Goal: Task Accomplishment & Management: Manage account settings

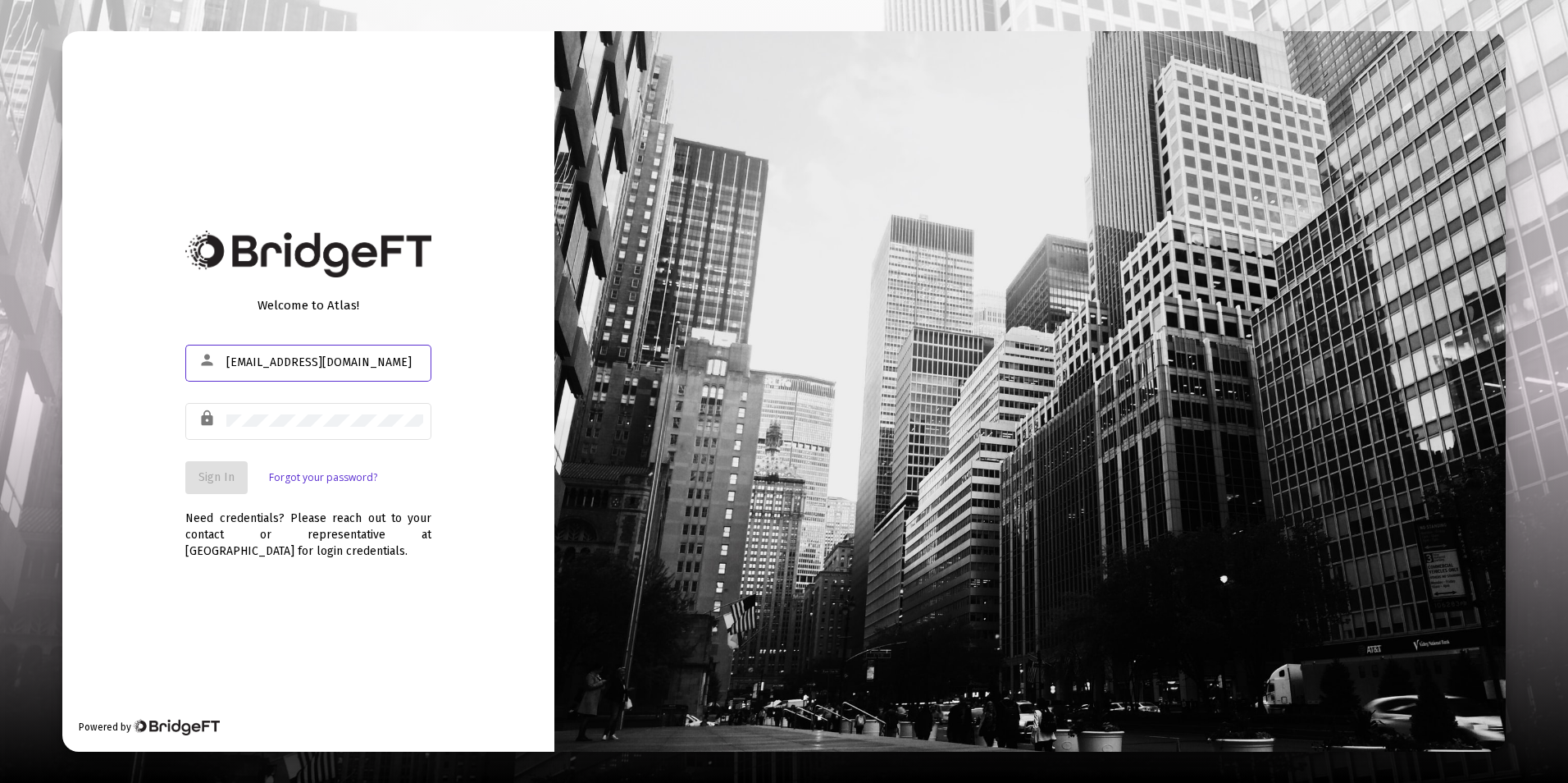
type input "[EMAIL_ADDRESS][DOMAIN_NAME]"
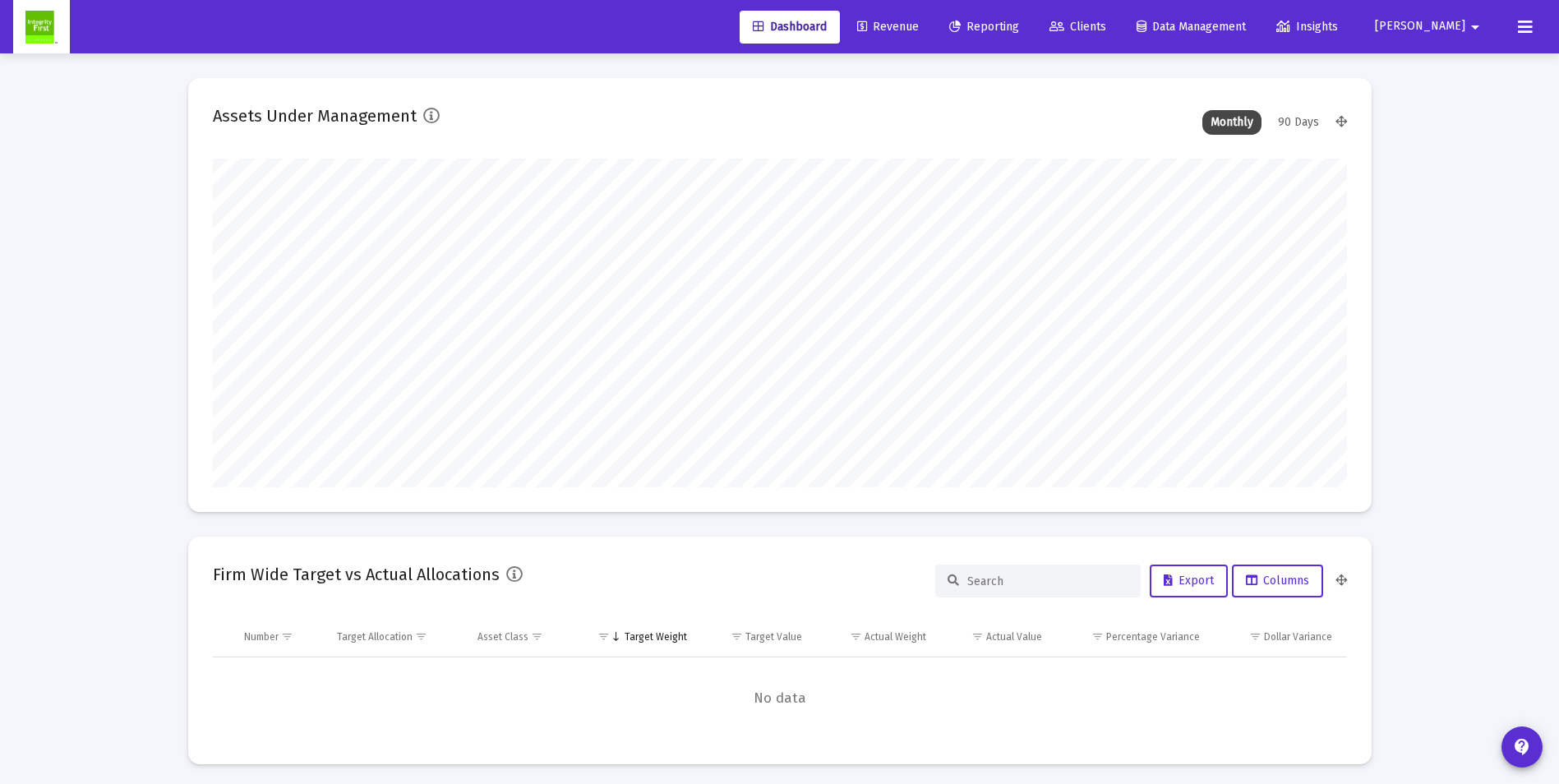
scroll to position [329, 1134]
type input "[DATE]"
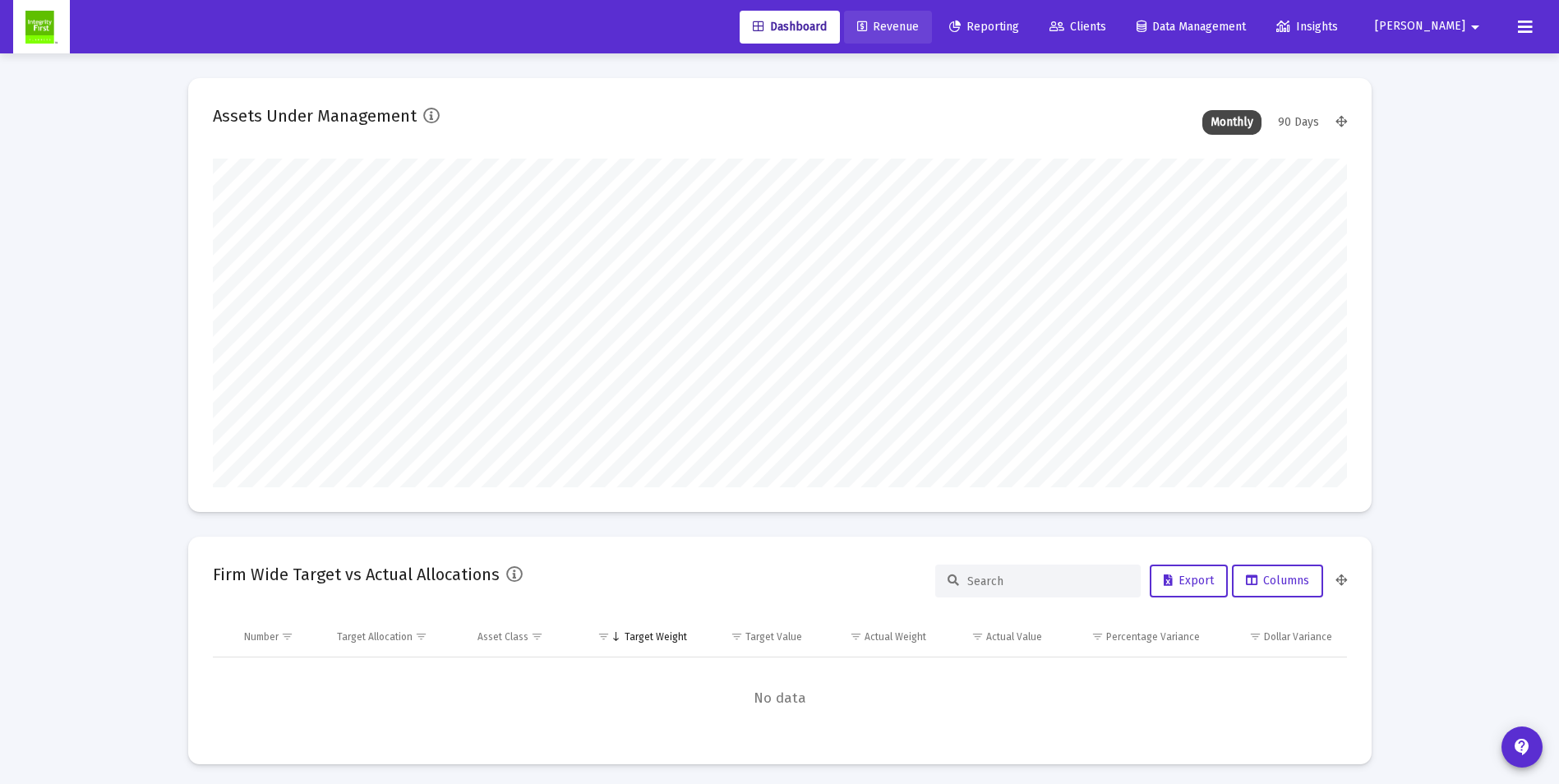
click at [919, 27] on span "Revenue" at bounding box center [888, 27] width 61 height 14
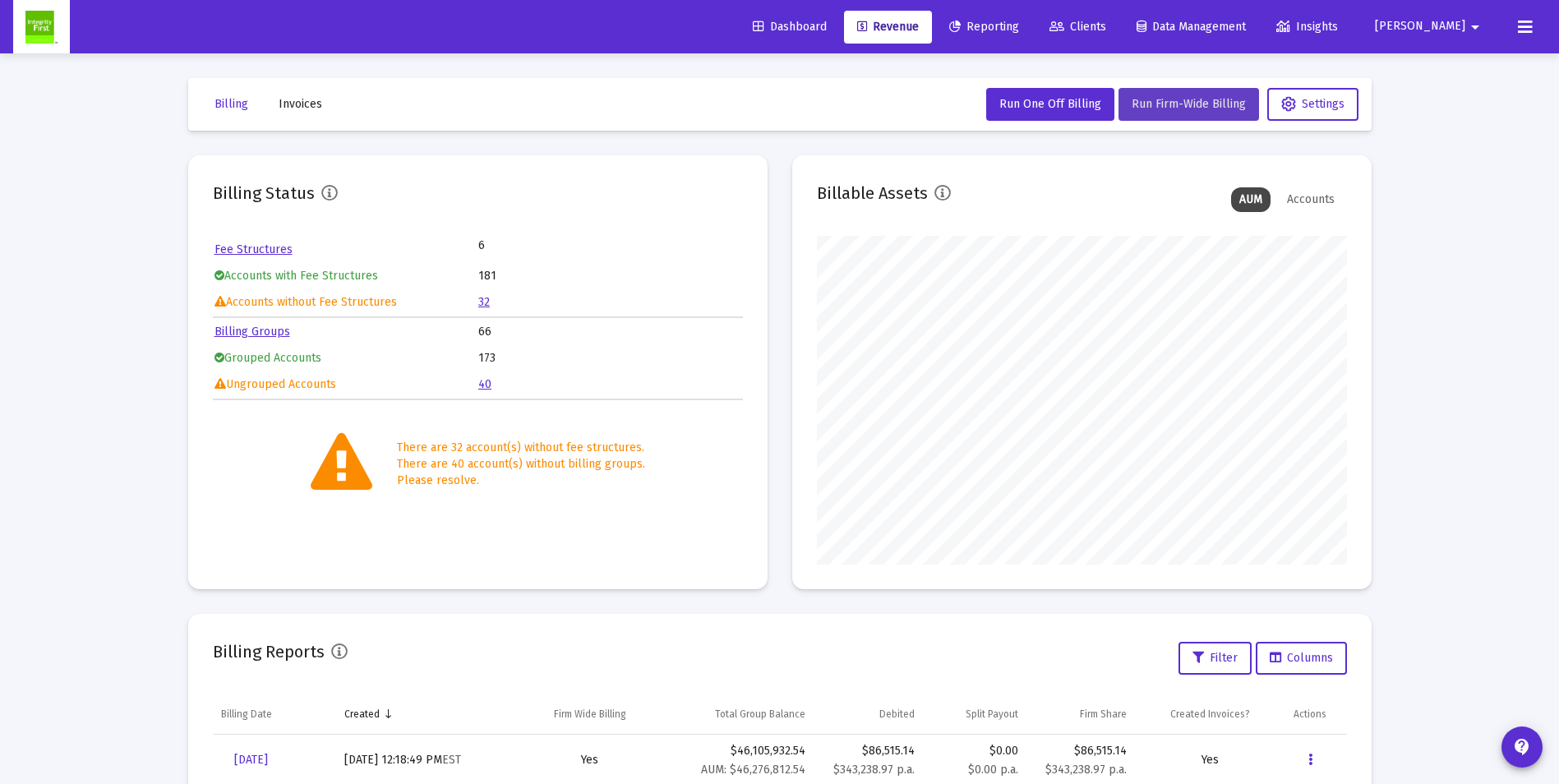
click at [1190, 100] on span "Run Firm-Wide Billing" at bounding box center [1188, 104] width 114 height 14
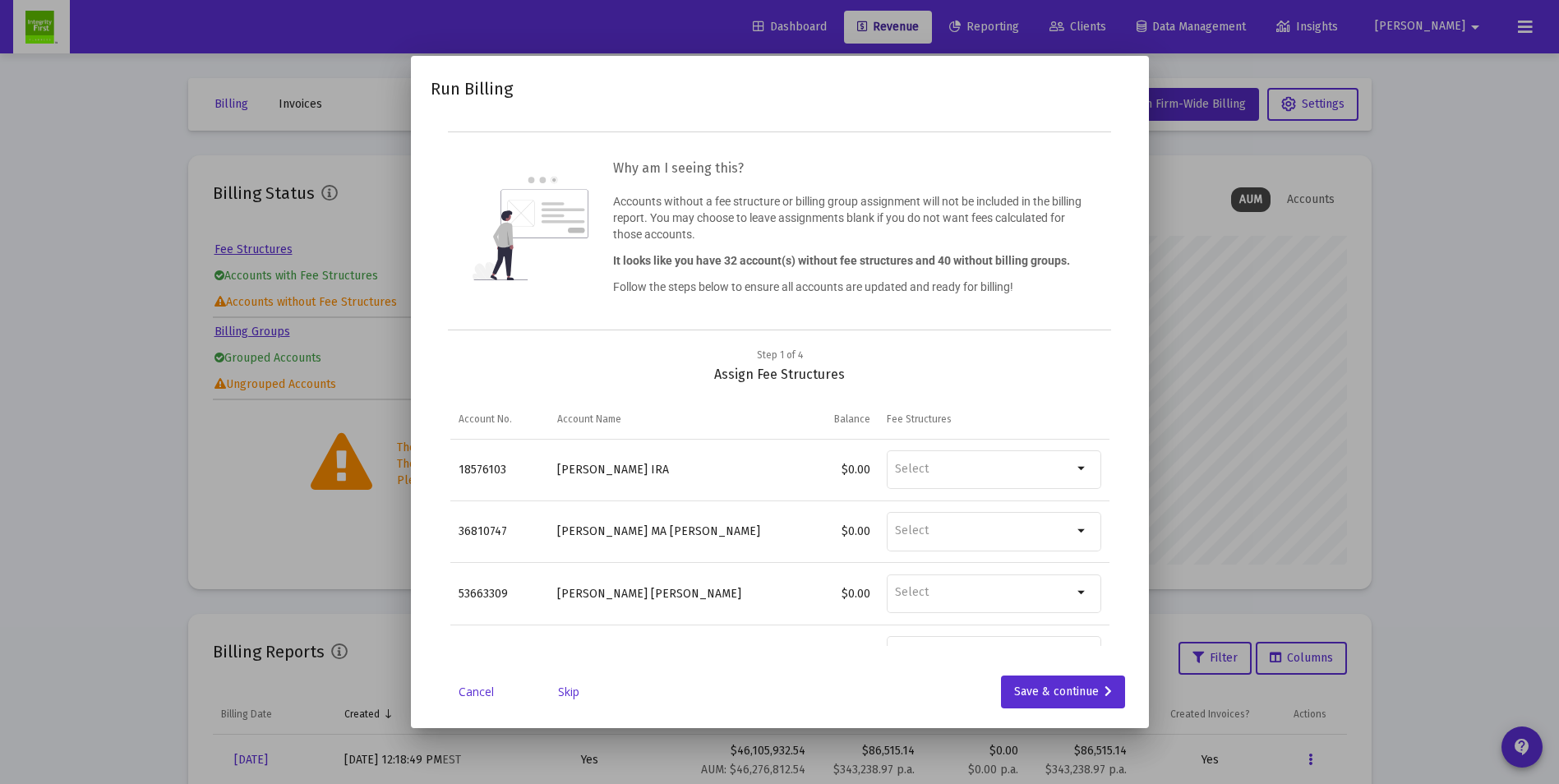
click at [563, 692] on link "Skip" at bounding box center [568, 692] width 82 height 17
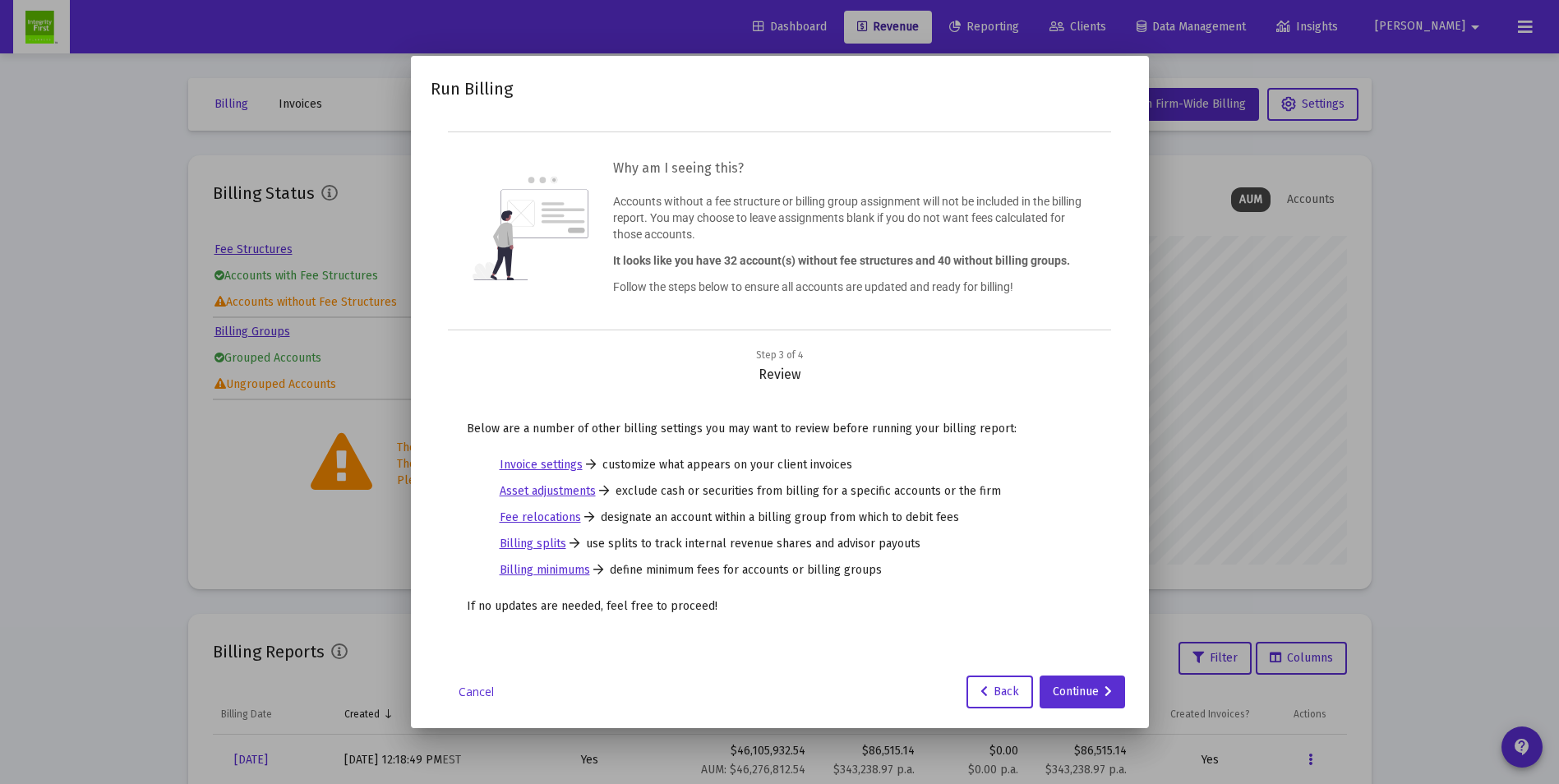
click at [563, 692] on div "Cancel Back Continue" at bounding box center [780, 692] width 699 height 33
click at [1094, 692] on div "Continue" at bounding box center [1082, 692] width 59 height 33
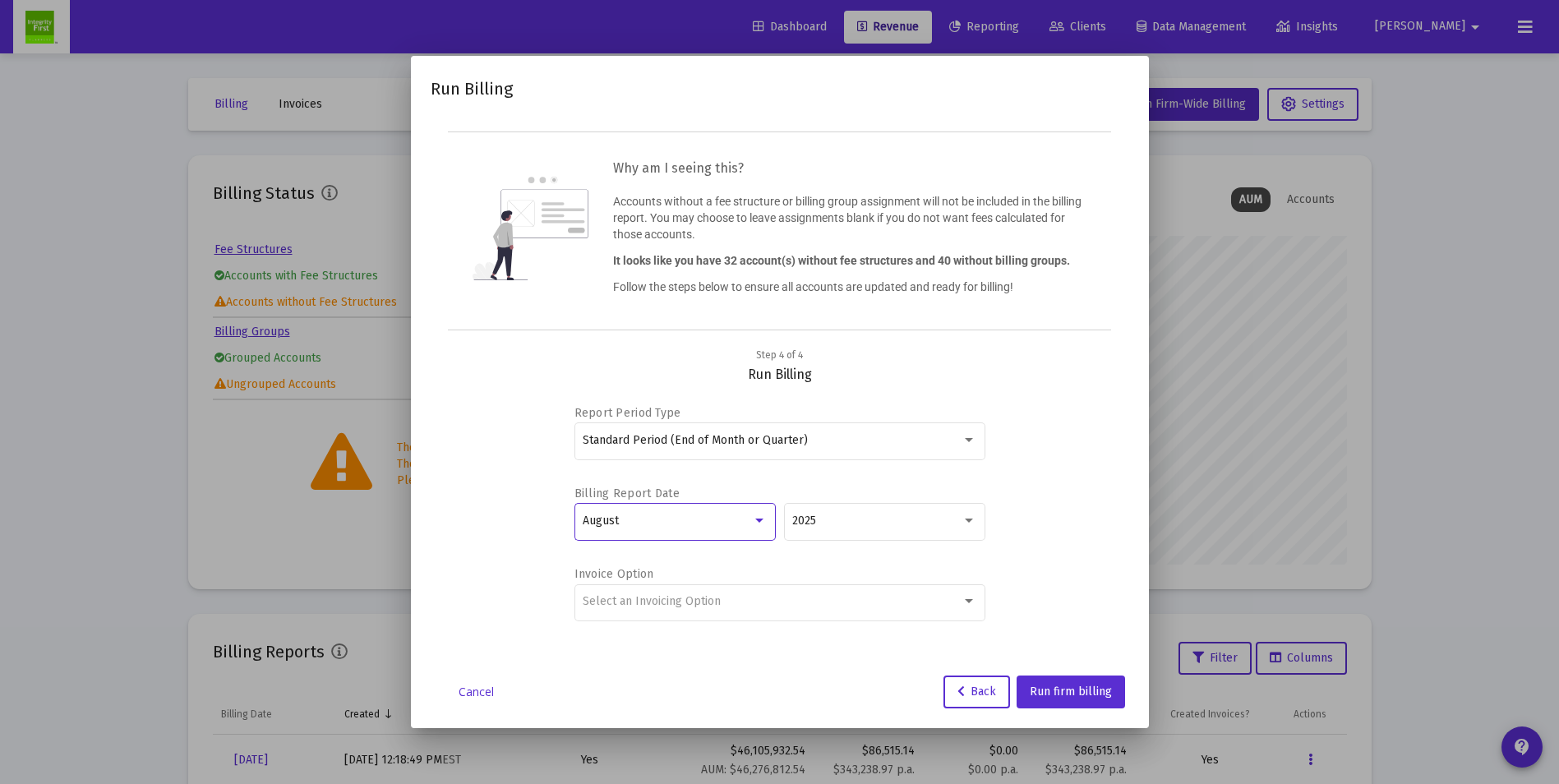
click at [752, 526] on div at bounding box center [760, 521] width 15 height 13
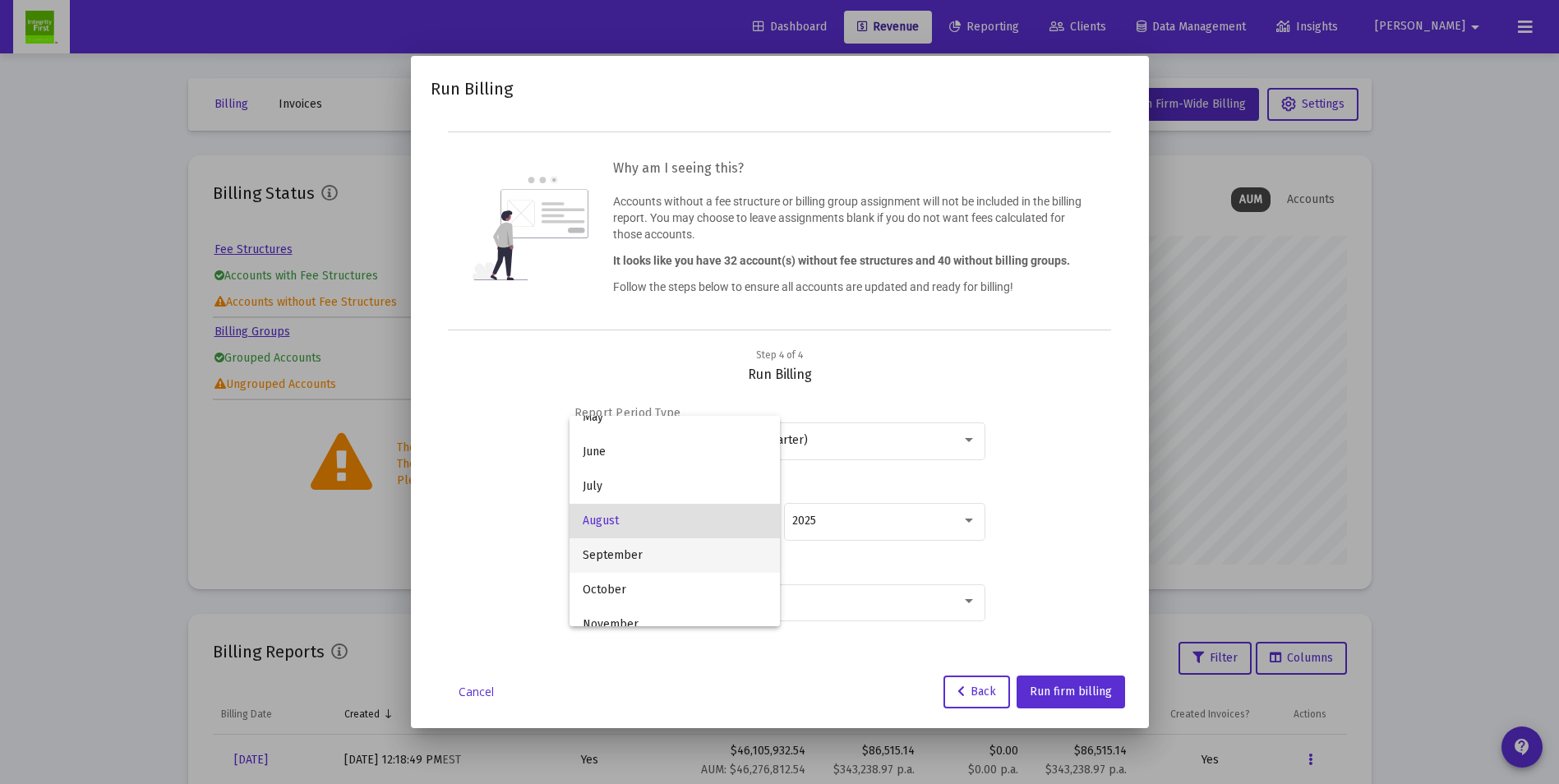
click at [615, 558] on span "September" at bounding box center [675, 556] width 184 height 35
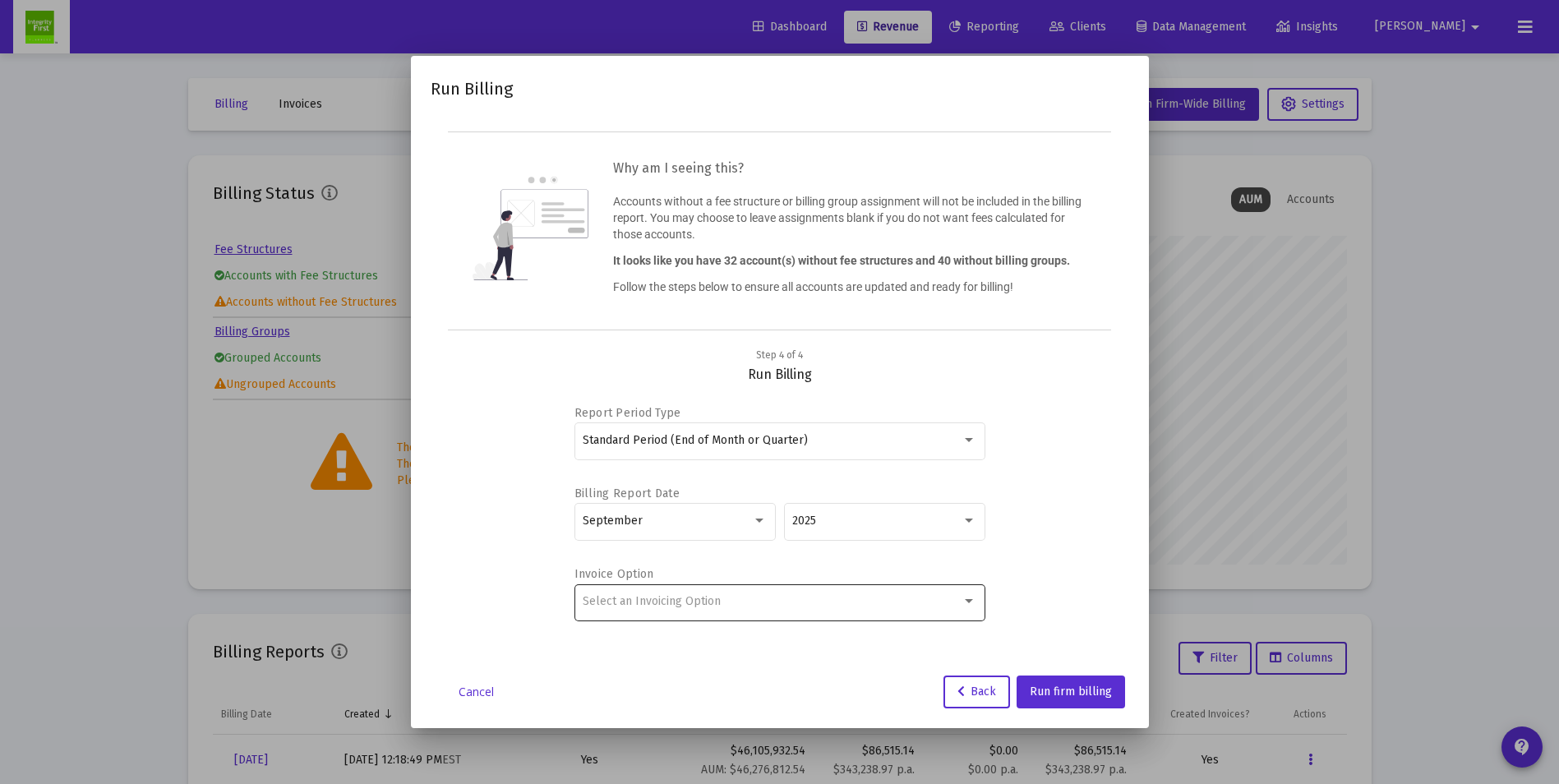
click at [897, 609] on div "Select an Invoicing Option" at bounding box center [780, 600] width 394 height 40
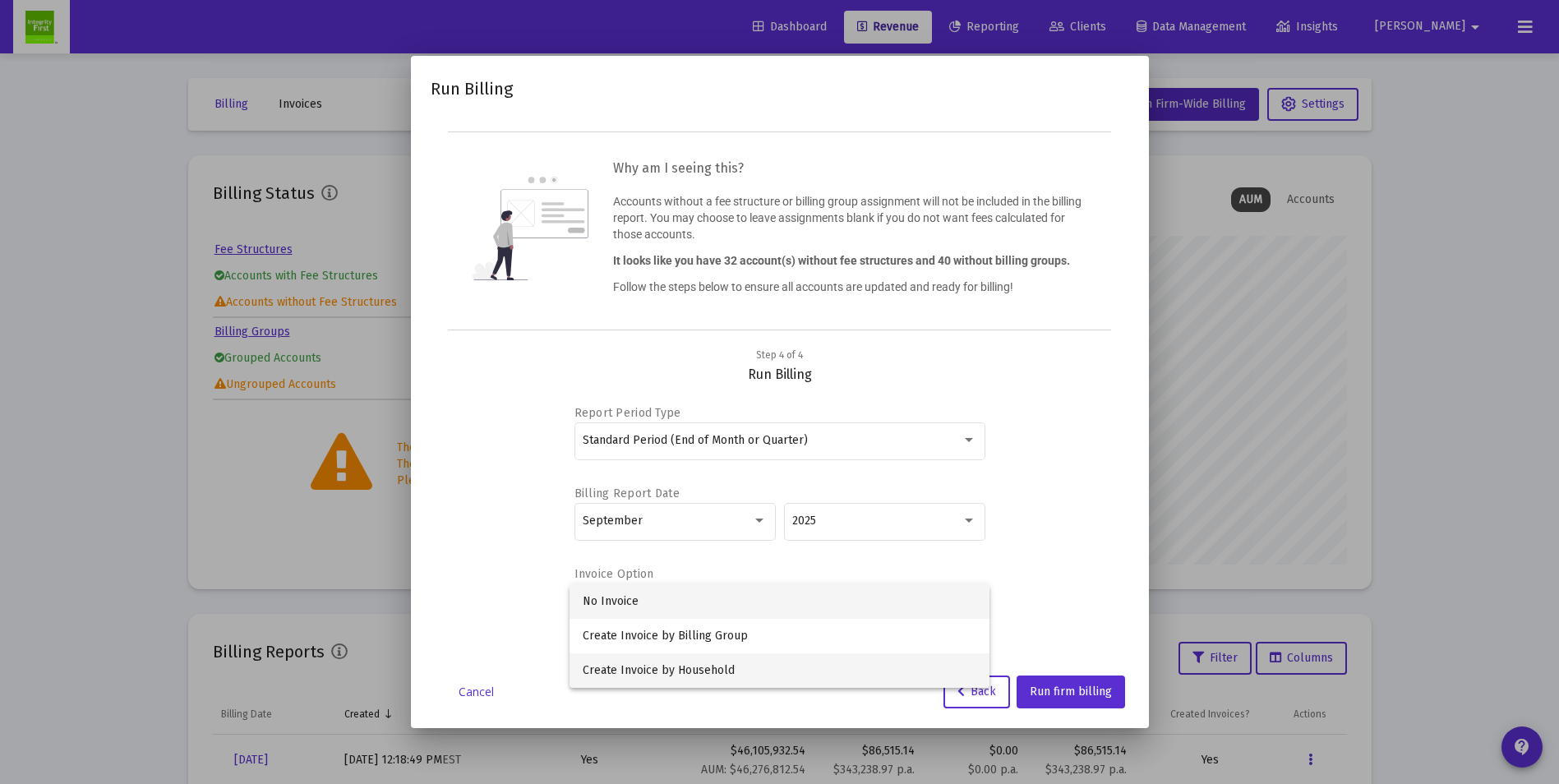
click at [656, 667] on span "Create Invoice by Household" at bounding box center [780, 670] width 394 height 35
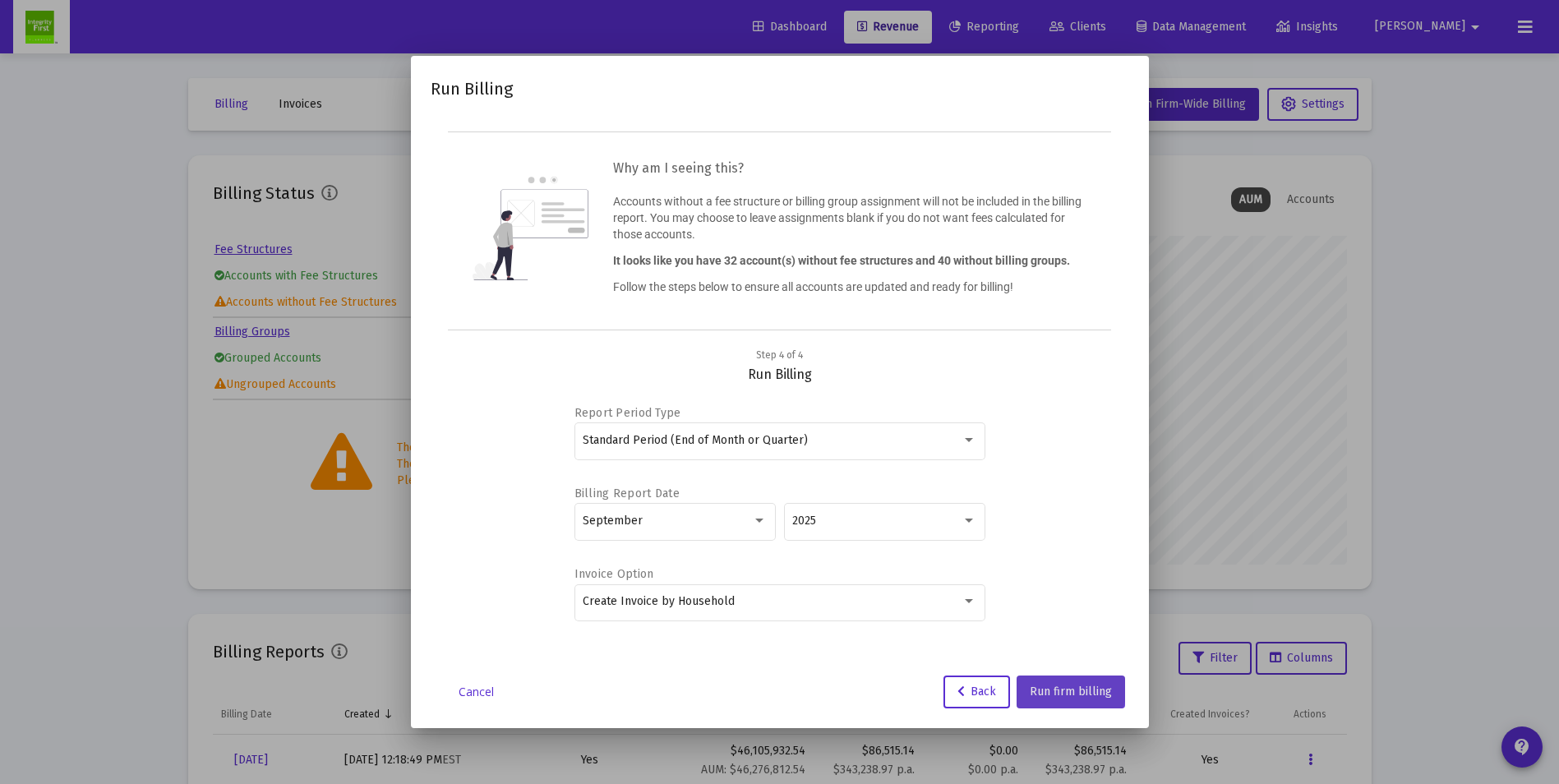
click at [1065, 687] on span "Run firm billing" at bounding box center [1070, 691] width 82 height 14
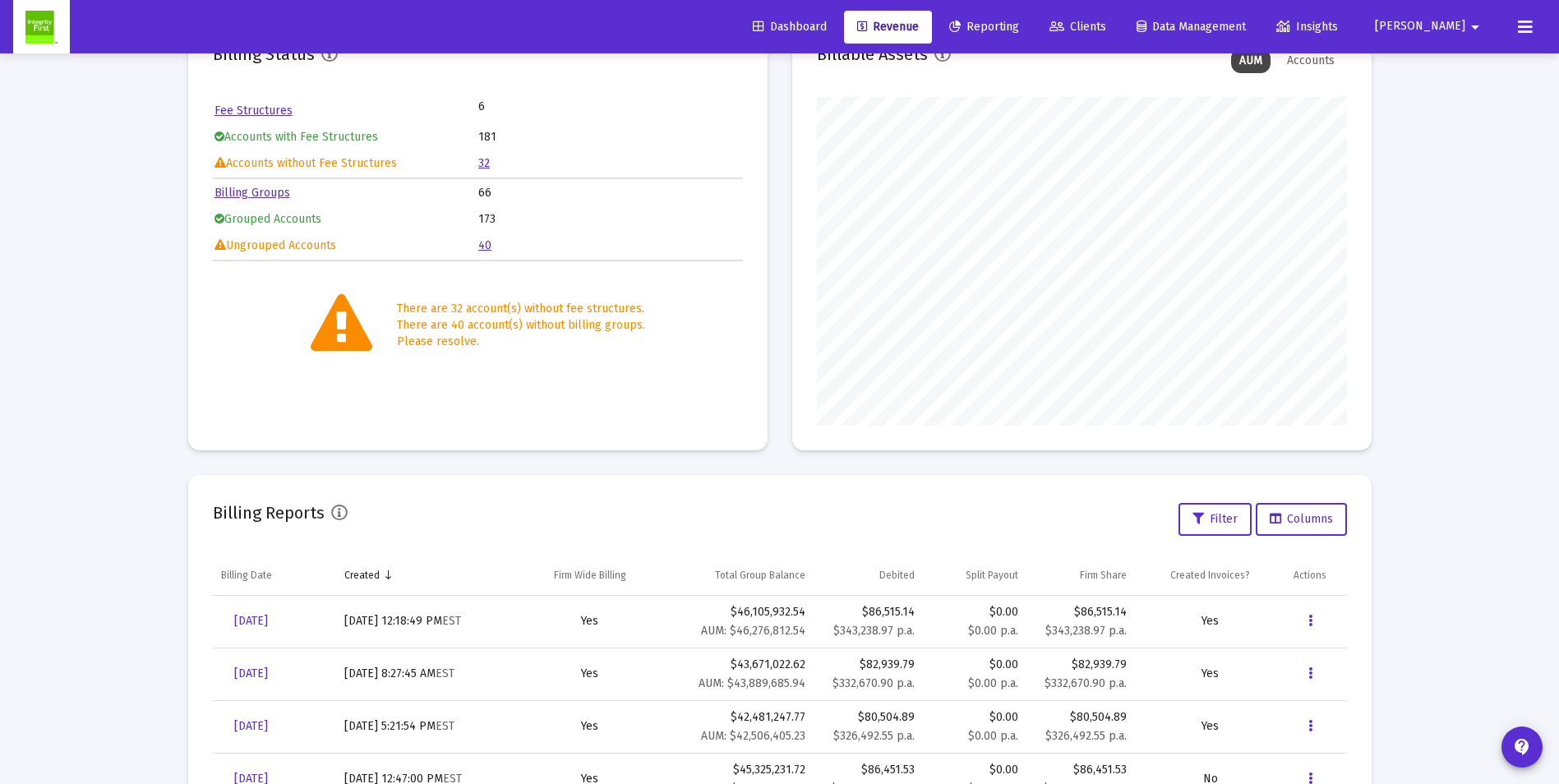
scroll to position [164, 0]
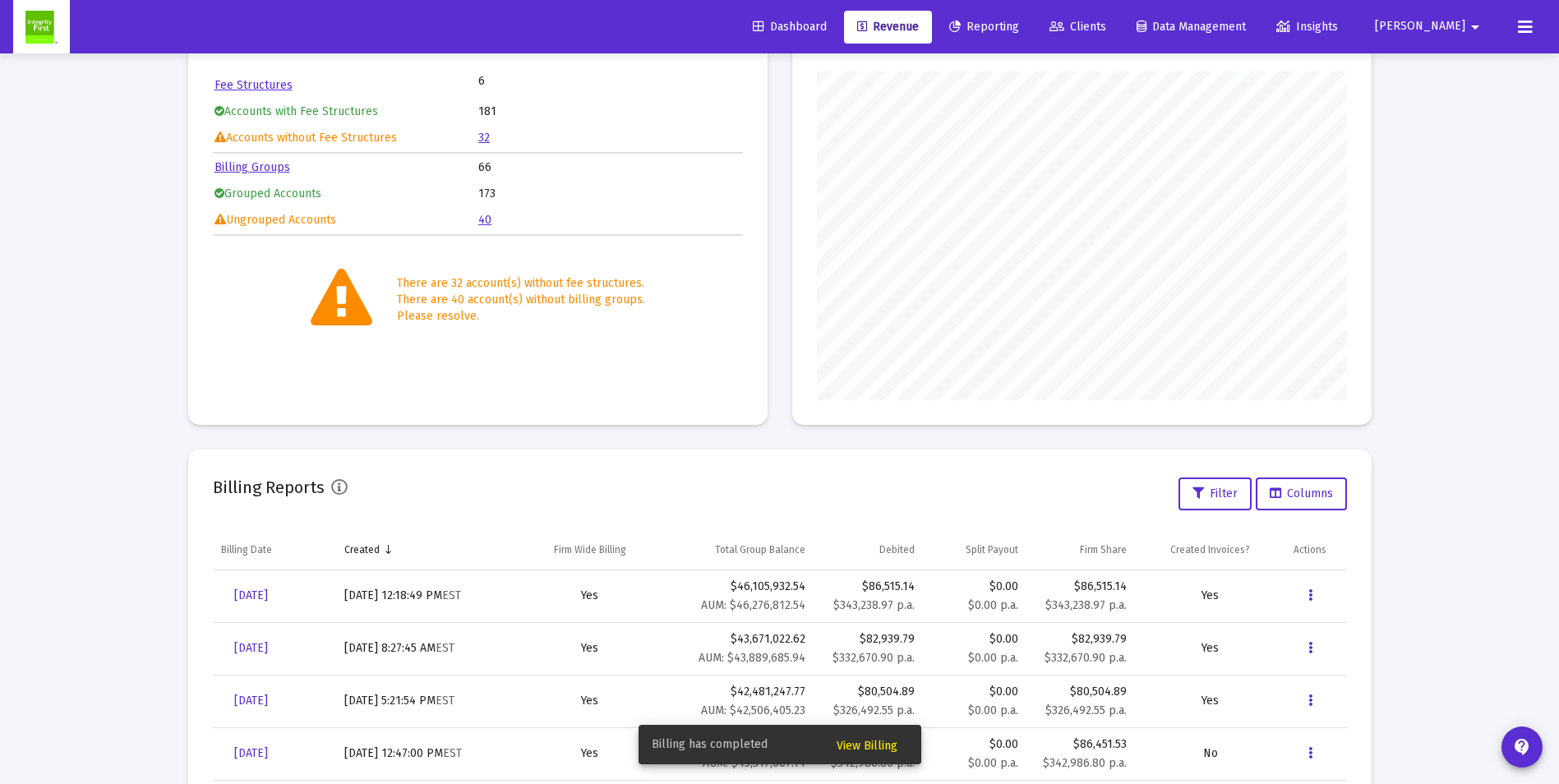
click at [867, 749] on span "View Billing" at bounding box center [867, 745] width 61 height 14
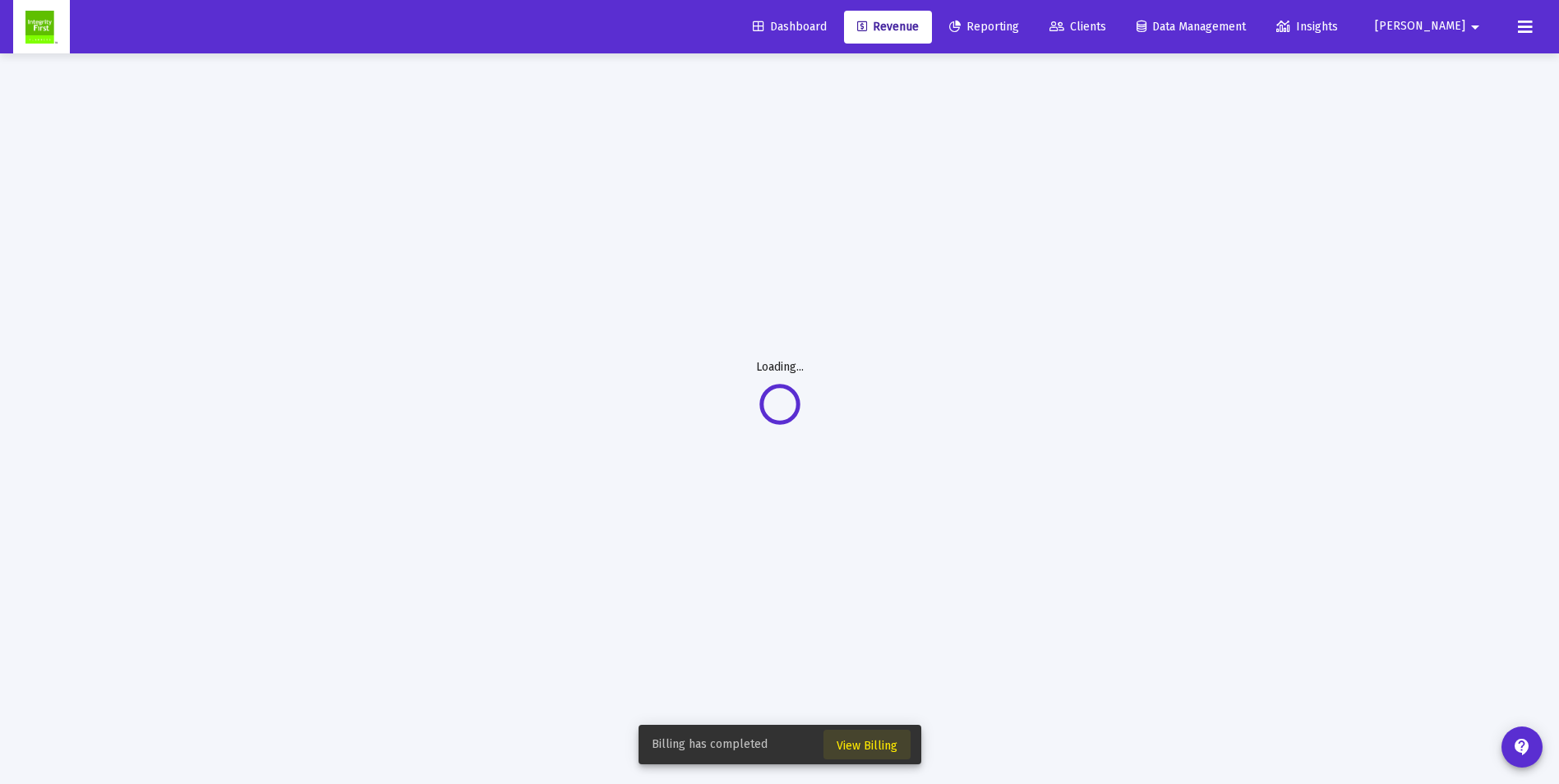
scroll to position [53, 0]
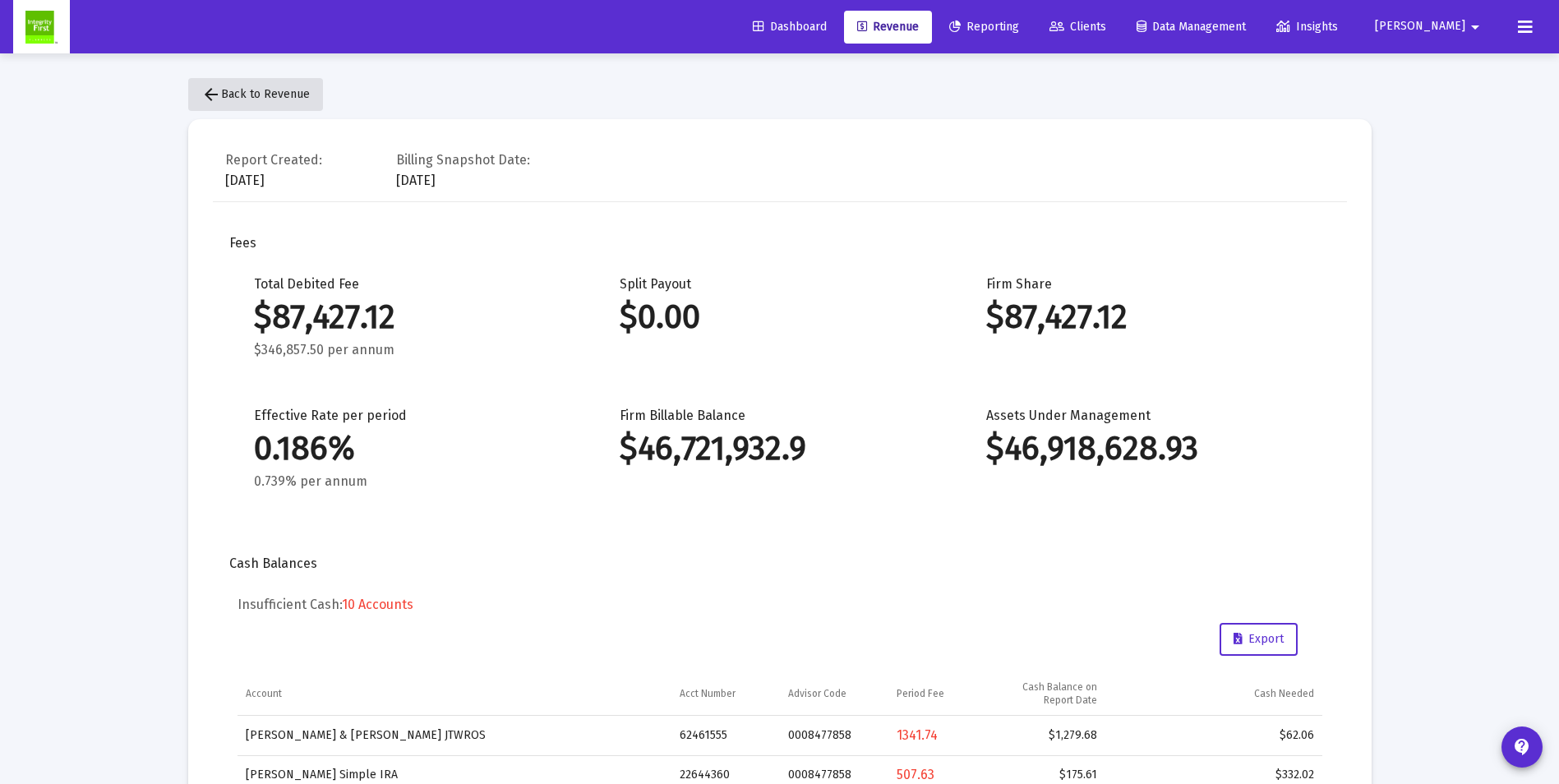
click at [229, 92] on span "arrow_back Back to Revenue" at bounding box center [255, 94] width 109 height 14
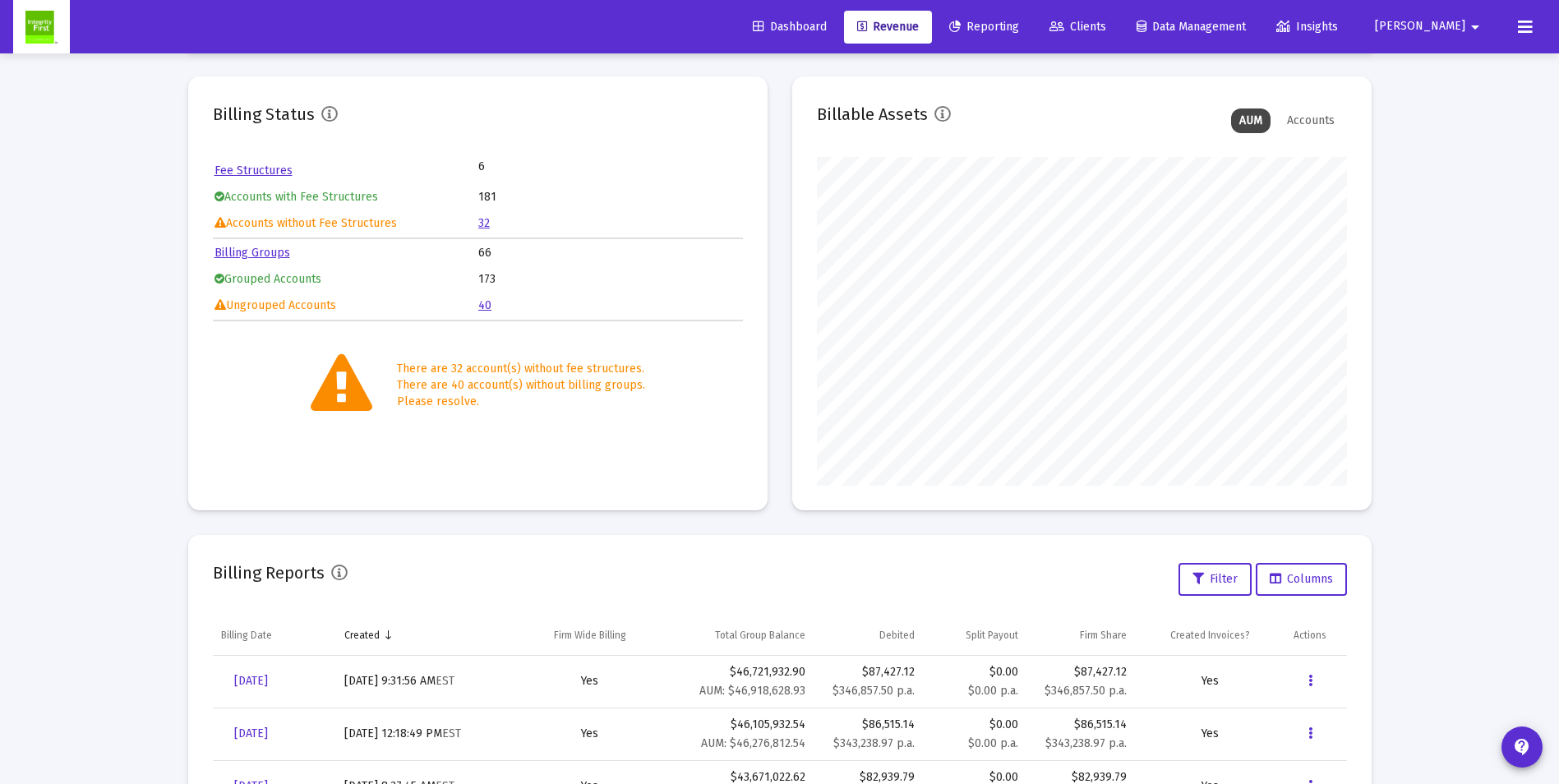
scroll to position [164, 0]
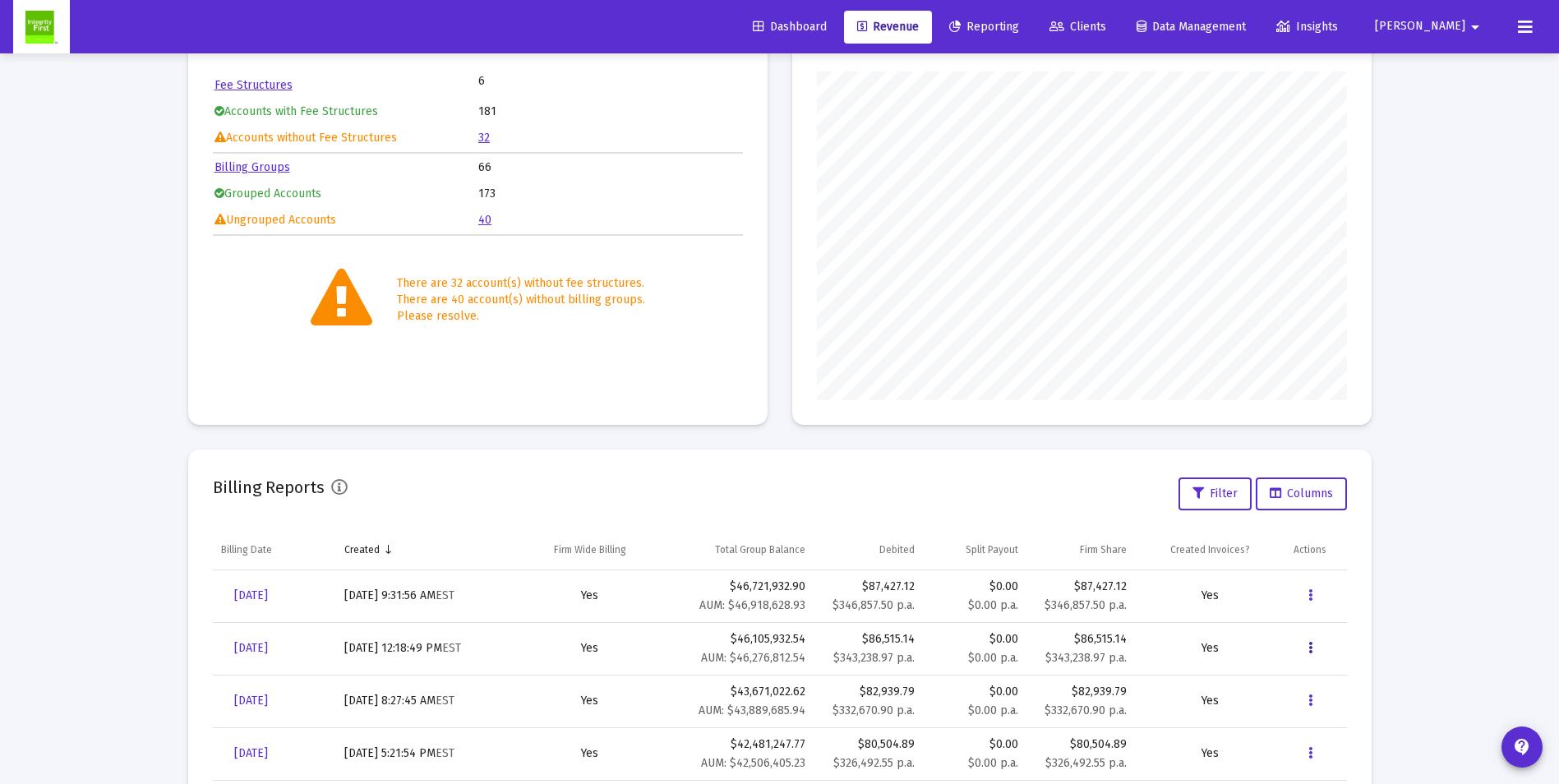
click at [1313, 650] on button "Data grid" at bounding box center [1311, 649] width 33 height 33
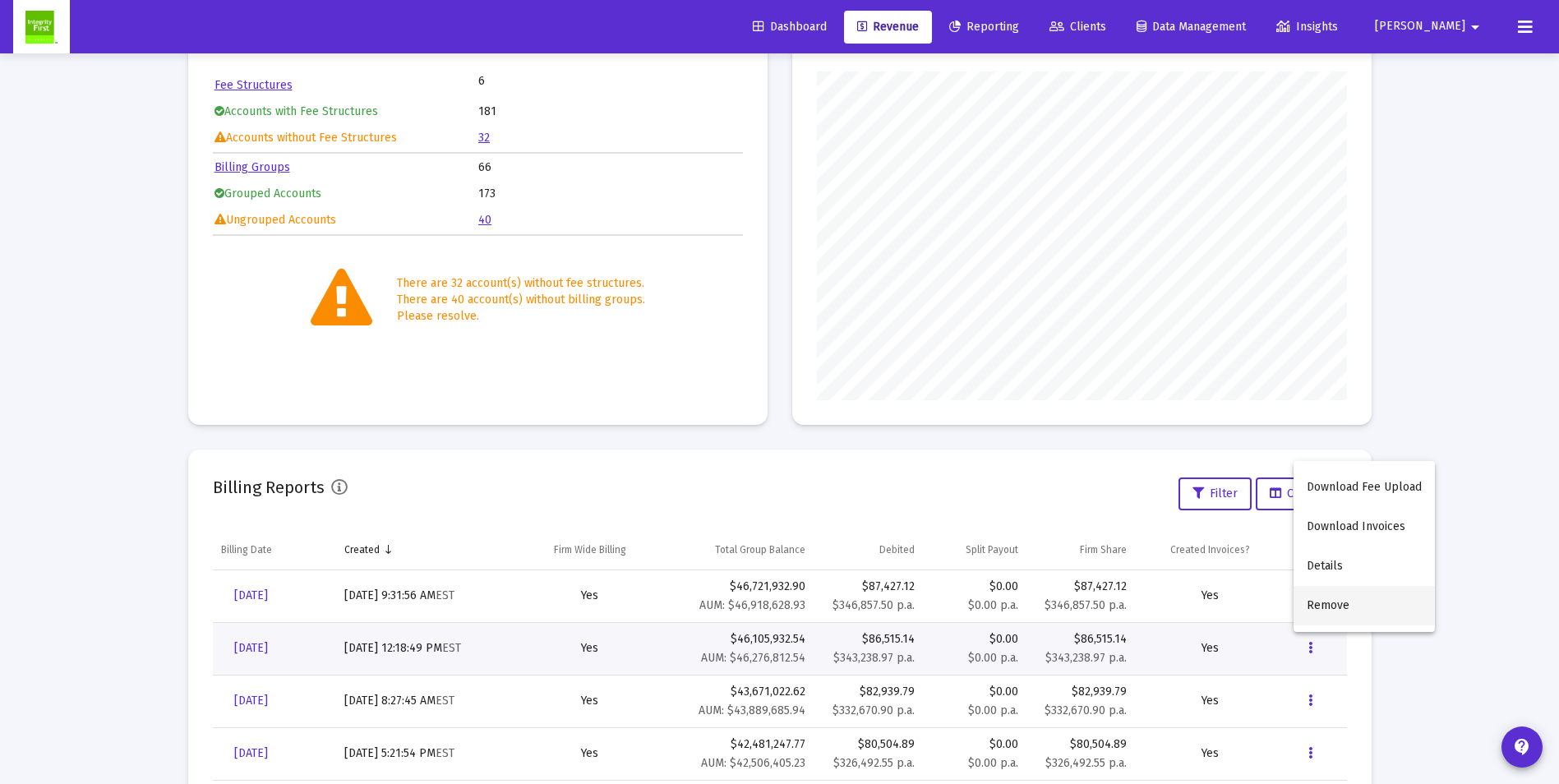
click at [1316, 612] on button "Remove" at bounding box center [1365, 605] width 141 height 39
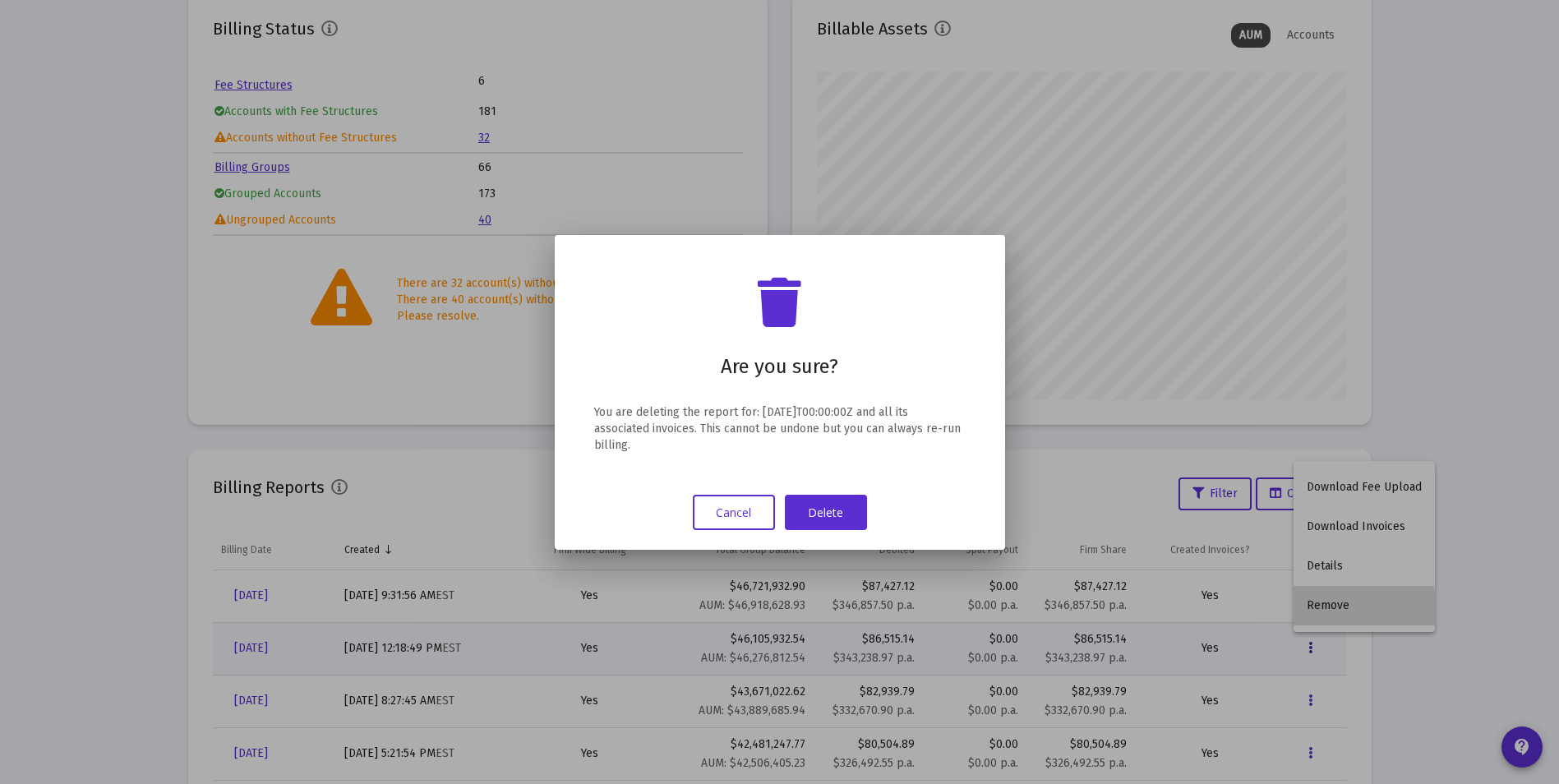
scroll to position [0, 0]
click at [805, 516] on button "Delete" at bounding box center [826, 512] width 82 height 36
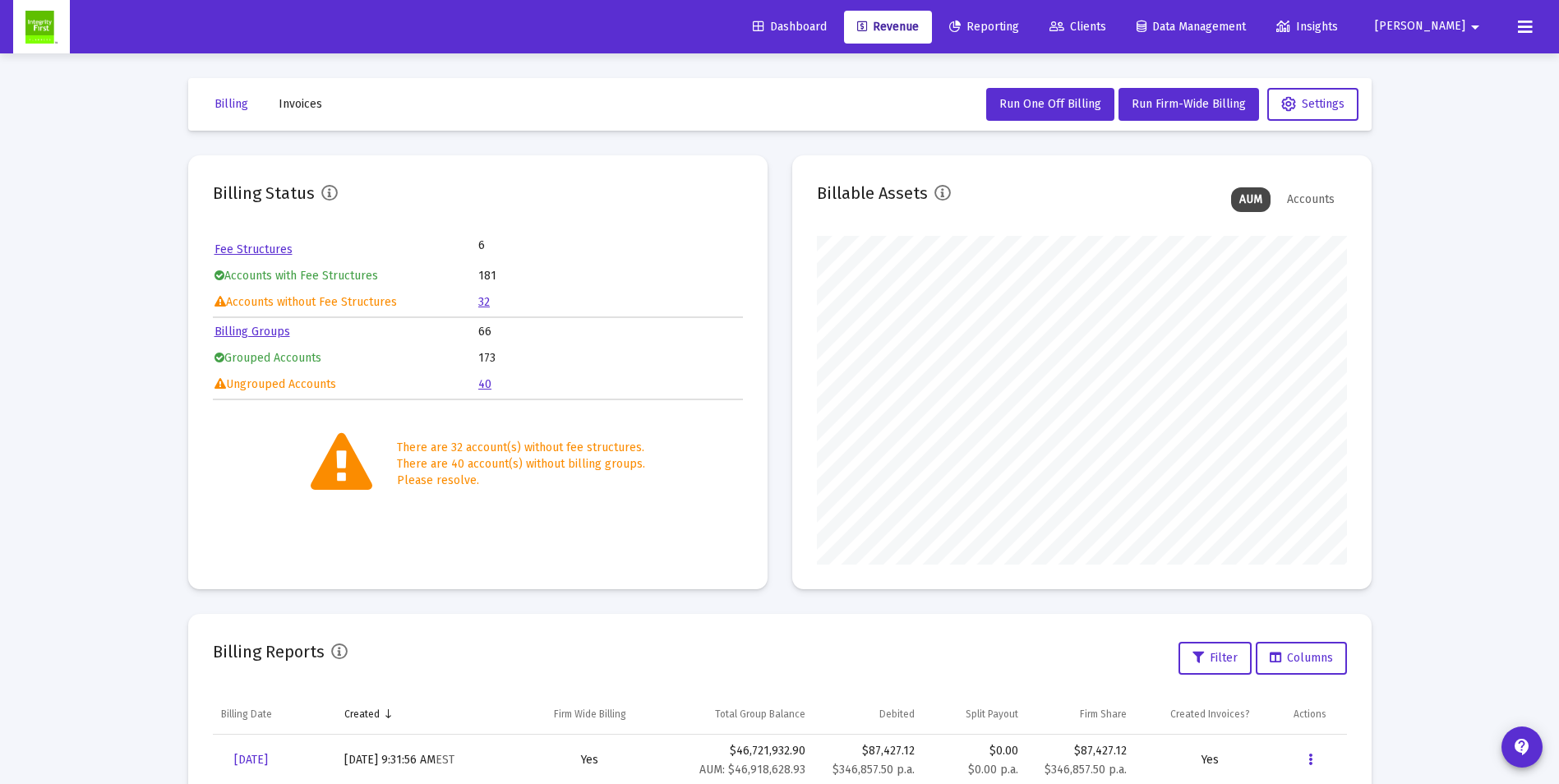
scroll to position [164, 0]
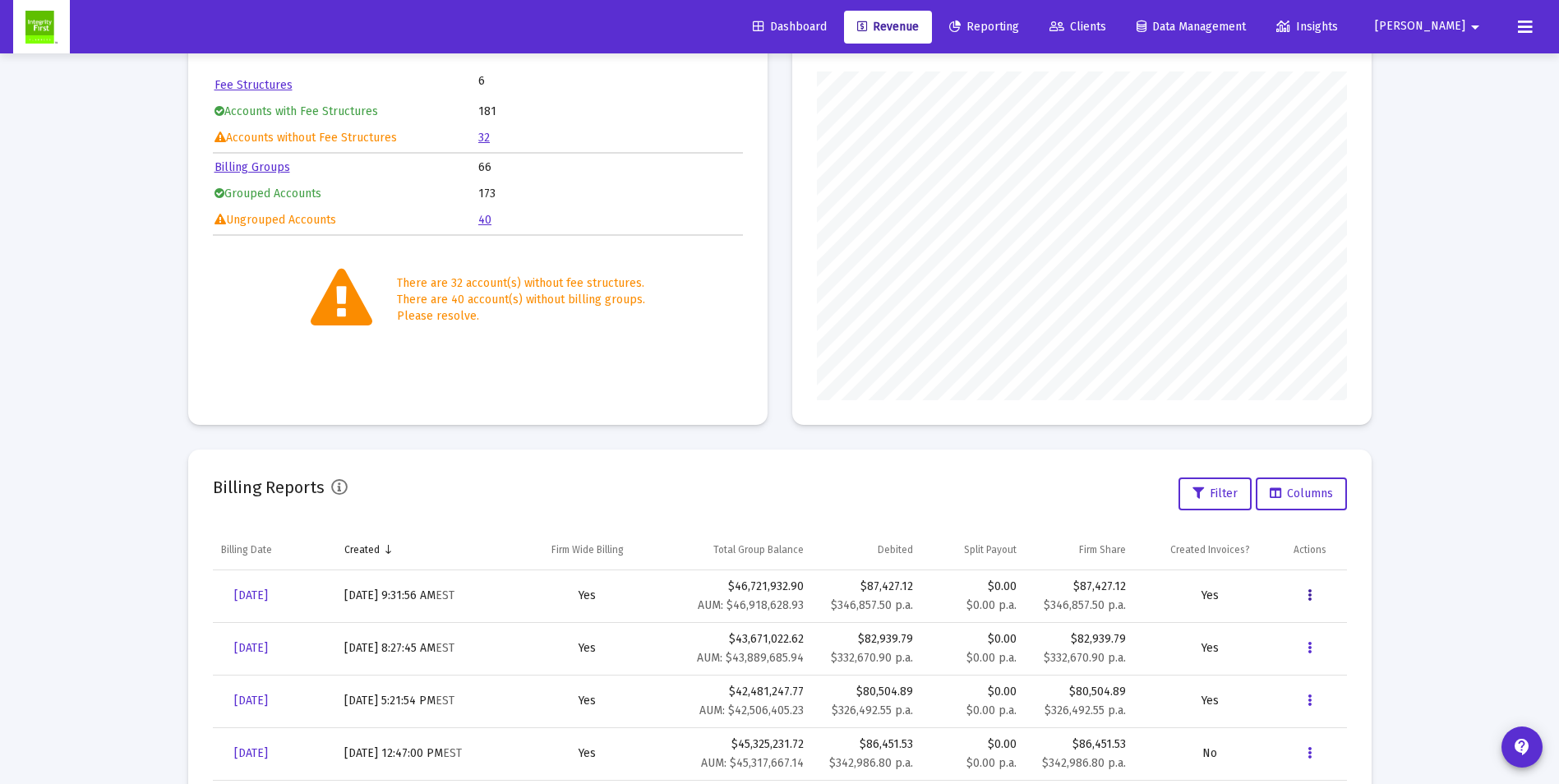
click at [1313, 595] on button "Data grid" at bounding box center [1311, 595] width 33 height 33
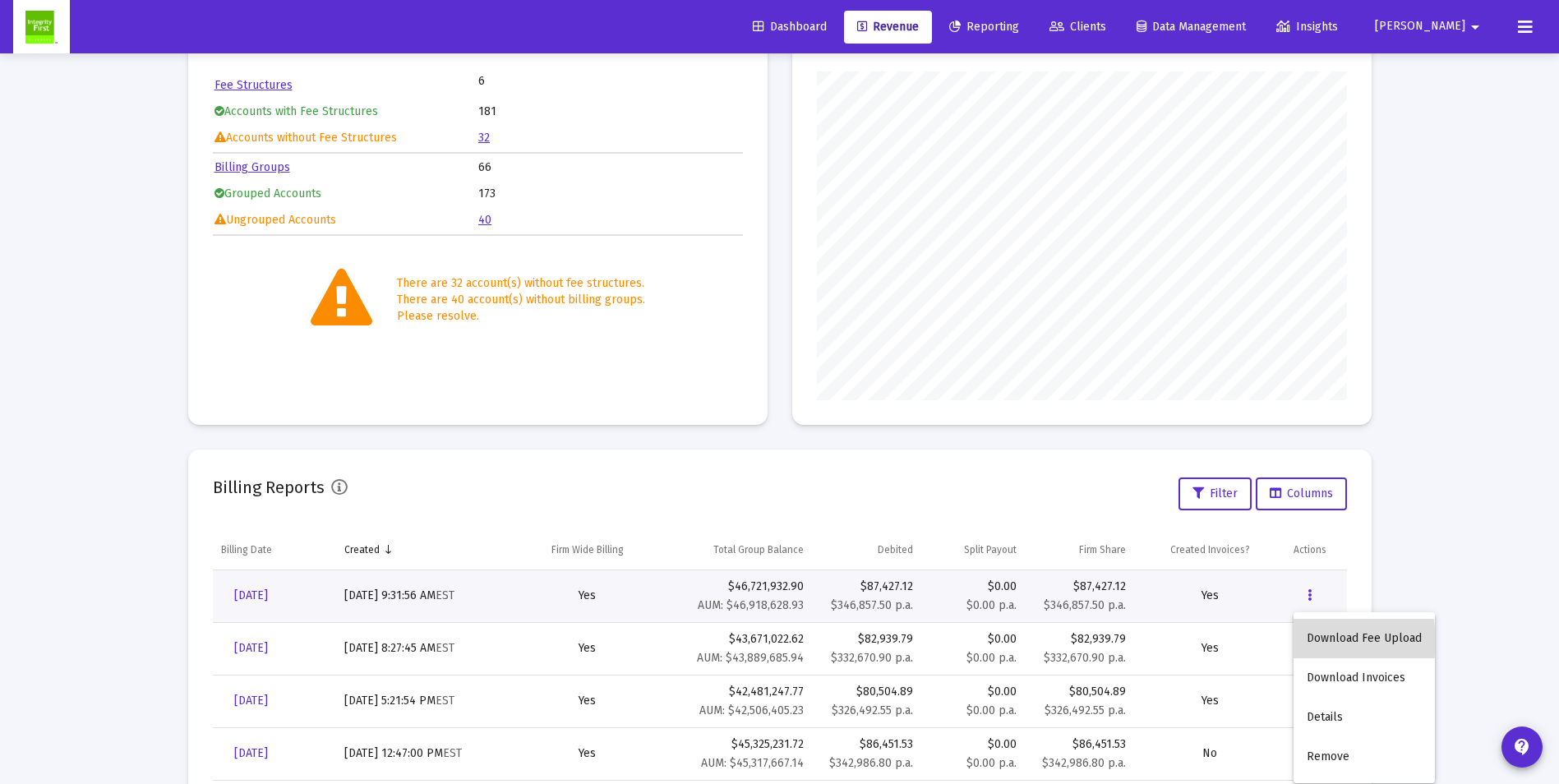
click at [1323, 641] on button "Download Fee Upload" at bounding box center [1365, 638] width 141 height 39
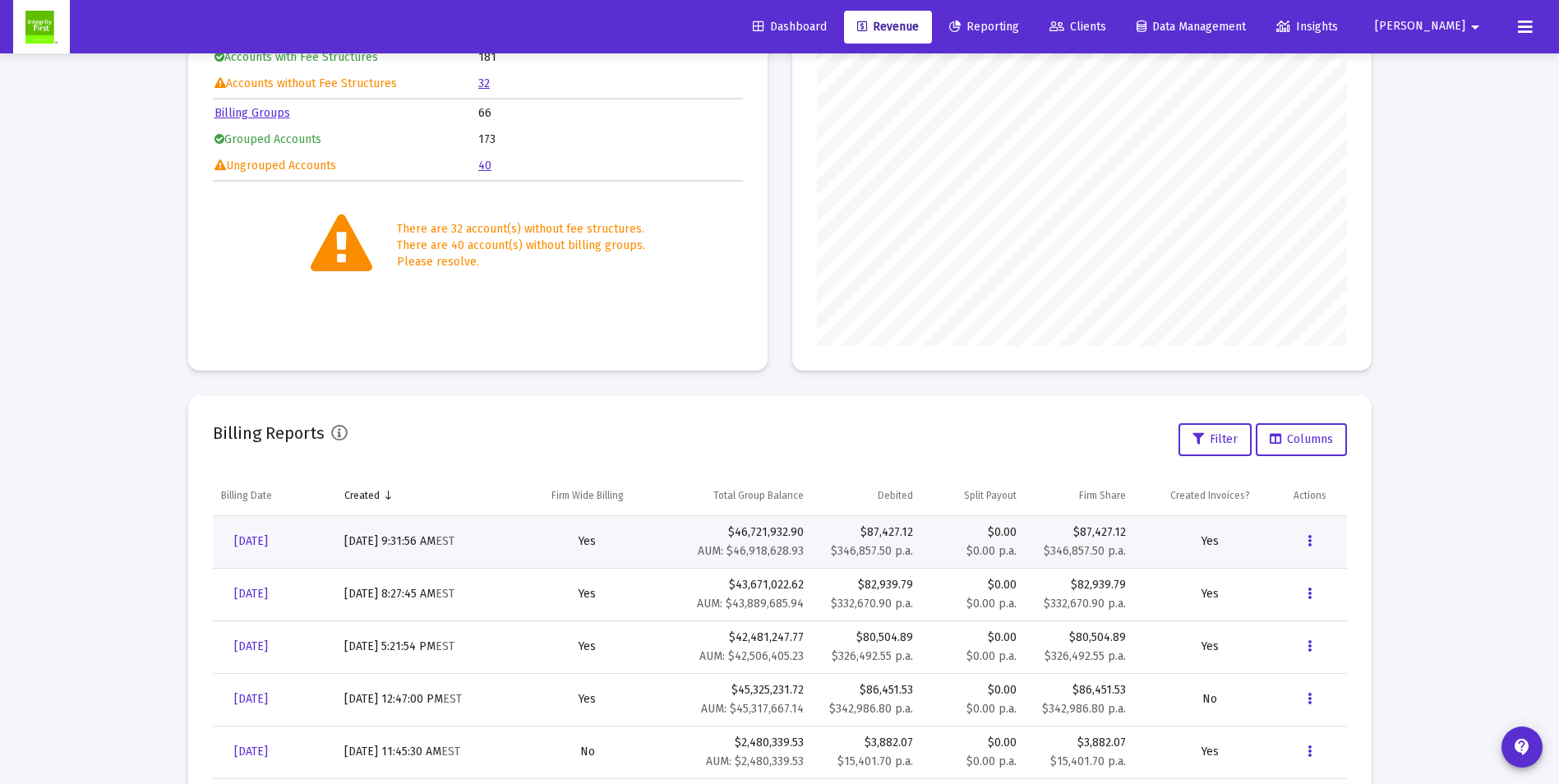
scroll to position [247, 0]
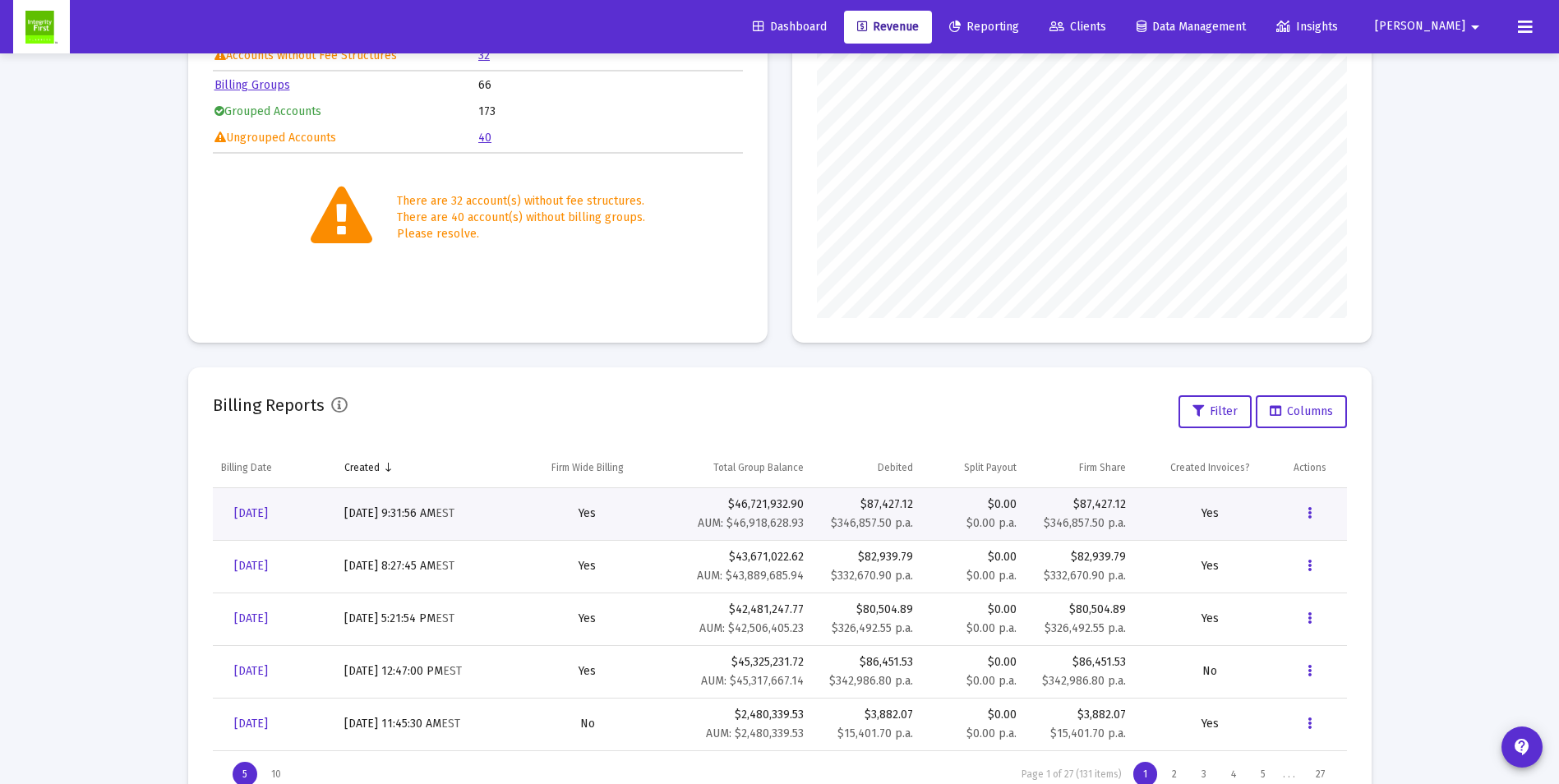
click at [834, 399] on div "Billing Reports Filter Columns" at bounding box center [780, 411] width 1134 height 39
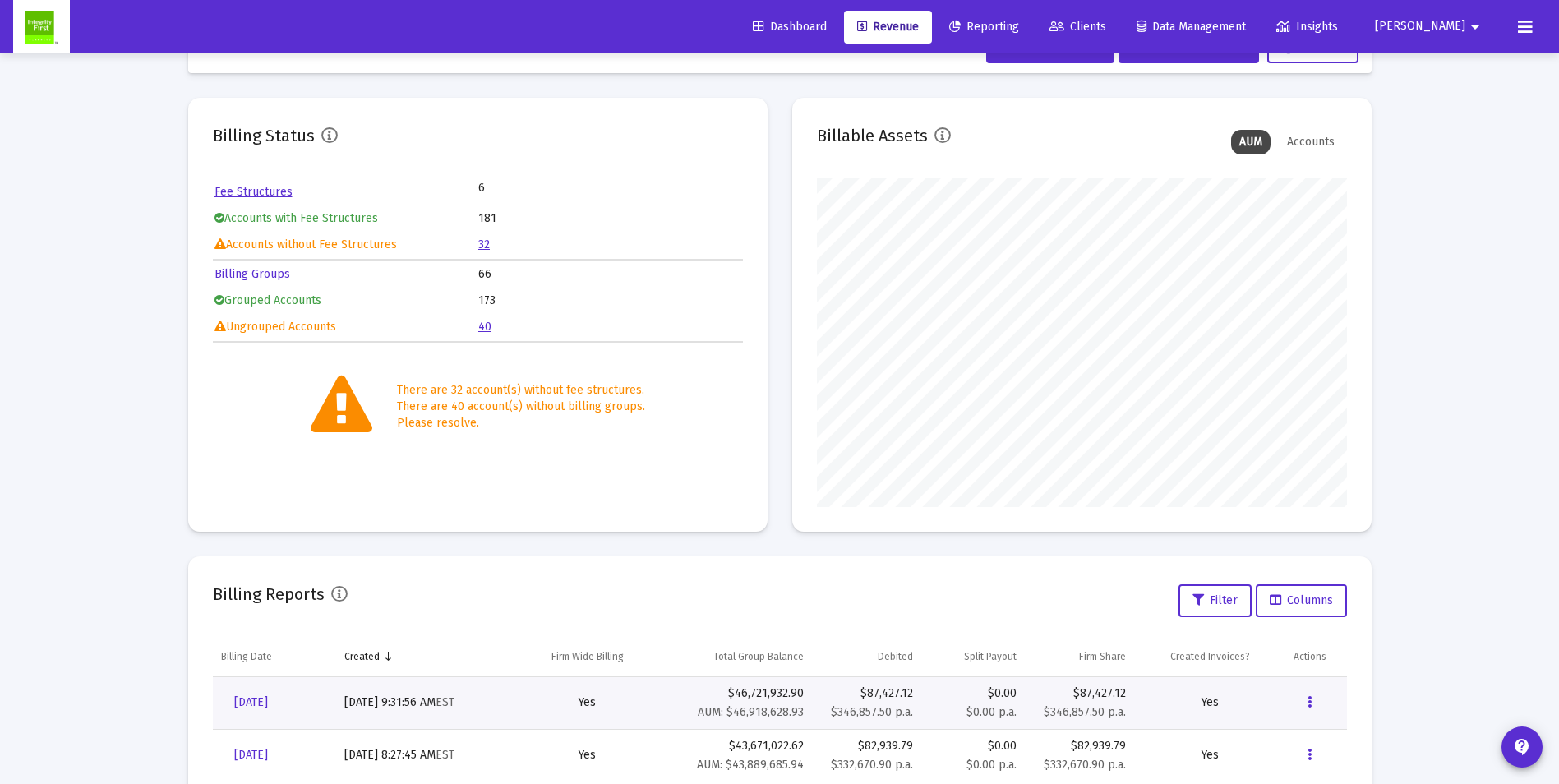
scroll to position [0, 0]
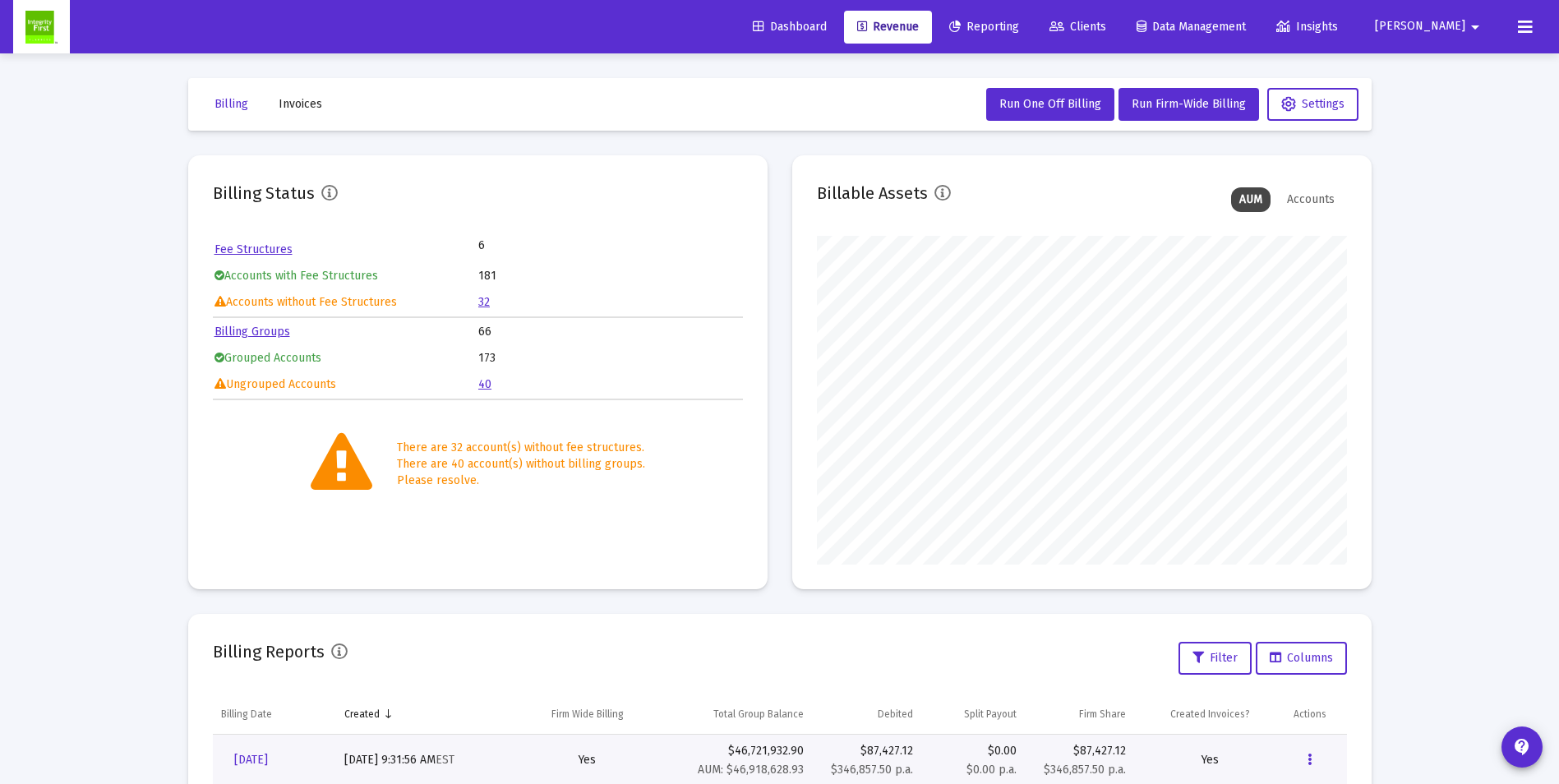
click at [293, 102] on span "Invoices" at bounding box center [300, 104] width 43 height 14
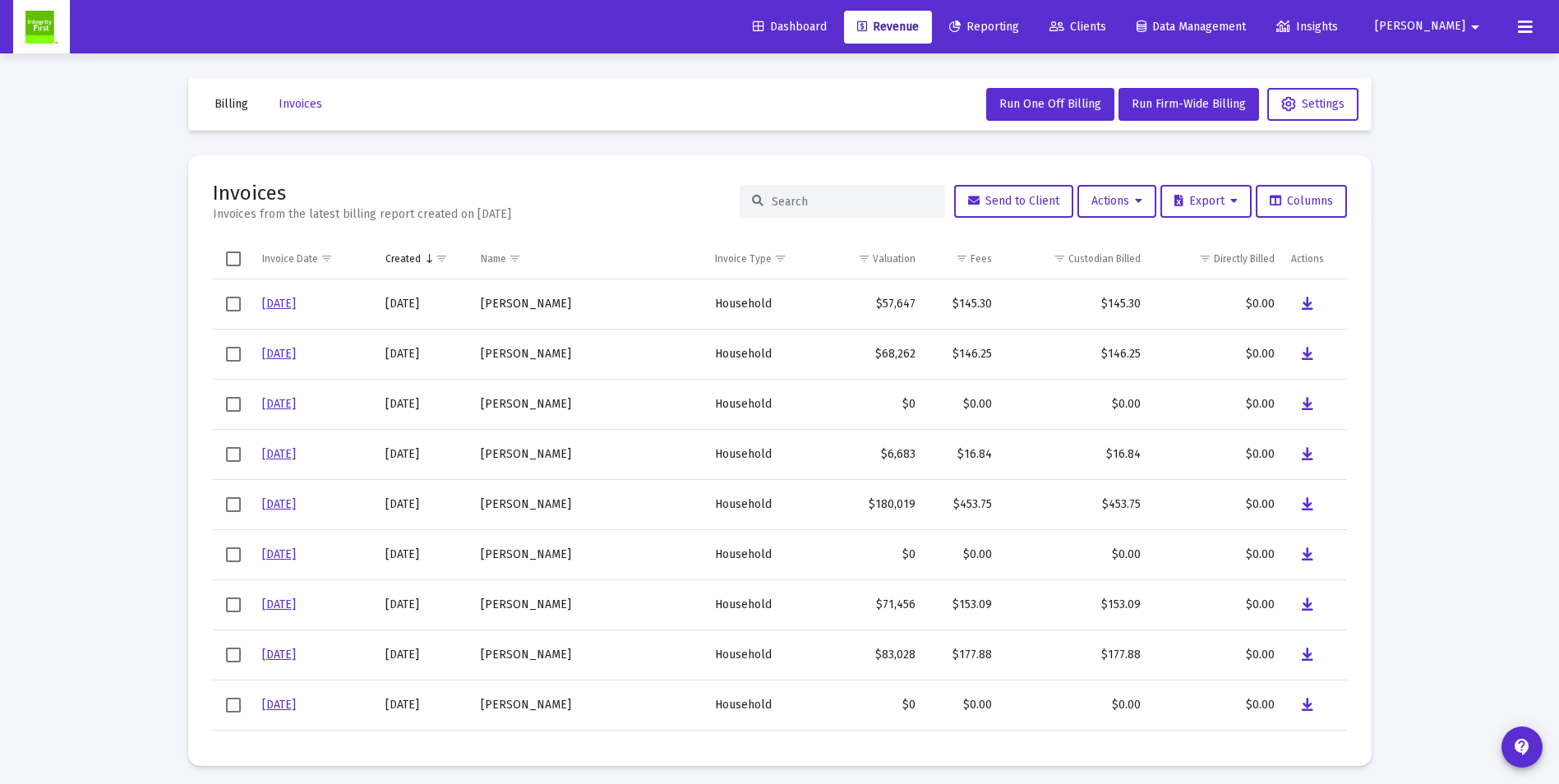
click at [815, 198] on input at bounding box center [853, 201] width 161 height 14
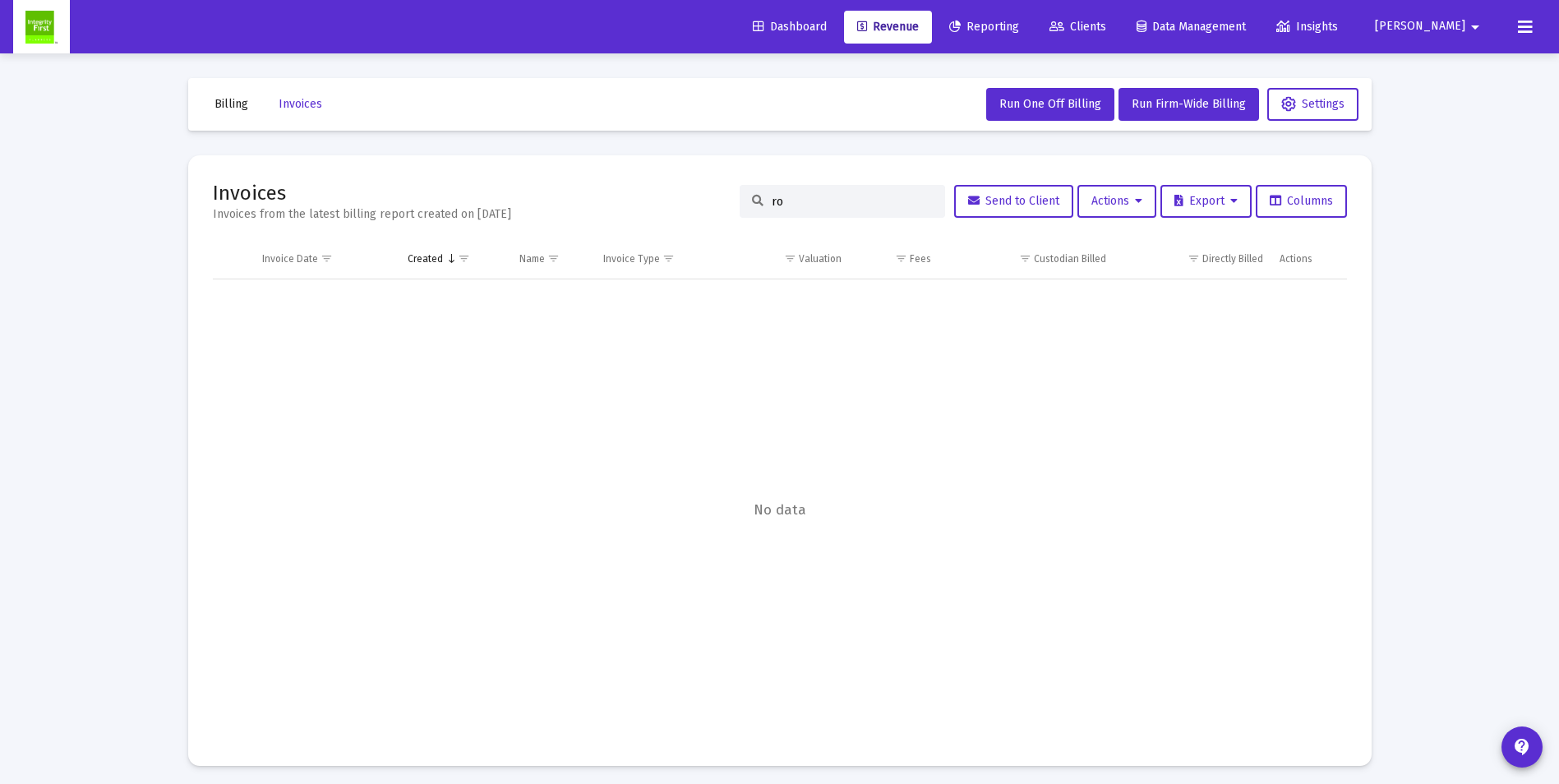
type input "r"
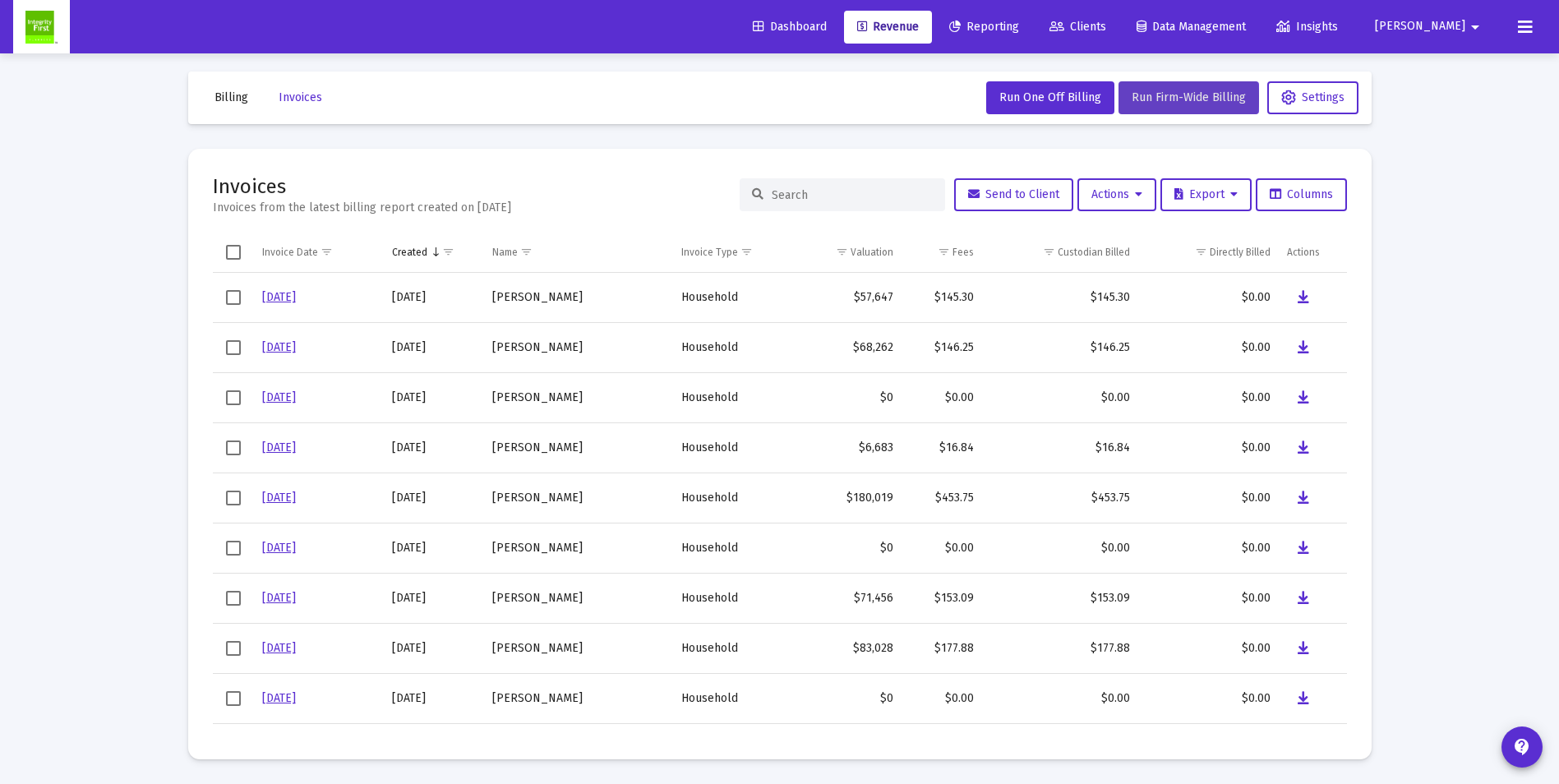
click at [1175, 98] on span "Run Firm-Wide Billing" at bounding box center [1188, 97] width 114 height 14
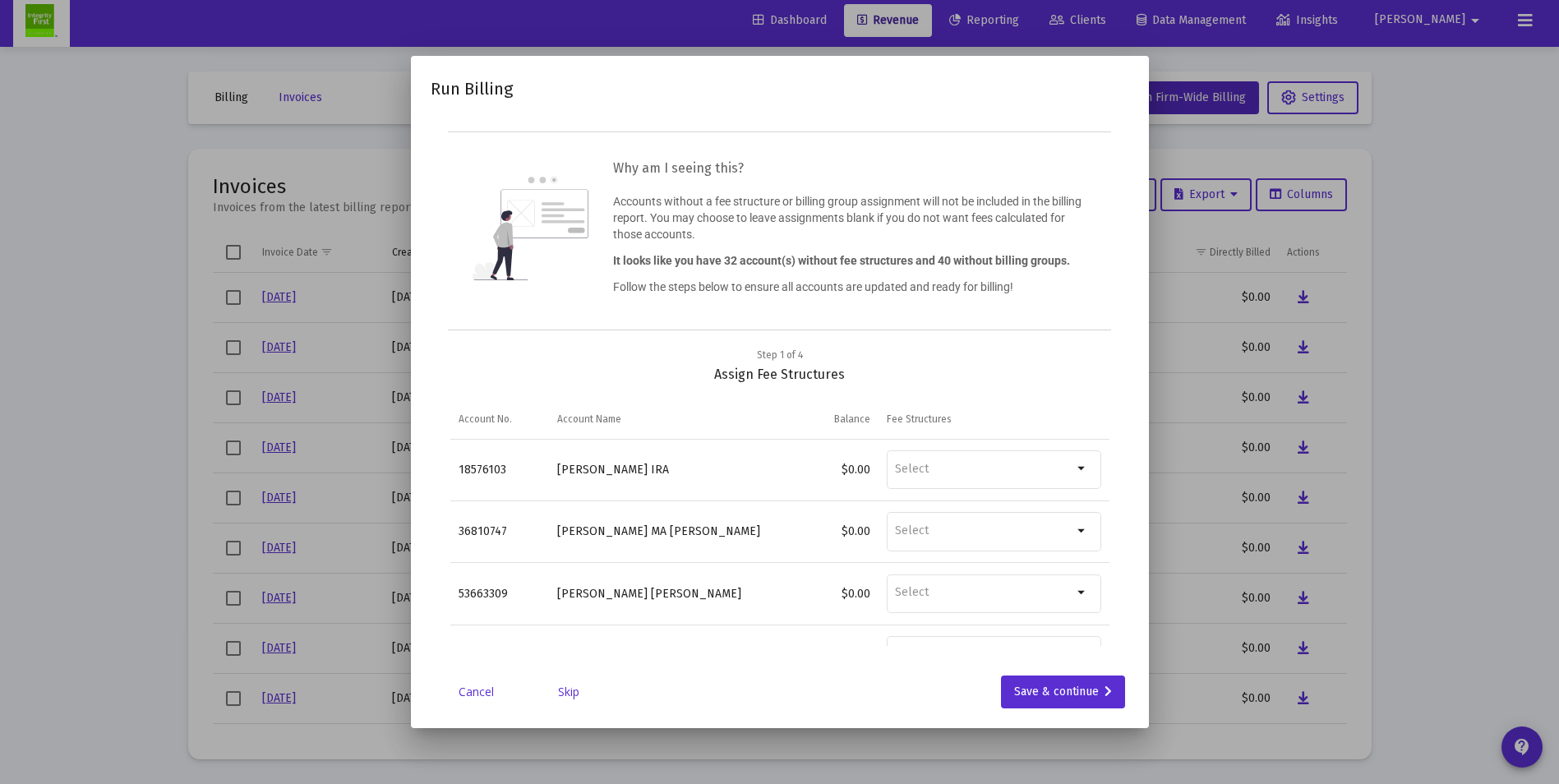
click at [571, 689] on link "Skip" at bounding box center [568, 692] width 82 height 17
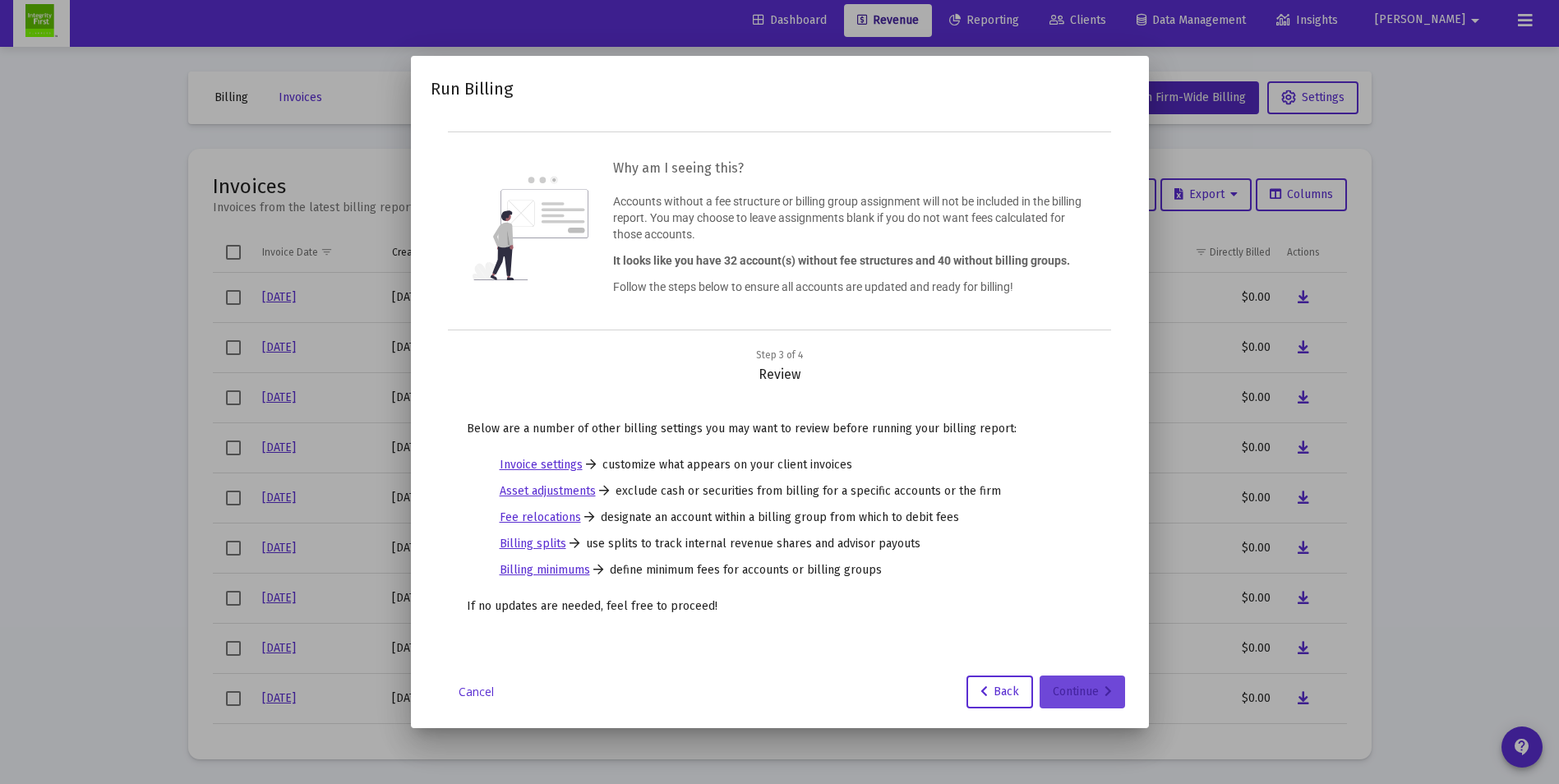
click at [1093, 691] on div "Continue" at bounding box center [1082, 692] width 59 height 33
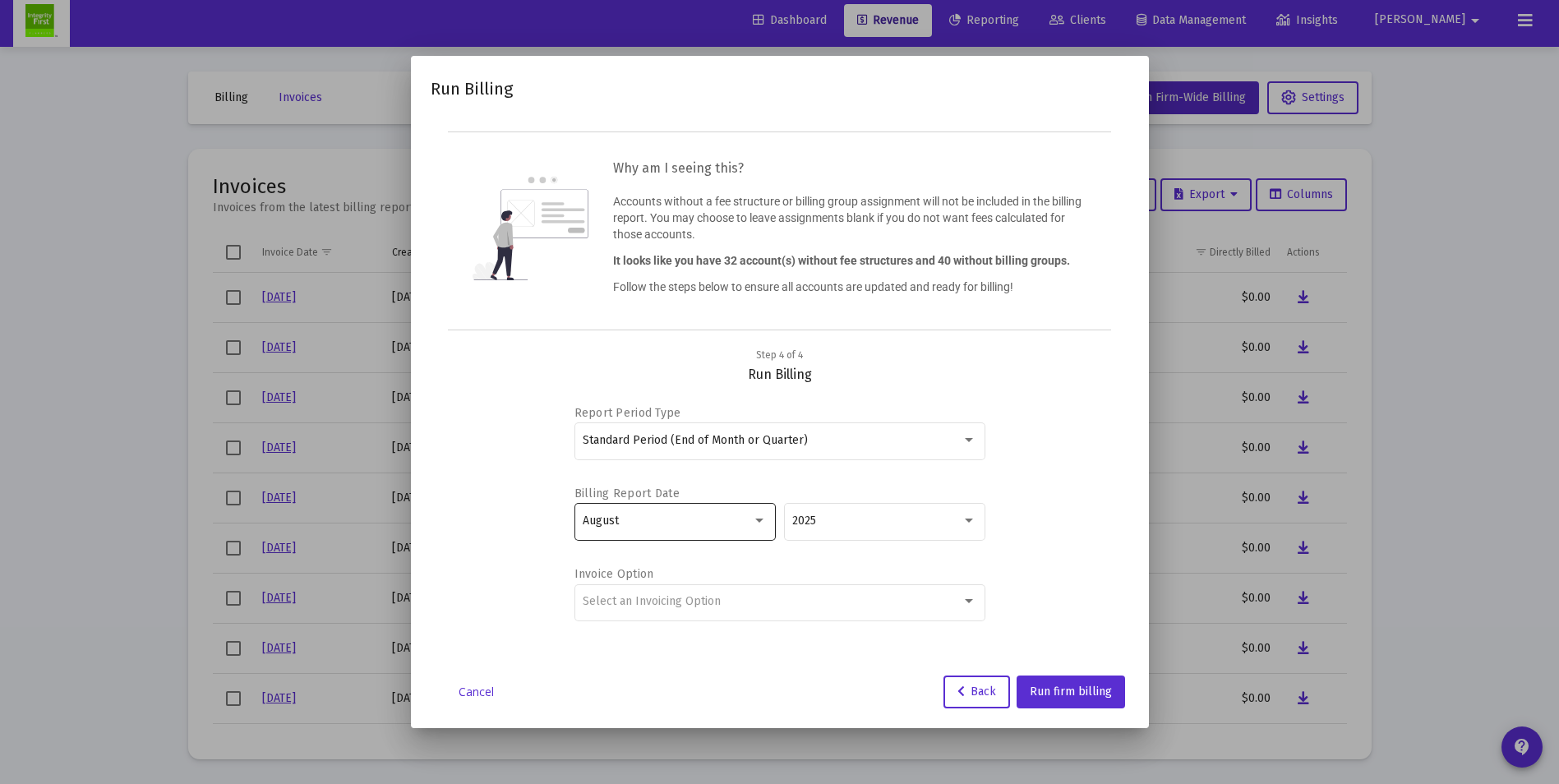
click at [759, 524] on div at bounding box center [760, 521] width 15 height 13
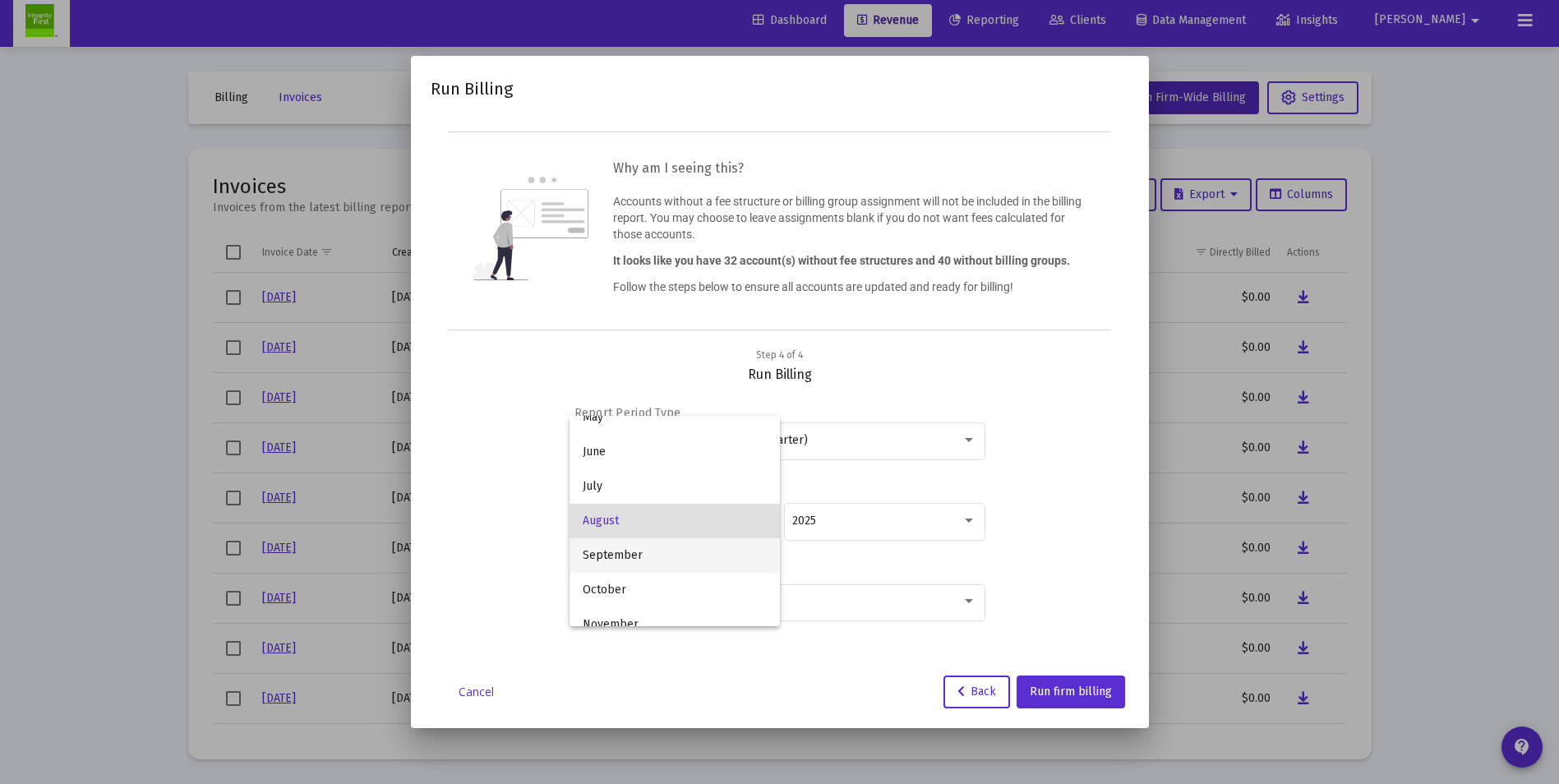
click at [613, 550] on span "September" at bounding box center [675, 556] width 184 height 35
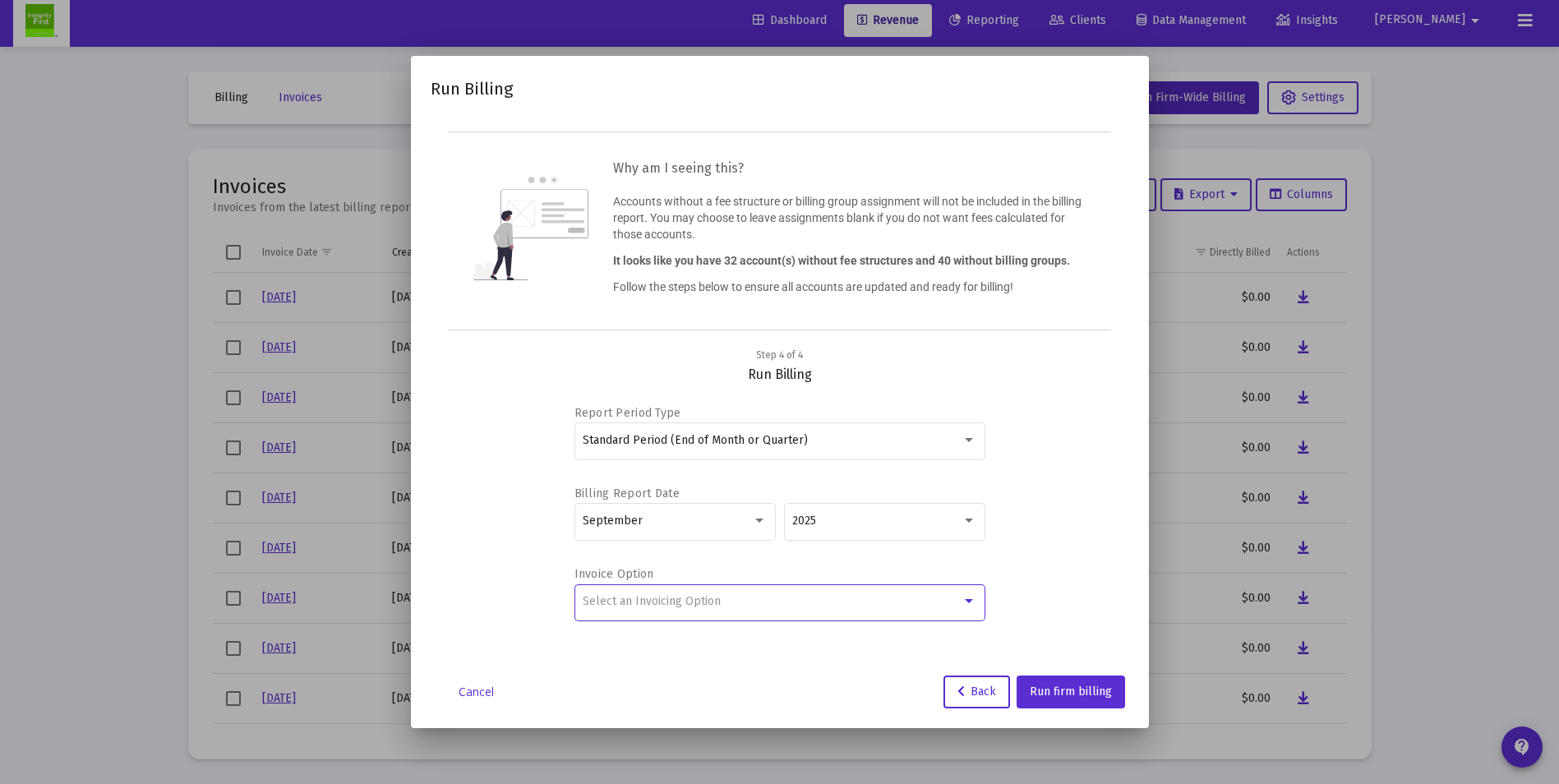
click at [778, 602] on div "Select an Invoicing Option" at bounding box center [772, 601] width 379 height 13
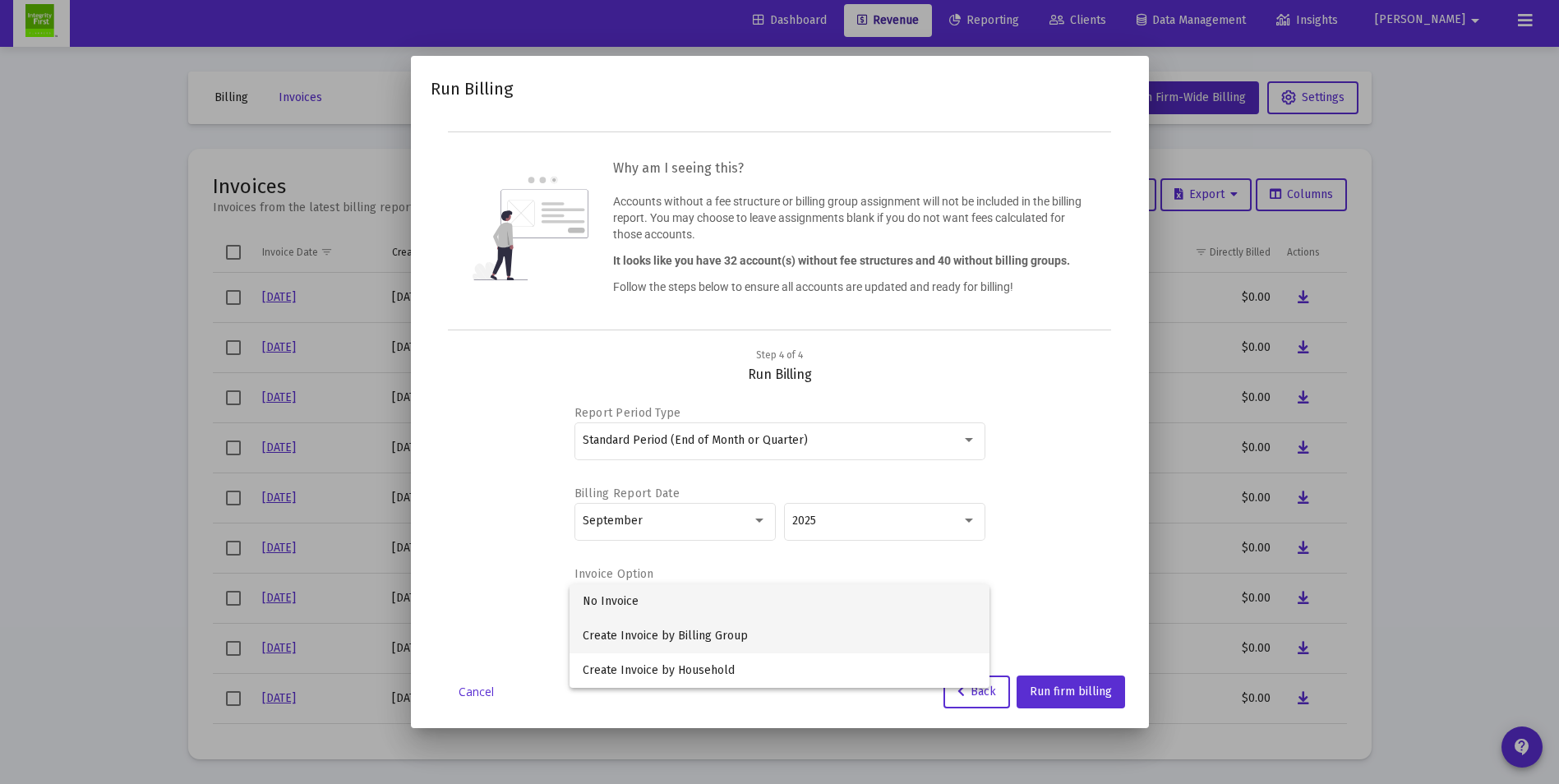
click at [680, 638] on span "Create Invoice by Billing Group" at bounding box center [780, 636] width 394 height 35
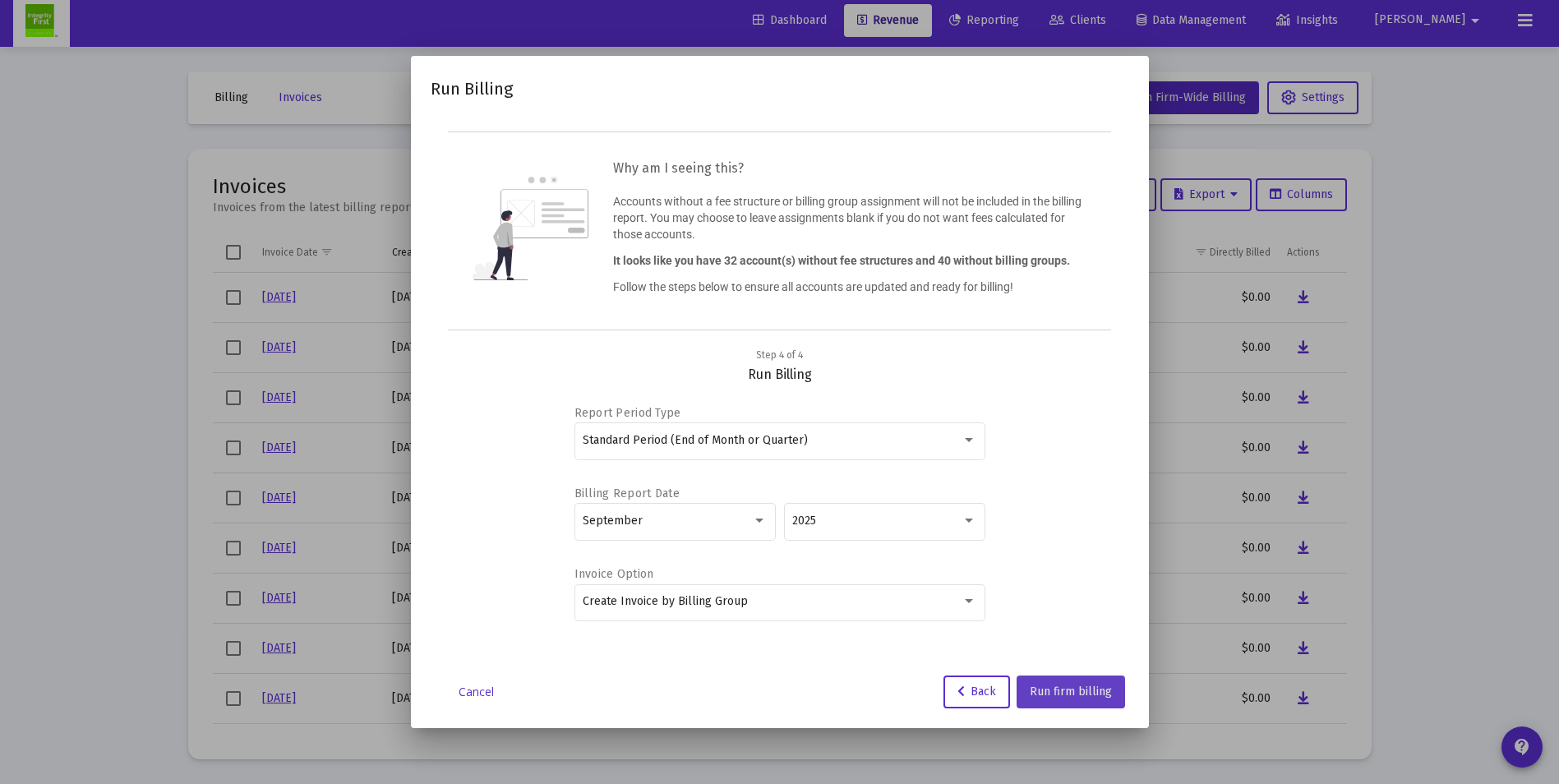
click at [1069, 694] on span "Run firm billing" at bounding box center [1070, 691] width 82 height 14
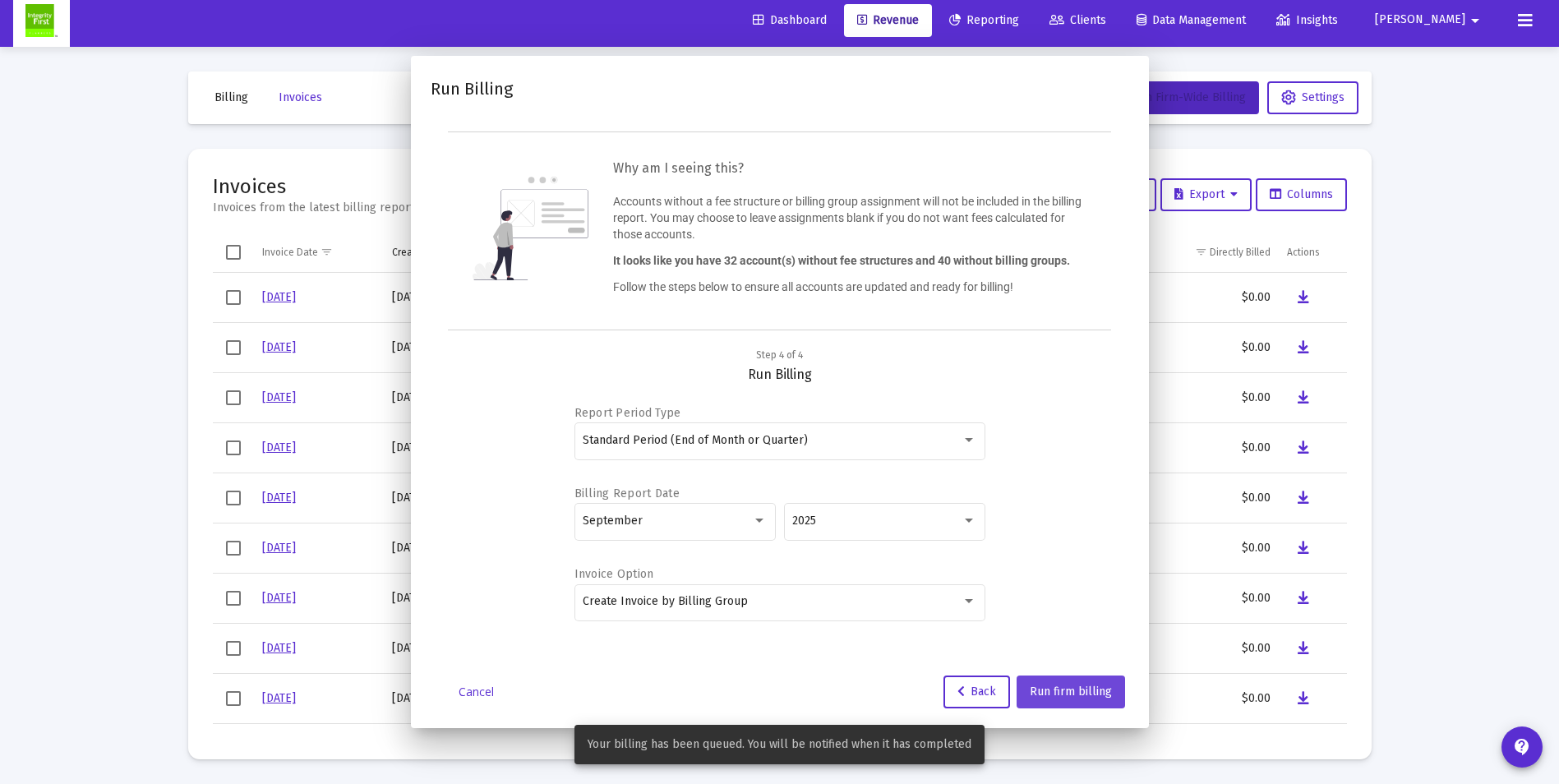
scroll to position [7, 0]
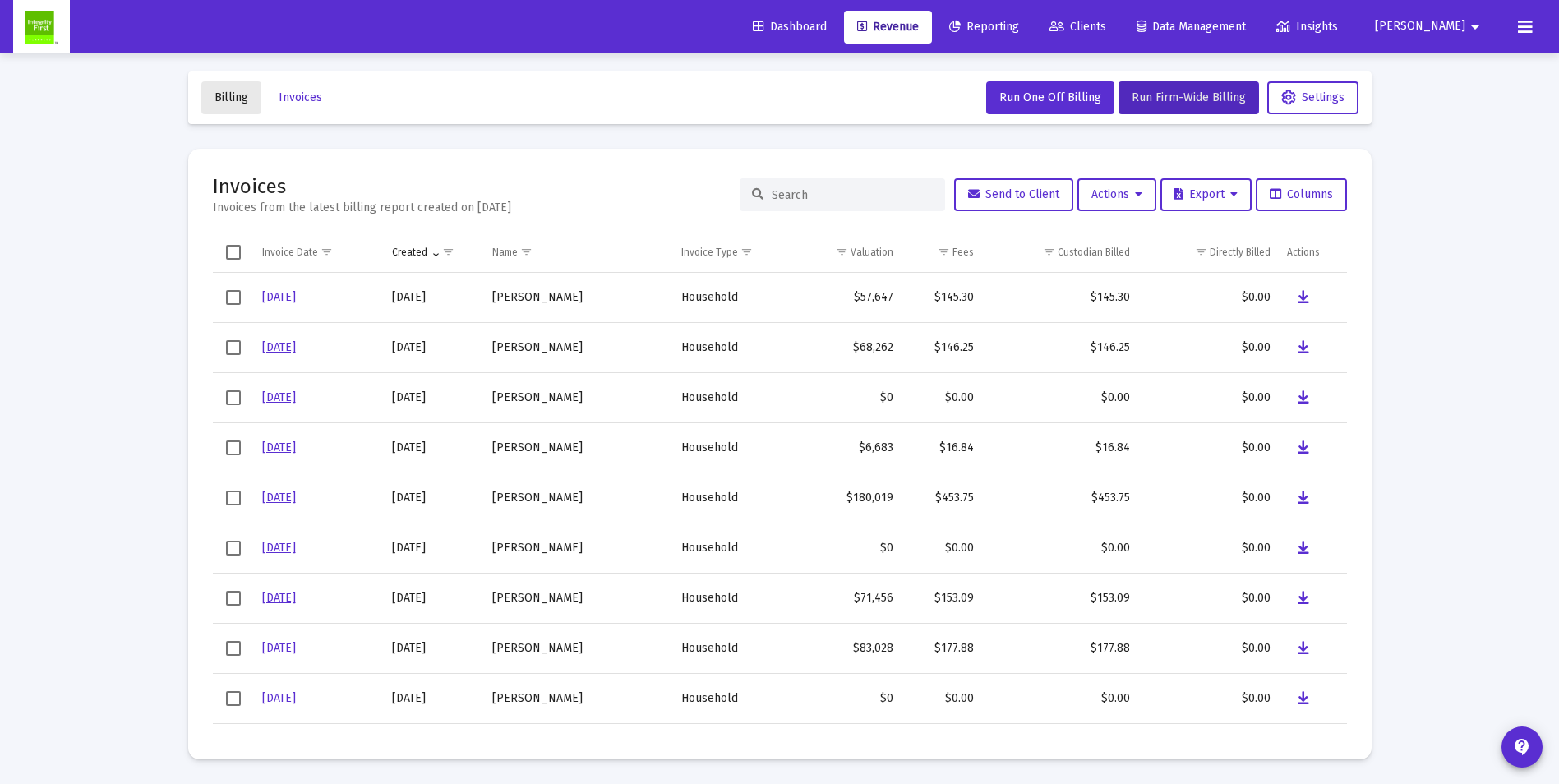
click at [234, 100] on span "Billing" at bounding box center [231, 97] width 34 height 14
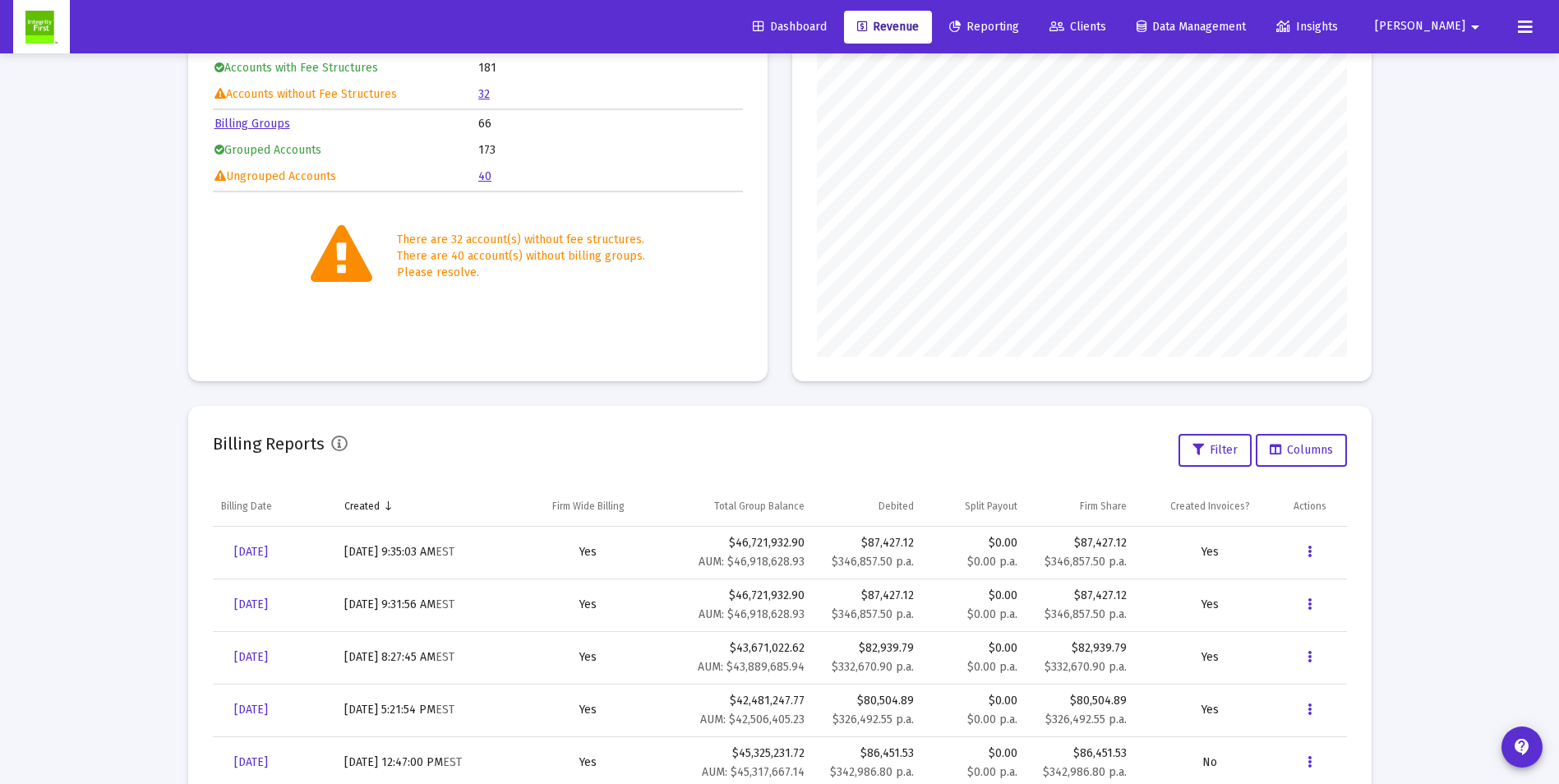
scroll to position [247, 0]
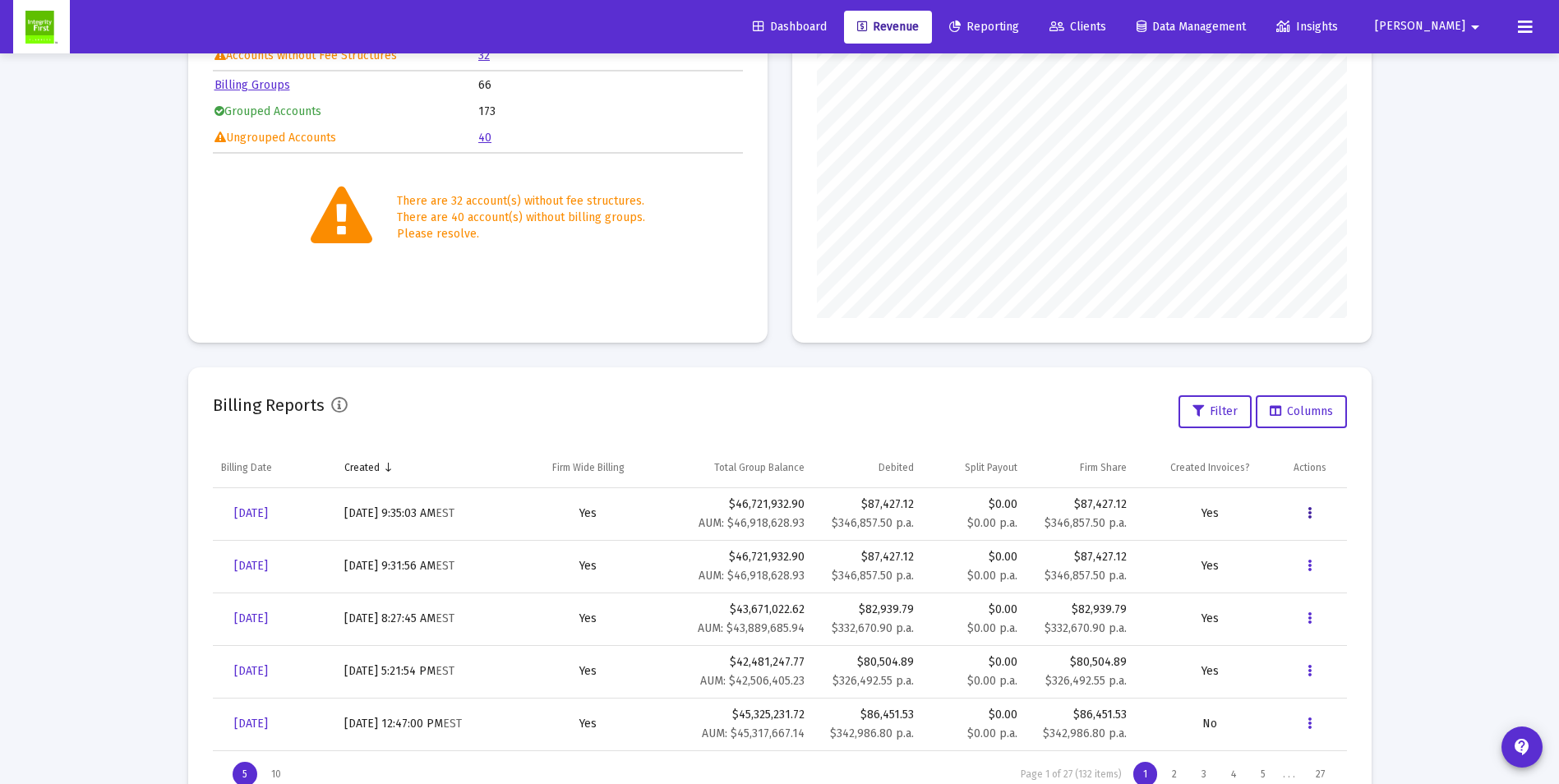
click at [1309, 512] on icon "Data grid" at bounding box center [1310, 513] width 4 height 20
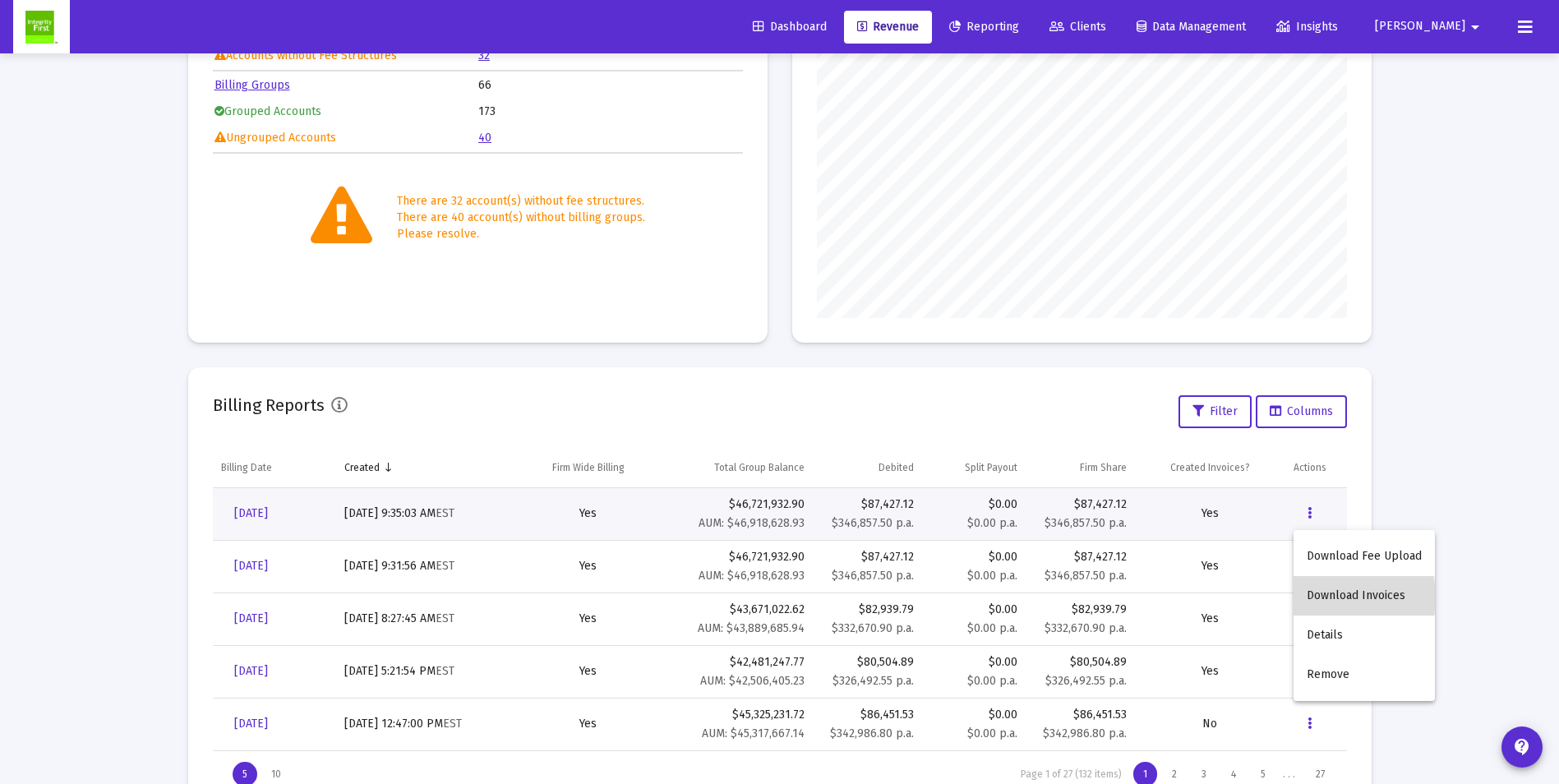
click at [1325, 597] on button "Download Invoices" at bounding box center [1365, 595] width 141 height 39
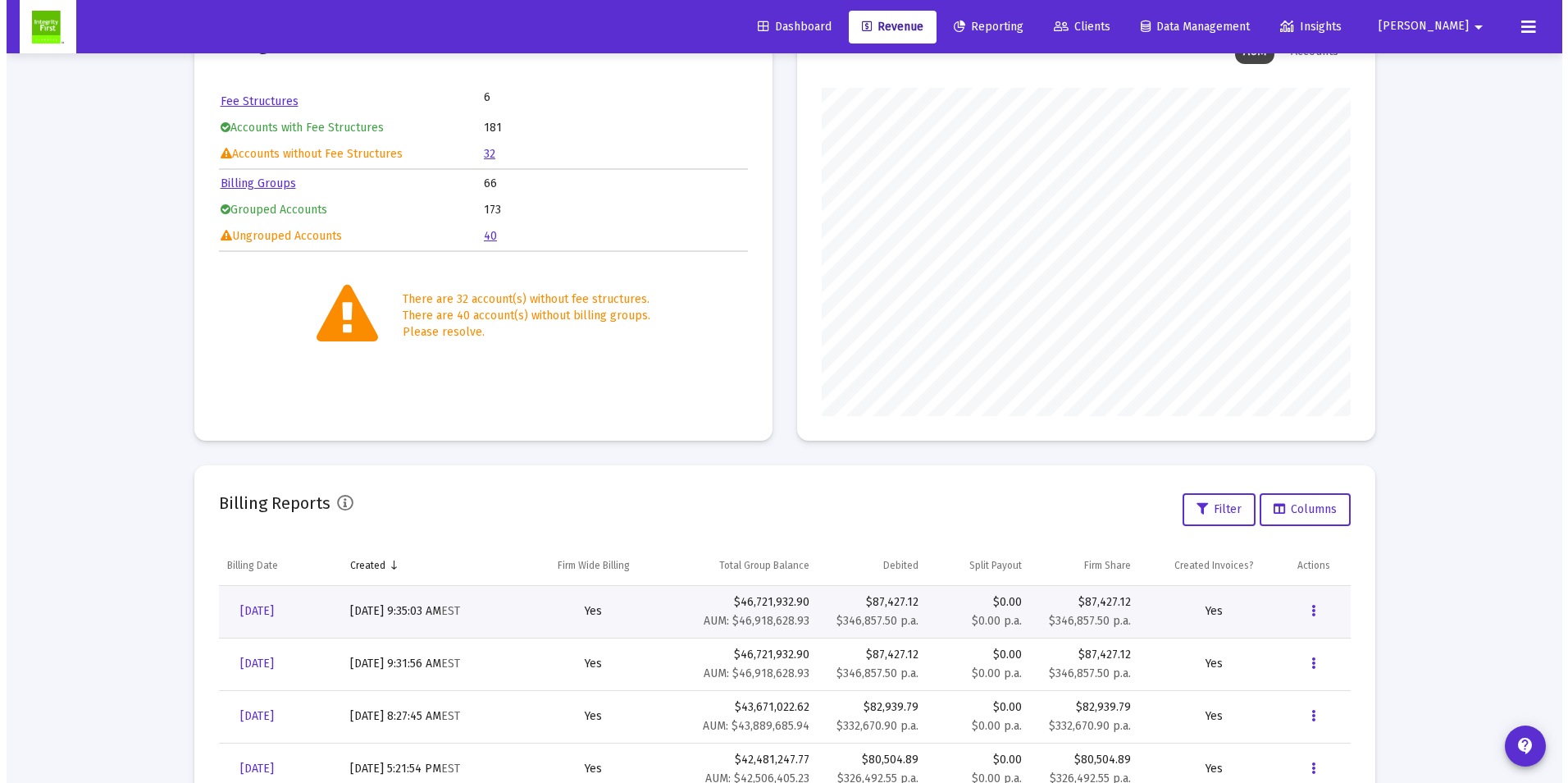
scroll to position [0, 0]
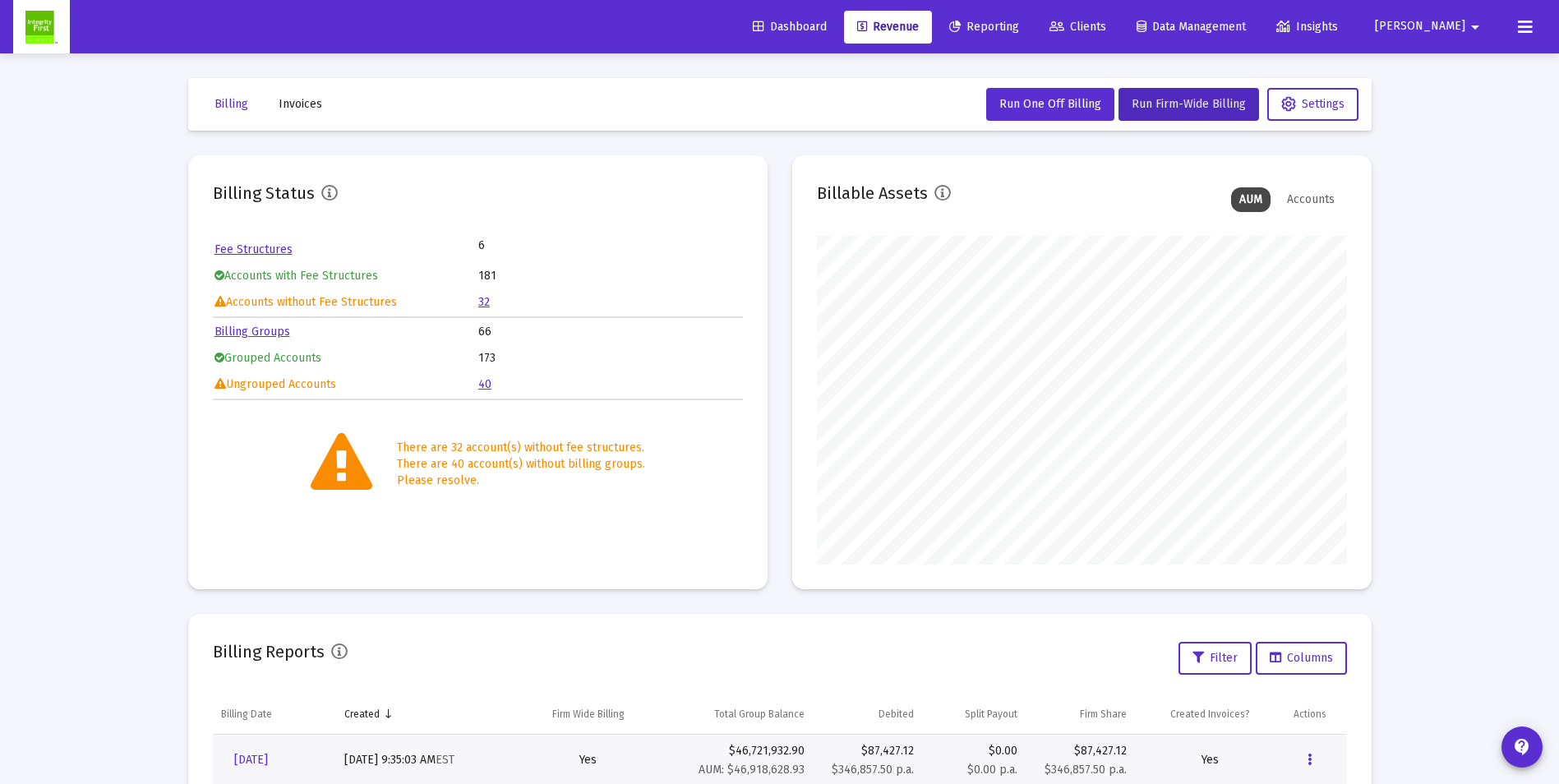
click at [1106, 27] on span "Clients" at bounding box center [1078, 27] width 57 height 14
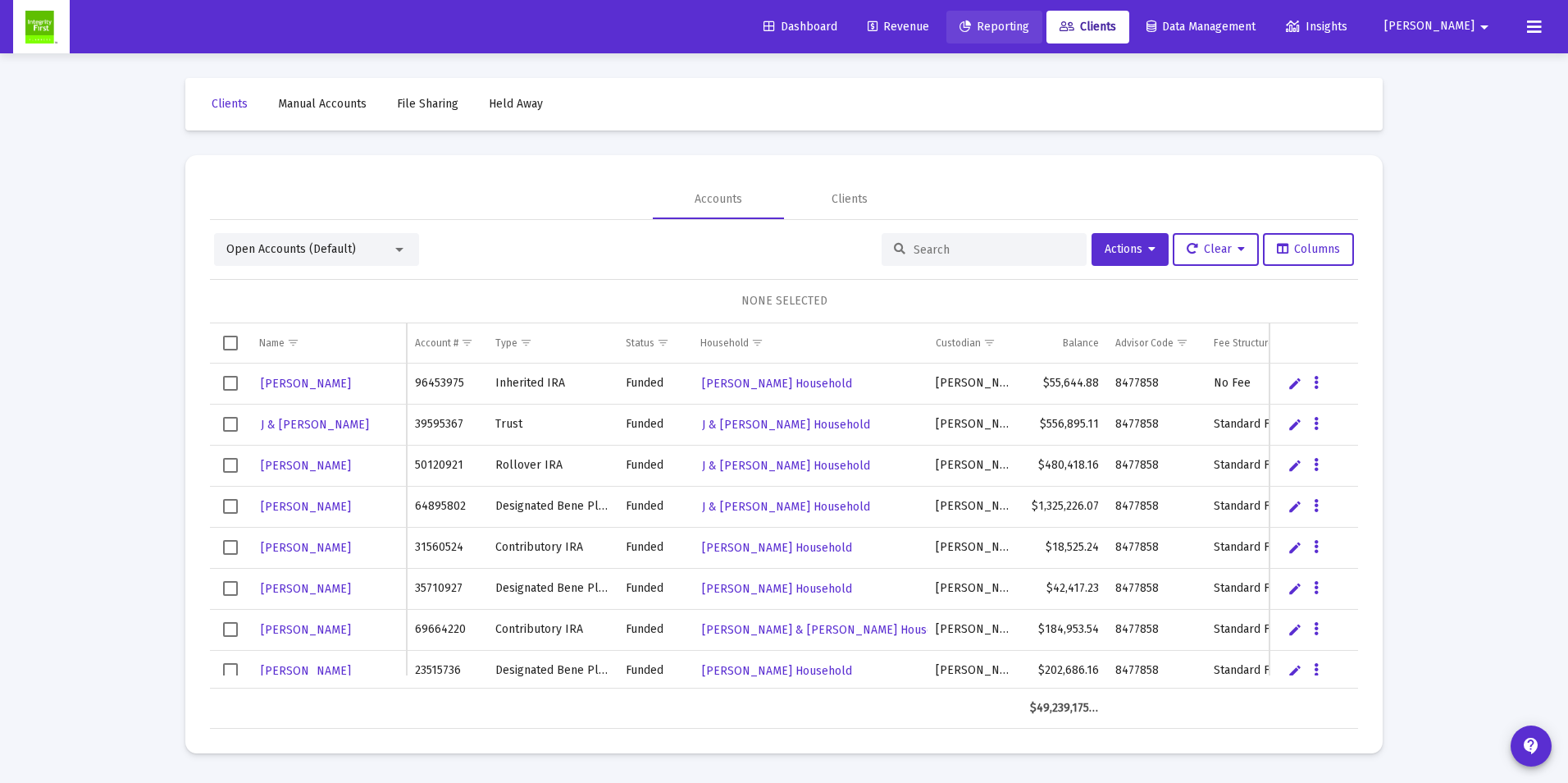
click at [1029, 29] on span "Reporting" at bounding box center [994, 27] width 70 height 14
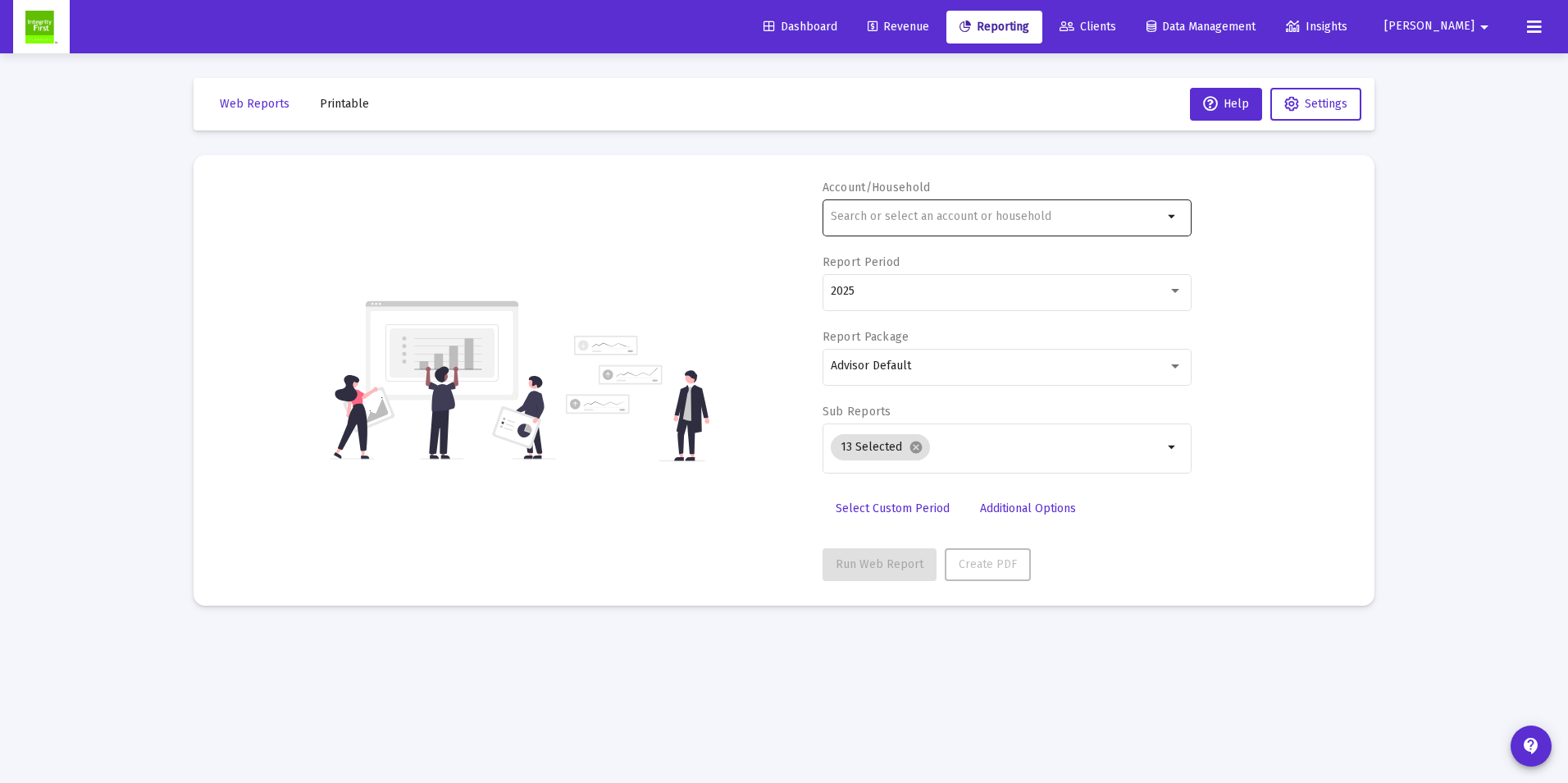
click at [912, 226] on div at bounding box center [997, 216] width 333 height 40
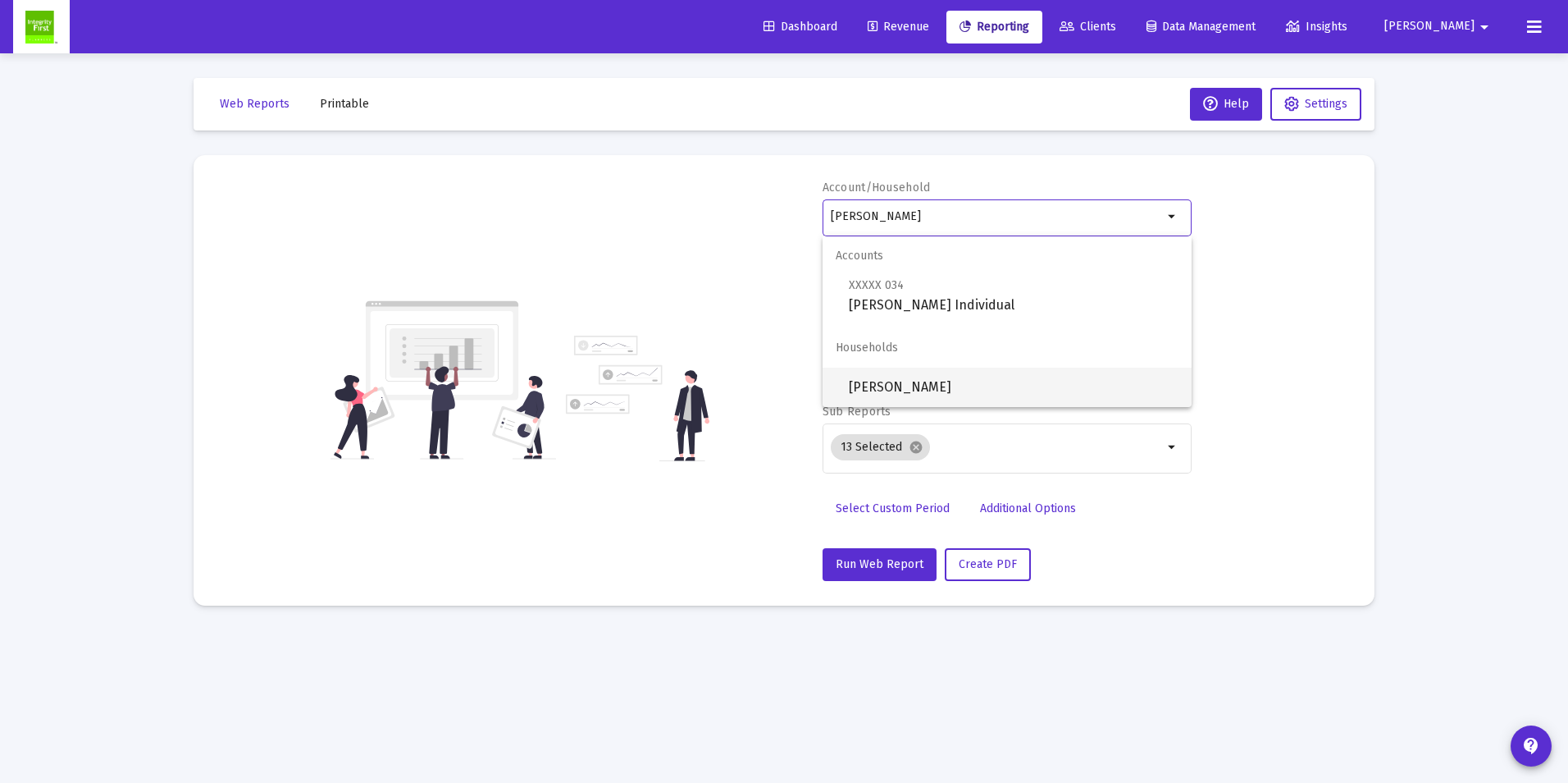
click at [902, 387] on span "[PERSON_NAME]" at bounding box center [1014, 387] width 330 height 39
type input "[PERSON_NAME]"
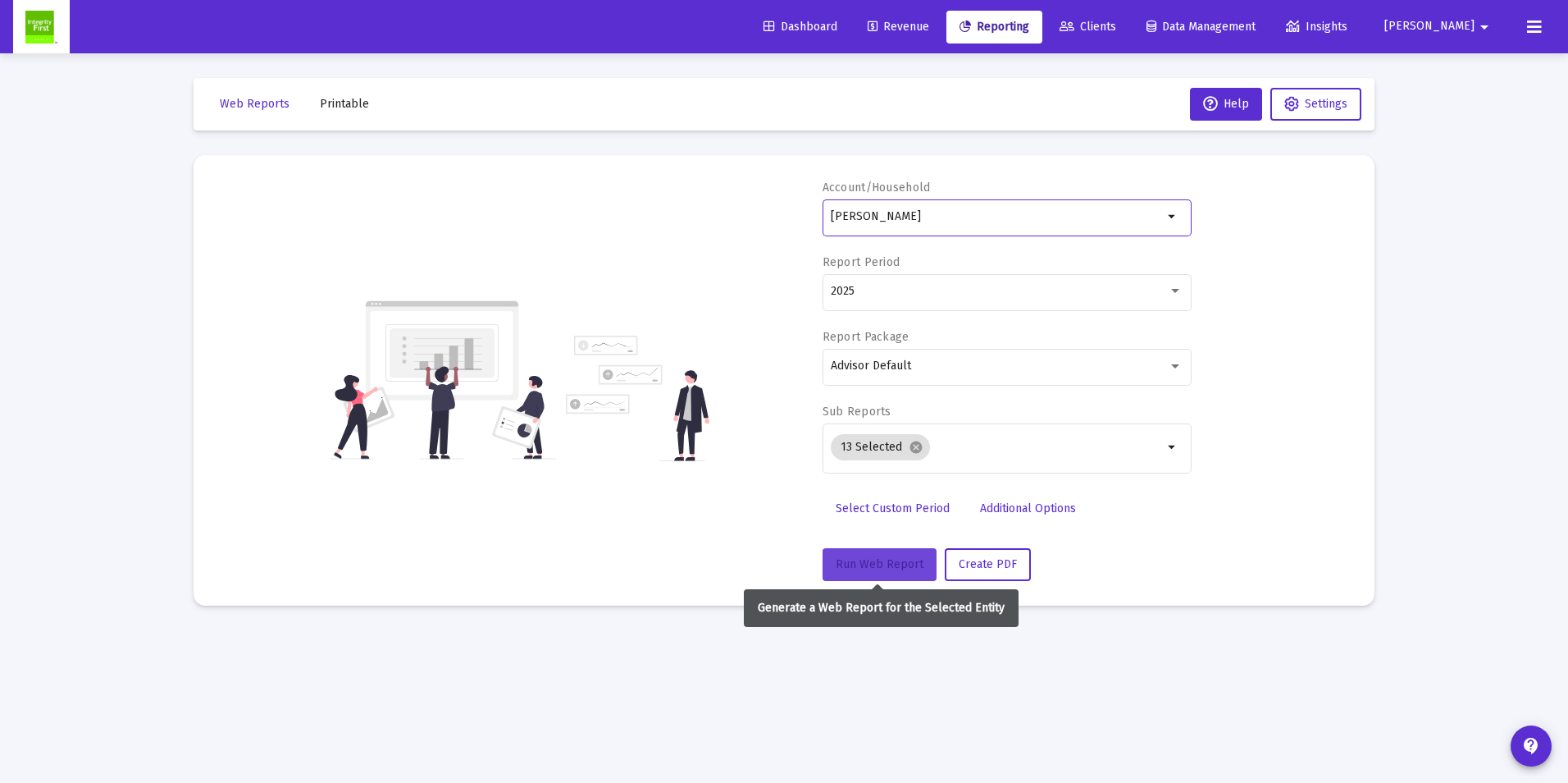
click at [869, 567] on span "Run Web Report" at bounding box center [880, 564] width 88 height 14
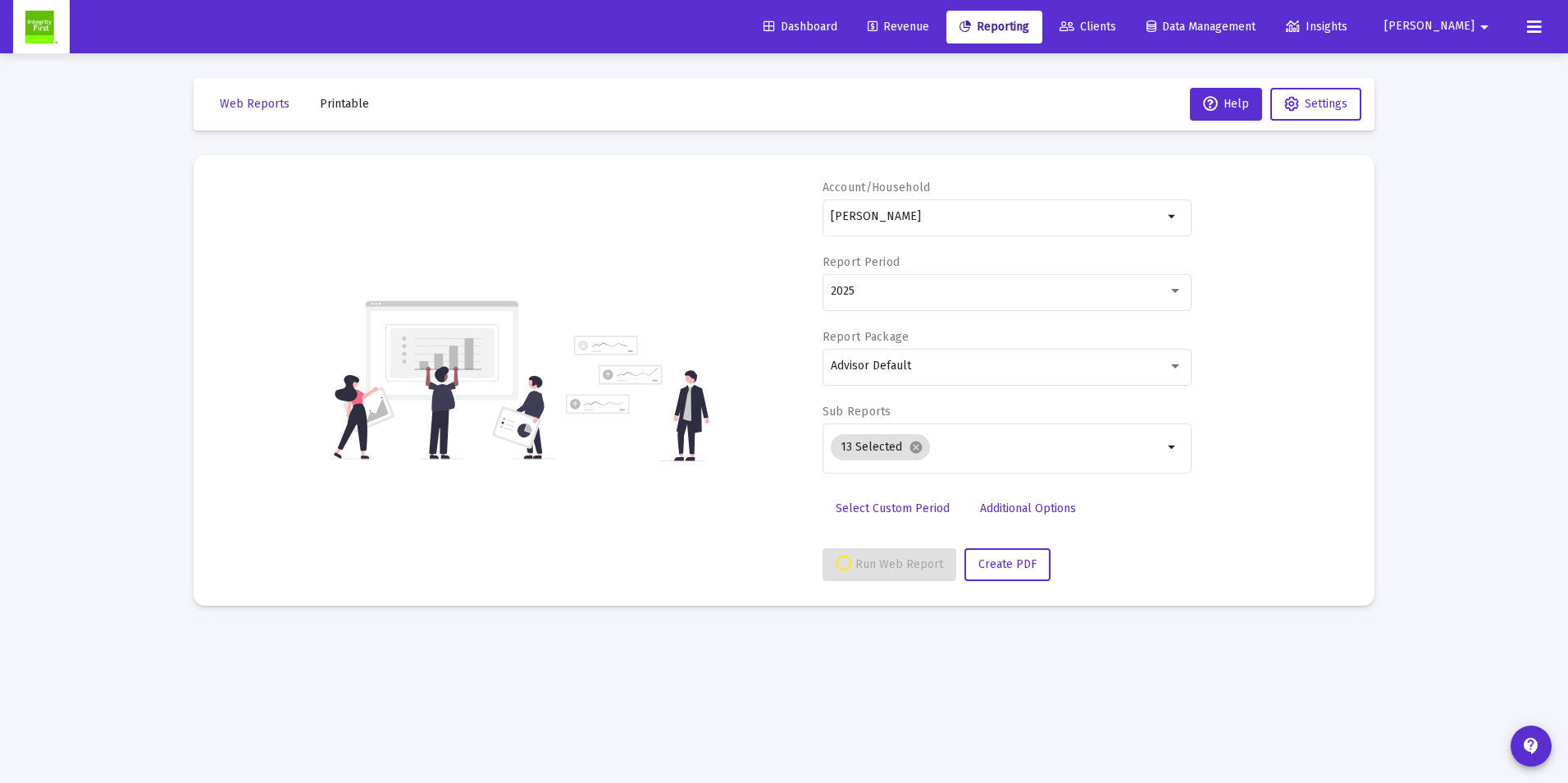
select select "View all"
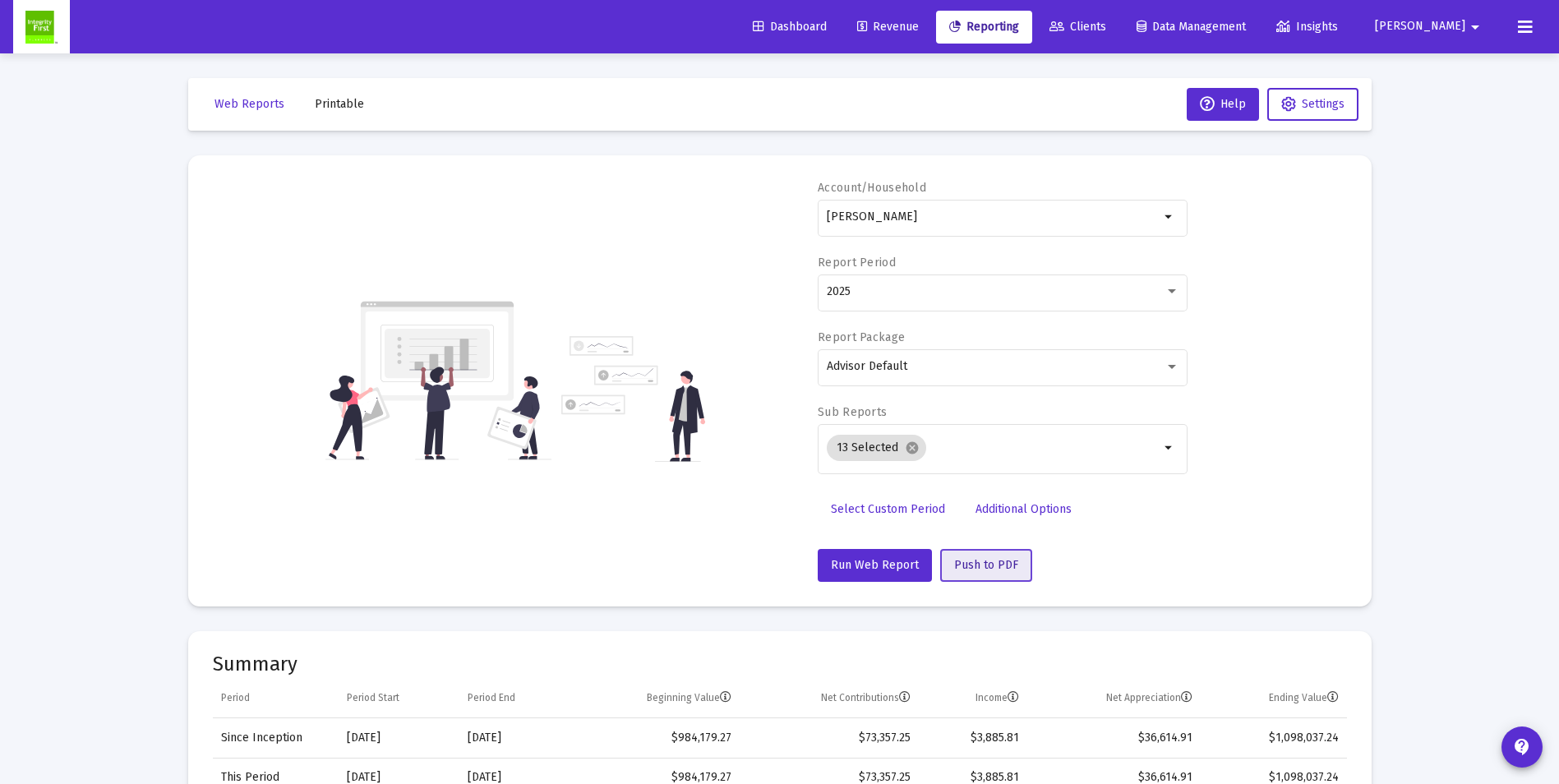
click at [987, 566] on span "Push to PDF" at bounding box center [986, 565] width 64 height 14
click at [328, 109] on span "Printable" at bounding box center [339, 104] width 49 height 14
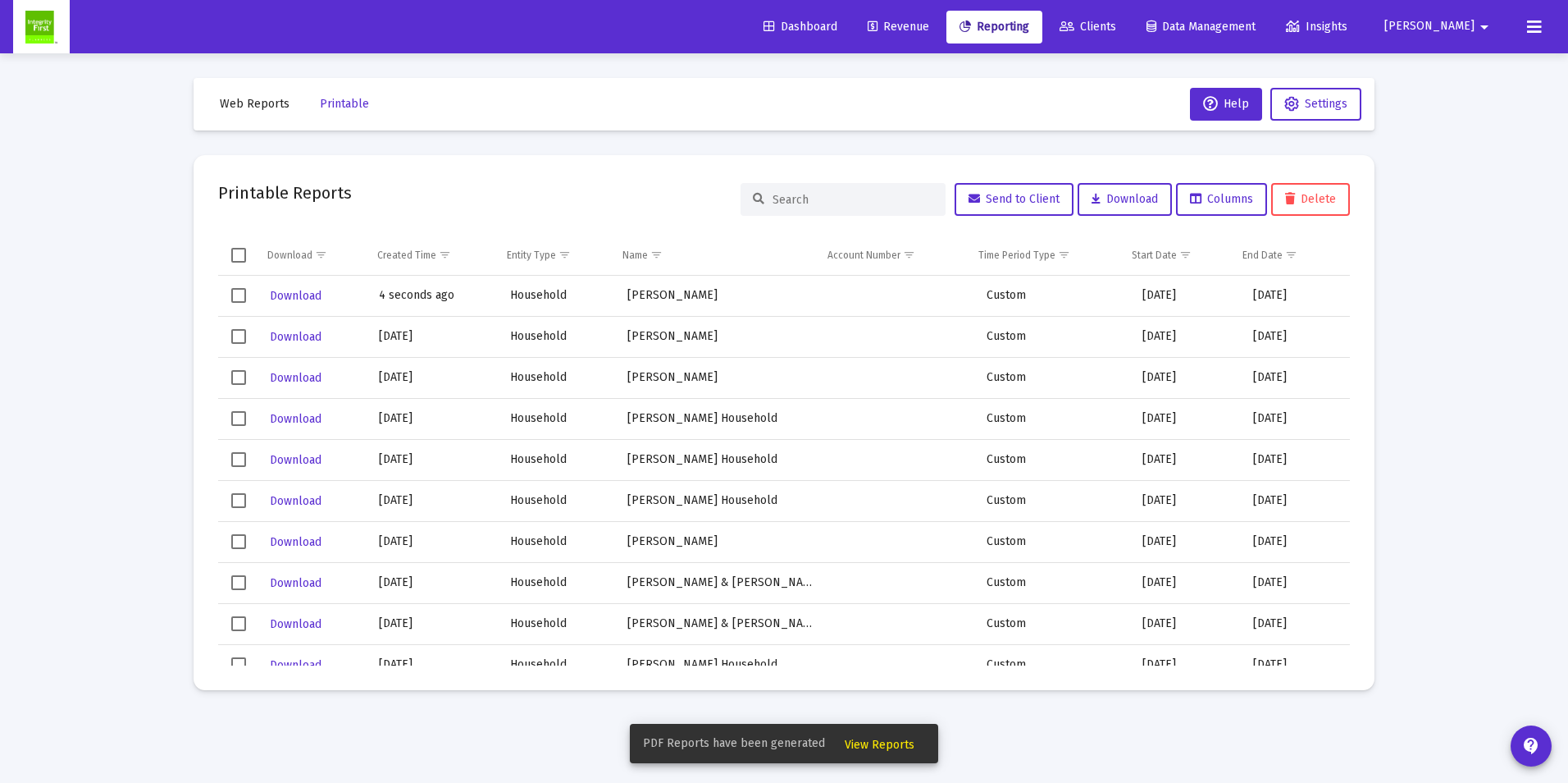
click at [878, 750] on span "View Reports" at bounding box center [880, 744] width 70 height 14
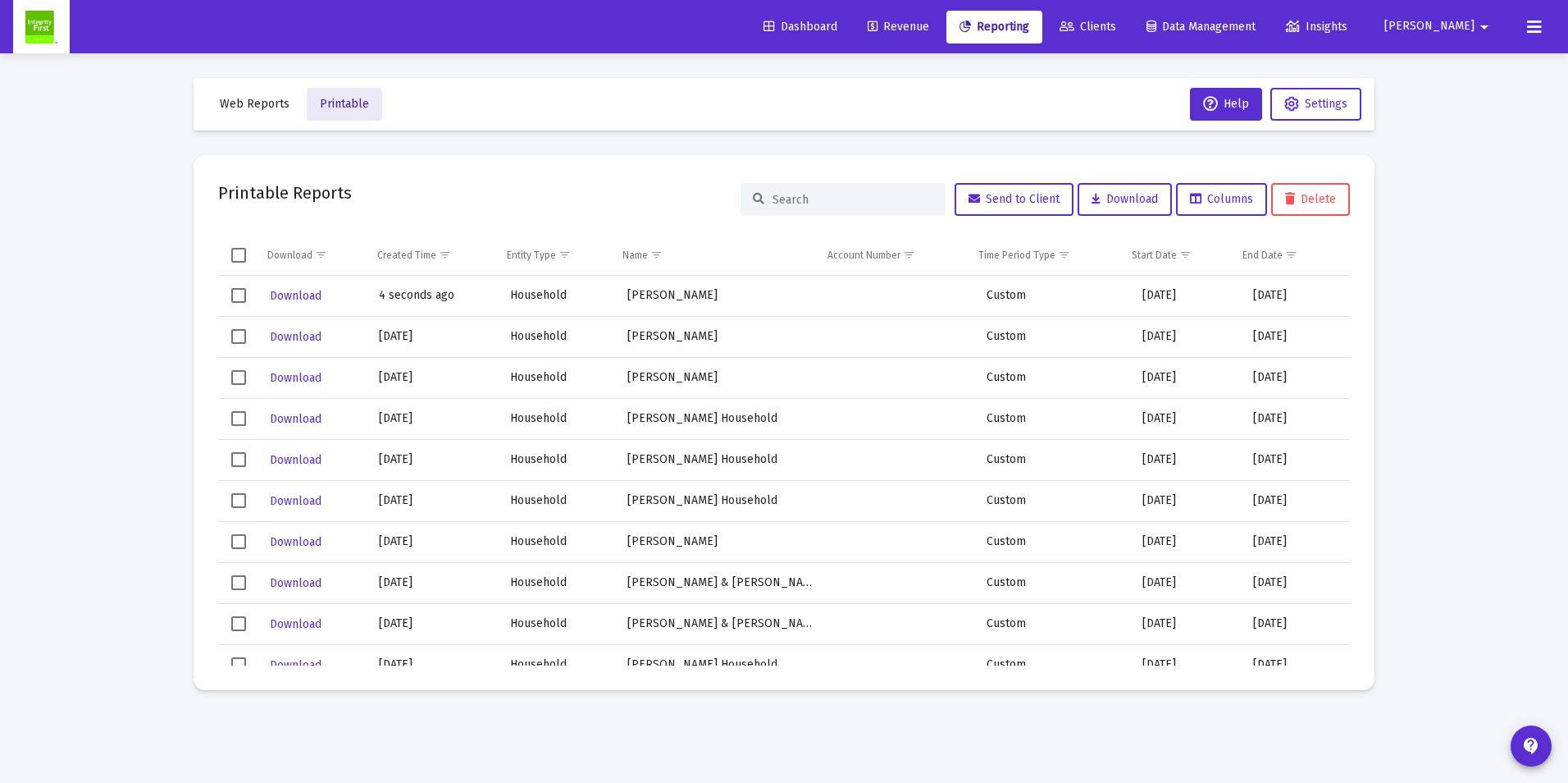
click at [335, 106] on span "Printable" at bounding box center [344, 104] width 49 height 14
click at [285, 294] on span "Download" at bounding box center [295, 295] width 51 height 14
click at [1116, 29] on span "Clients" at bounding box center [1088, 27] width 56 height 14
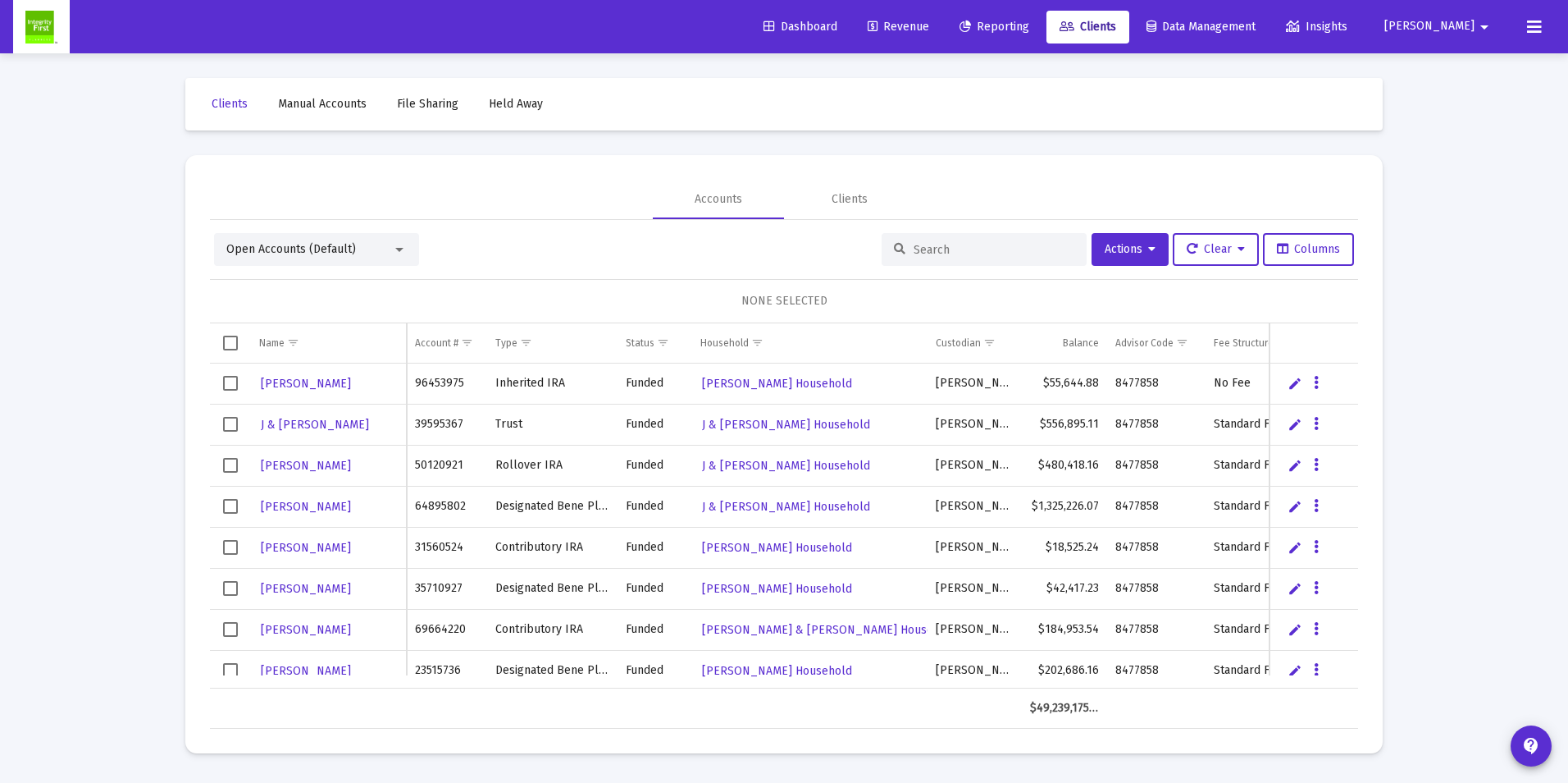
click at [261, 255] on span "Open Accounts (Default)" at bounding box center [291, 249] width 129 height 14
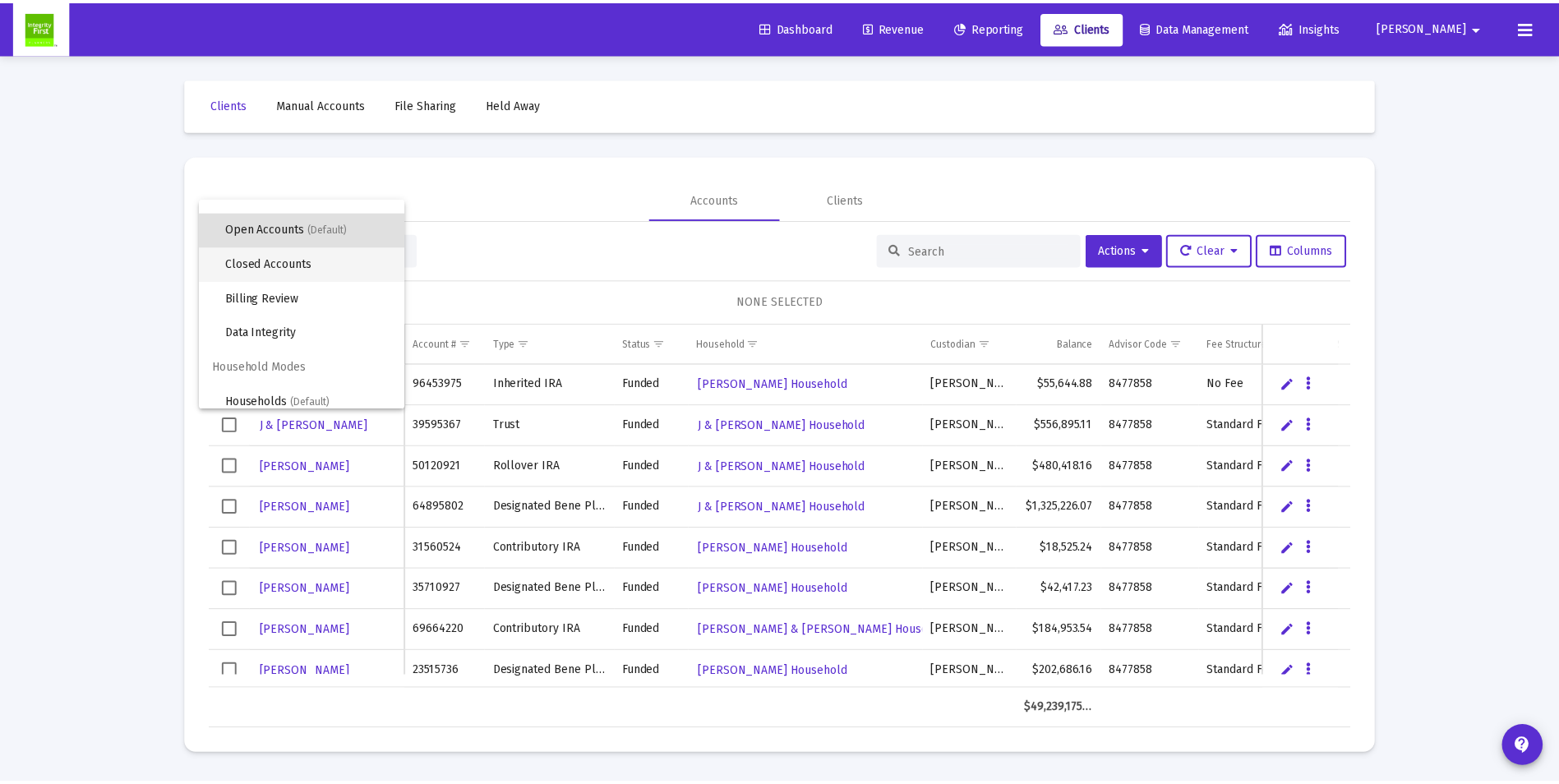
scroll to position [32, 0]
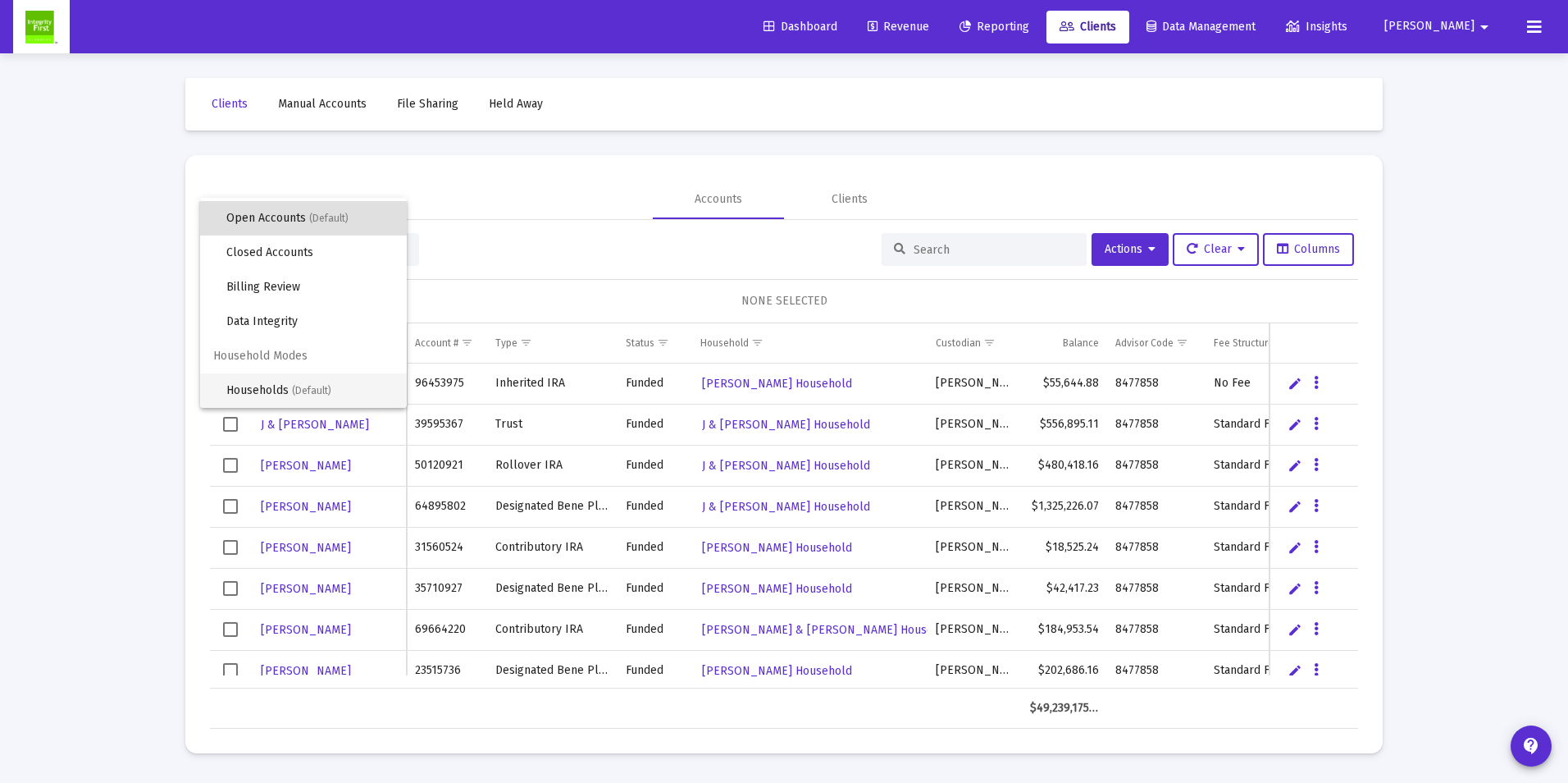
click at [258, 381] on span "Households (Default)" at bounding box center [310, 391] width 167 height 35
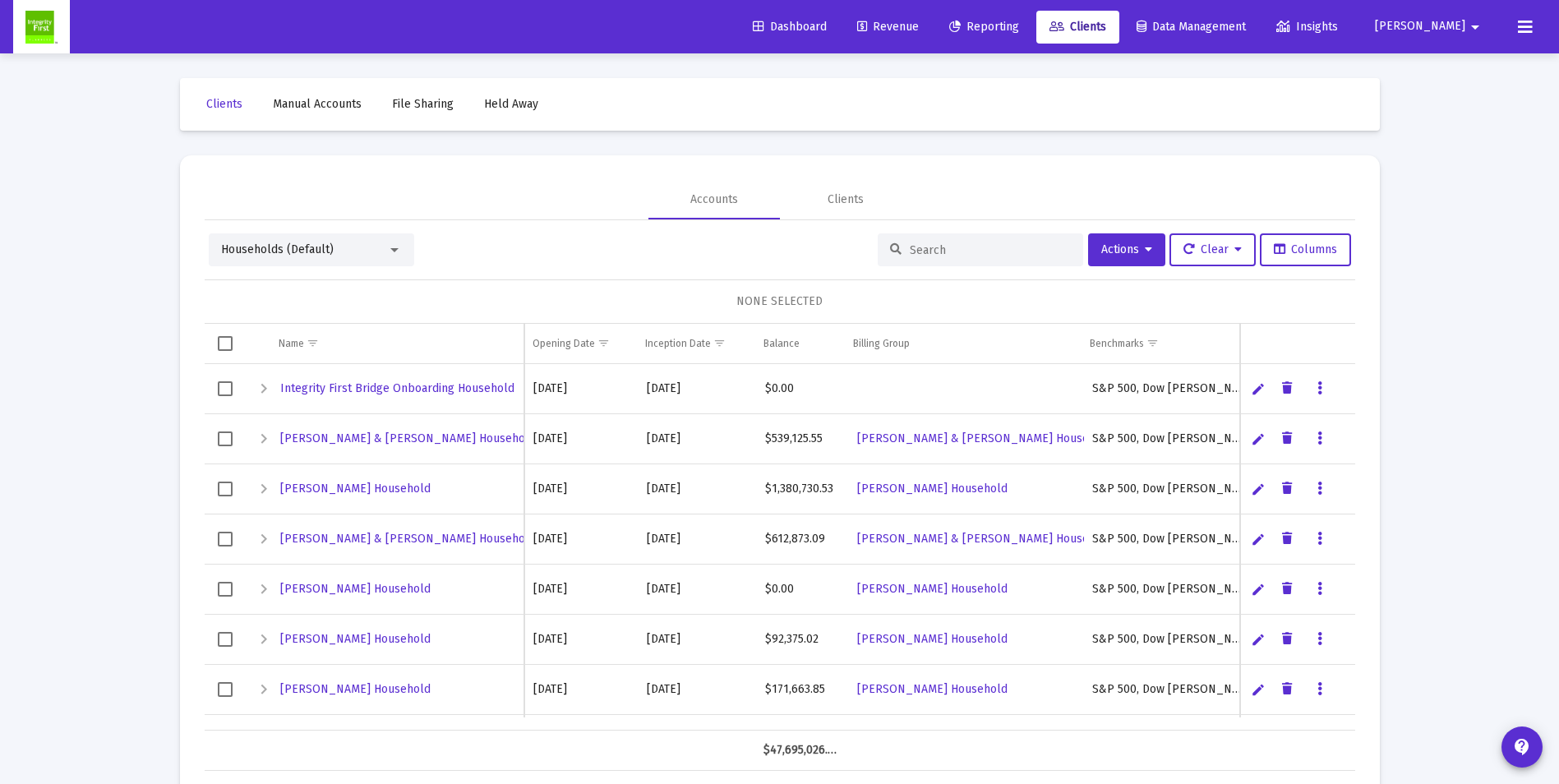
click at [936, 245] on input at bounding box center [991, 250] width 161 height 14
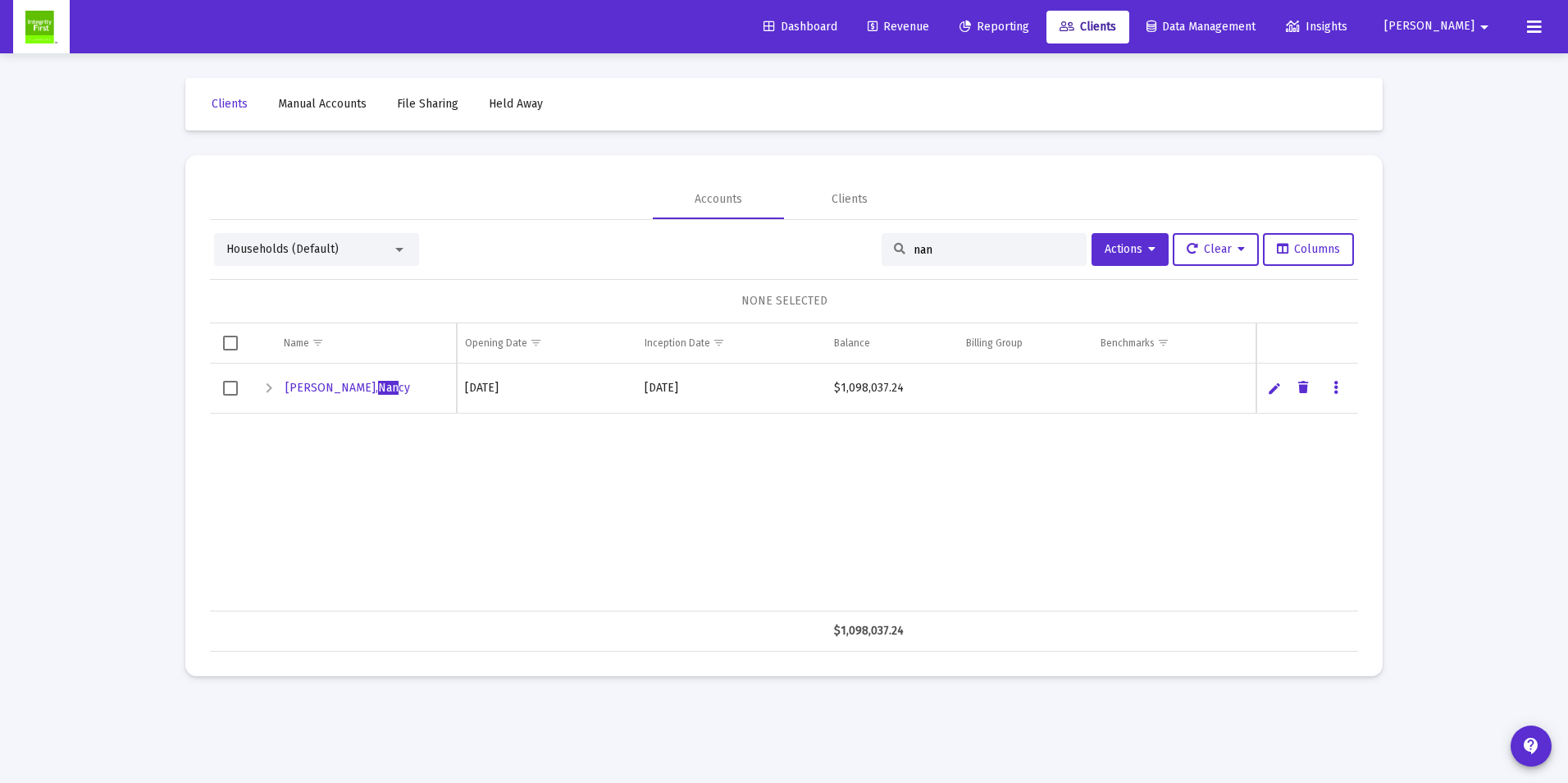
type input "nan"
click at [322, 391] on span "[PERSON_NAME] cy" at bounding box center [347, 387] width 124 height 14
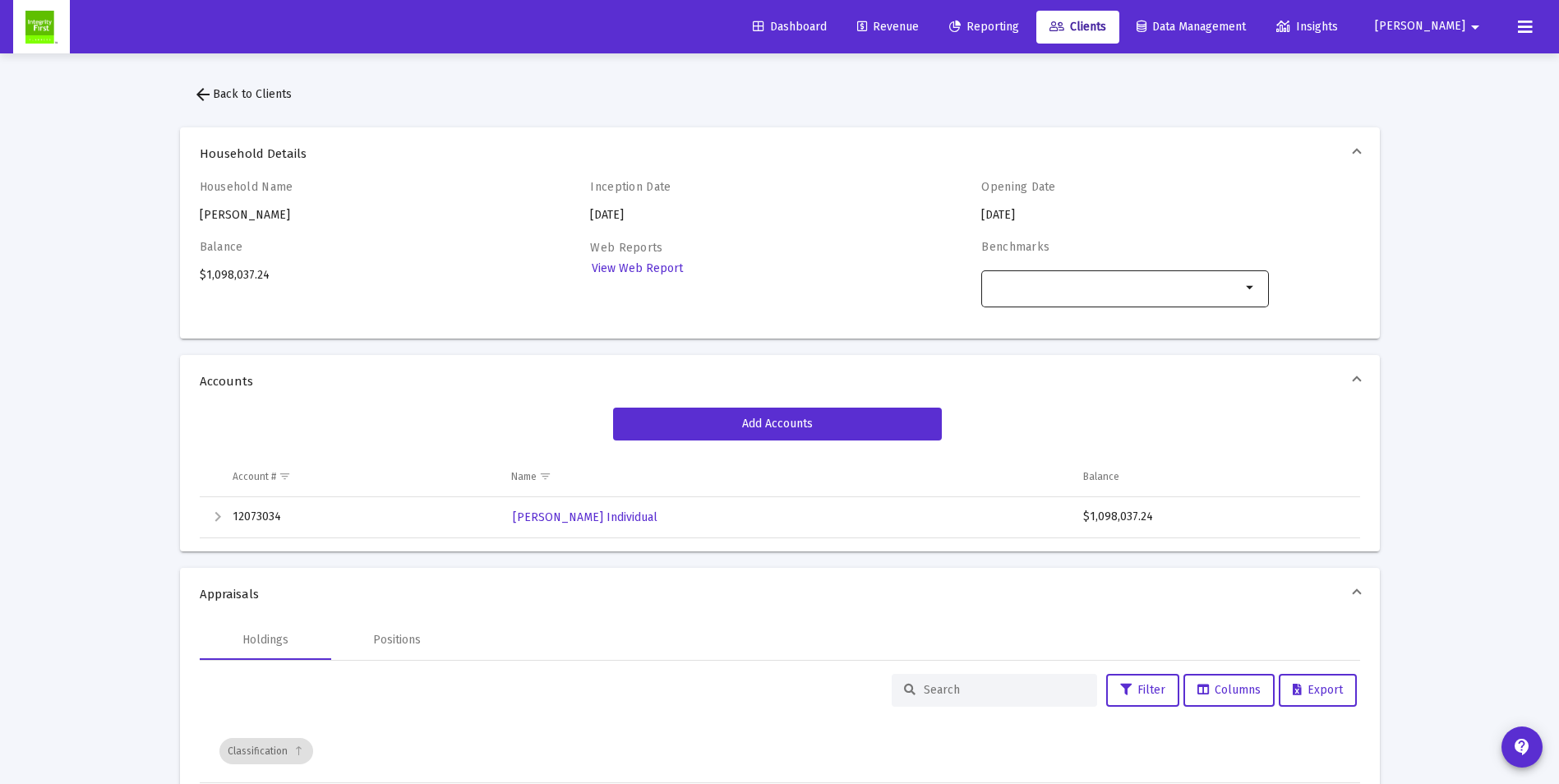
click at [1249, 286] on mat-icon "arrow_drop_down" at bounding box center [1252, 287] width 20 height 20
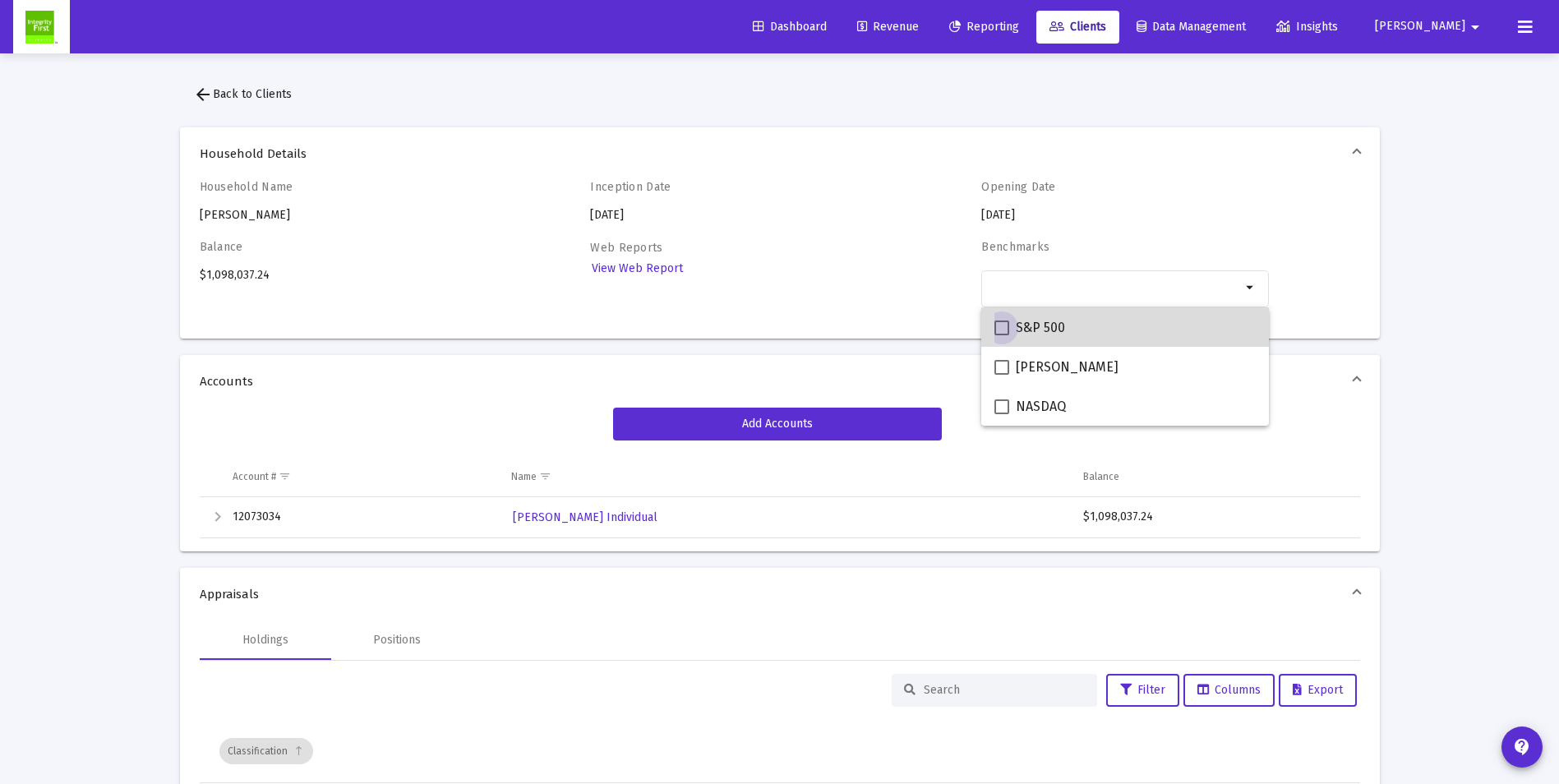
click at [997, 327] on span at bounding box center [1002, 328] width 15 height 15
click at [1001, 336] on input "S&P 500" at bounding box center [1001, 336] width 1 height 1
checkbox input "true"
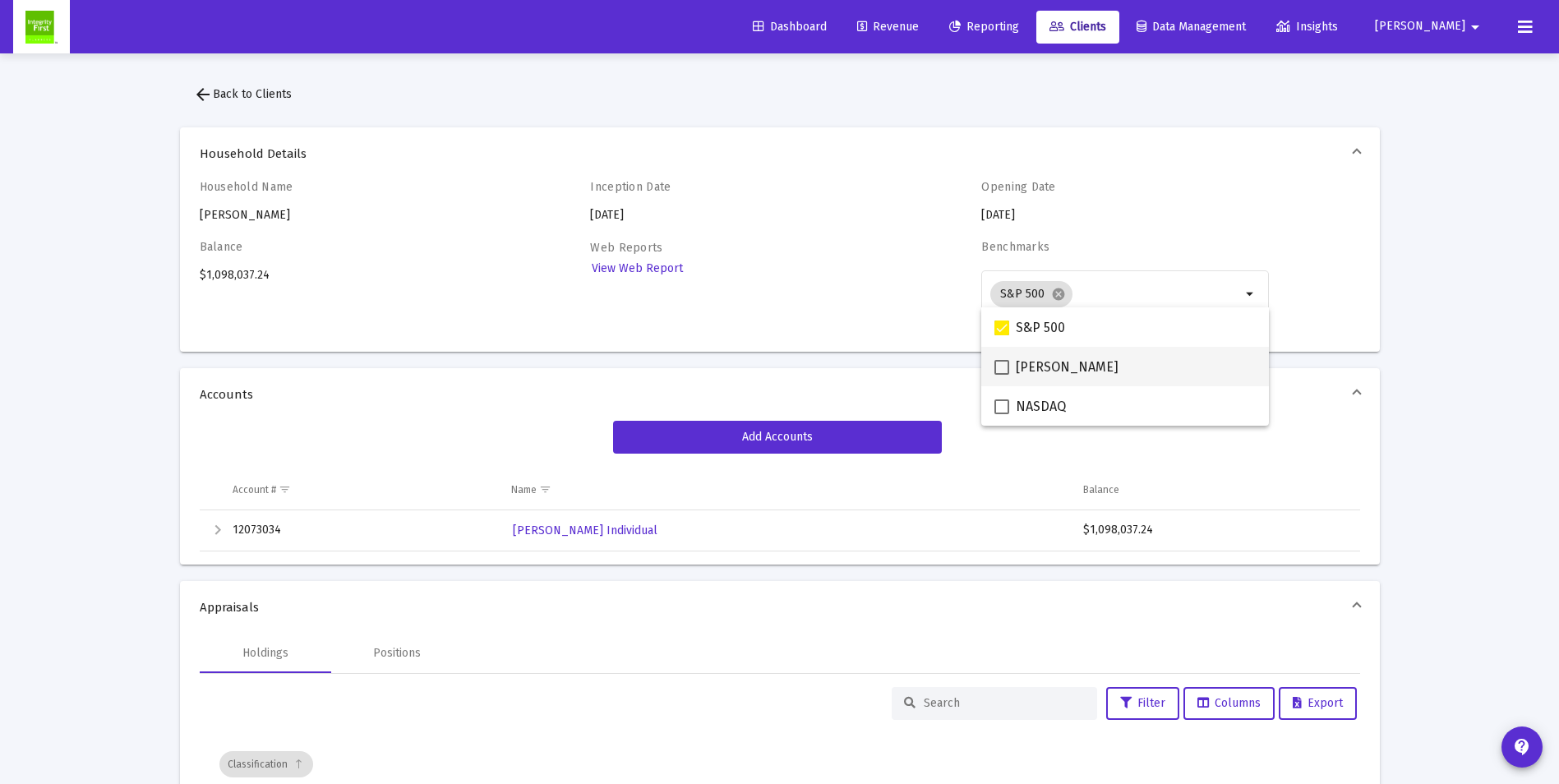
click at [1002, 365] on span at bounding box center [1002, 367] width 15 height 15
click at [1002, 375] on input "[PERSON_NAME]" at bounding box center [1001, 375] width 1 height 1
checkbox input "true"
click at [1002, 408] on span at bounding box center [1002, 407] width 15 height 15
click at [1002, 414] on input "NASDAQ" at bounding box center [1001, 414] width 1 height 1
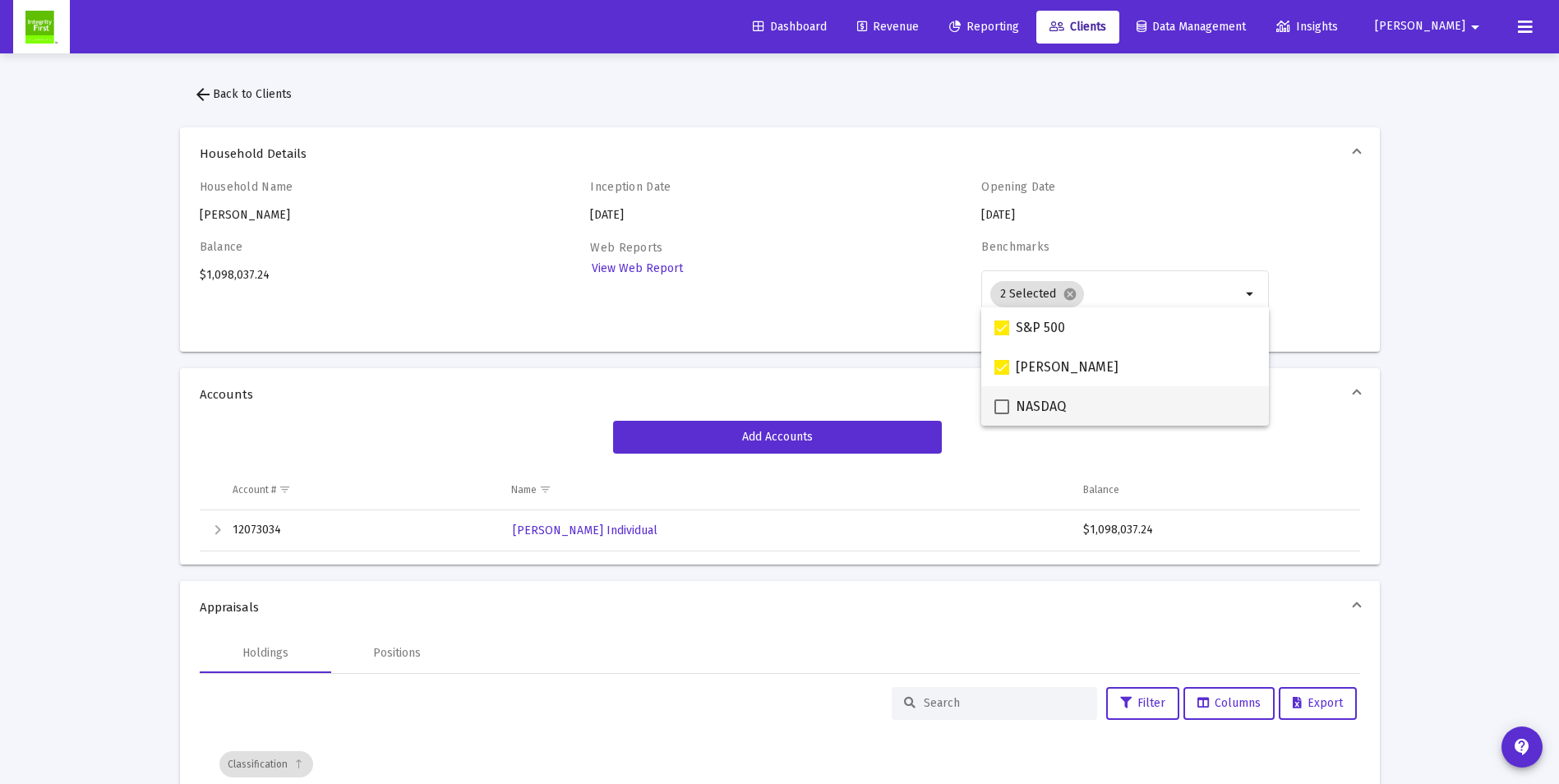
checkbox input "true"
click at [1349, 320] on div "Household Name [PERSON_NAME] Inception Date [DATE] Opening Date [DATE] Balance …" at bounding box center [780, 259] width 1161 height 159
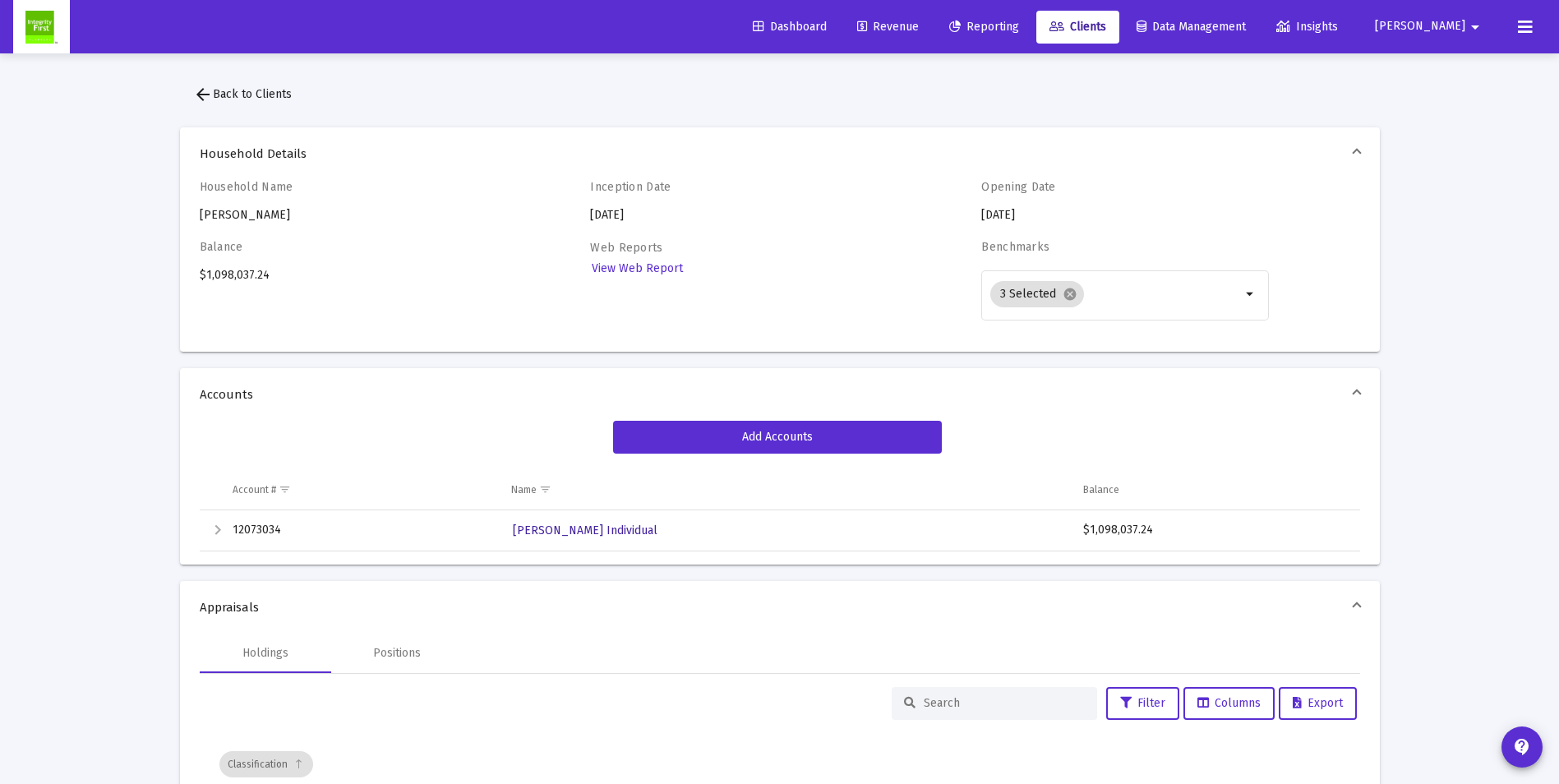
click at [590, 526] on span "[PERSON_NAME] Individual" at bounding box center [585, 530] width 145 height 14
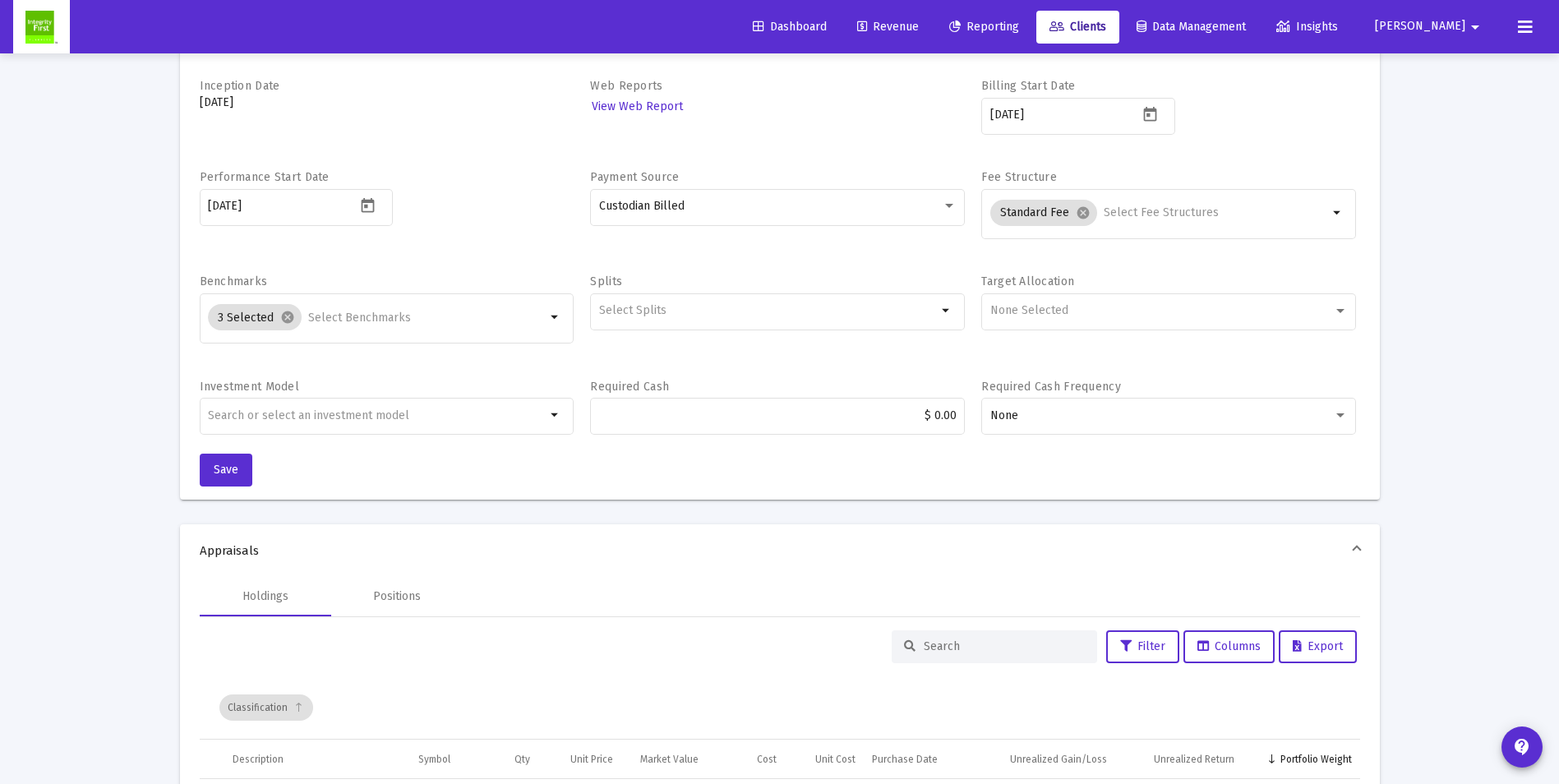
scroll to position [247, 0]
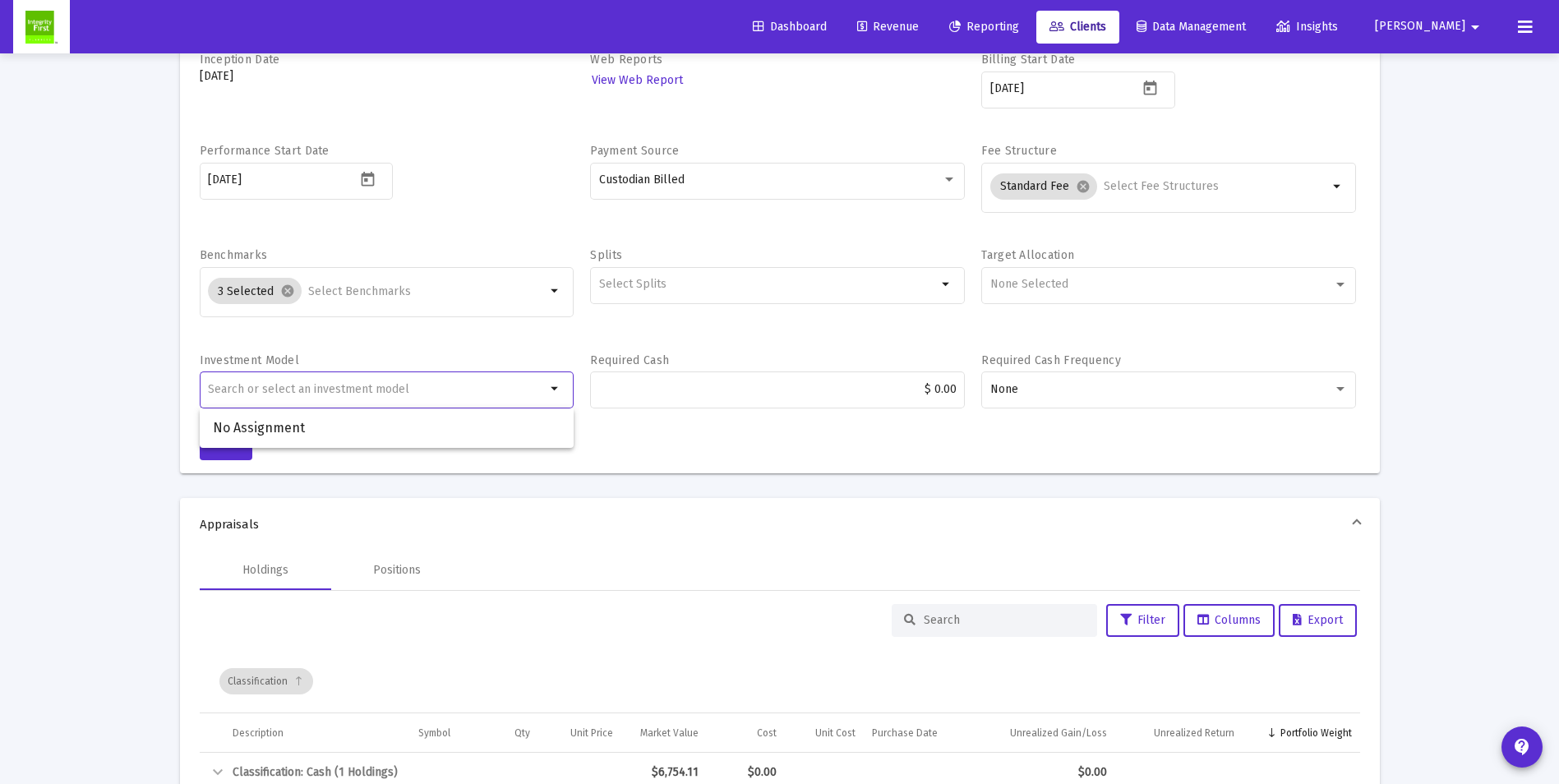
click at [255, 390] on input "text" at bounding box center [376, 390] width 338 height 13
click at [779, 437] on div "Account Name [PERSON_NAME] Individual Account Number 12073034 Account Type Indi…" at bounding box center [780, 203] width 1200 height 540
click at [944, 179] on div at bounding box center [950, 180] width 15 height 13
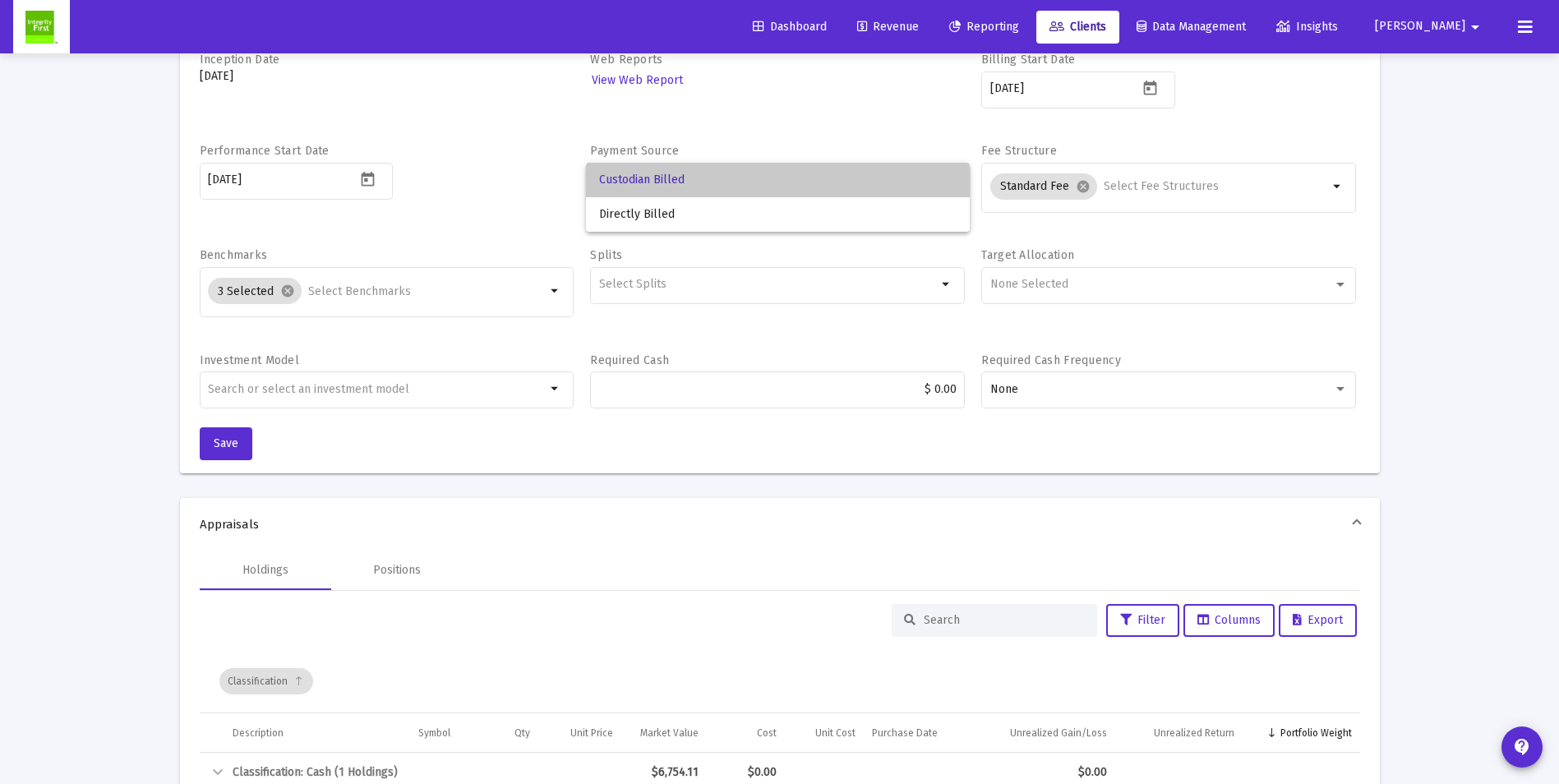
click at [944, 179] on span "Custodian Billed" at bounding box center [778, 180] width 357 height 35
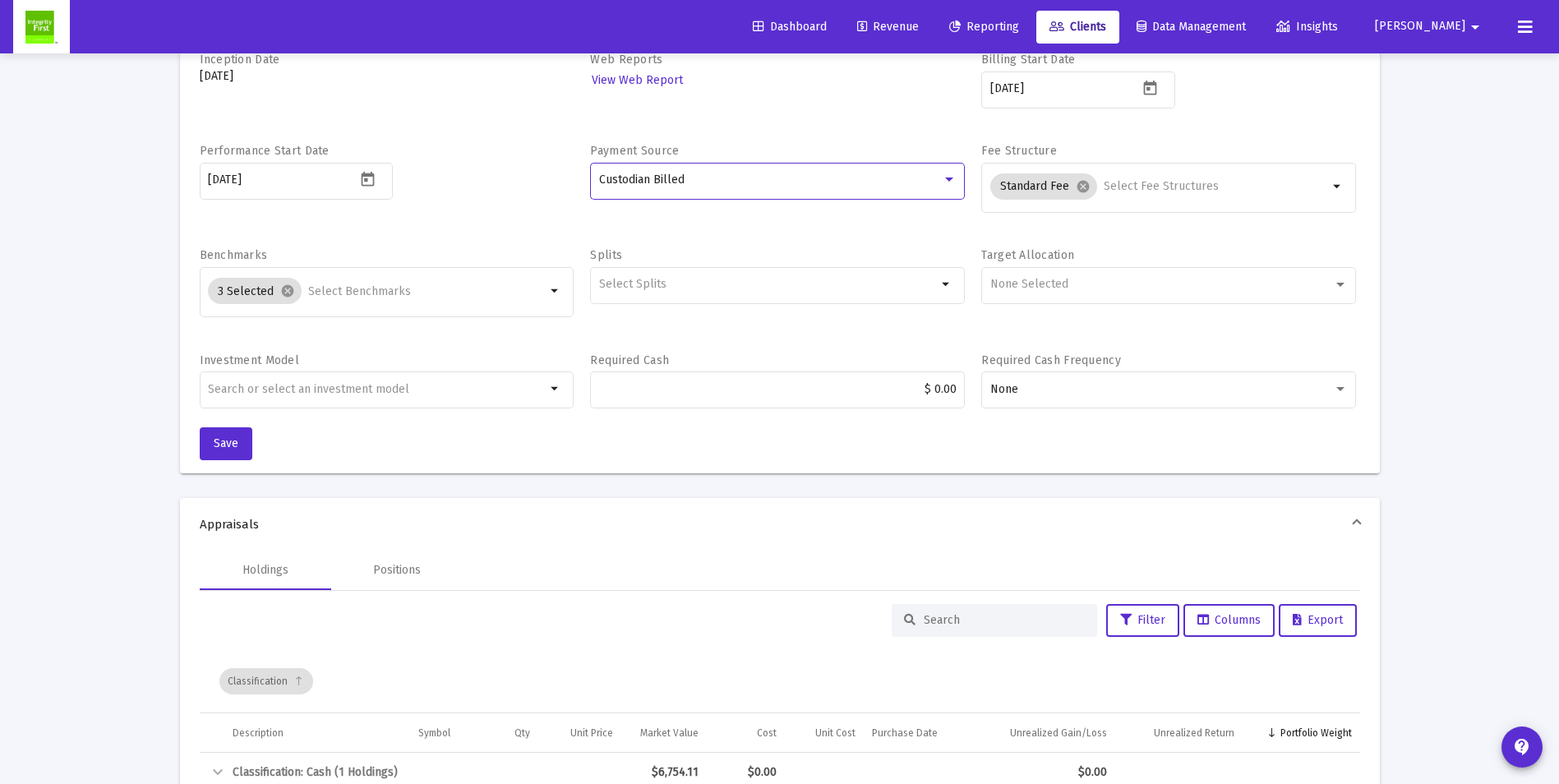
click at [732, 463] on div "Account Name [PERSON_NAME] Individual Account Number 12073034 Account Type Indi…" at bounding box center [780, 203] width 1200 height 540
click at [222, 443] on span "Save" at bounding box center [226, 443] width 25 height 14
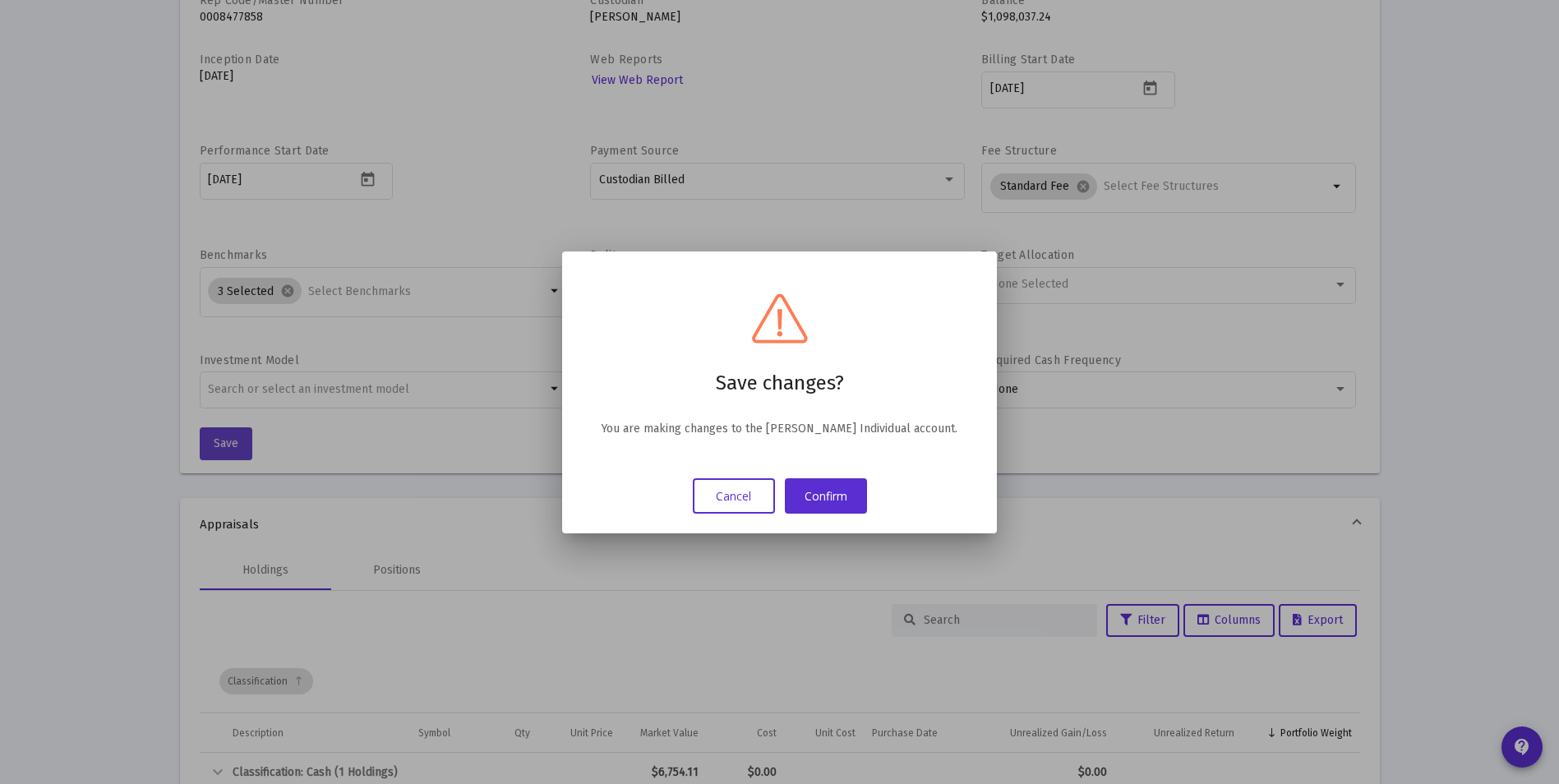
scroll to position [0, 0]
click at [820, 494] on button "Confirm" at bounding box center [826, 496] width 82 height 36
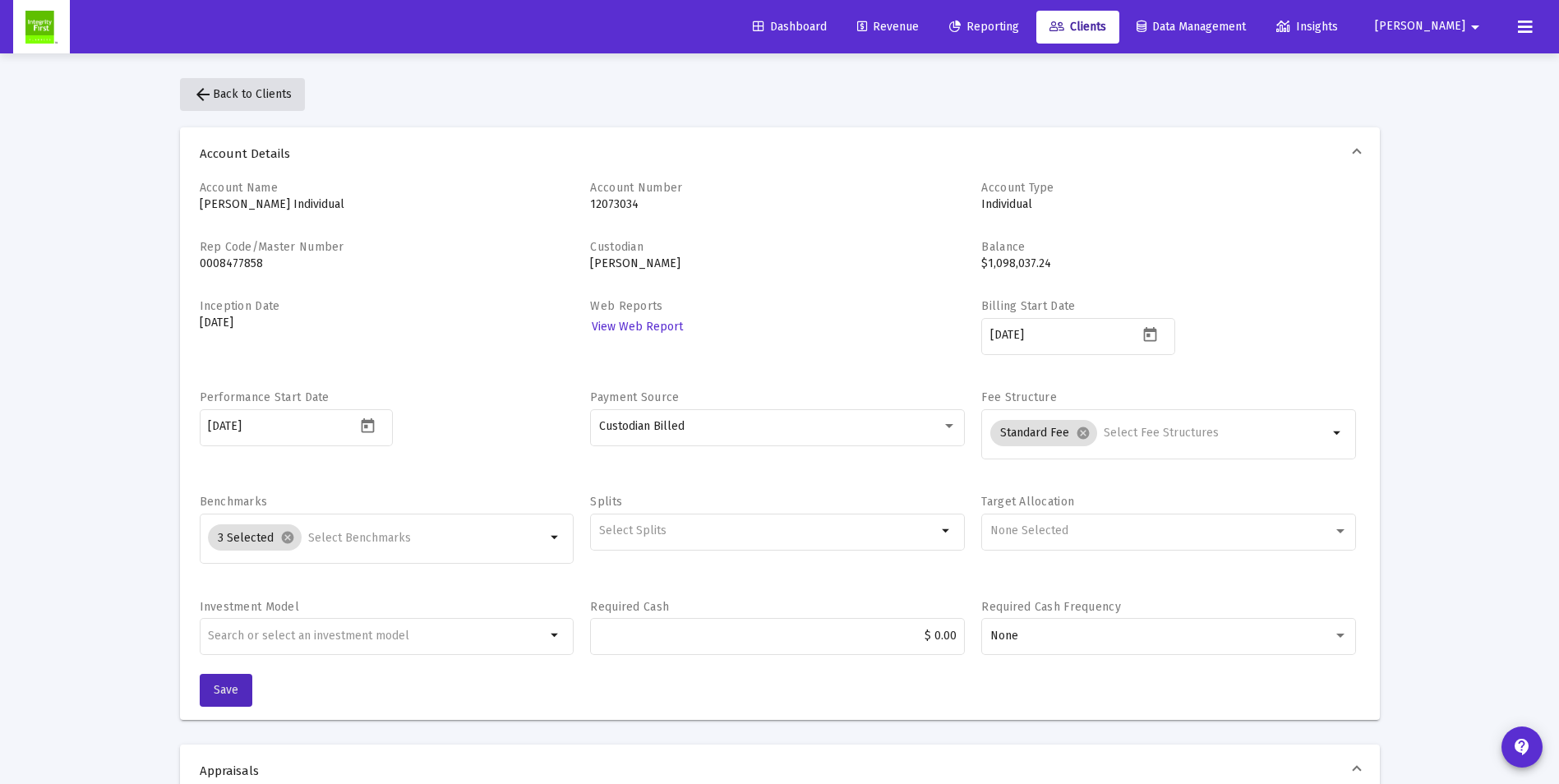
click at [201, 88] on mat-icon "arrow_back" at bounding box center [203, 95] width 20 height 20
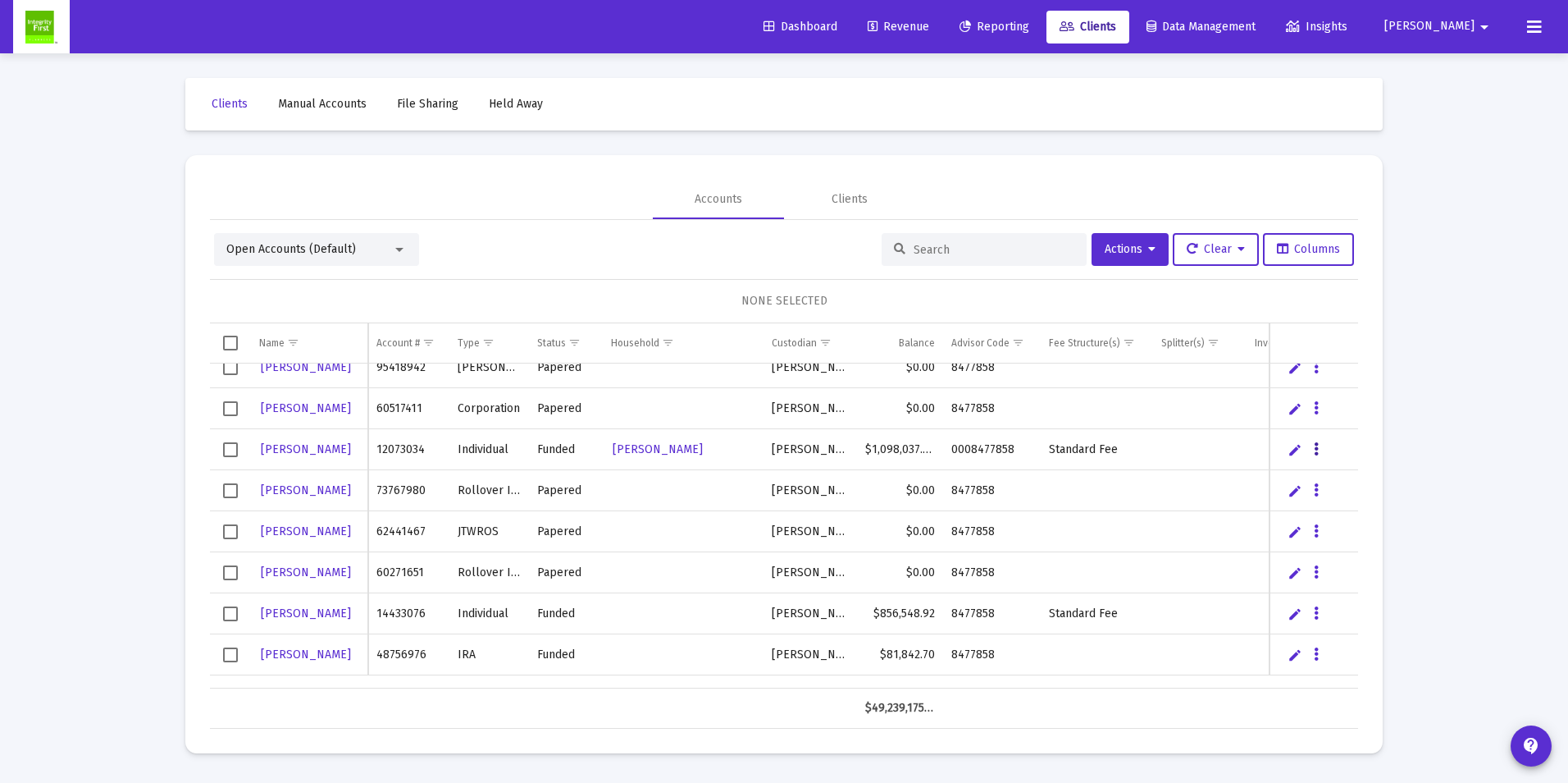
click at [1317, 450] on icon "Data grid" at bounding box center [1317, 450] width 5 height 20
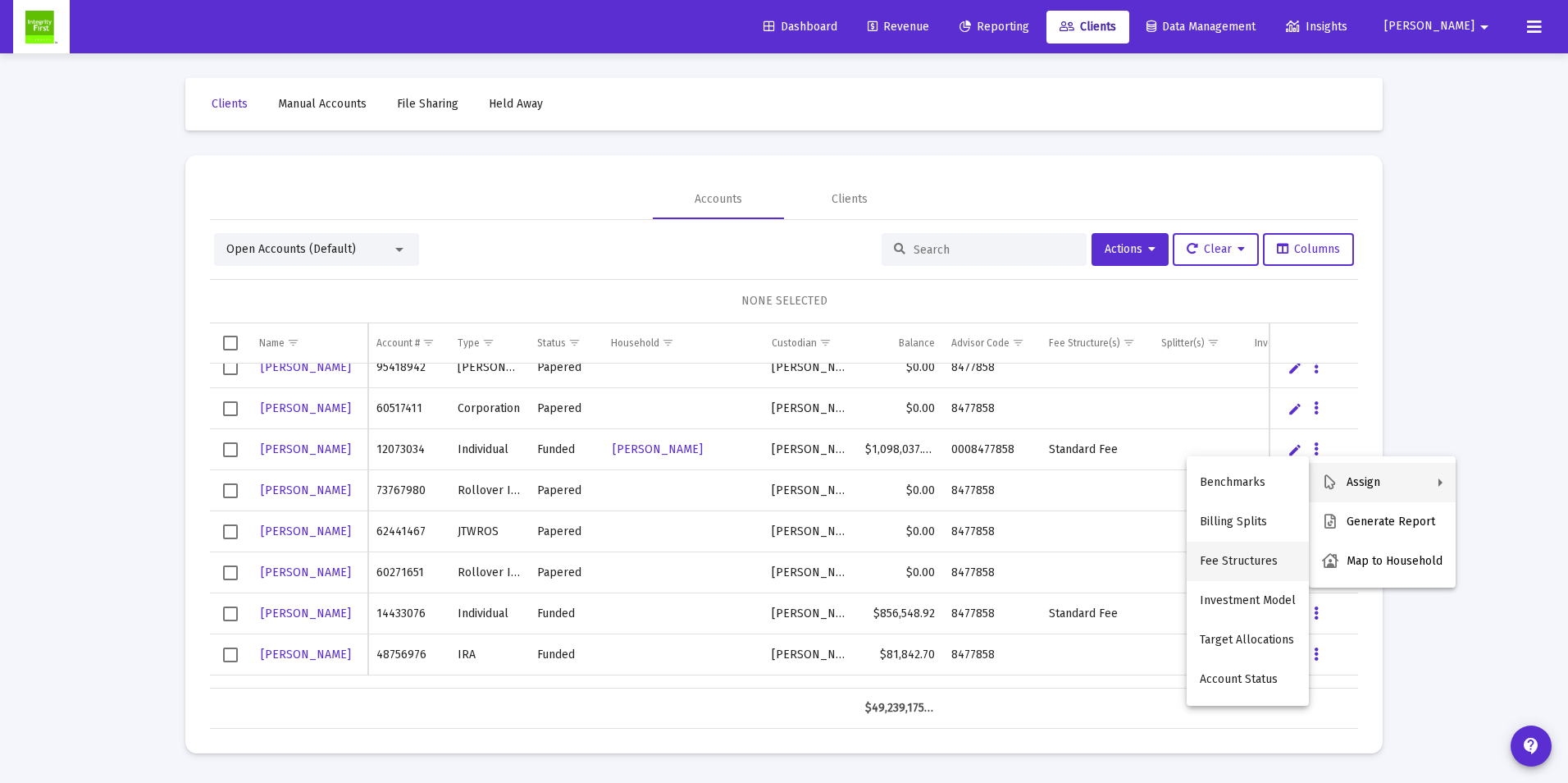
click at [1246, 567] on button "Fee Structures" at bounding box center [1247, 561] width 122 height 39
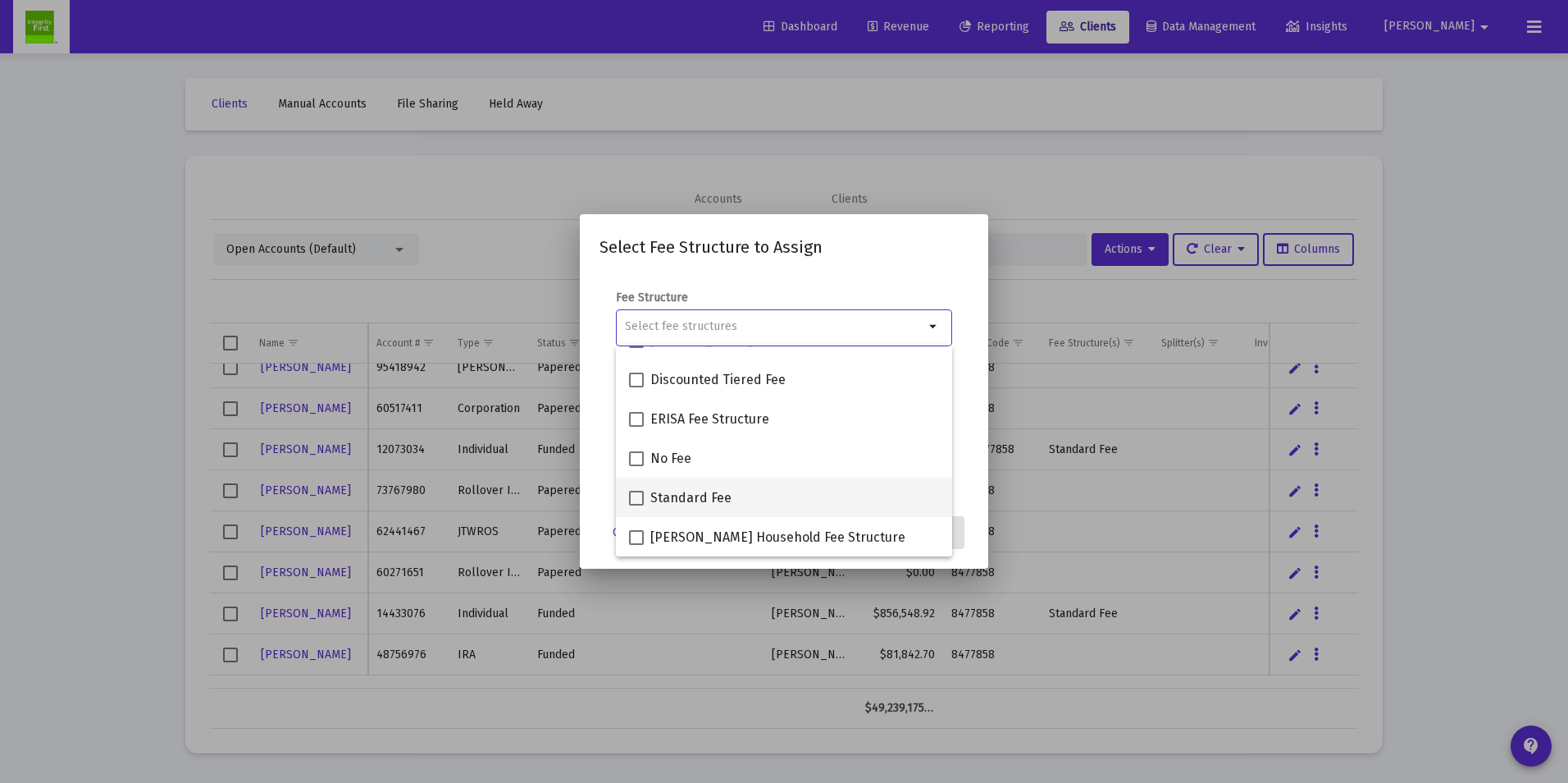
click at [637, 495] on span at bounding box center [637, 498] width 15 height 15
click at [637, 505] on input "Standard Fee" at bounding box center [636, 505] width 1 height 1
checkbox input "true"
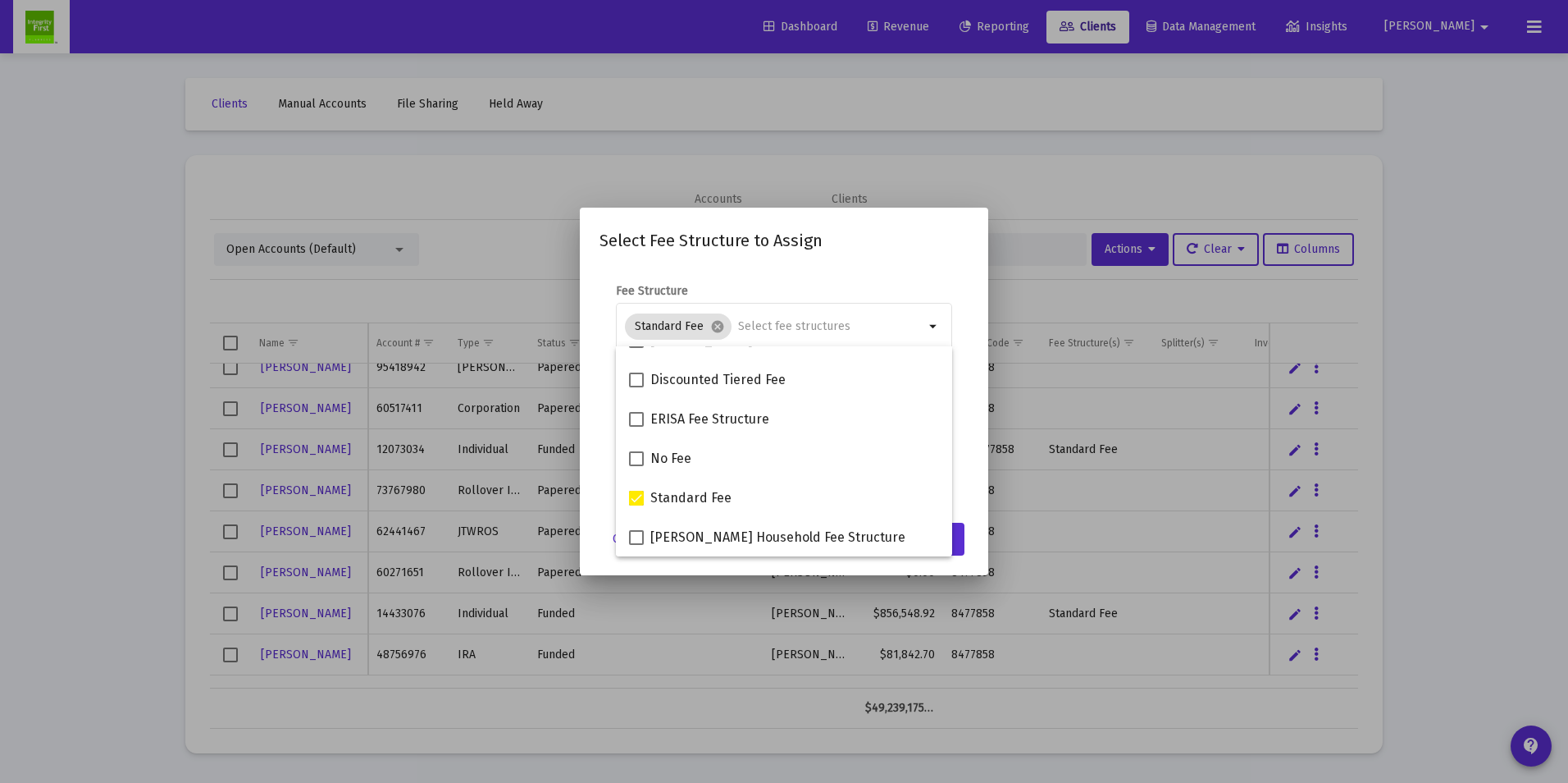
click at [968, 548] on mat-dialog-container "Select Fee Structure to Assign Fee Structure Standard Fee cancel arrow_drop_dow…" at bounding box center [784, 391] width 409 height 367
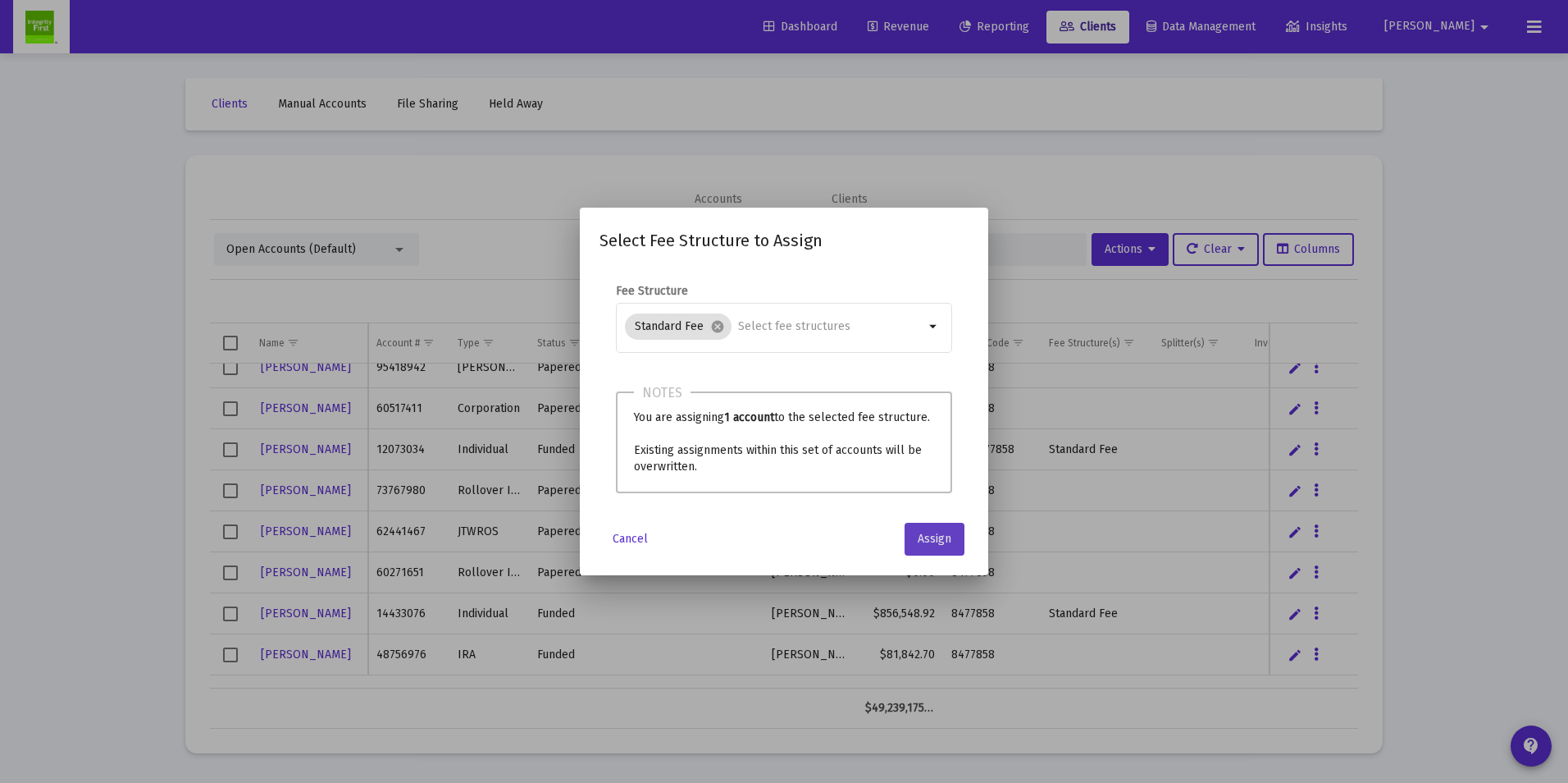
click at [937, 541] on span "Assign" at bounding box center [934, 538] width 34 height 14
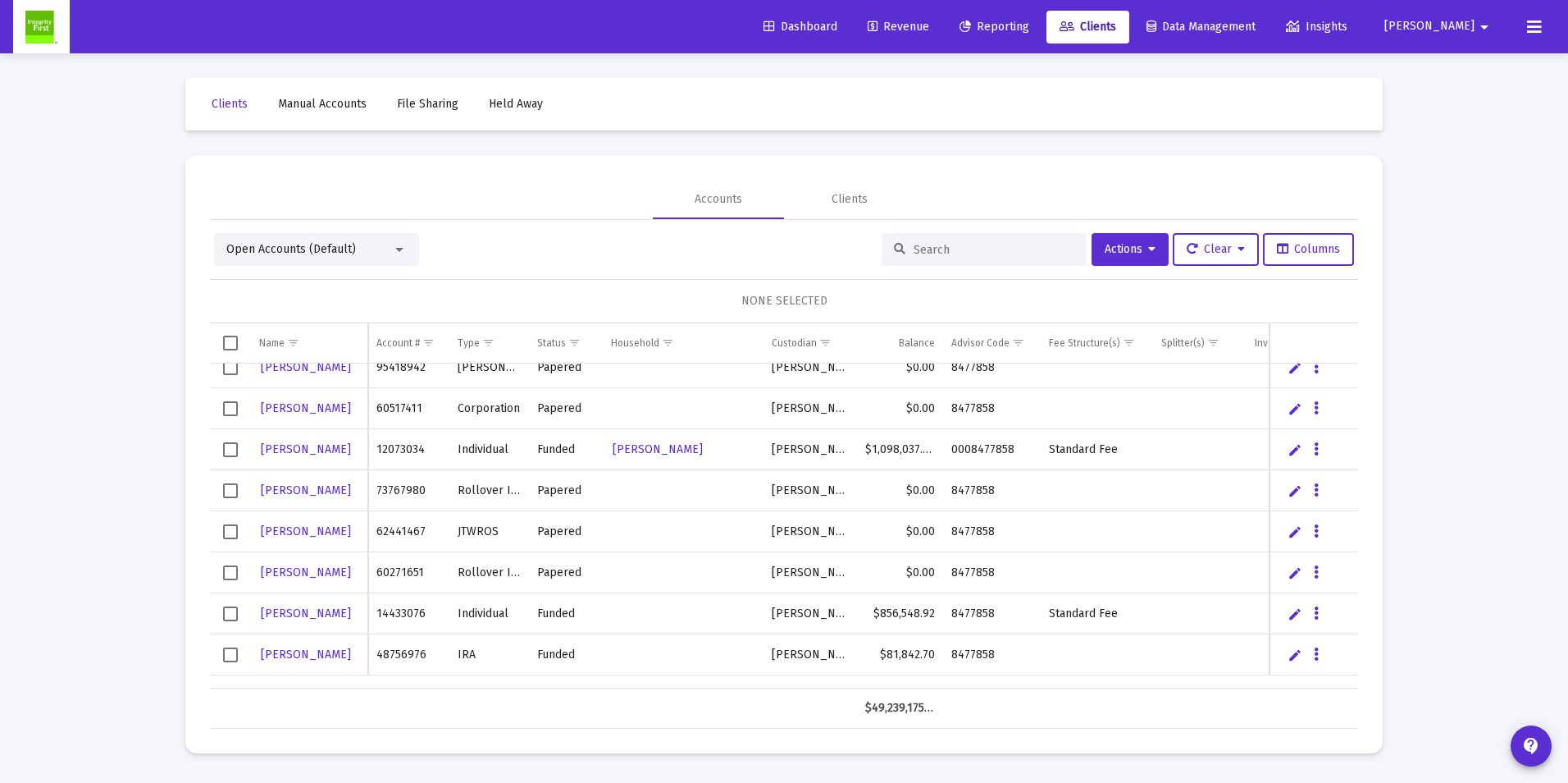
click at [1293, 452] on link "Edit" at bounding box center [1295, 450] width 15 height 15
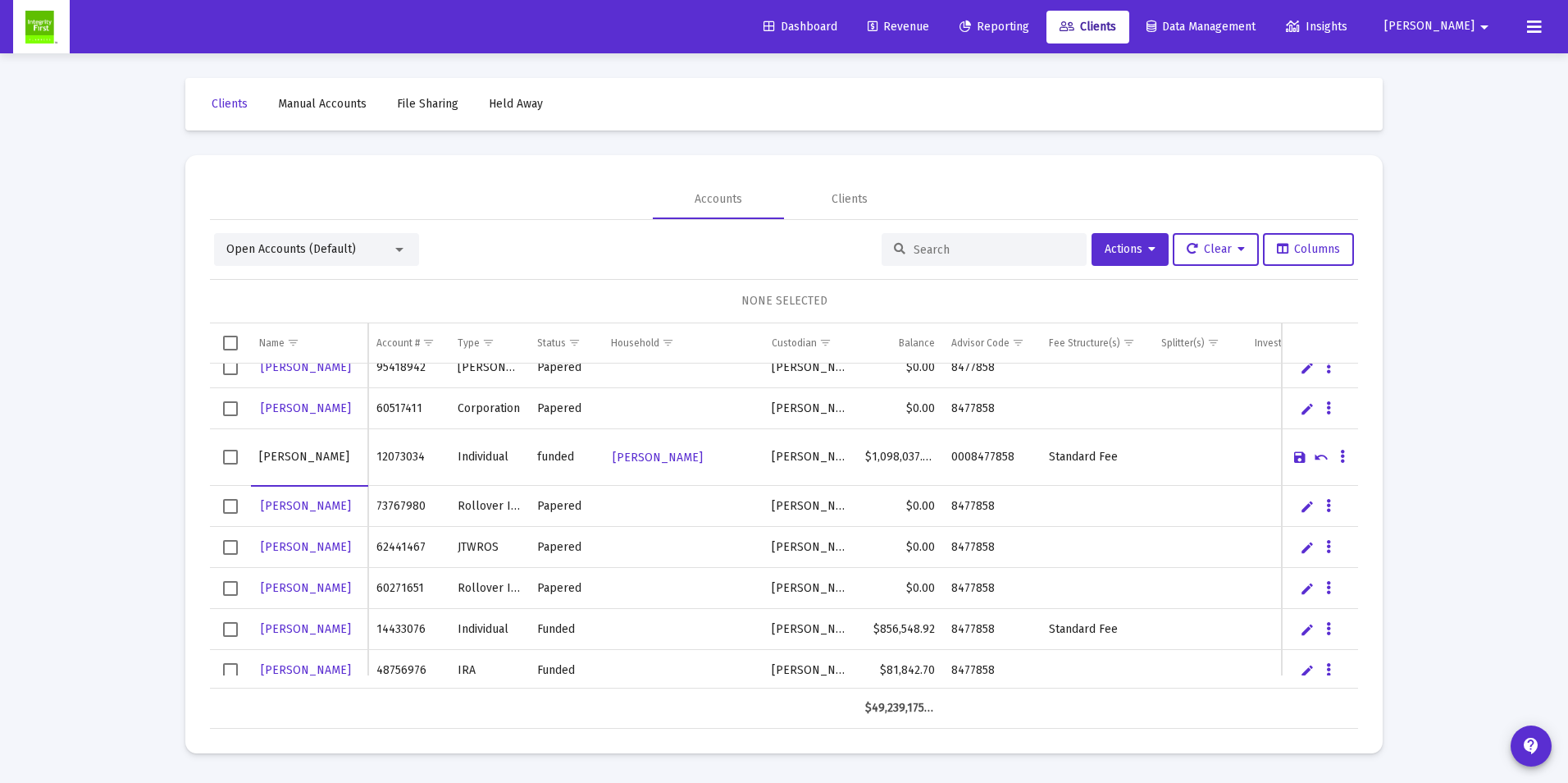
click at [1003, 184] on div "Accounts Clients" at bounding box center [784, 199] width 1148 height 39
click at [1115, 247] on span "Actions" at bounding box center [1129, 249] width 51 height 14
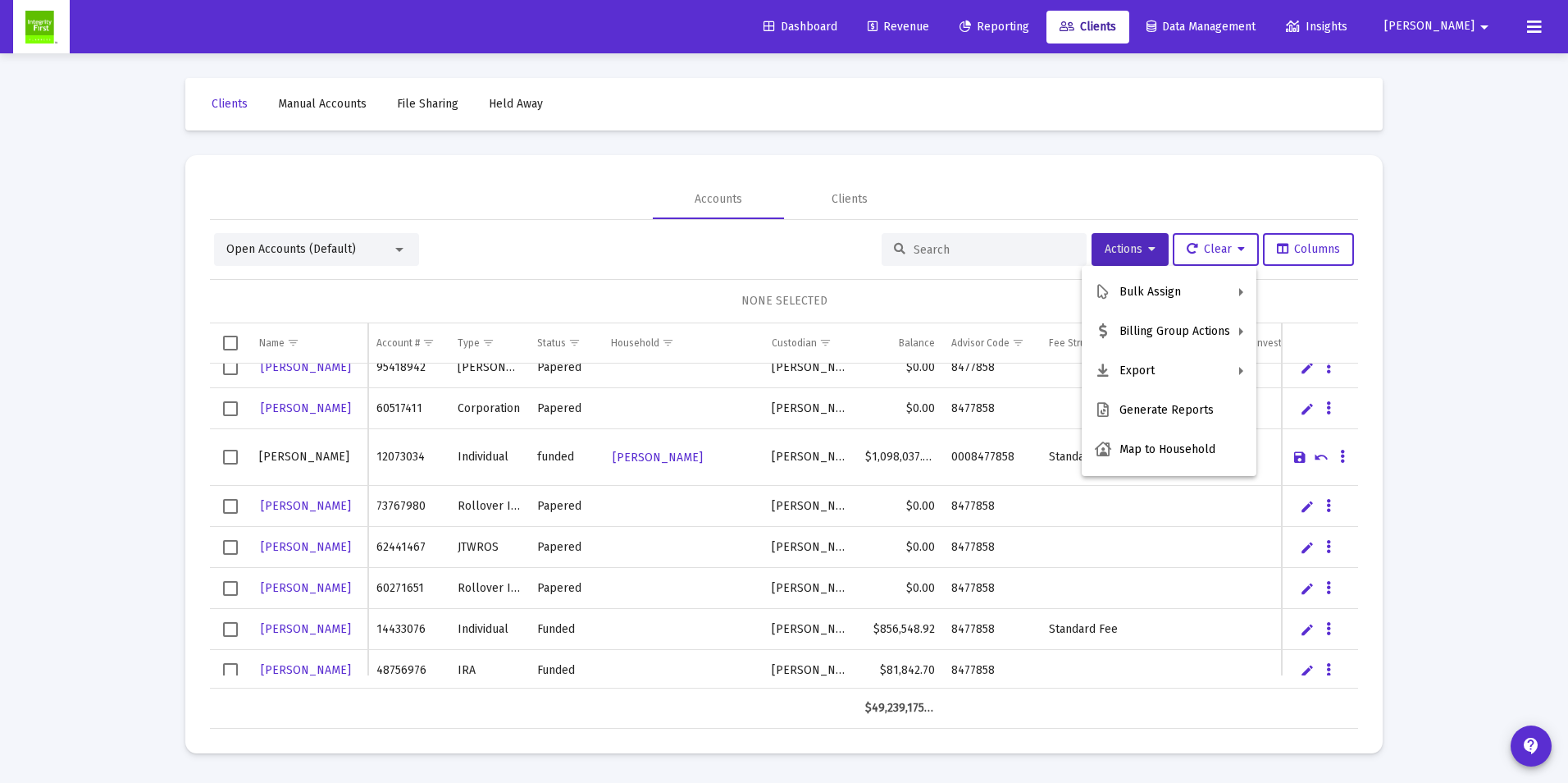
click at [966, 22] on div at bounding box center [784, 392] width 1568 height 783
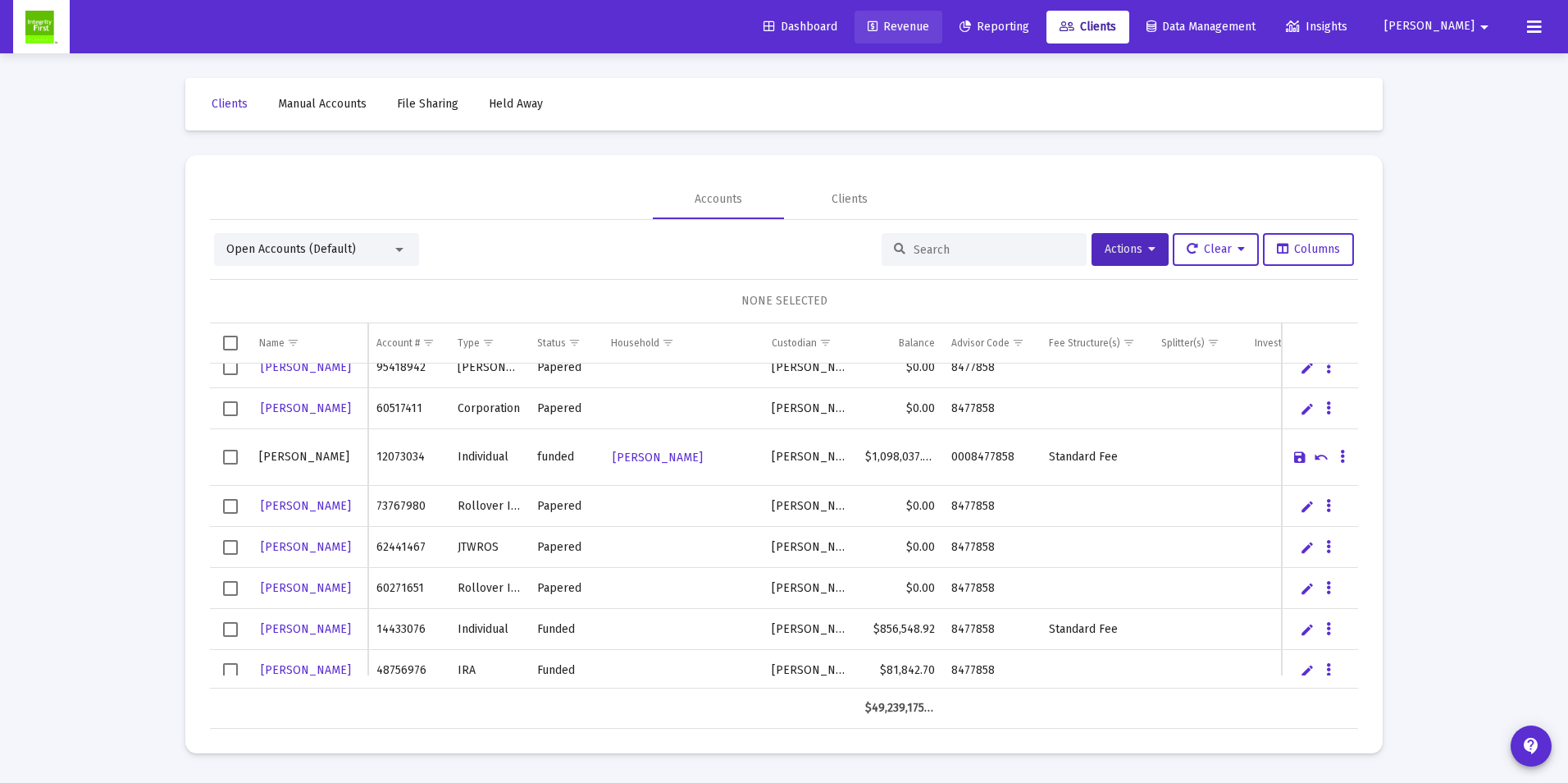
click at [930, 22] on span "Revenue" at bounding box center [899, 27] width 61 height 14
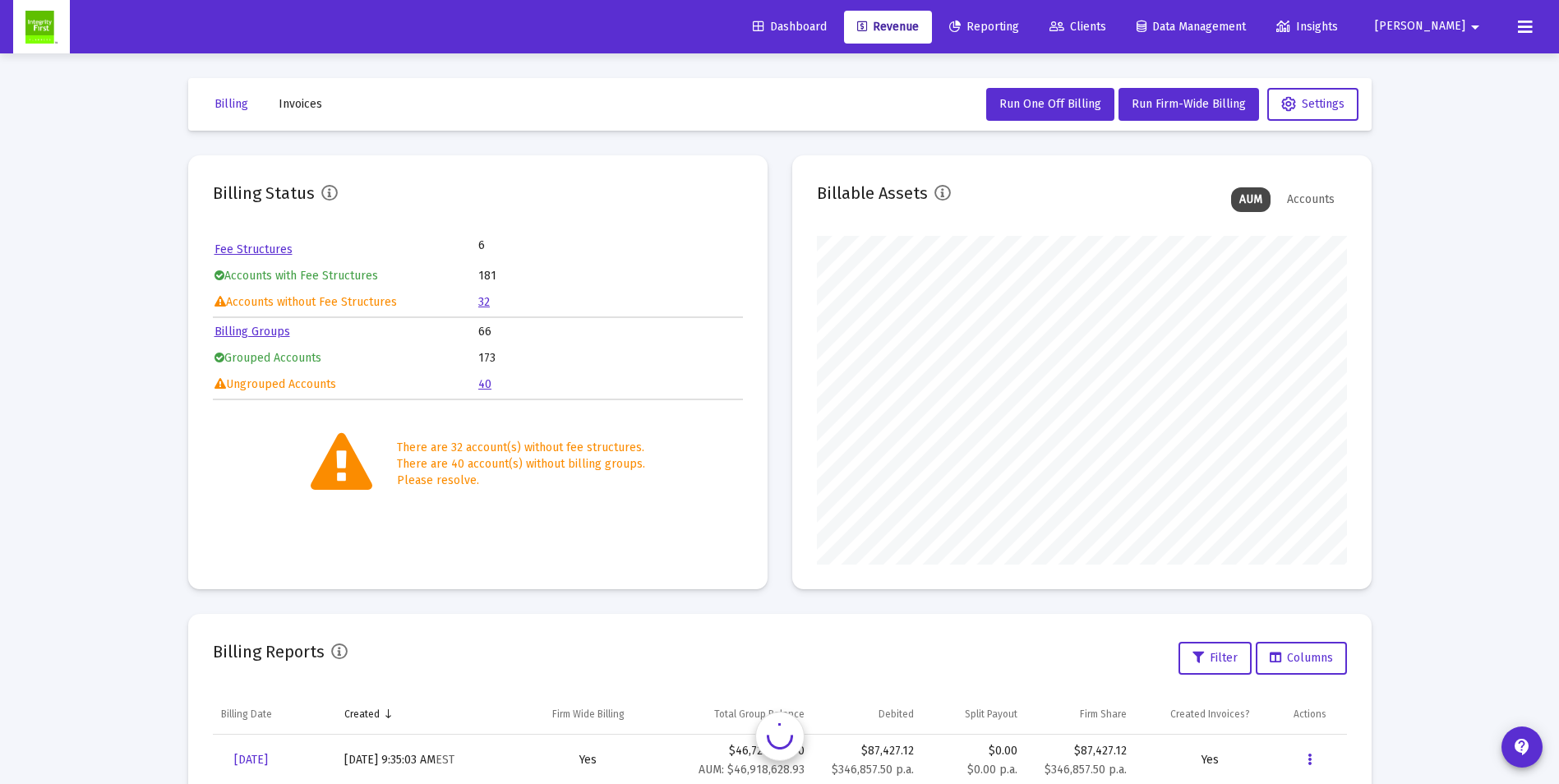
scroll to position [329, 530]
click at [485, 302] on link "32" at bounding box center [484, 301] width 12 height 14
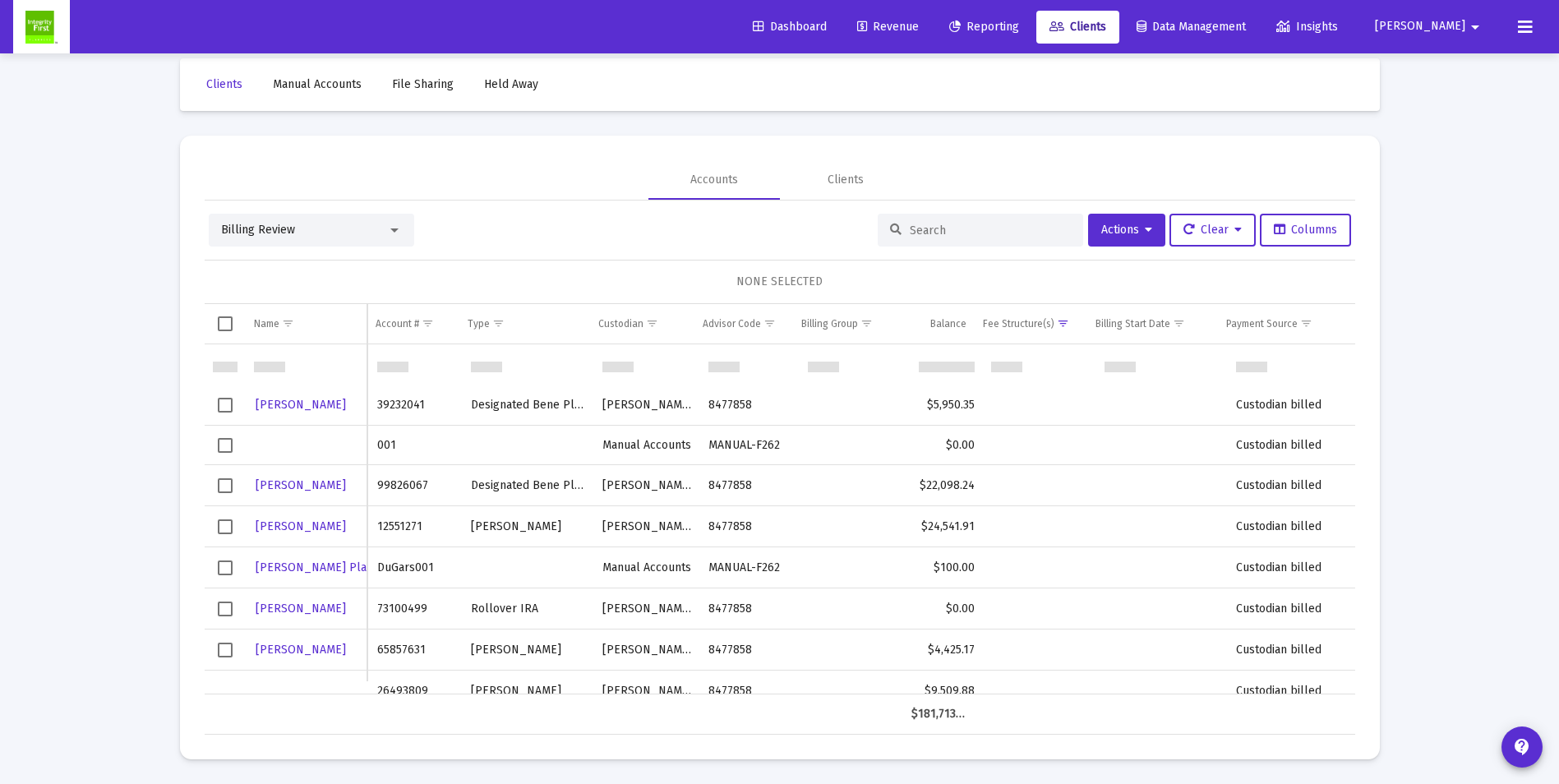
scroll to position [411, 0]
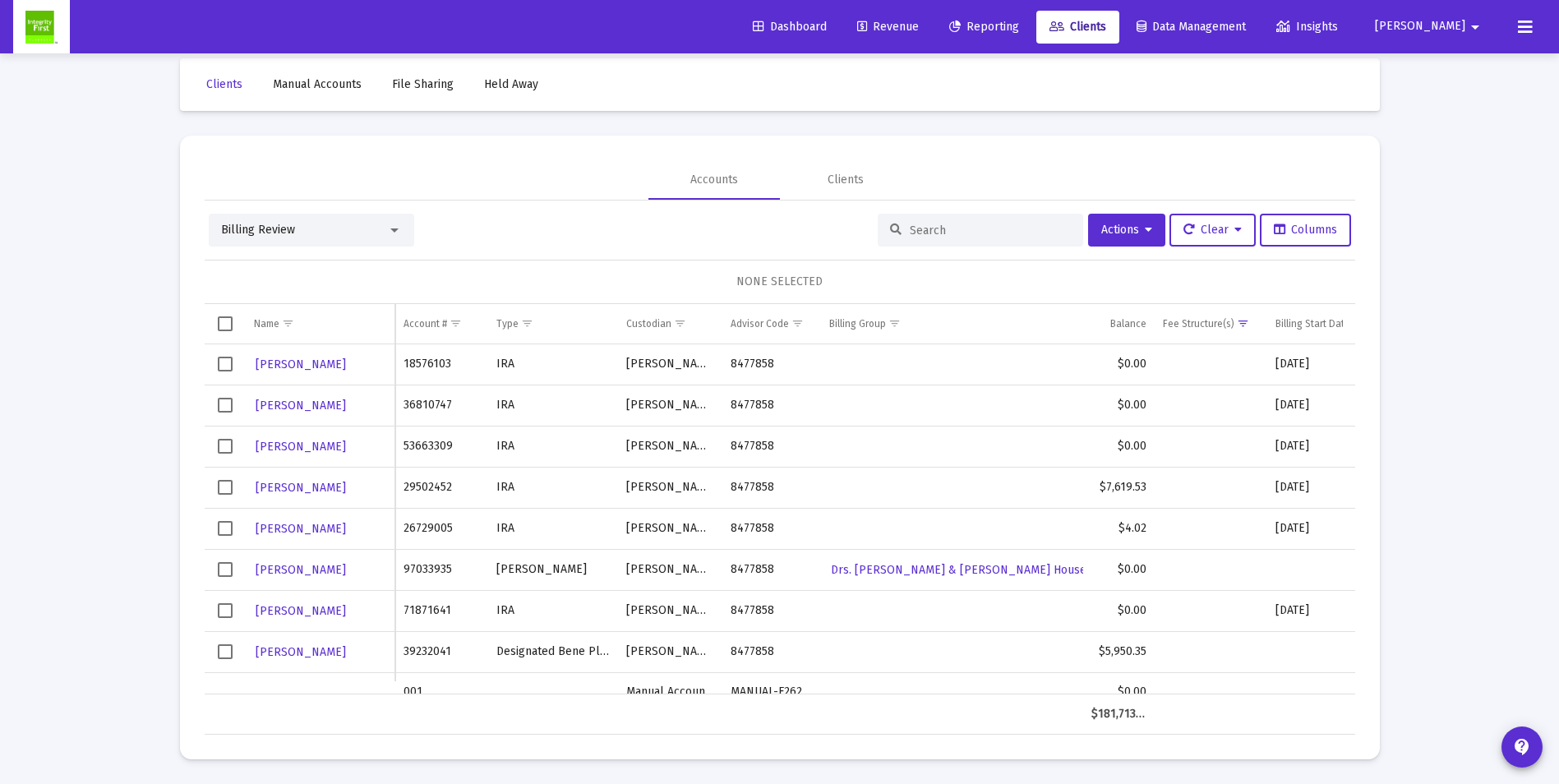
click at [277, 221] on div "Billing Review" at bounding box center [311, 230] width 205 height 33
click at [391, 232] on div at bounding box center [395, 230] width 8 height 4
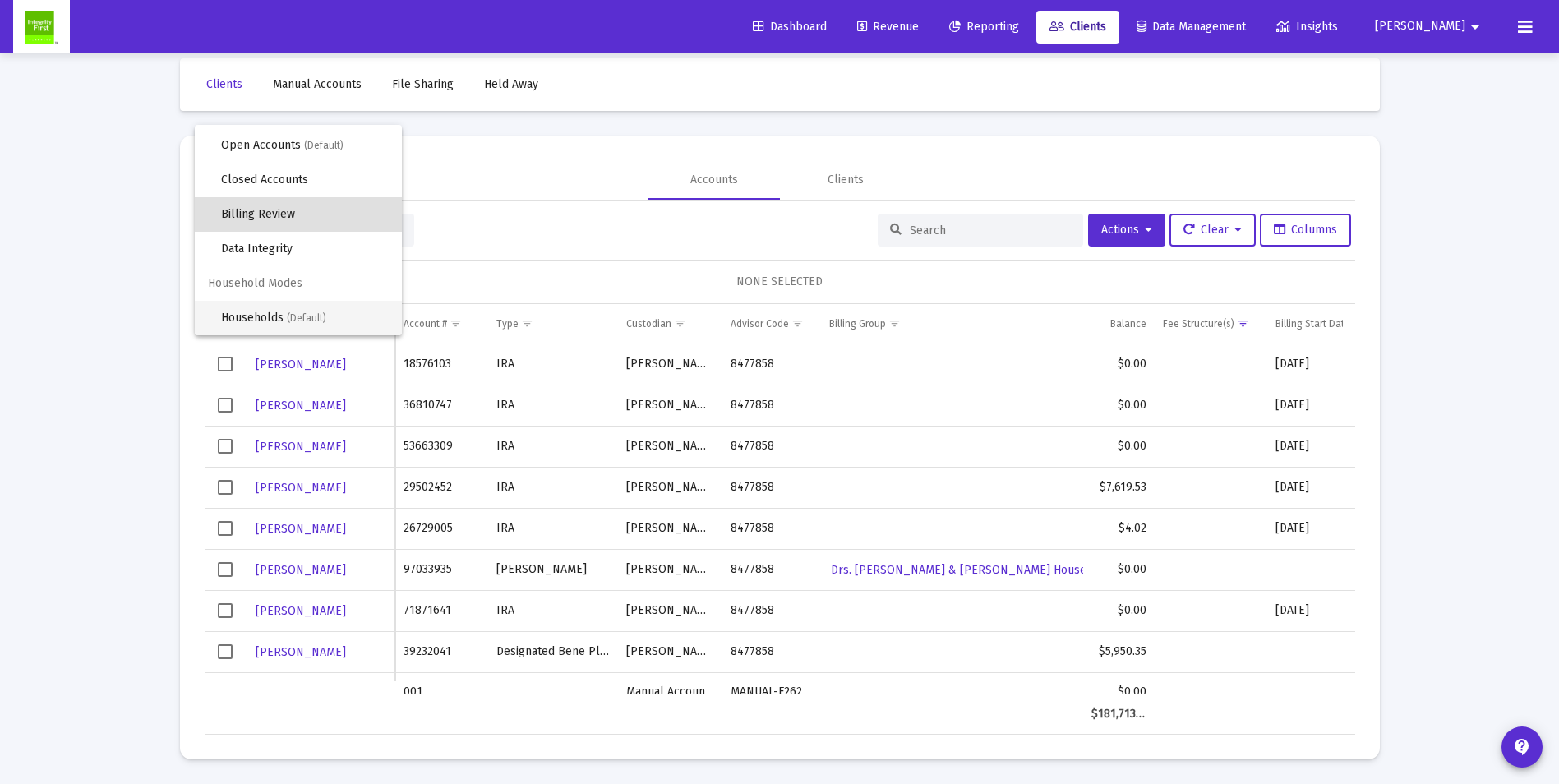
click at [286, 315] on span "Households (Default)" at bounding box center [305, 318] width 168 height 35
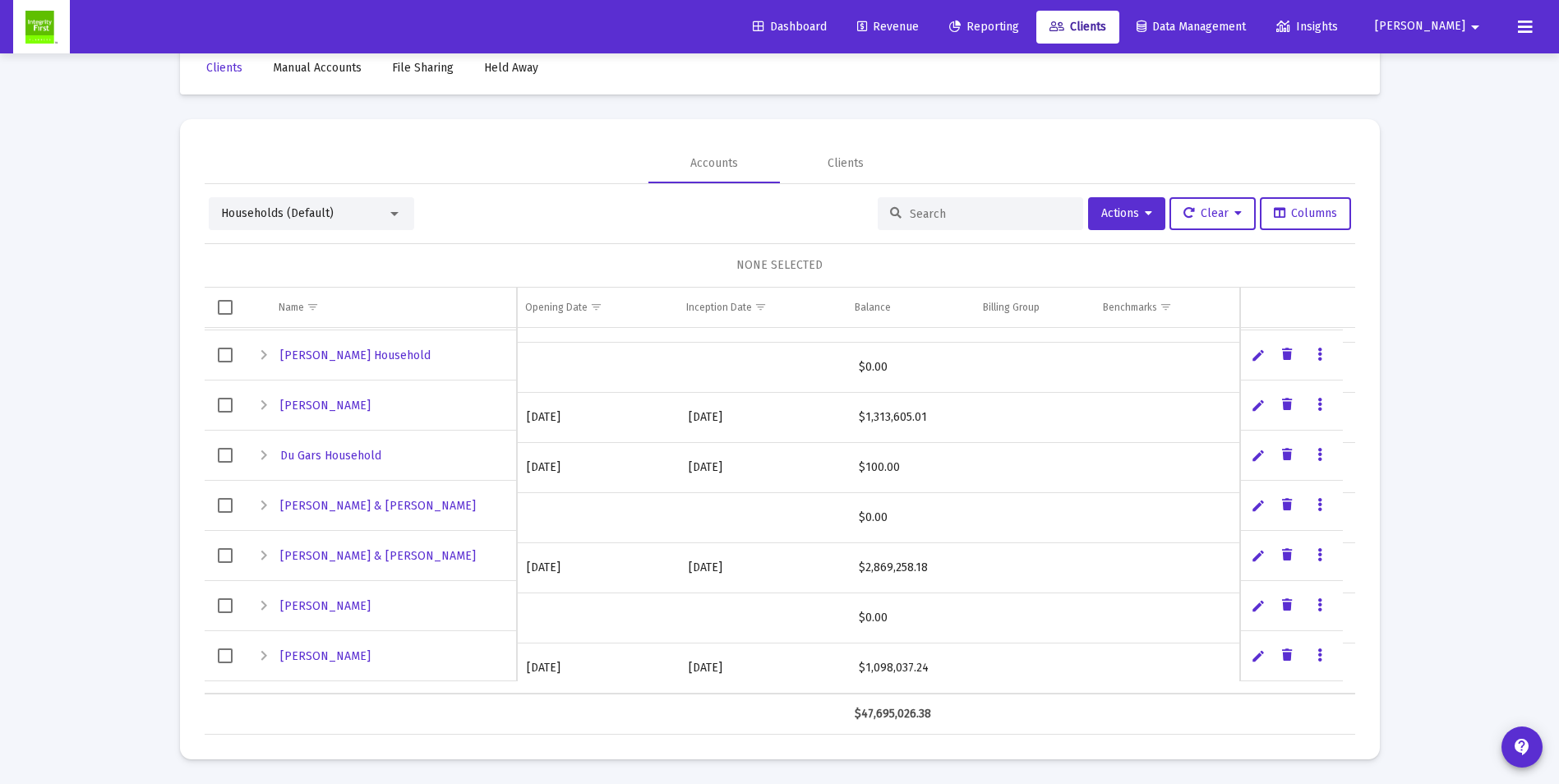
click at [1323, 657] on link "Data grid" at bounding box center [1320, 655] width 15 height 15
click at [1341, 684] on icon at bounding box center [1334, 689] width 17 height 15
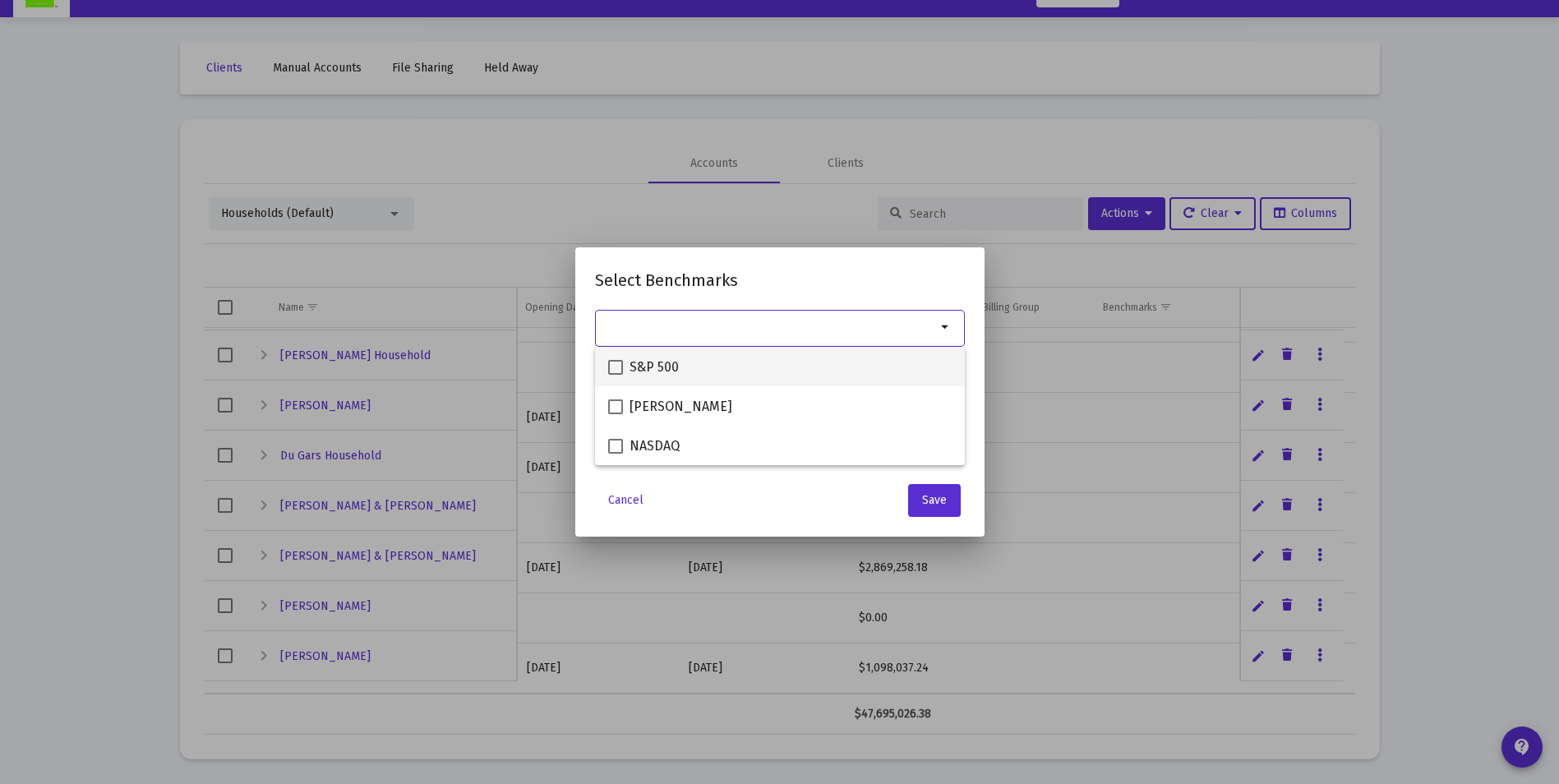
click at [620, 366] on span at bounding box center [616, 367] width 15 height 15
click at [616, 375] on input "S&P 500" at bounding box center [615, 375] width 1 height 1
checkbox input "true"
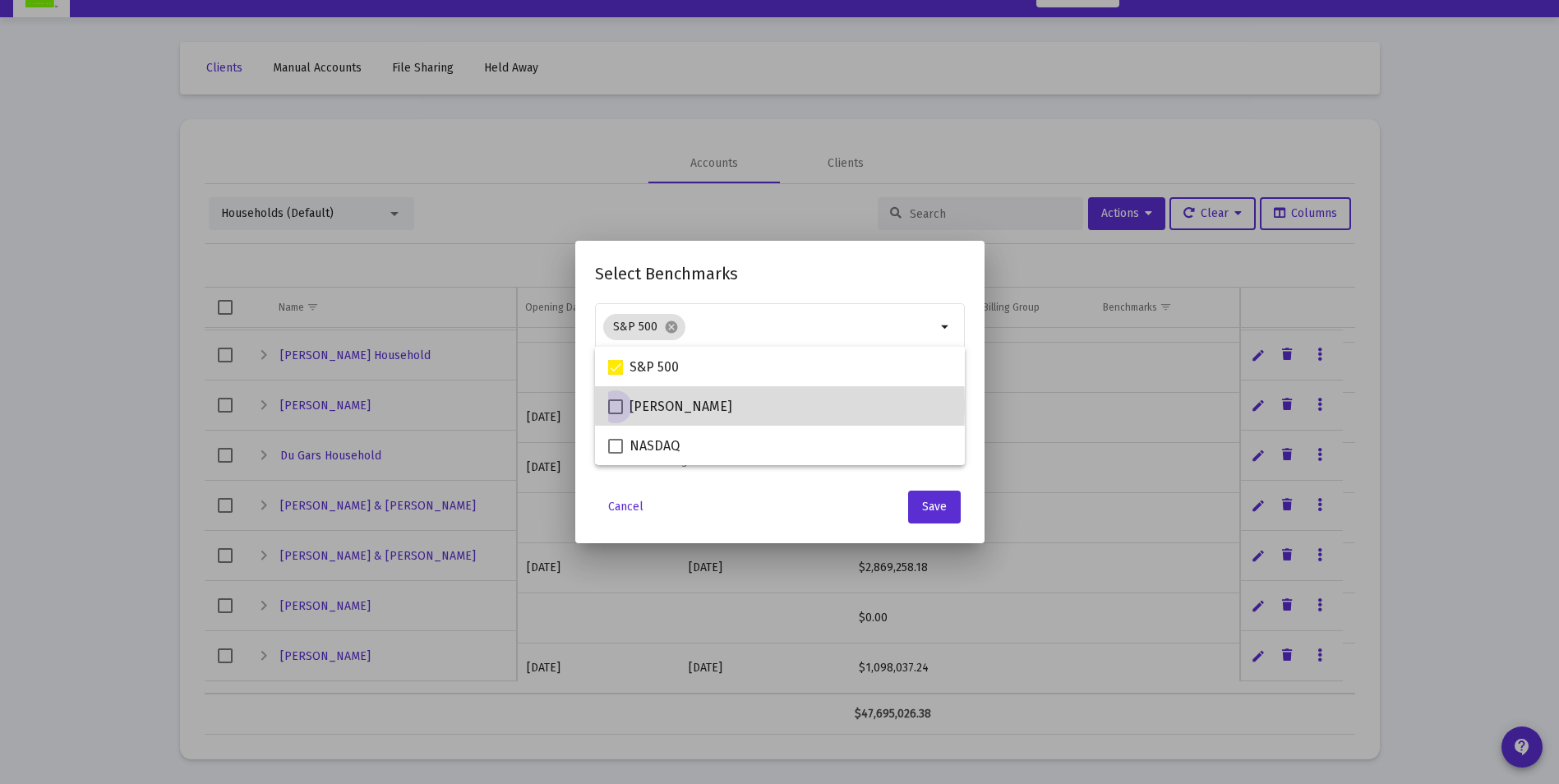
click at [612, 406] on span at bounding box center [616, 407] width 15 height 15
click at [615, 414] on input "[PERSON_NAME]" at bounding box center [615, 414] width 1 height 1
checkbox input "true"
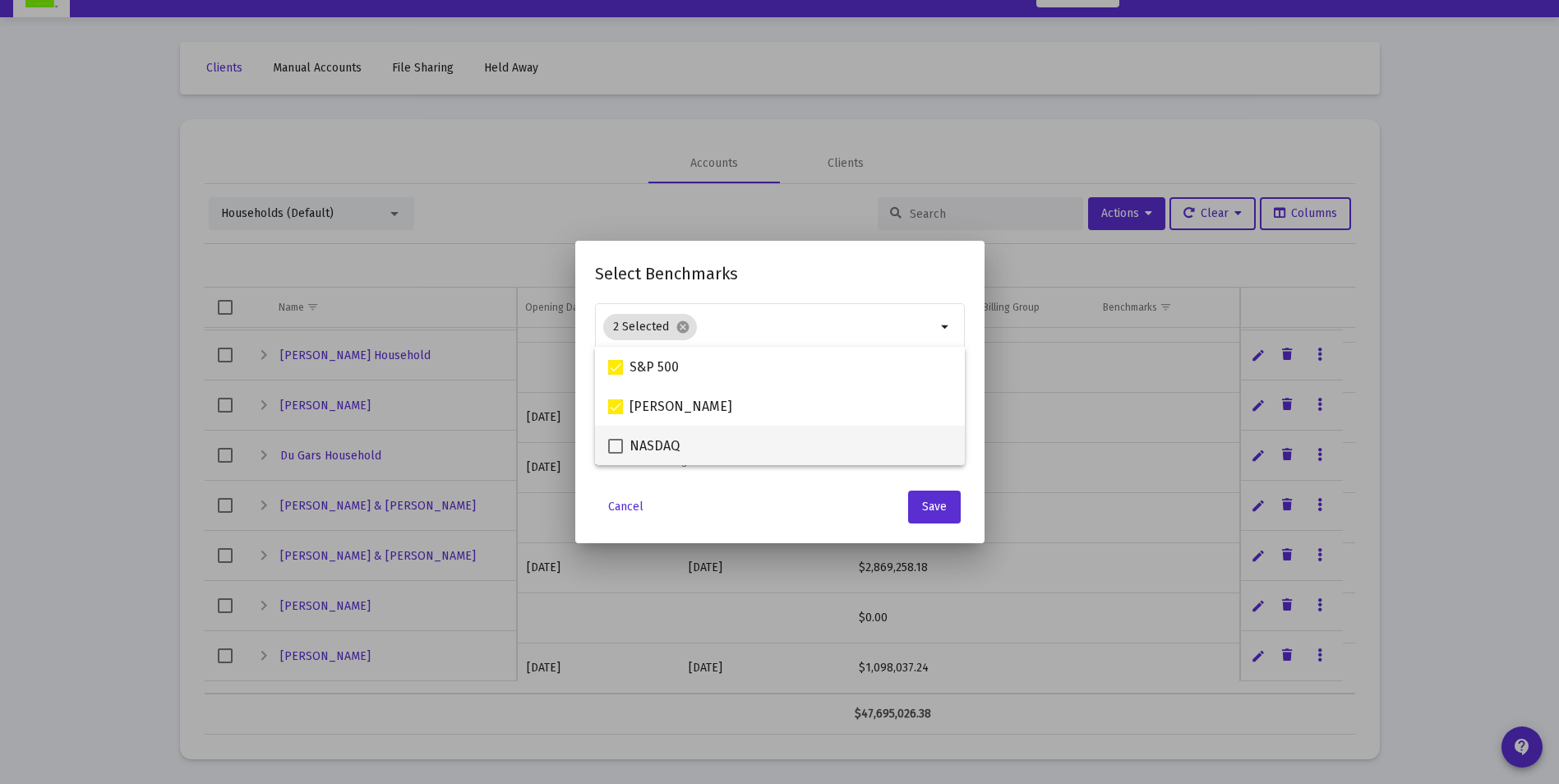
click at [612, 447] on span at bounding box center [616, 446] width 15 height 15
click at [615, 453] on input "NASDAQ" at bounding box center [615, 453] width 1 height 1
checkbox input "true"
click at [914, 507] on button "Save" at bounding box center [934, 507] width 52 height 33
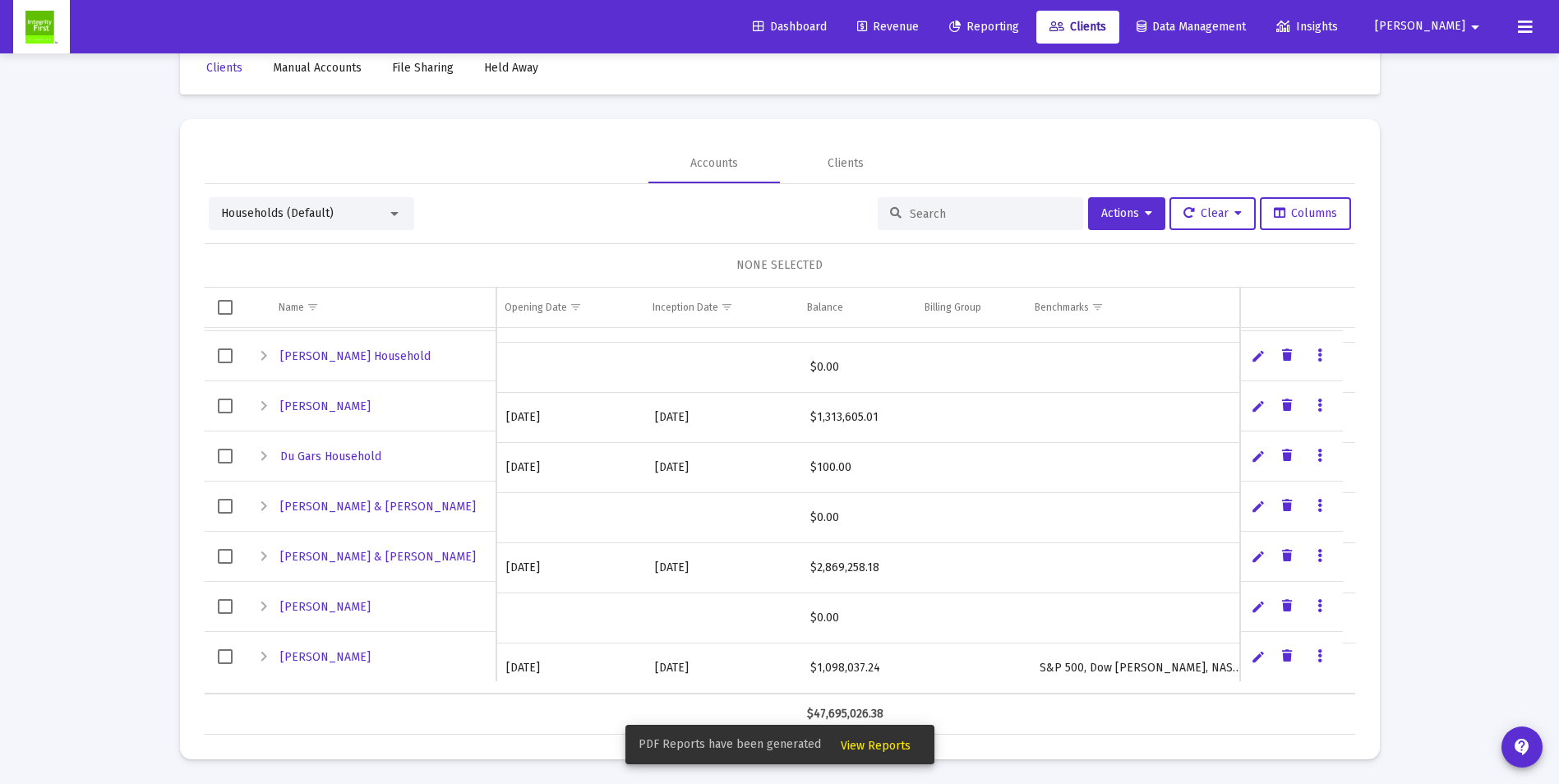
click at [1321, 661] on icon "Data grid" at bounding box center [1320, 656] width 5 height 20
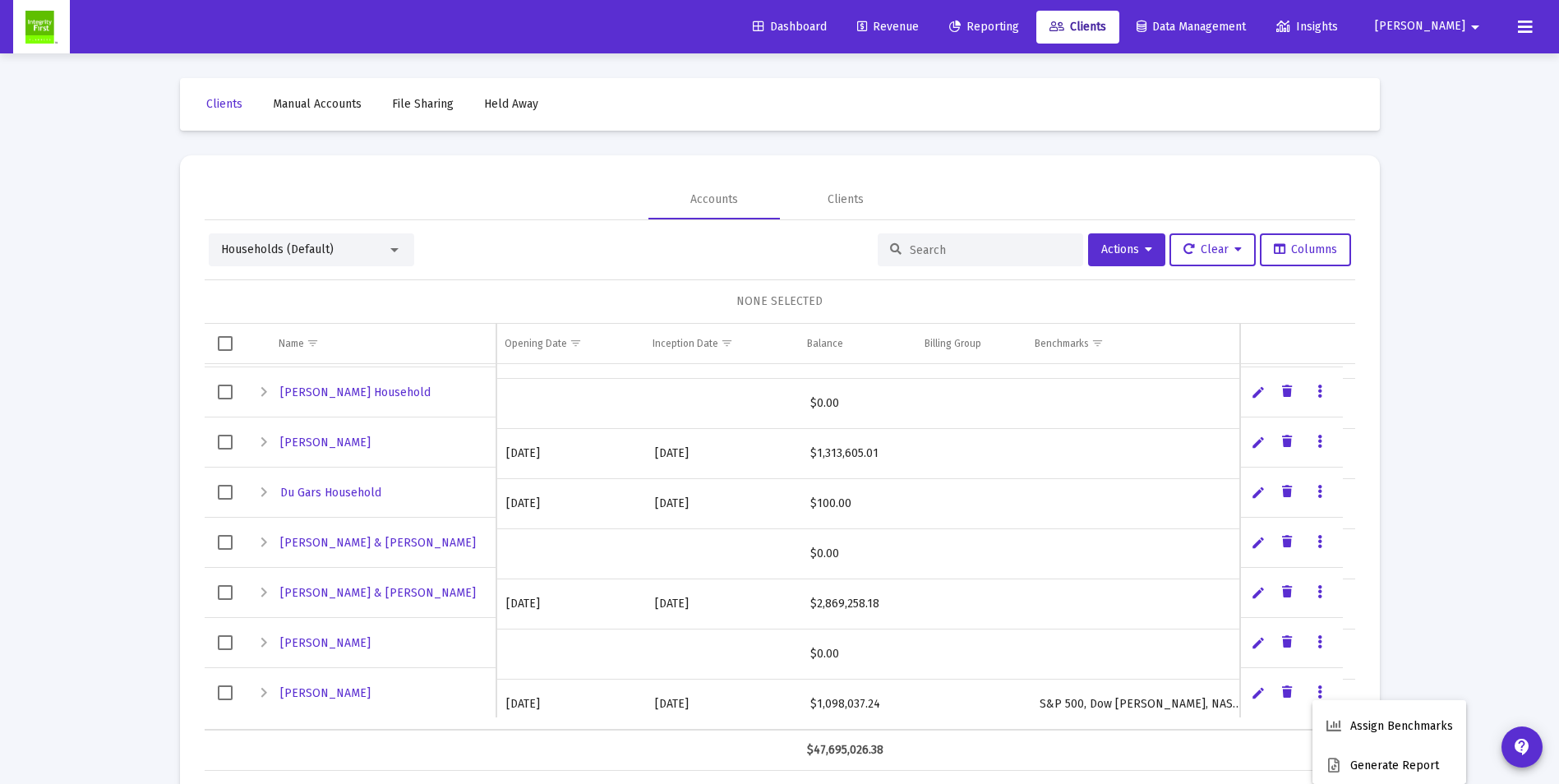
click at [1318, 592] on div at bounding box center [780, 392] width 1559 height 784
click at [1318, 592] on icon "Data grid" at bounding box center [1320, 592] width 5 height 20
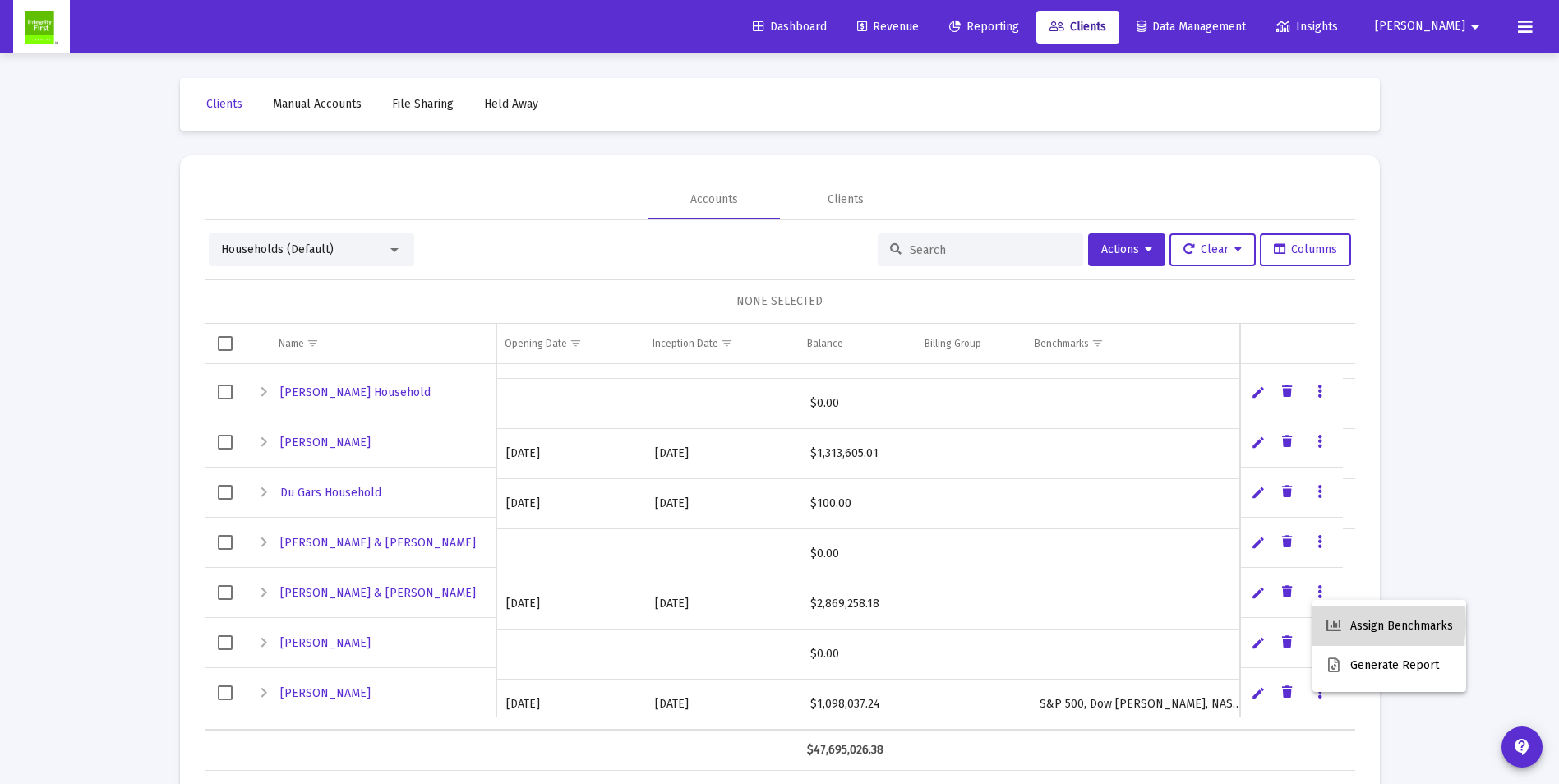
click at [1352, 622] on button "Assign Benchmarks" at bounding box center [1389, 625] width 154 height 39
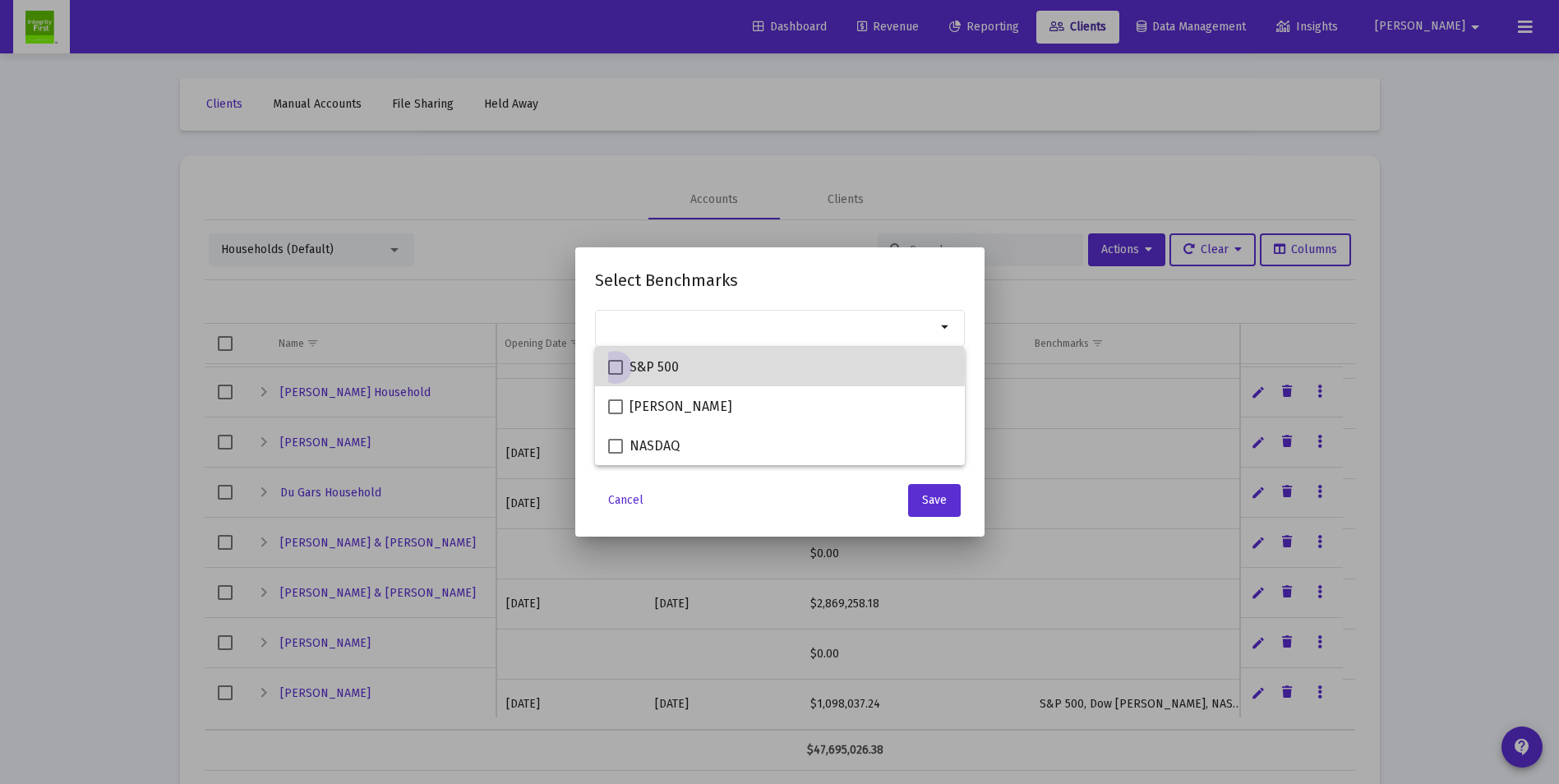
click at [618, 367] on span at bounding box center [616, 367] width 15 height 15
click at [616, 375] on input "S&P 500" at bounding box center [615, 375] width 1 height 1
checkbox input "true"
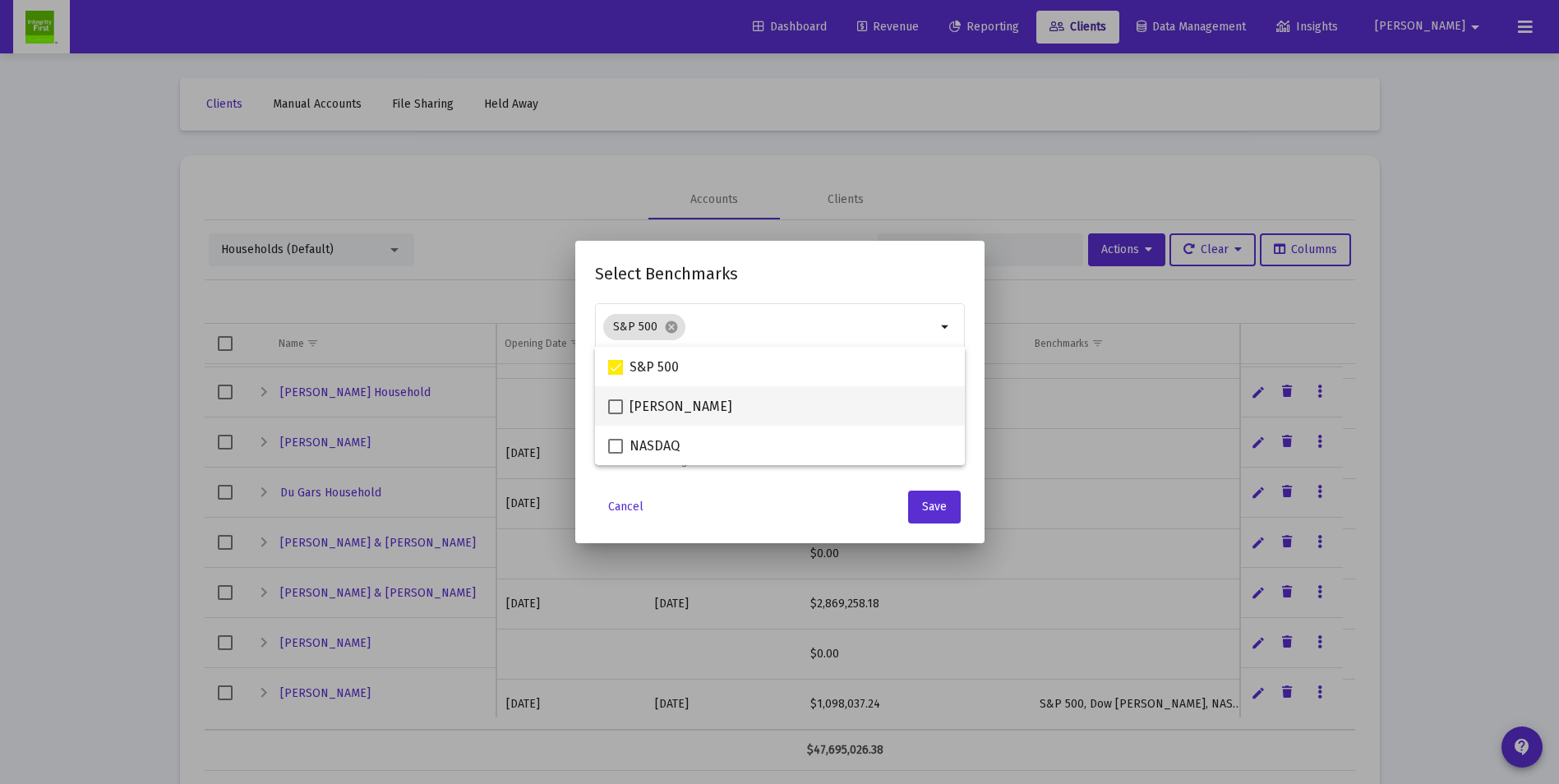
click at [616, 408] on span at bounding box center [616, 407] width 15 height 15
click at [616, 414] on input "[PERSON_NAME]" at bounding box center [615, 414] width 1 height 1
checkbox input "true"
click at [614, 450] on span at bounding box center [616, 446] width 15 height 15
click at [615, 453] on input "NASDAQ" at bounding box center [615, 453] width 1 height 1
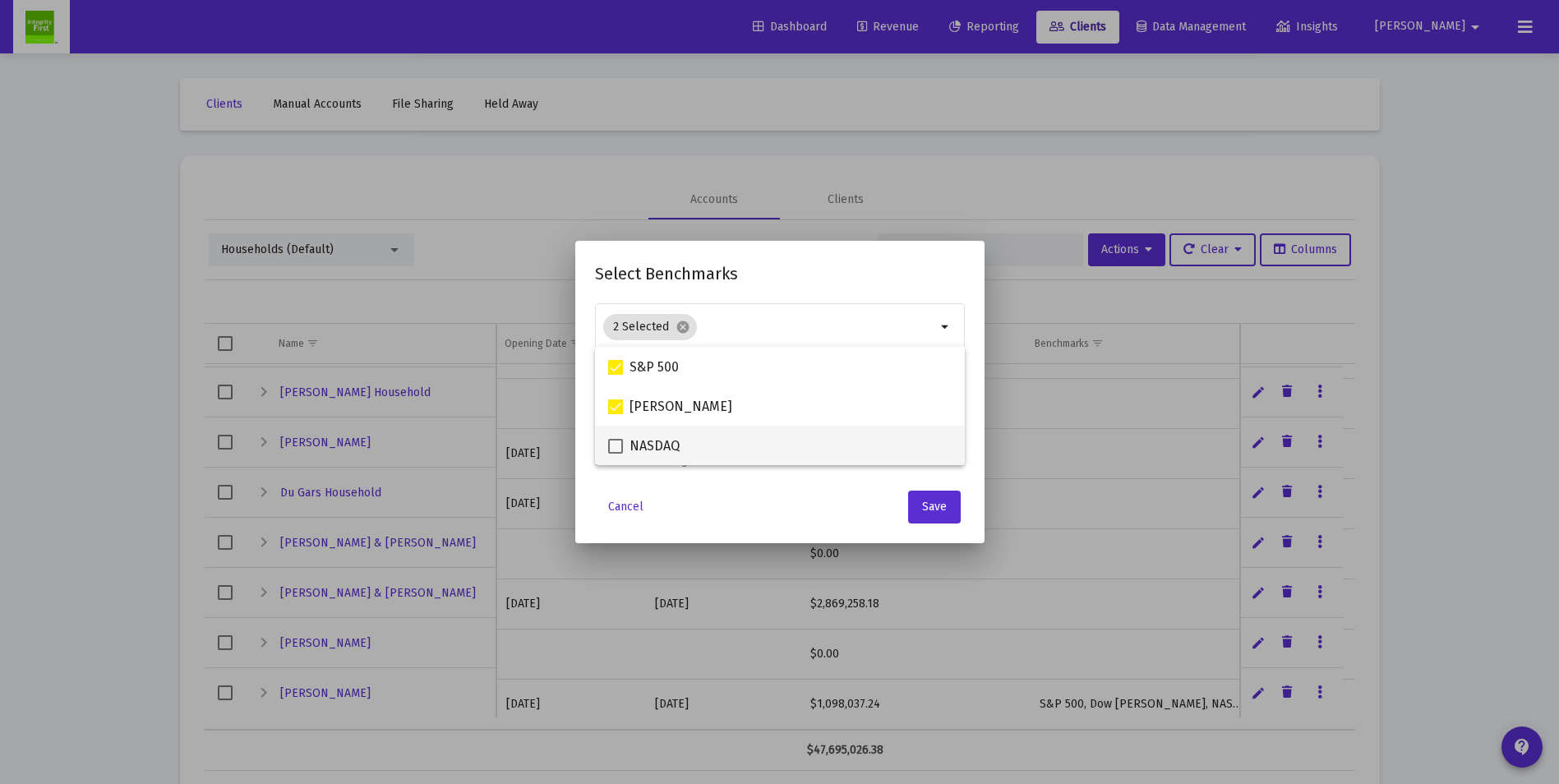
checkbox input "true"
click at [933, 509] on span "Save" at bounding box center [935, 506] width 25 height 14
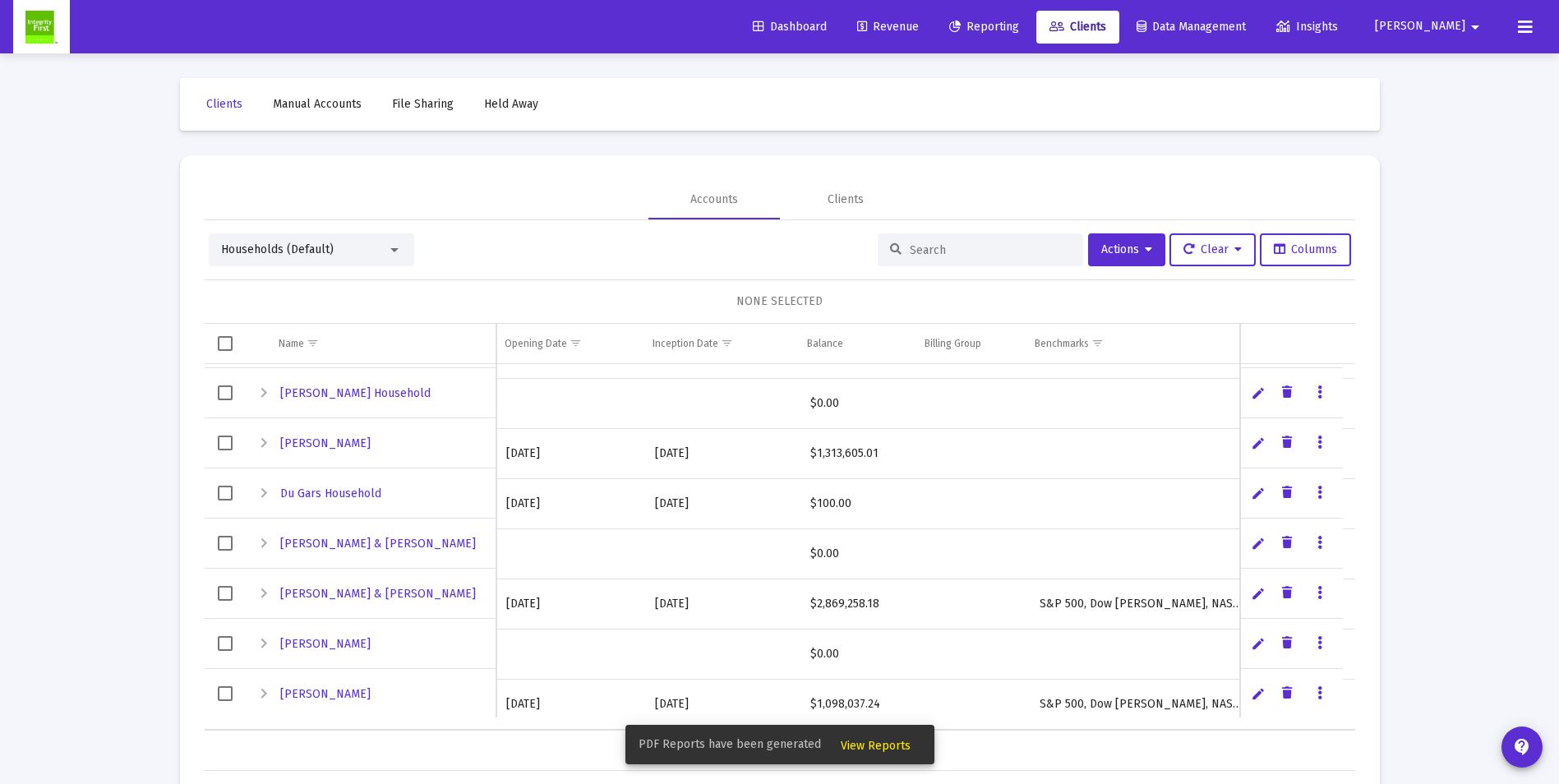
click at [1320, 444] on icon "Data grid" at bounding box center [1320, 443] width 5 height 20
click at [1355, 471] on button "Assign Benchmarks" at bounding box center [1389, 476] width 154 height 39
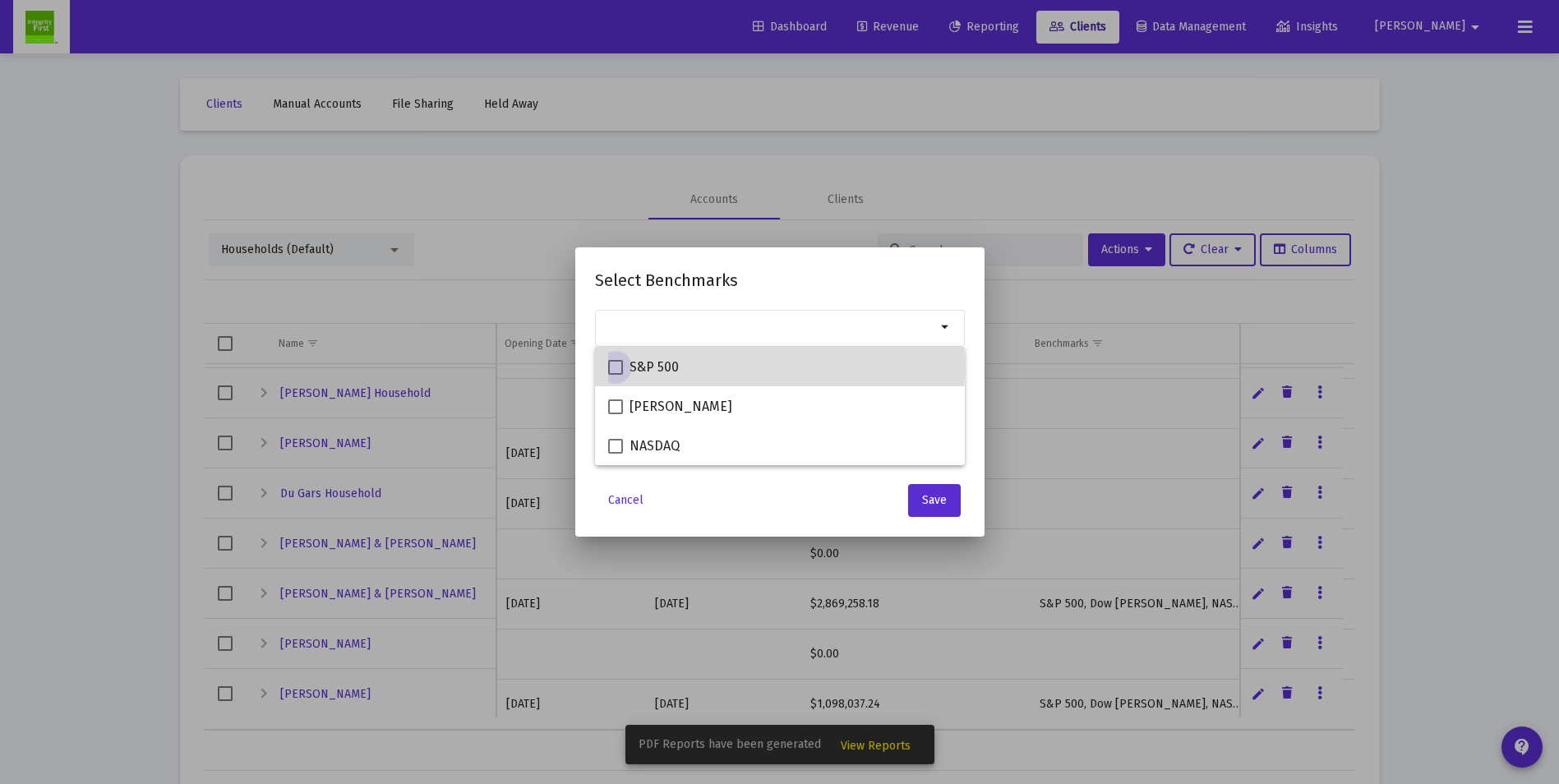
click at [614, 364] on span at bounding box center [616, 367] width 15 height 15
click at [615, 375] on input "S&P 500" at bounding box center [615, 375] width 1 height 1
checkbox input "true"
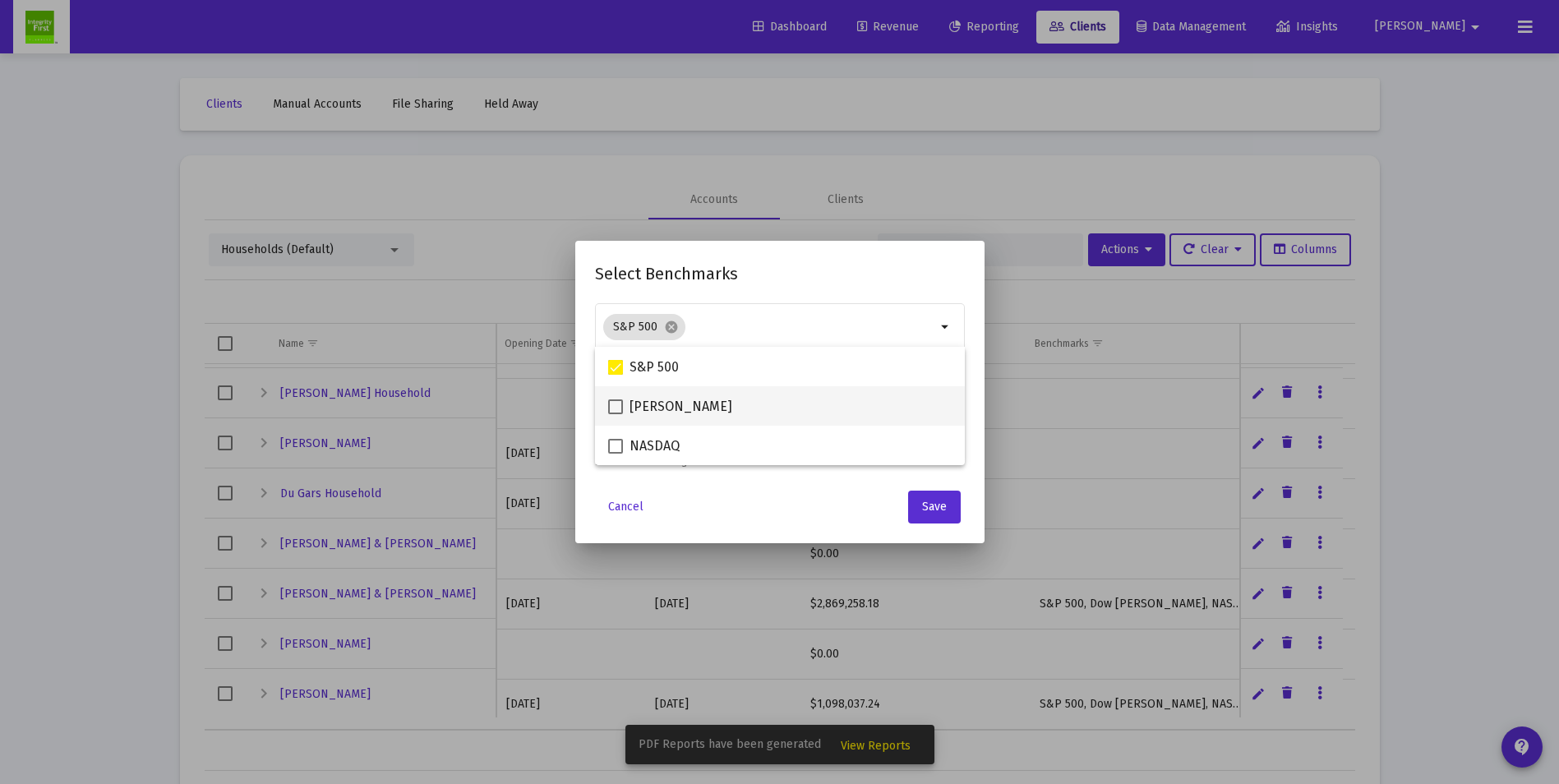
click at [611, 405] on span at bounding box center [616, 407] width 15 height 15
click at [615, 414] on input "[PERSON_NAME]" at bounding box center [615, 414] width 1 height 1
checkbox input "true"
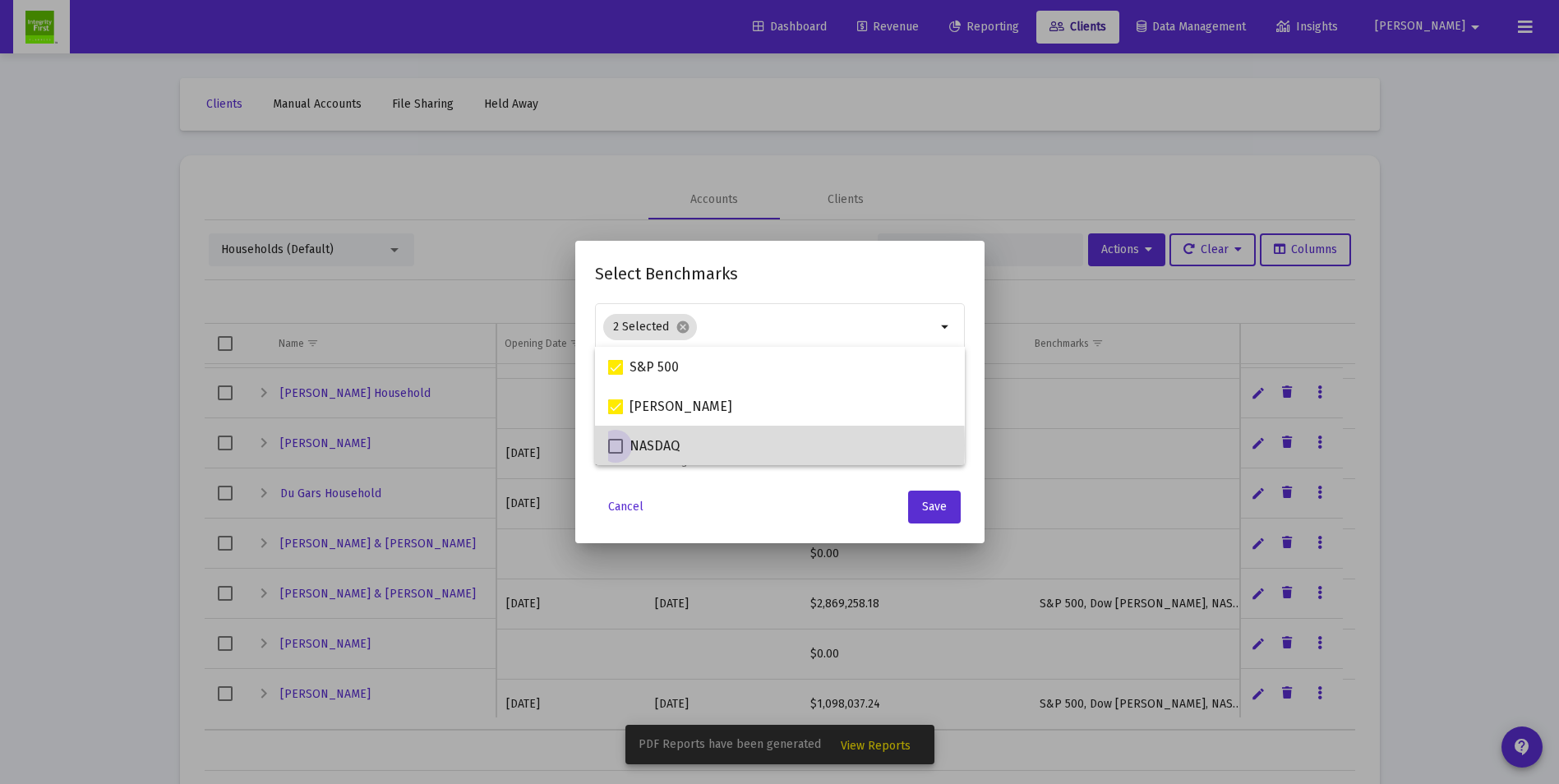
click at [612, 445] on span at bounding box center [616, 446] width 15 height 15
click at [615, 453] on input "NASDAQ" at bounding box center [615, 453] width 1 height 1
checkbox input "true"
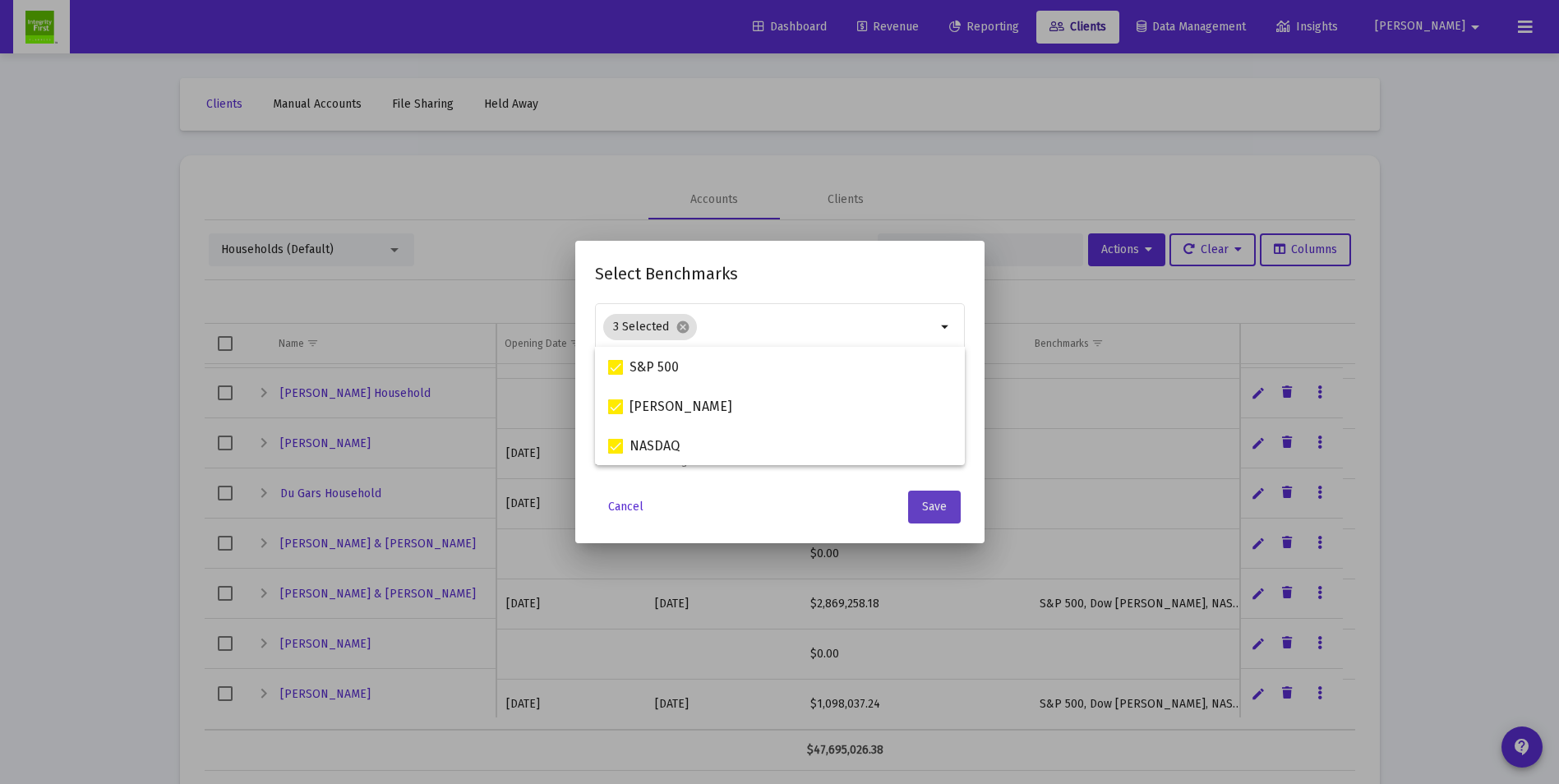
click at [925, 511] on span "Save" at bounding box center [935, 506] width 25 height 14
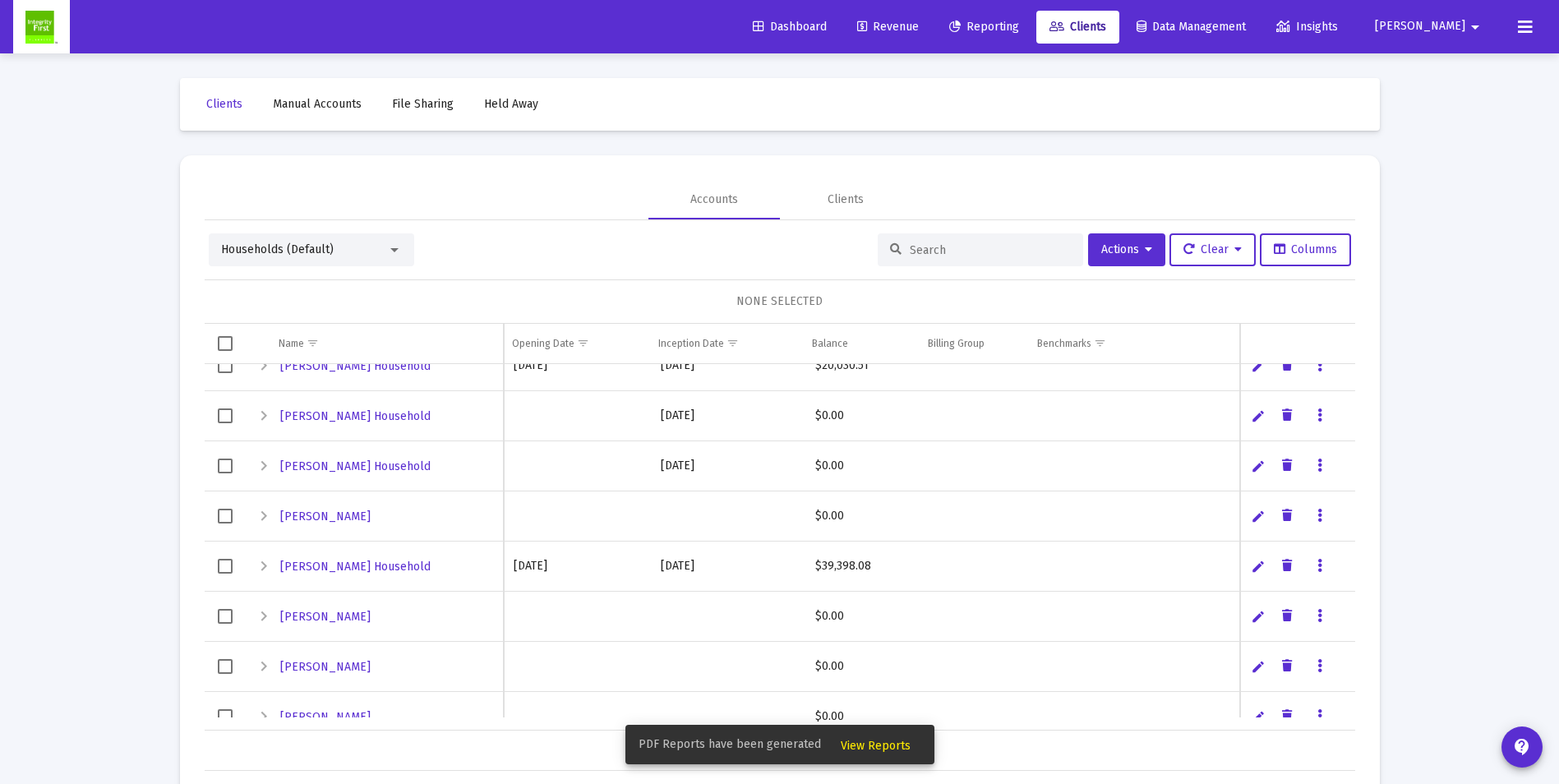
scroll to position [3015, 0]
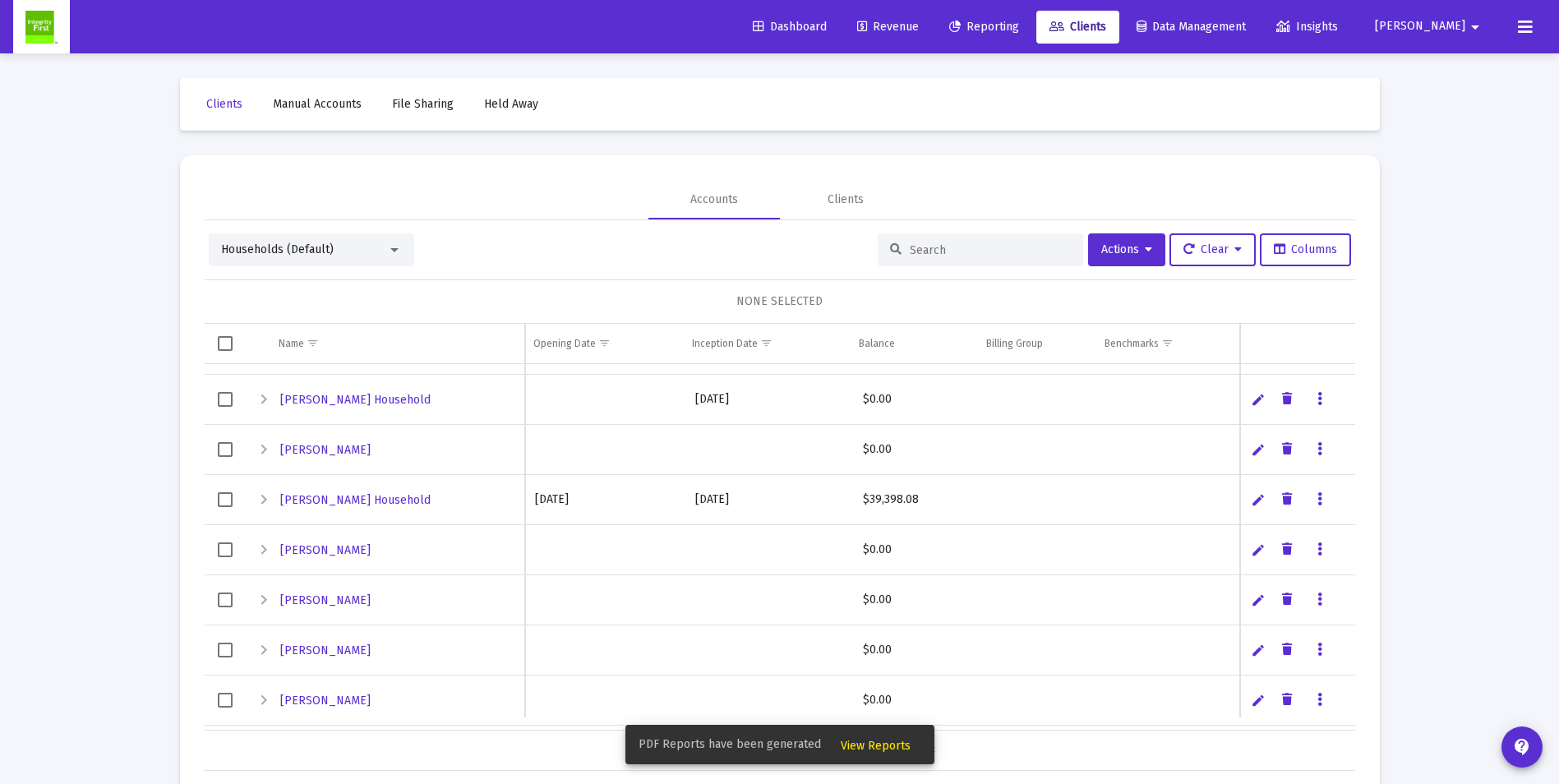
click at [1321, 496] on icon "Data grid" at bounding box center [1320, 500] width 5 height 20
click at [1366, 522] on button "Assign Benchmarks" at bounding box center [1389, 532] width 154 height 39
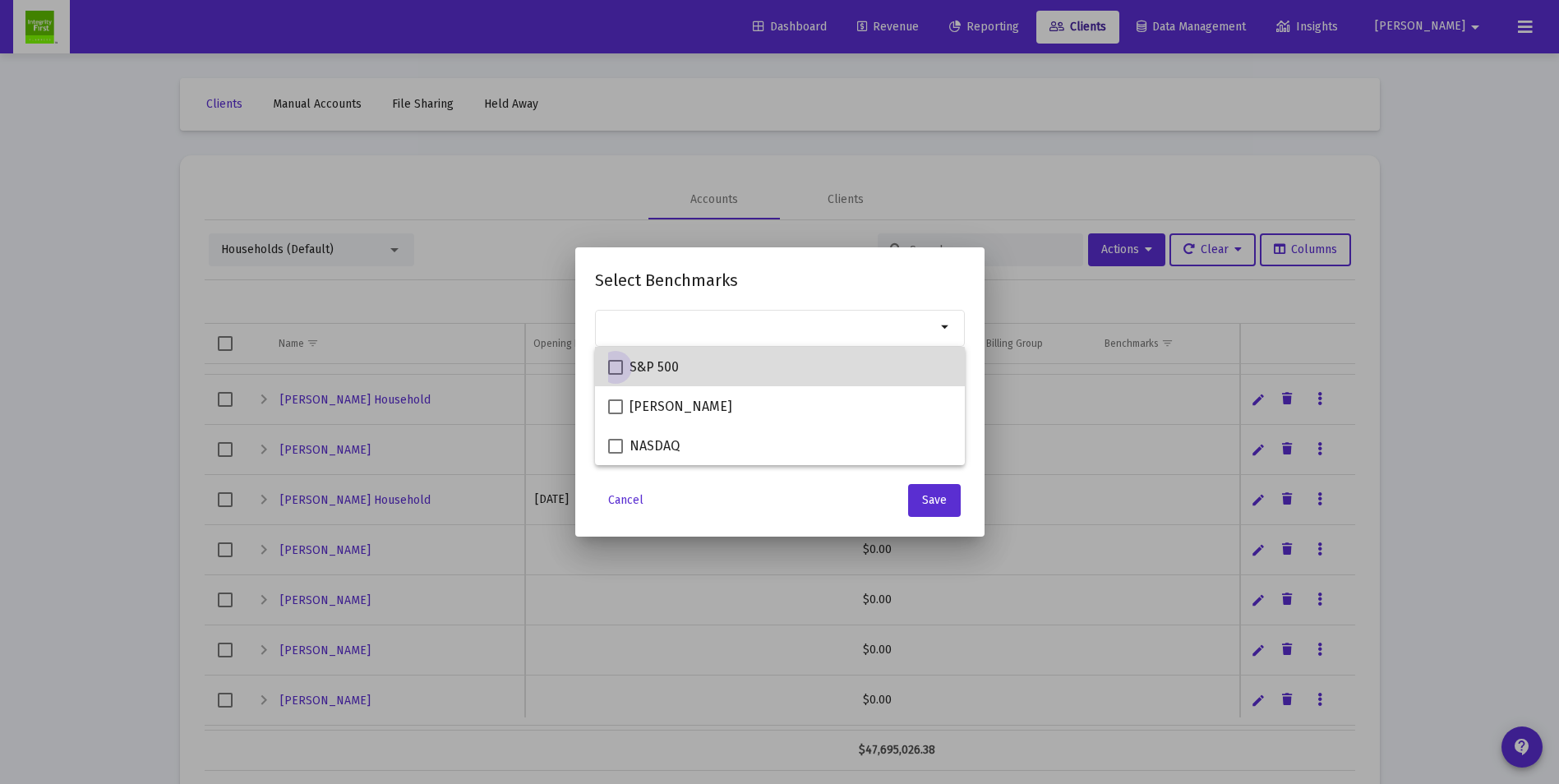
click at [618, 371] on span at bounding box center [616, 367] width 15 height 15
click at [616, 375] on input "S&P 500" at bounding box center [615, 375] width 1 height 1
checkbox input "true"
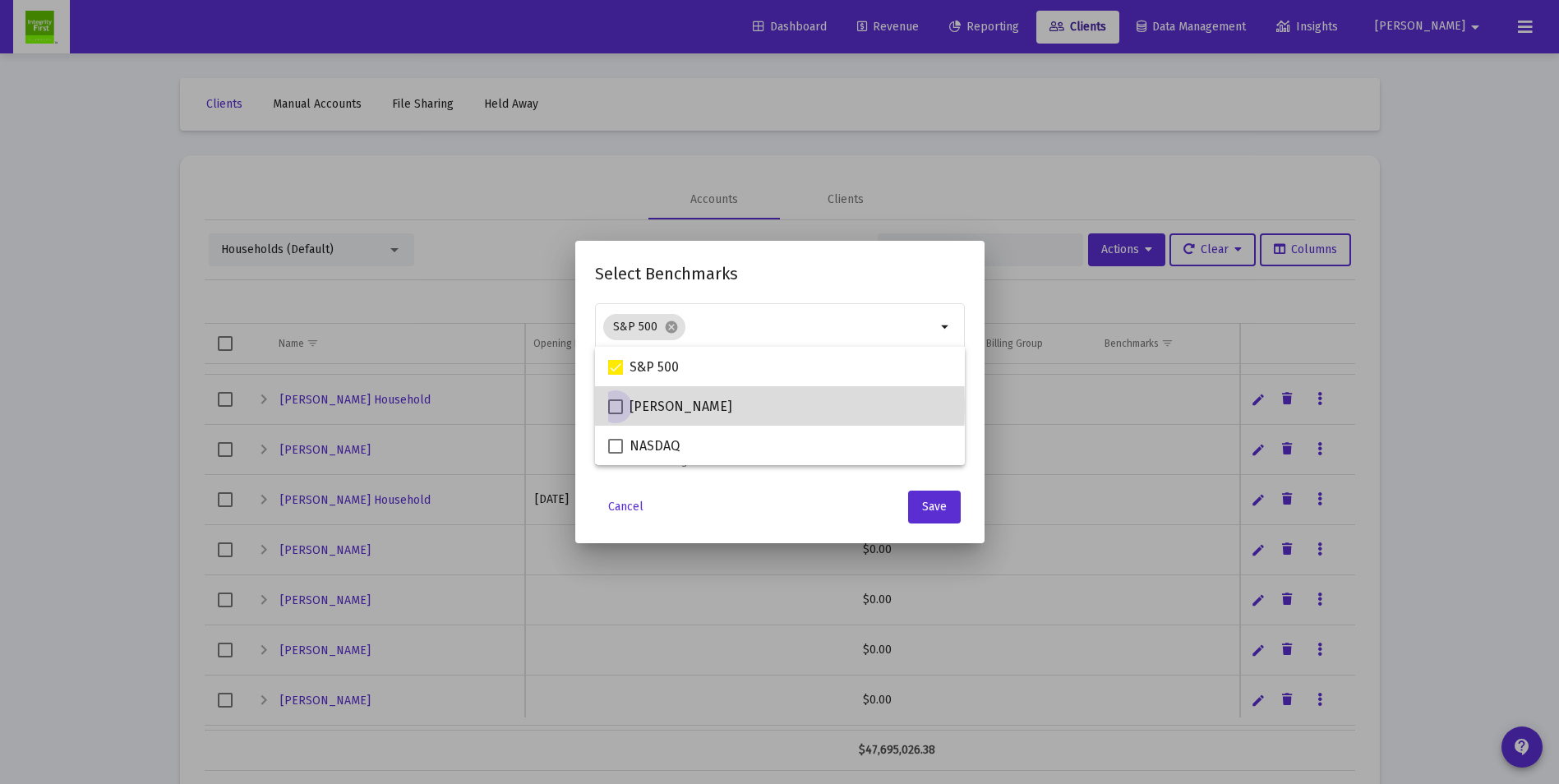
click at [617, 405] on span at bounding box center [616, 407] width 15 height 15
click at [616, 414] on input "[PERSON_NAME]" at bounding box center [615, 414] width 1 height 1
checkbox input "true"
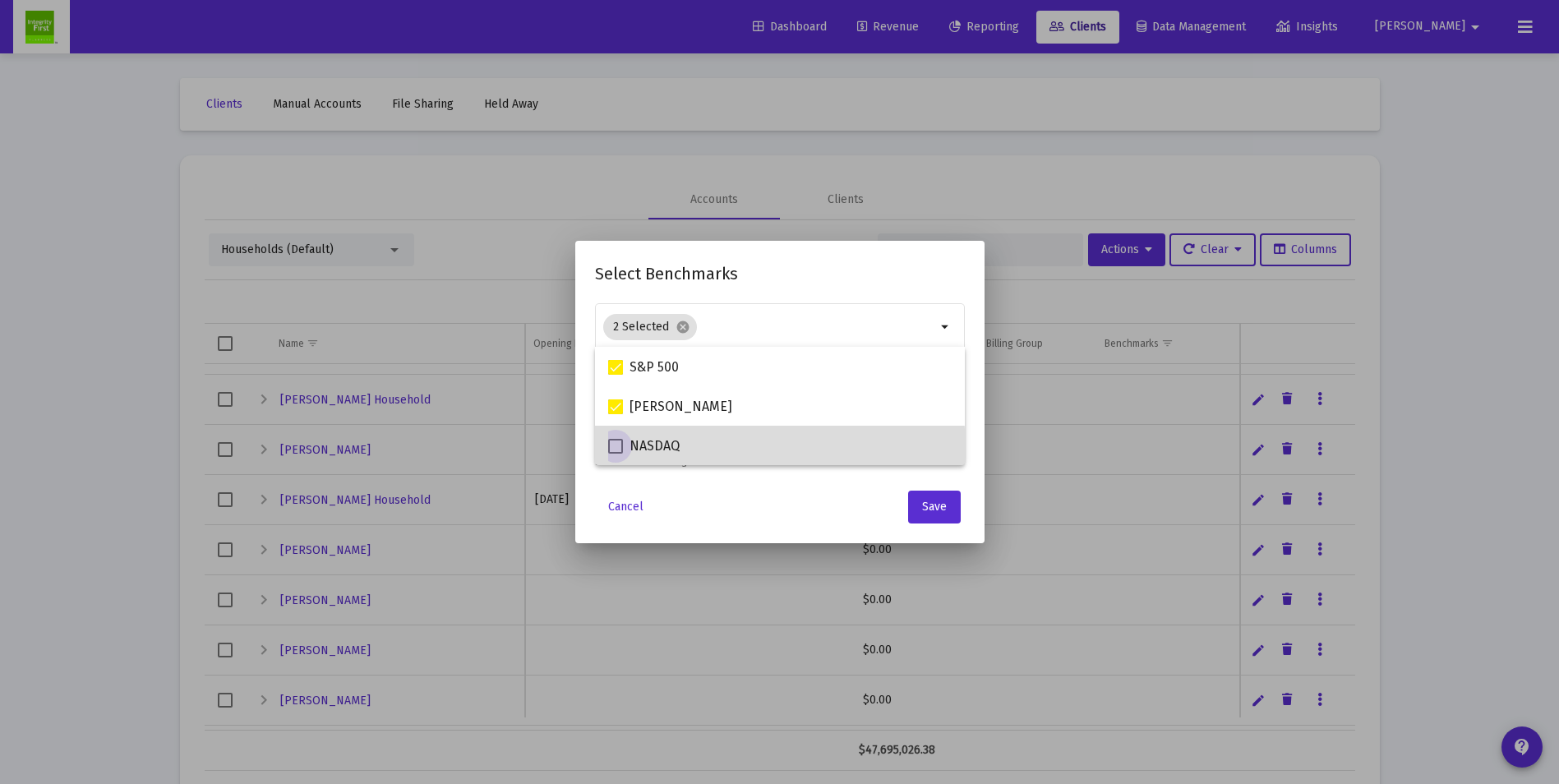
click at [612, 452] on span at bounding box center [616, 446] width 15 height 15
click at [615, 453] on input "NASDAQ" at bounding box center [615, 453] width 1 height 1
checkbox input "true"
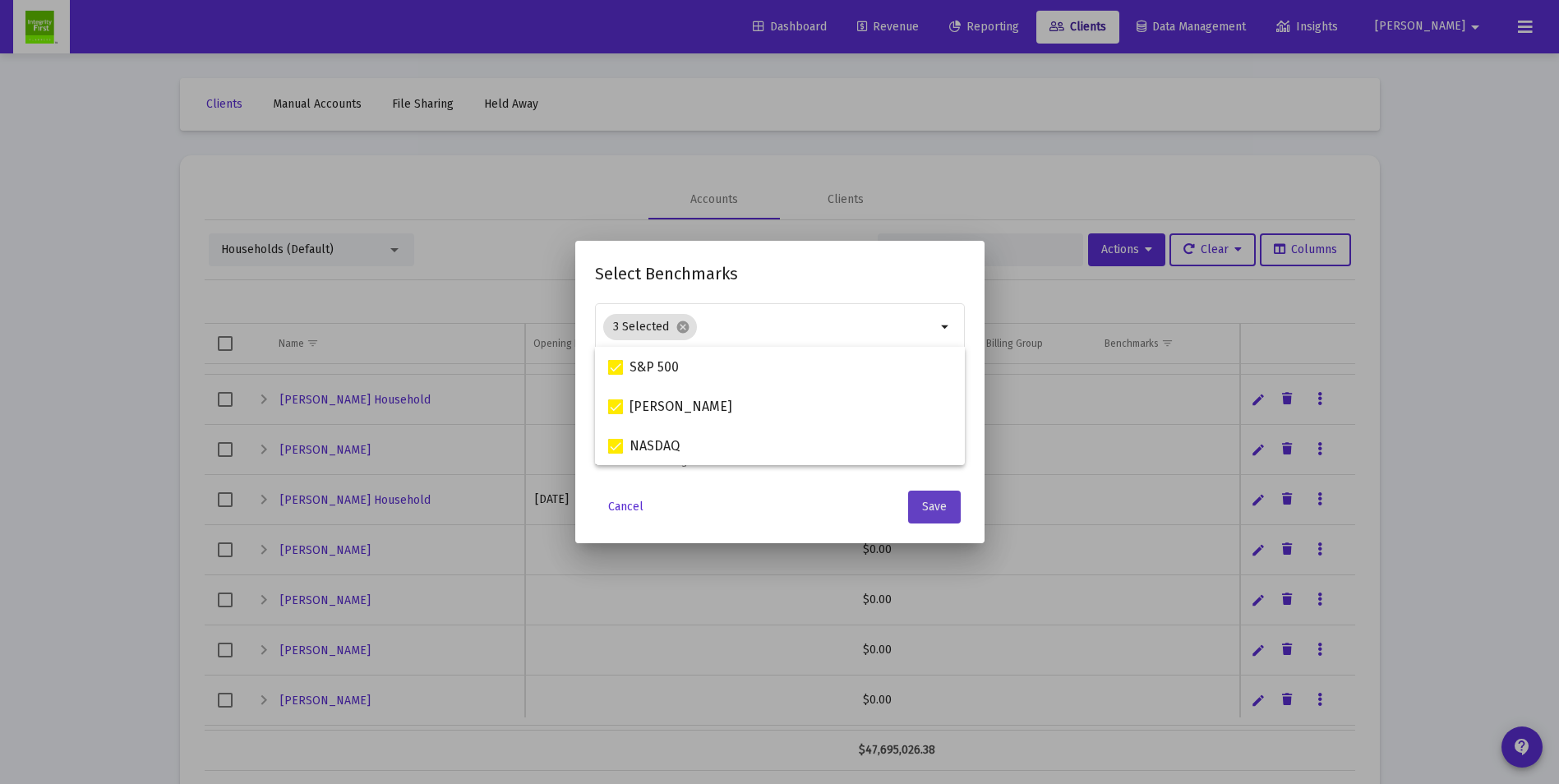
click at [922, 507] on span "Save" at bounding box center [935, 506] width 25 height 14
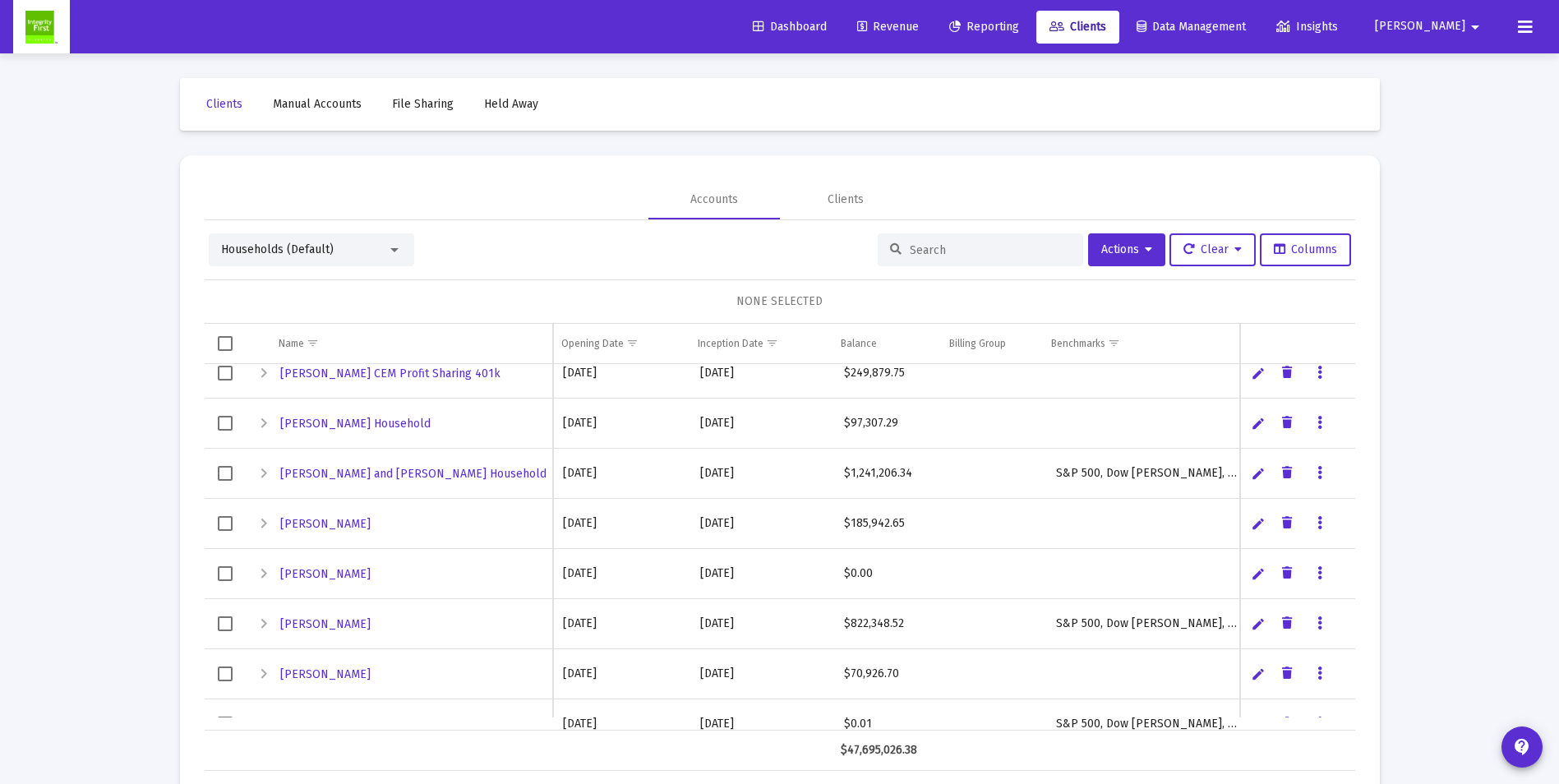
click at [1319, 521] on icon "Data grid" at bounding box center [1320, 523] width 5 height 20
click at [1365, 552] on button "Assign Benchmarks" at bounding box center [1389, 556] width 154 height 39
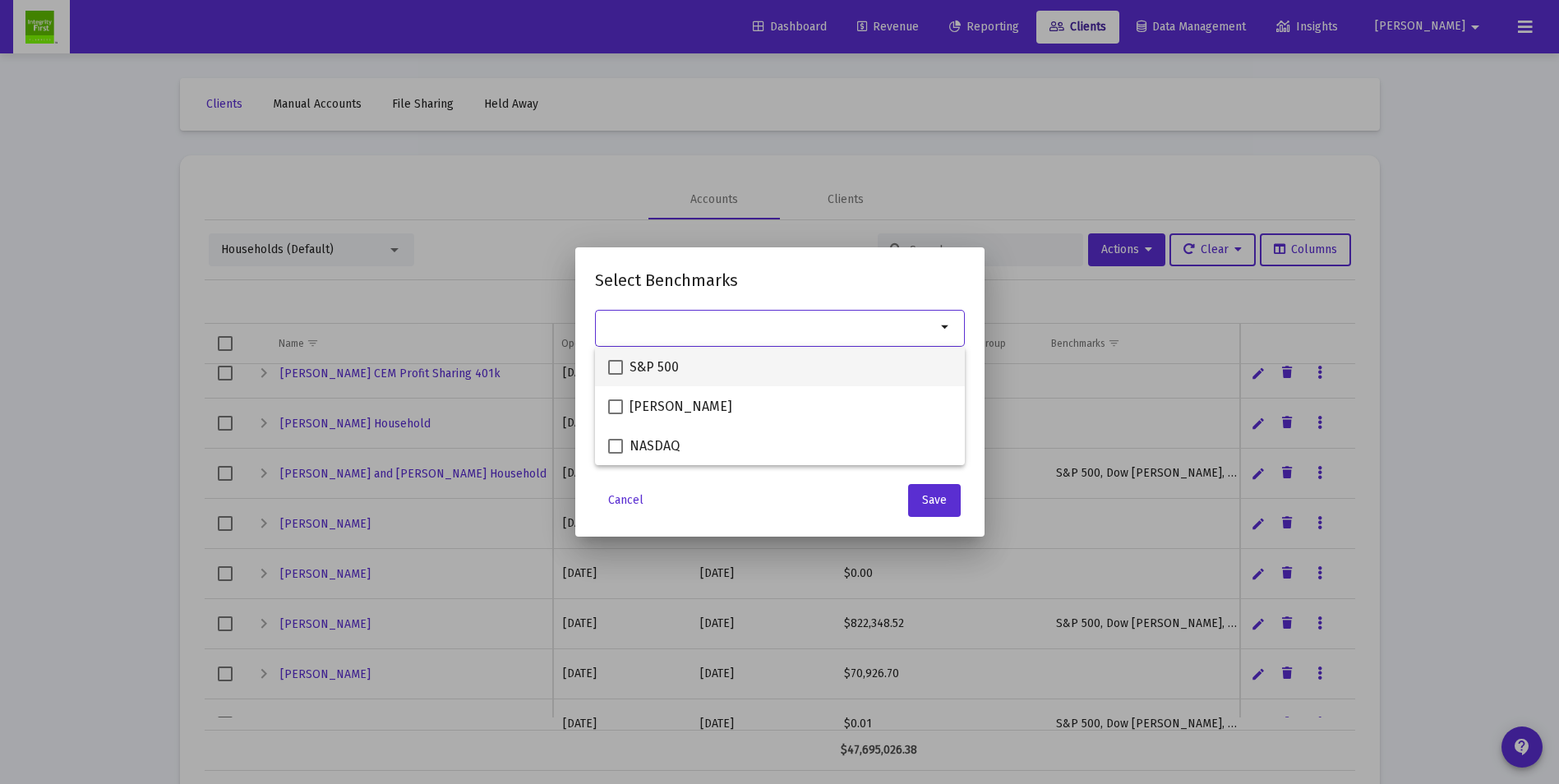
click at [612, 365] on span at bounding box center [616, 367] width 15 height 15
click at [615, 375] on input "S&P 500" at bounding box center [615, 375] width 1 height 1
checkbox input "true"
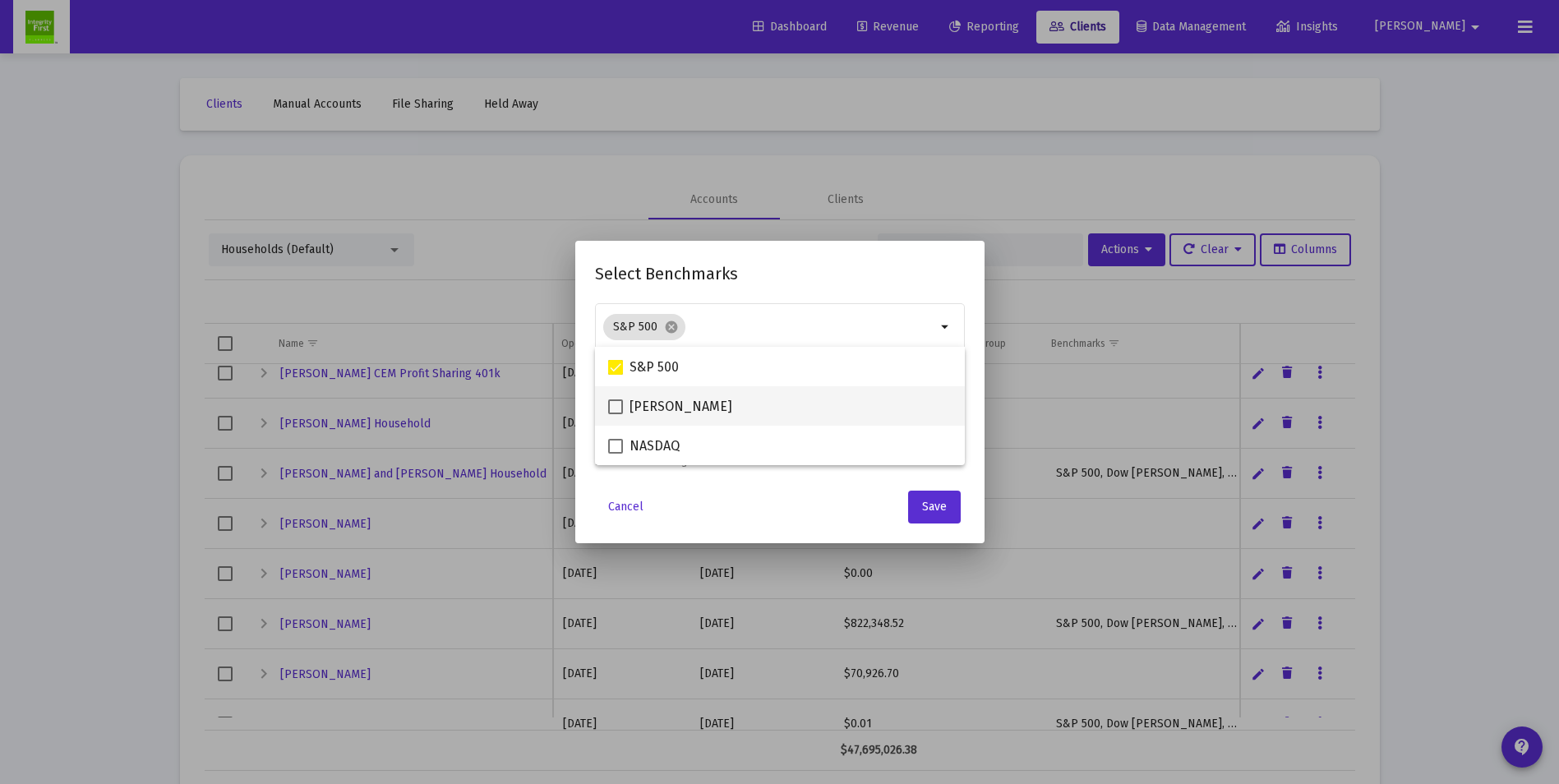
click at [615, 411] on span at bounding box center [616, 407] width 15 height 15
click at [615, 414] on input "[PERSON_NAME]" at bounding box center [615, 414] width 1 height 1
checkbox input "true"
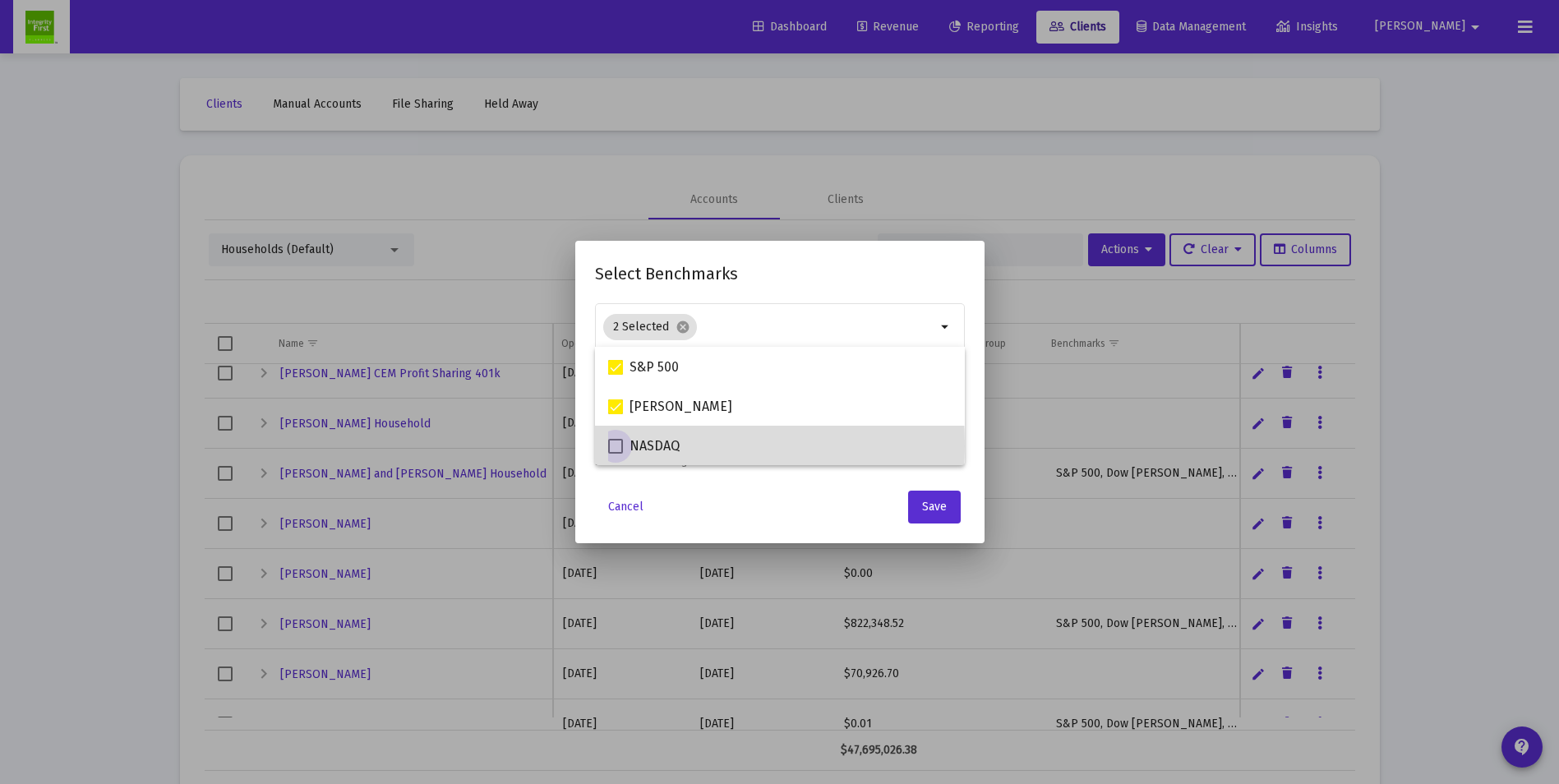
click at [615, 446] on span at bounding box center [616, 446] width 15 height 15
click at [615, 453] on input "NASDAQ" at bounding box center [615, 453] width 1 height 1
checkbox input "true"
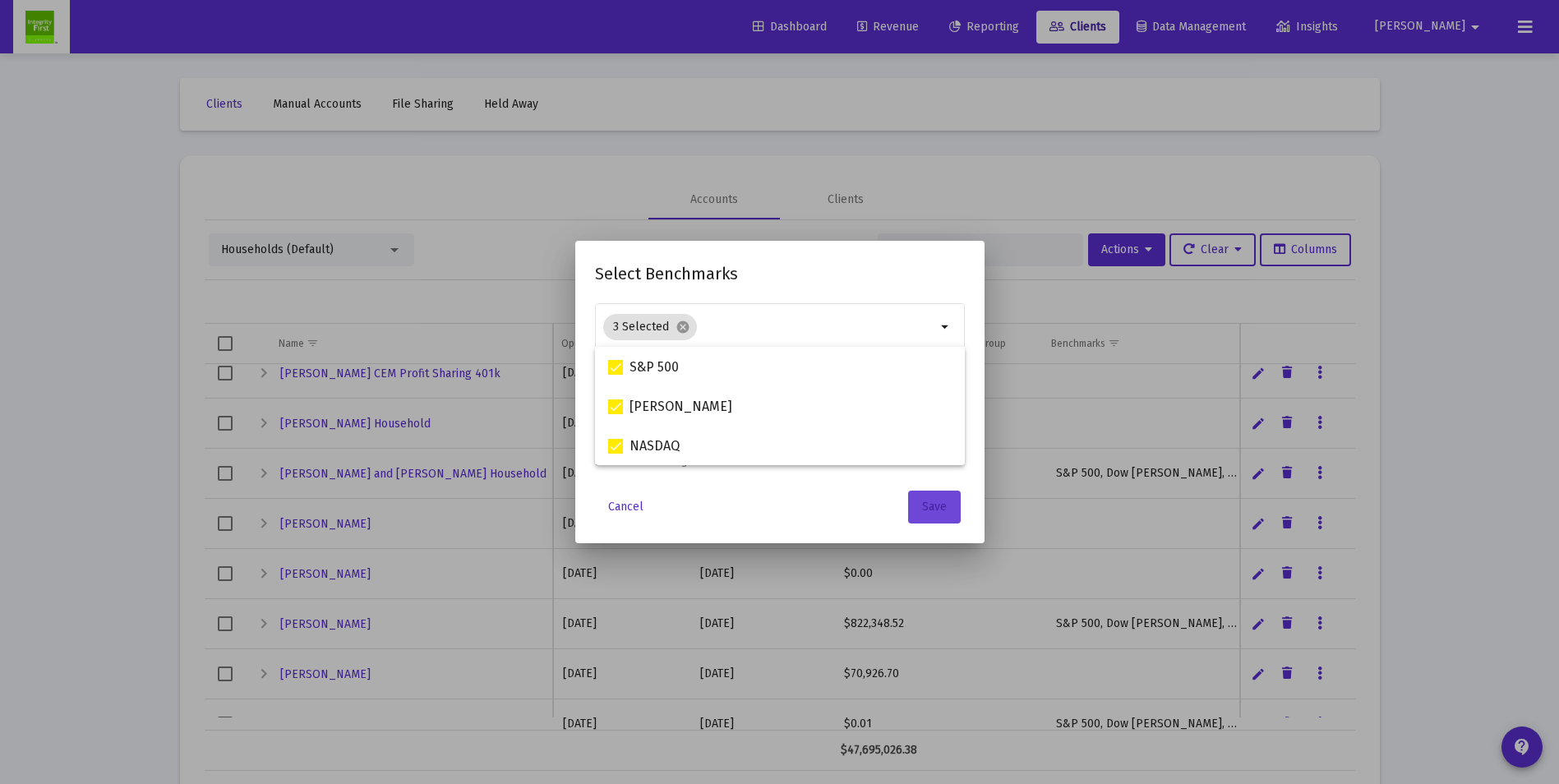
click at [928, 512] on span "Save" at bounding box center [935, 506] width 25 height 14
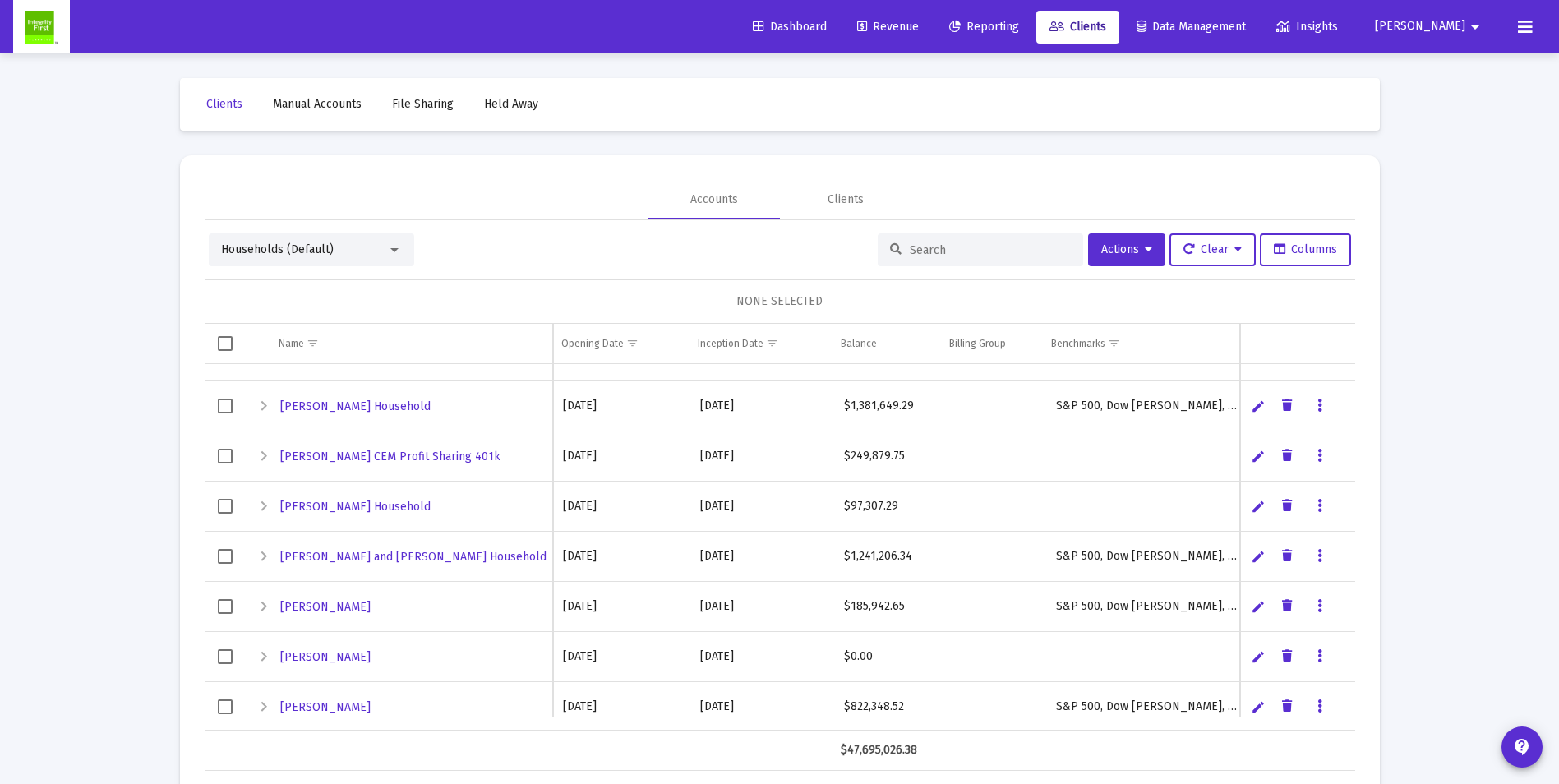
click at [1322, 505] on icon "Data grid" at bounding box center [1320, 506] width 5 height 20
click at [1349, 532] on button "Assign Benchmarks" at bounding box center [1389, 539] width 154 height 39
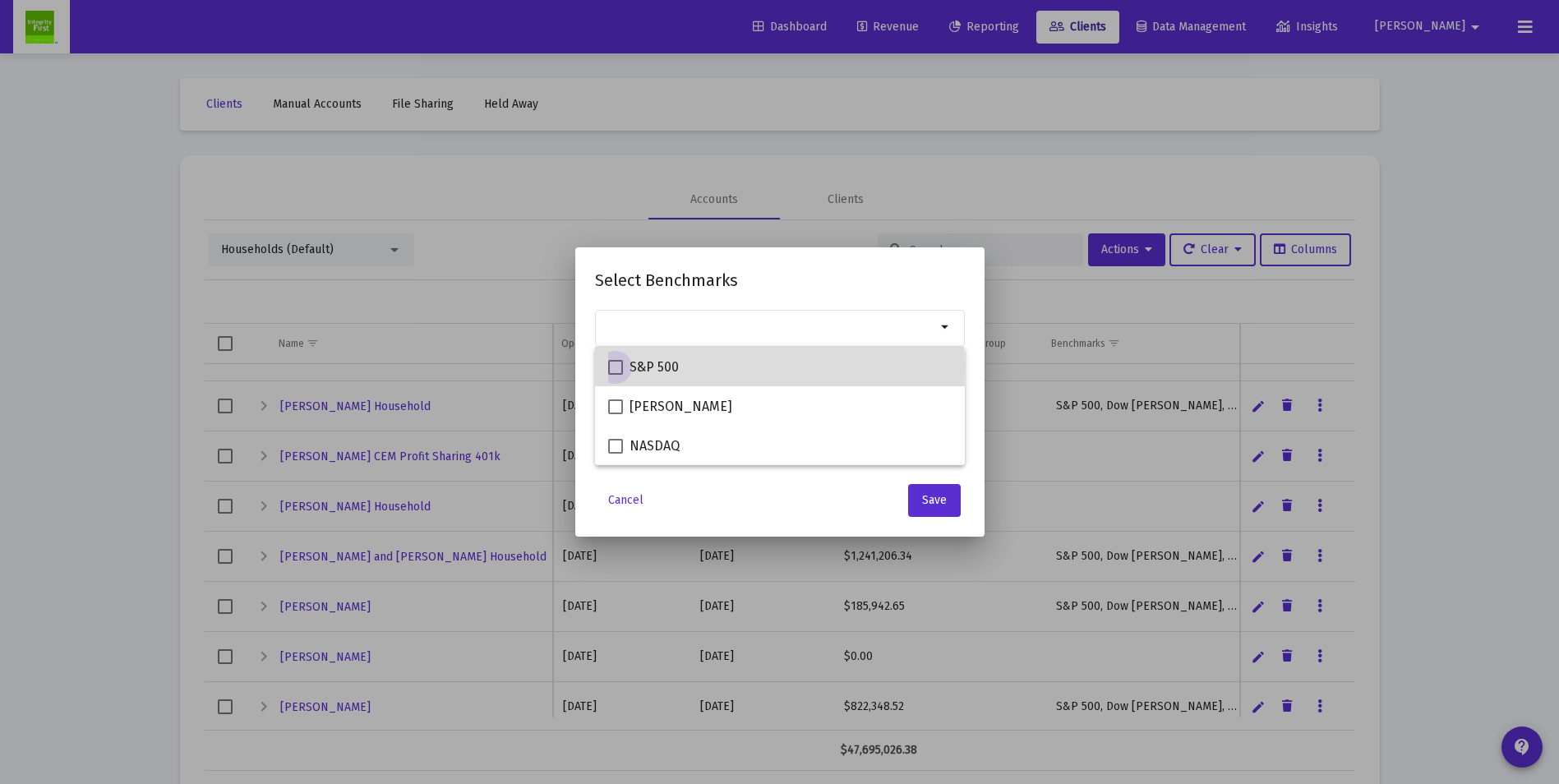
click at [618, 370] on span at bounding box center [616, 367] width 15 height 15
click at [616, 375] on input "S&P 500" at bounding box center [615, 375] width 1 height 1
checkbox input "true"
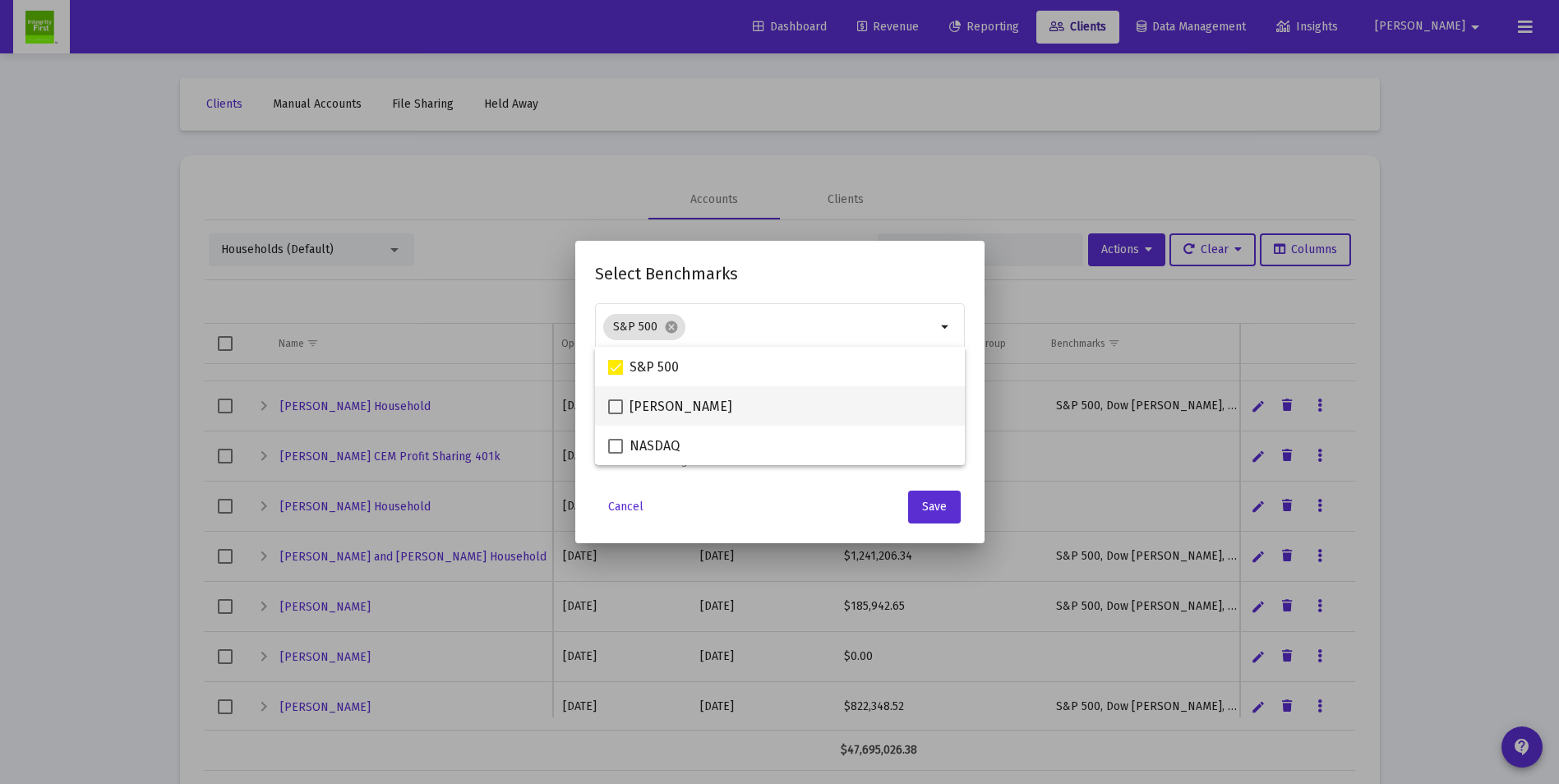
click at [617, 414] on span at bounding box center [616, 407] width 15 height 15
click at [616, 414] on input "[PERSON_NAME]" at bounding box center [615, 414] width 1 height 1
checkbox input "true"
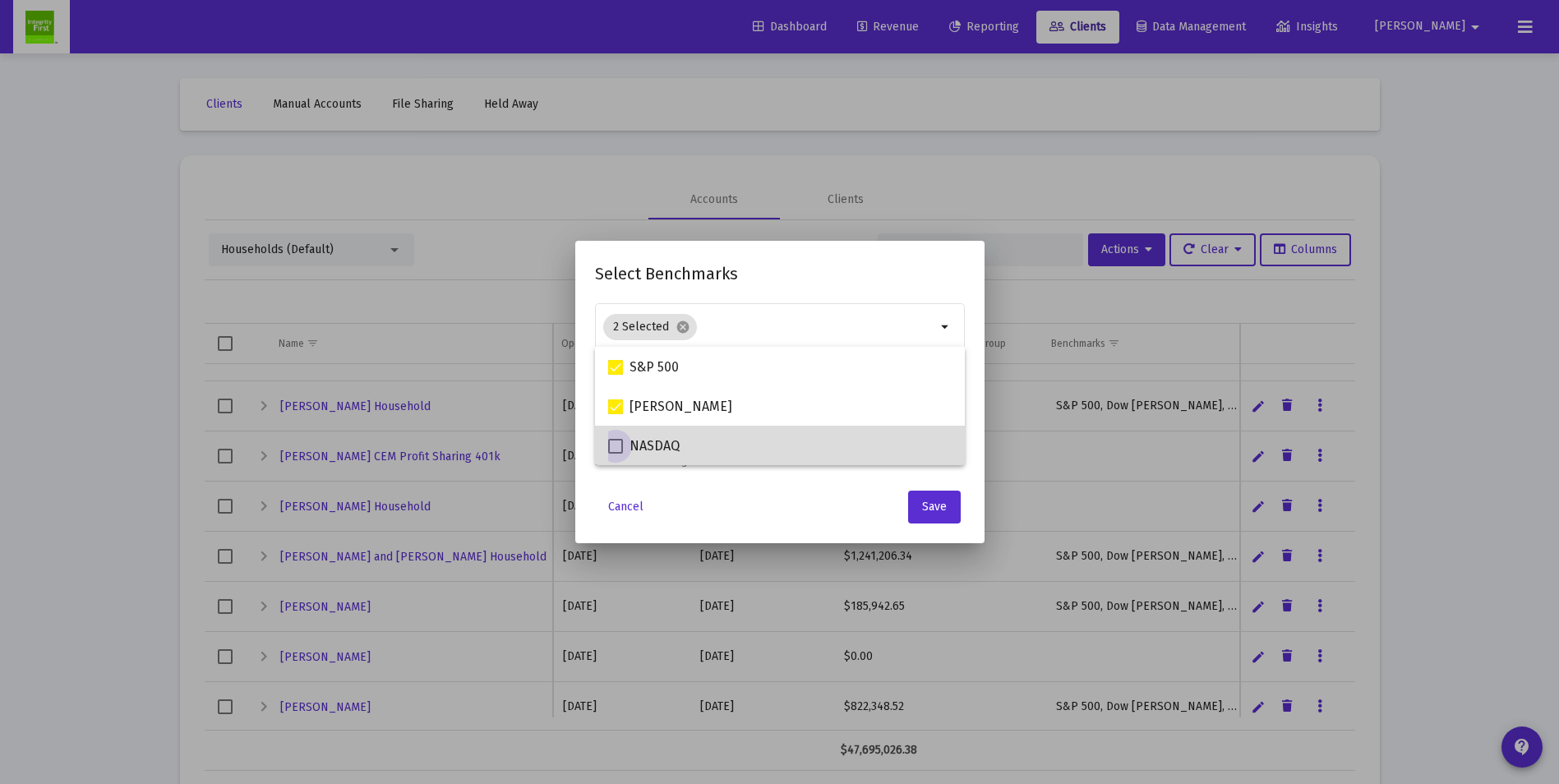
click at [614, 440] on span at bounding box center [616, 446] width 15 height 15
click at [615, 453] on input "NASDAQ" at bounding box center [615, 453] width 1 height 1
checkbox input "true"
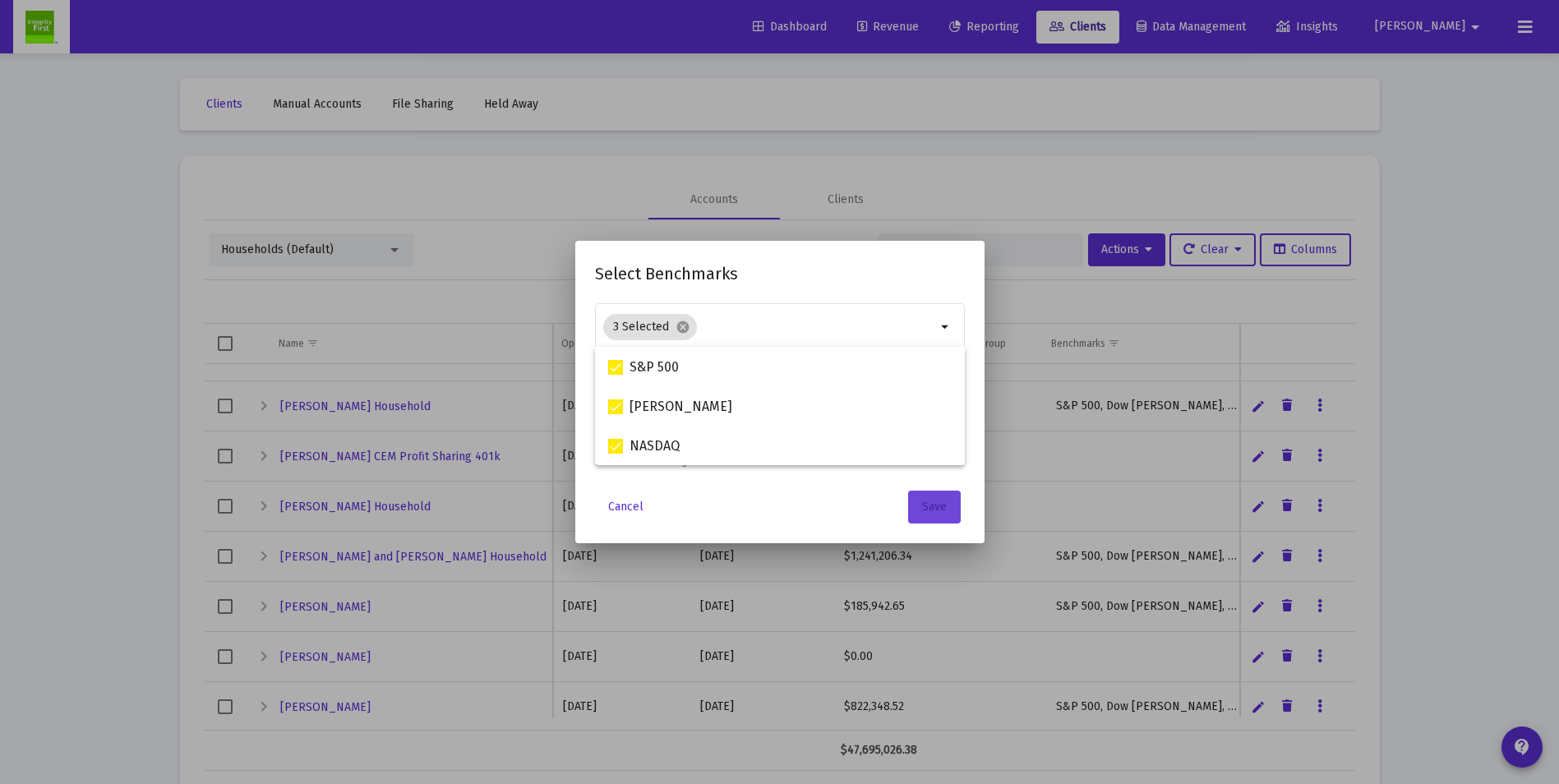
click at [940, 512] on span "Save" at bounding box center [935, 506] width 25 height 14
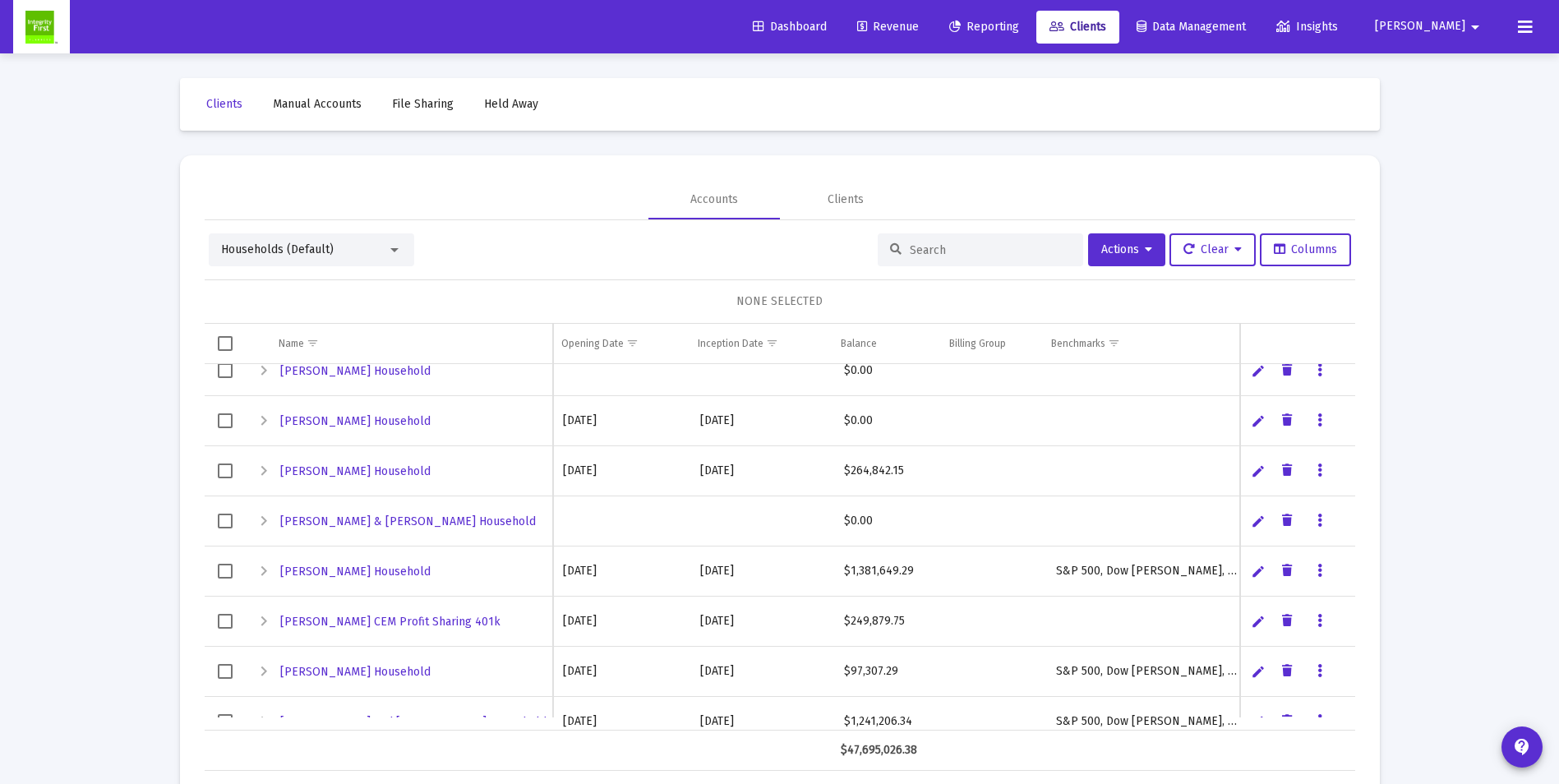
click at [1320, 470] on icon "Data grid" at bounding box center [1320, 471] width 5 height 20
click at [1371, 502] on button "Assign Benchmarks" at bounding box center [1389, 504] width 154 height 39
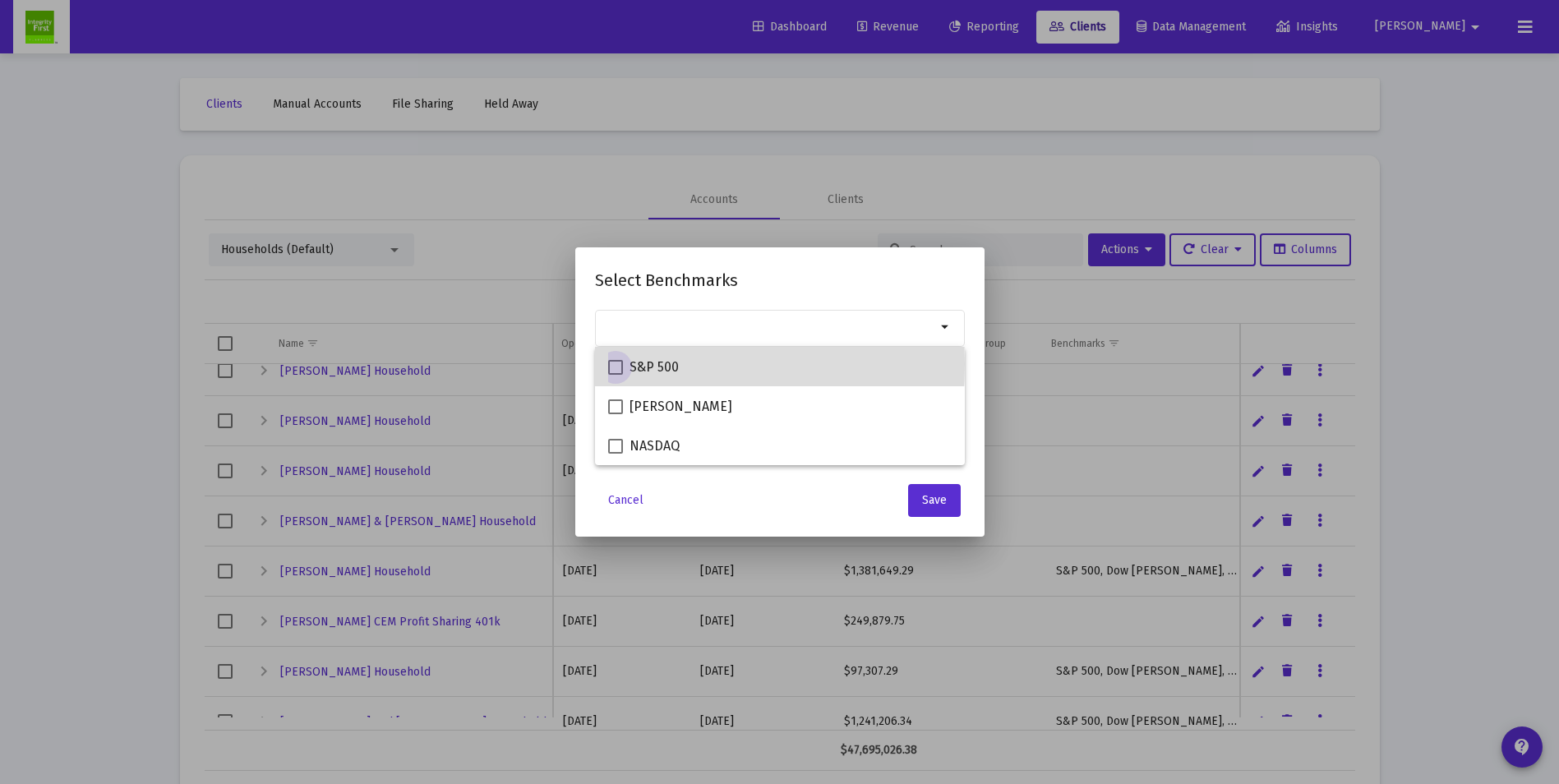
click at [612, 364] on span at bounding box center [616, 367] width 15 height 15
click at [615, 375] on input "S&P 500" at bounding box center [615, 375] width 1 height 1
checkbox input "true"
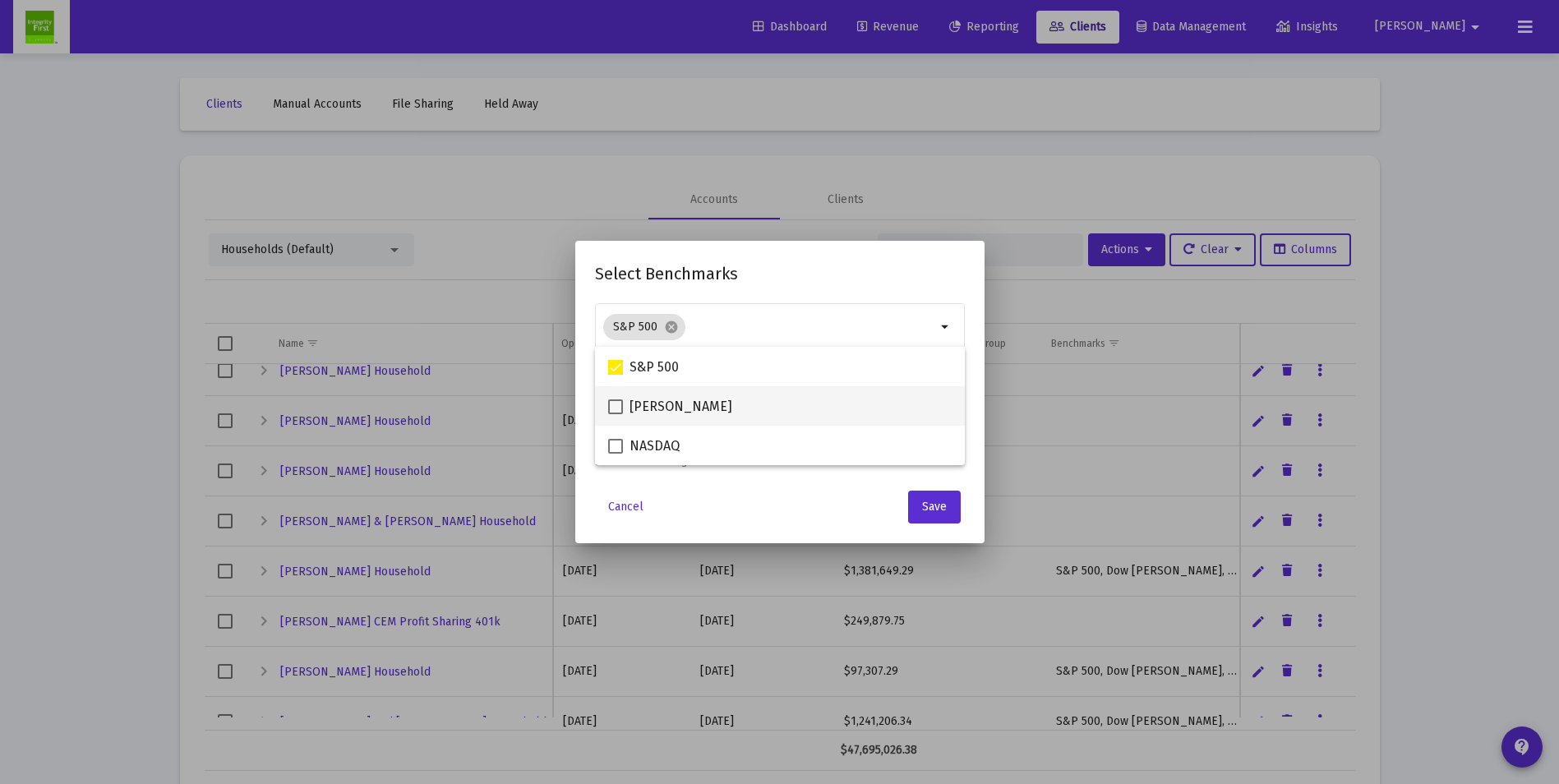
click at [612, 402] on span at bounding box center [616, 407] width 15 height 15
click at [615, 414] on input "[PERSON_NAME]" at bounding box center [615, 414] width 1 height 1
checkbox input "true"
click at [614, 442] on span at bounding box center [616, 446] width 15 height 15
click at [615, 453] on input "NASDAQ" at bounding box center [615, 453] width 1 height 1
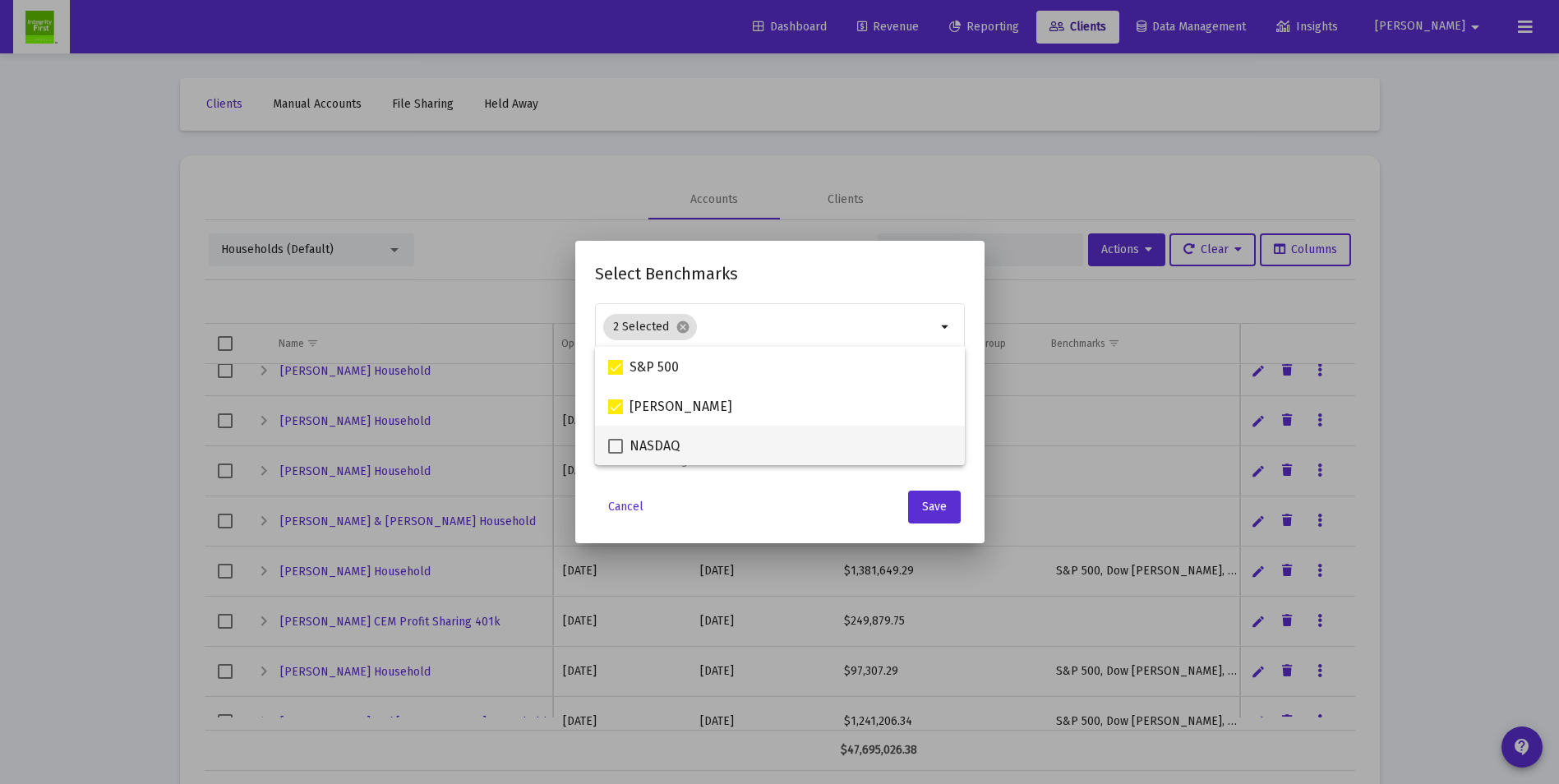
checkbox input "true"
click at [932, 497] on button "Save" at bounding box center [934, 507] width 52 height 33
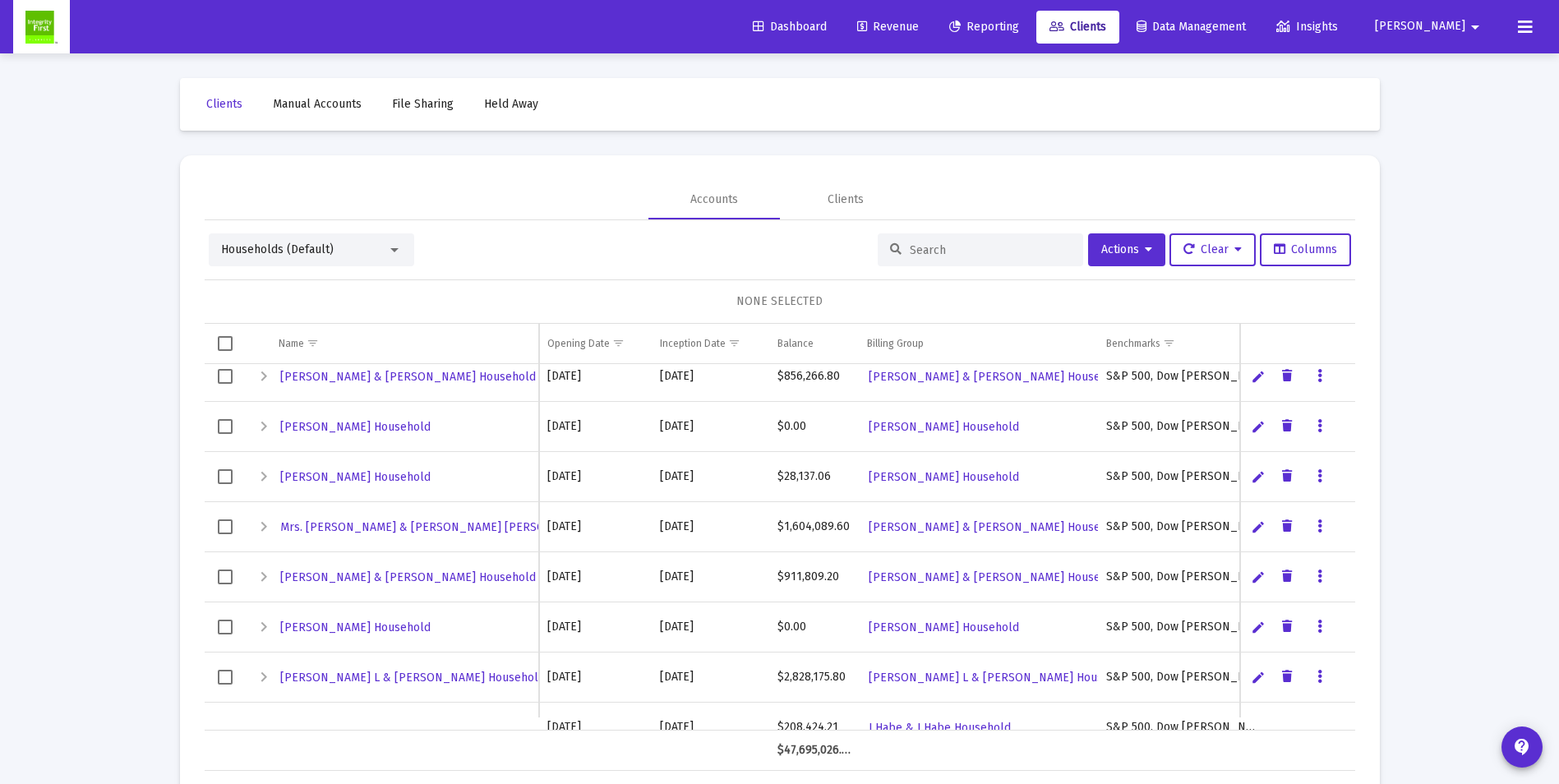
scroll to position [1578, 0]
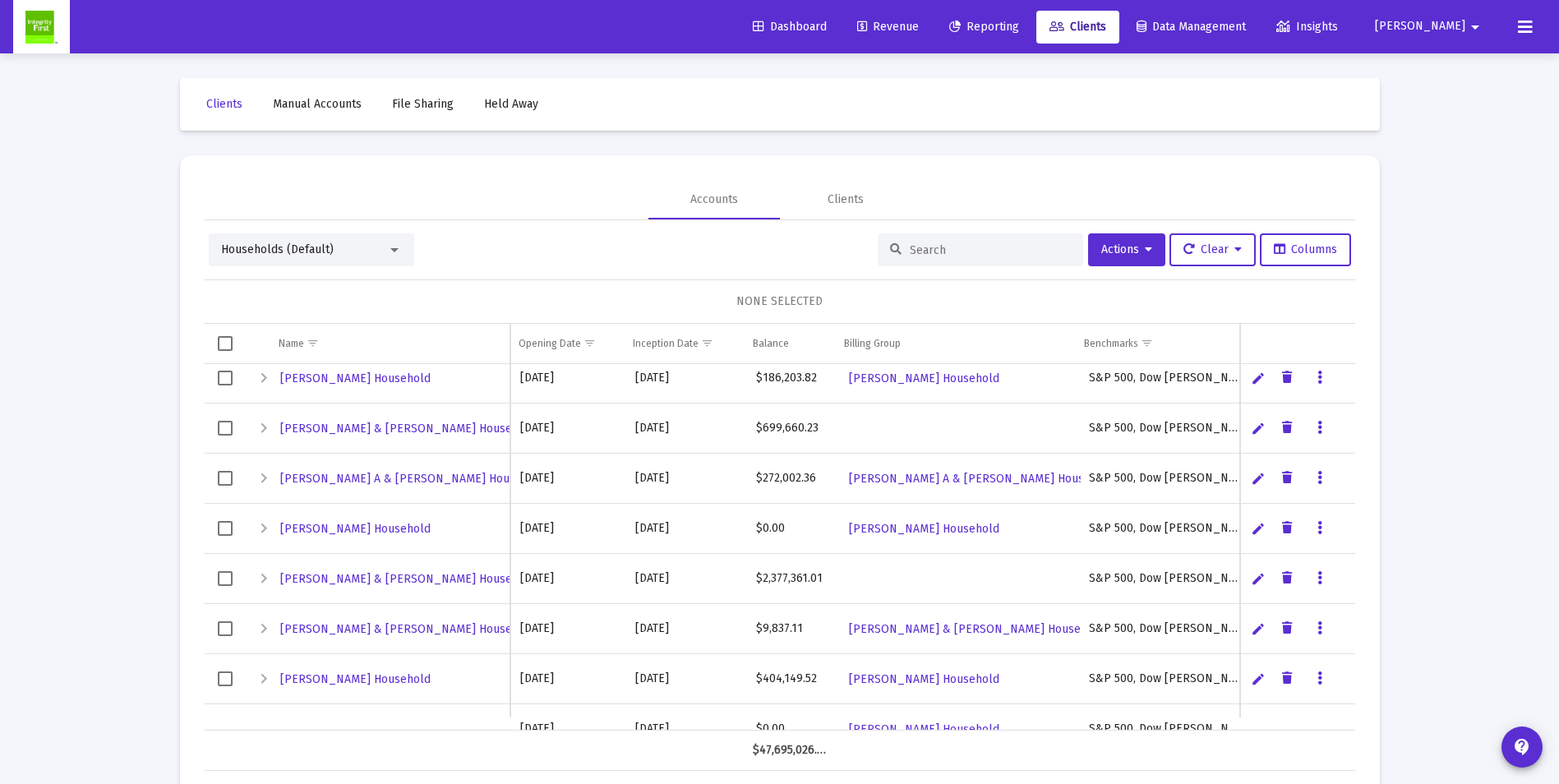
click at [919, 27] on span "Revenue" at bounding box center [888, 27] width 61 height 14
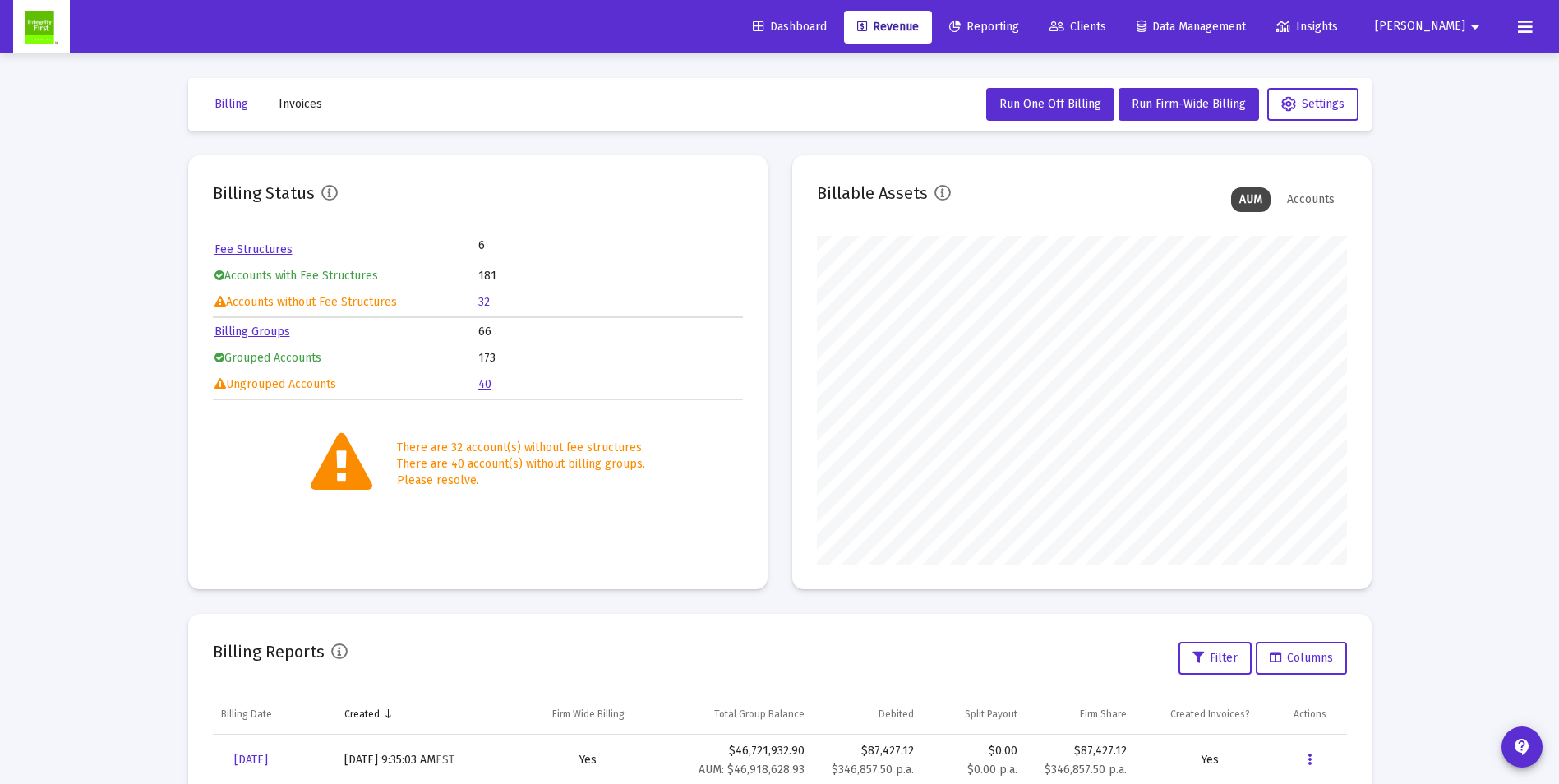
click at [486, 388] on link "40" at bounding box center [485, 384] width 13 height 14
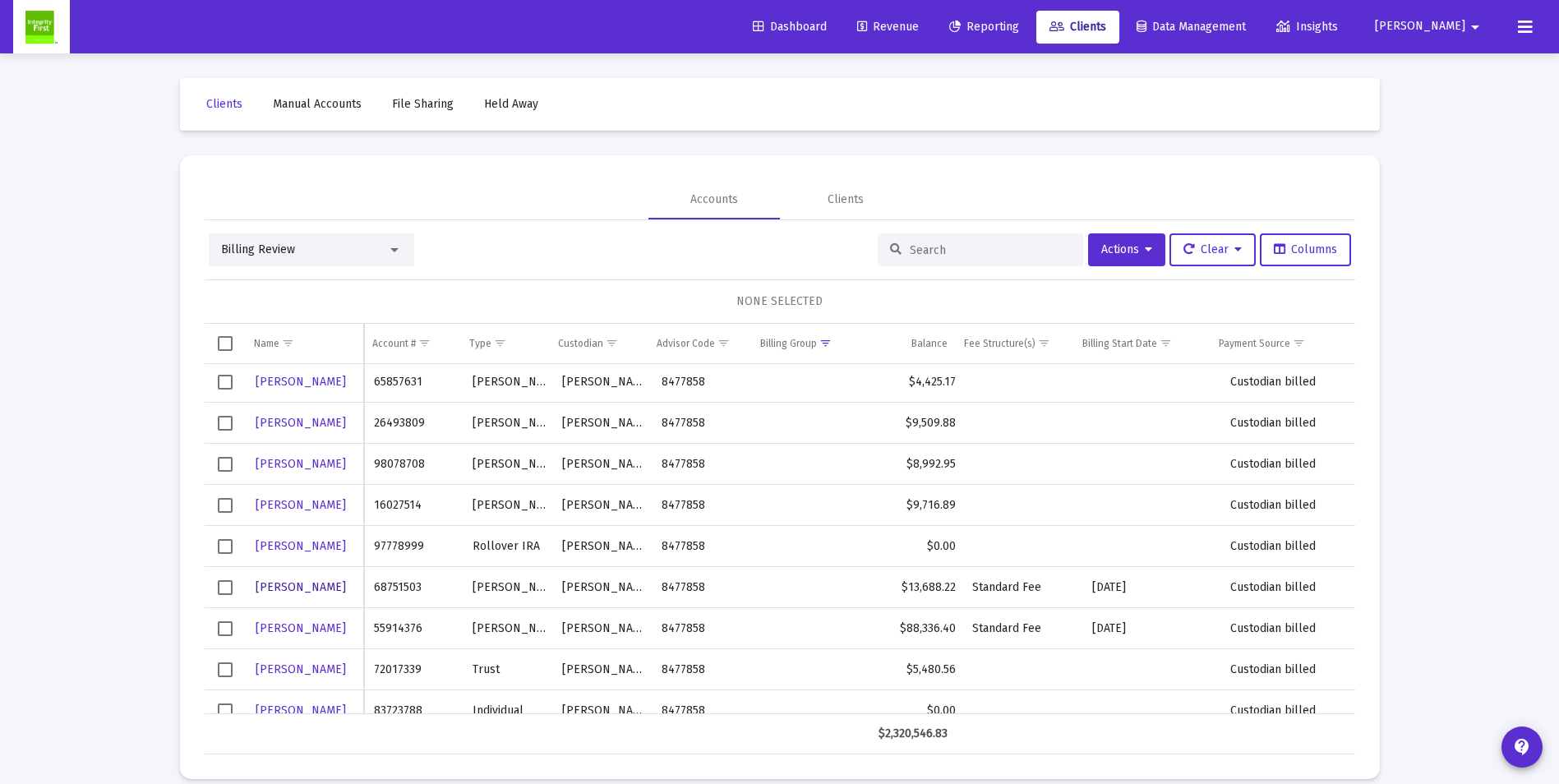
click at [289, 582] on span "[PERSON_NAME]" at bounding box center [301, 586] width 91 height 14
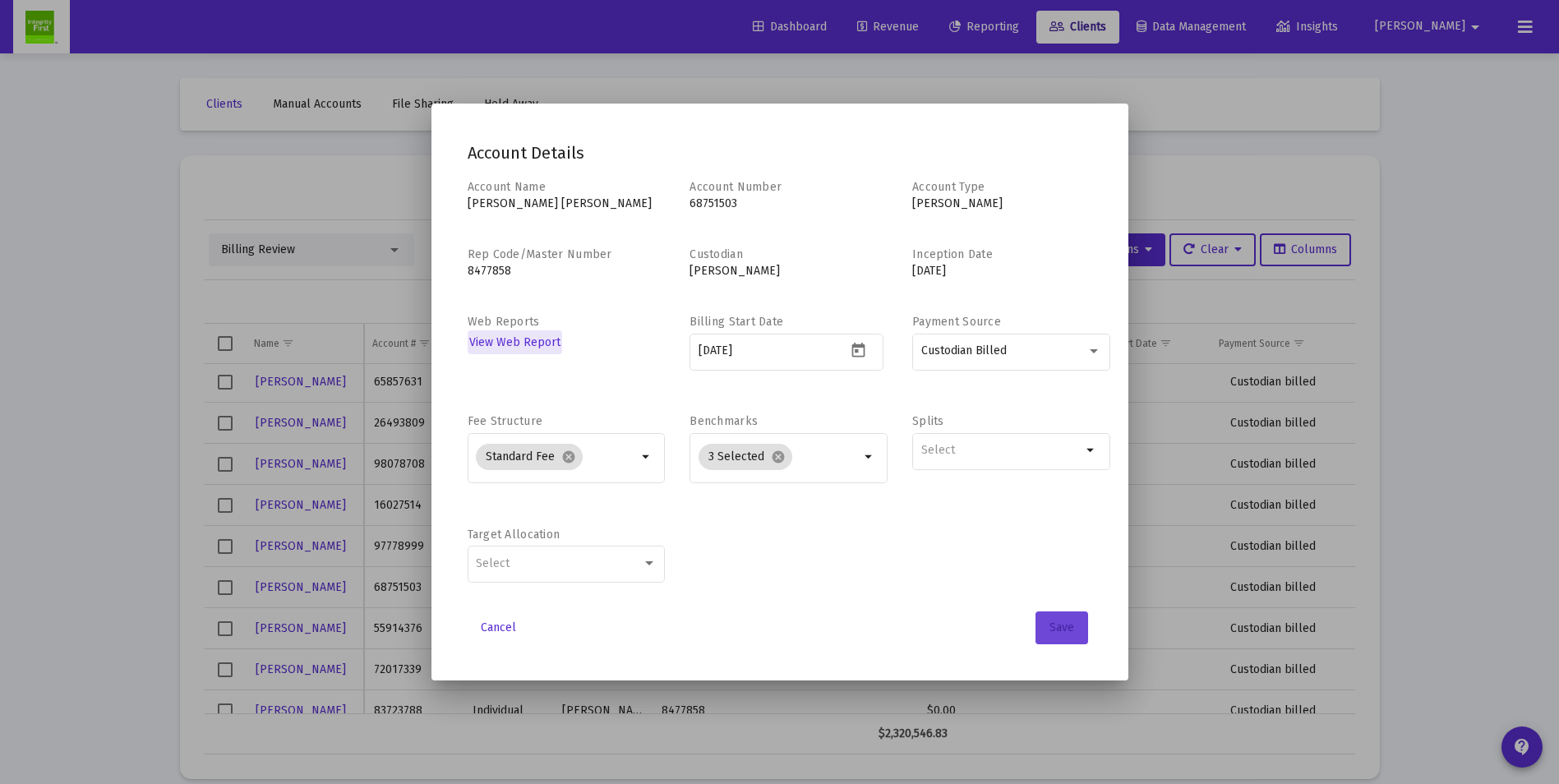
click at [1052, 630] on span "Save" at bounding box center [1062, 627] width 25 height 14
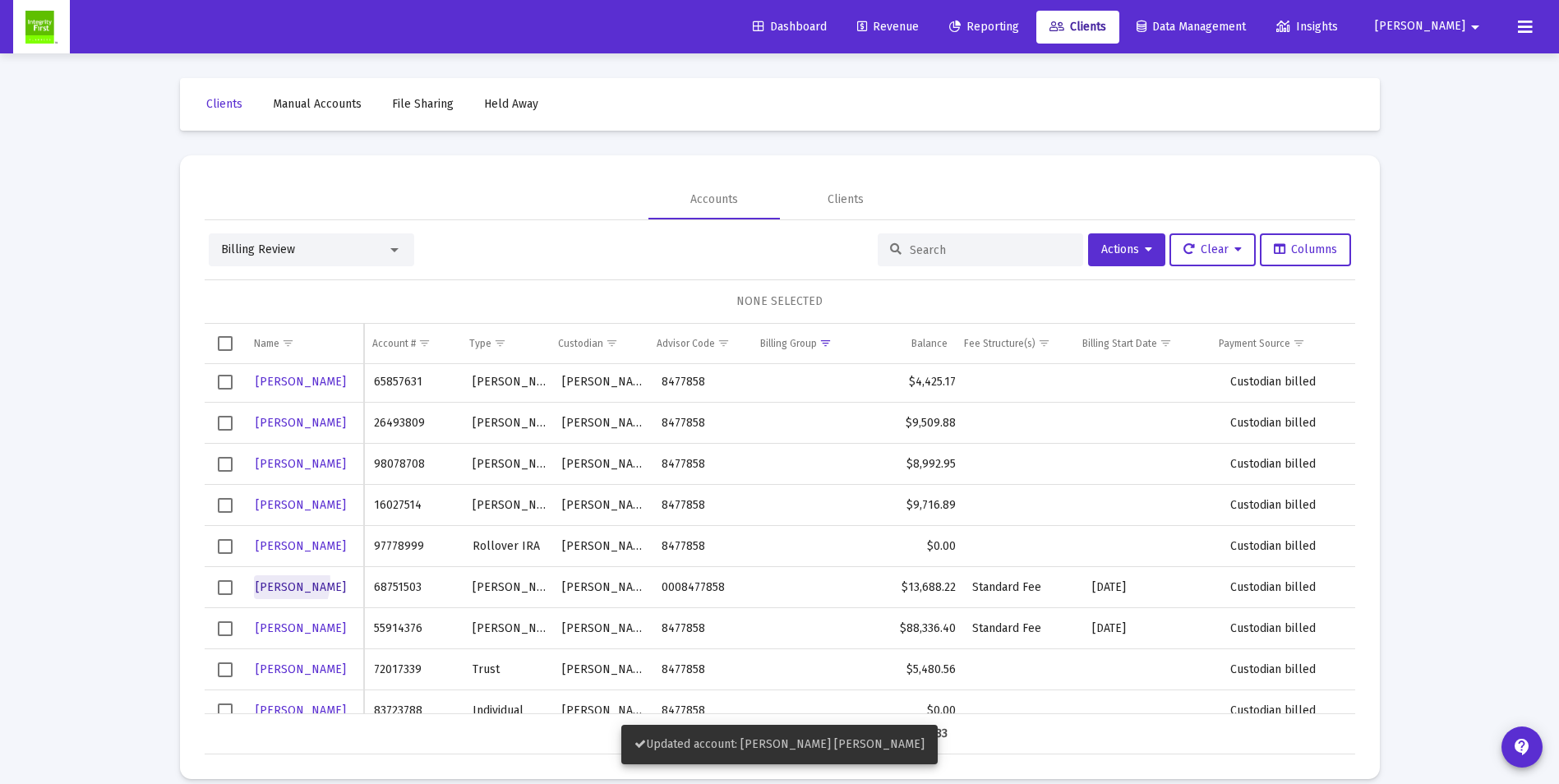
click at [268, 581] on span "[PERSON_NAME]" at bounding box center [301, 586] width 91 height 14
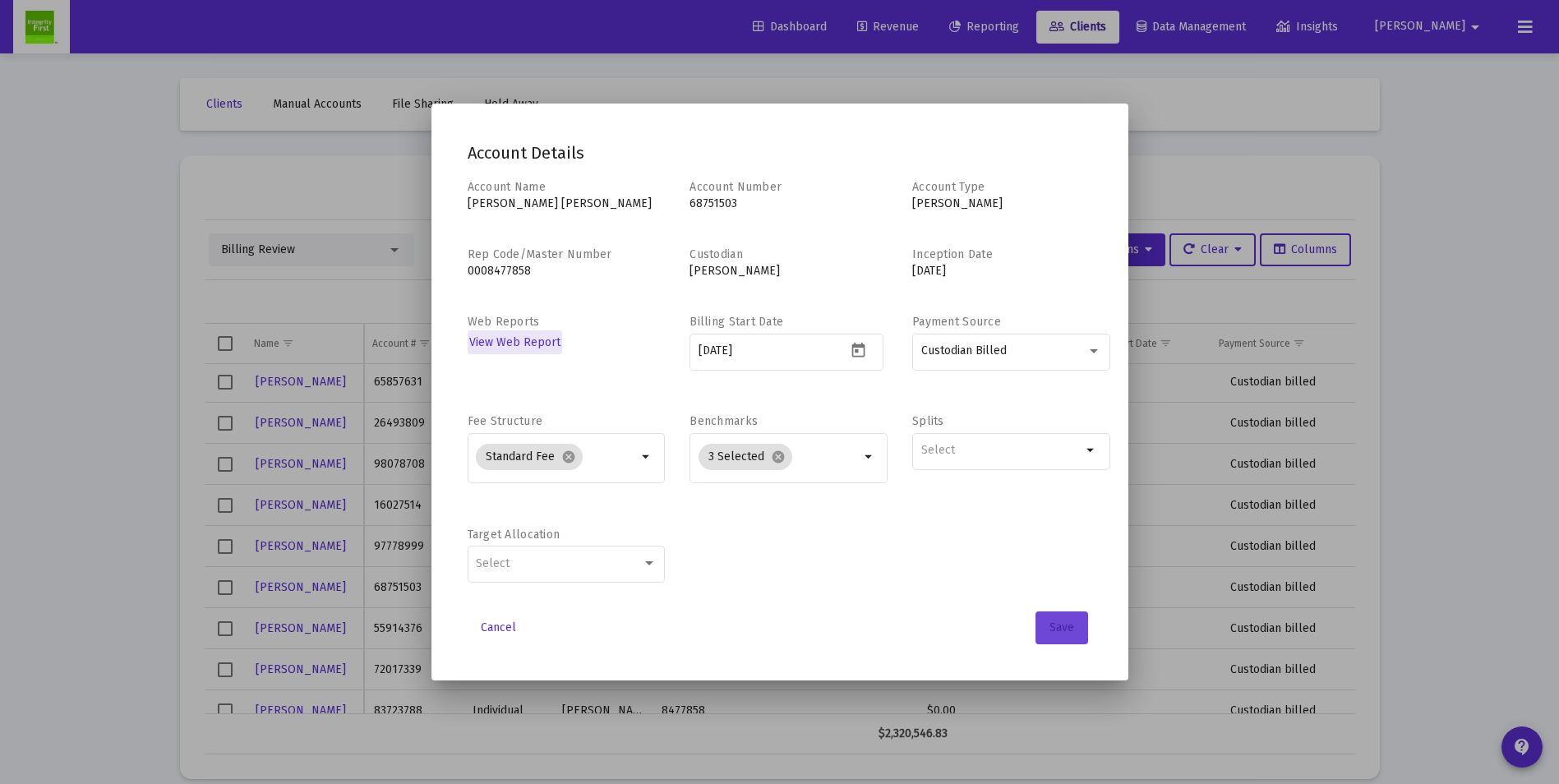
click at [1070, 630] on span "Save" at bounding box center [1062, 627] width 25 height 14
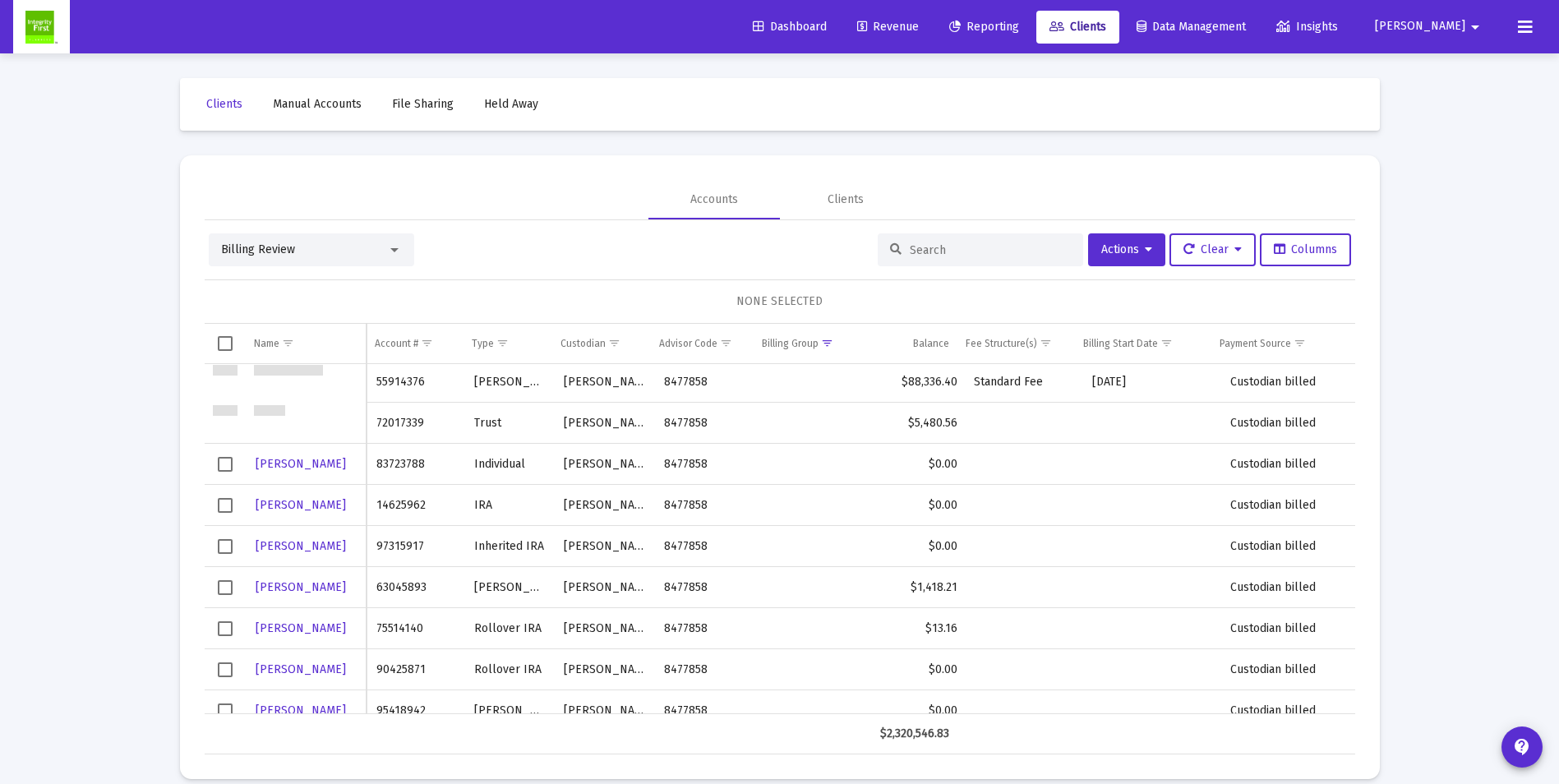
scroll to position [904, 0]
click at [394, 249] on div at bounding box center [395, 250] width 8 height 4
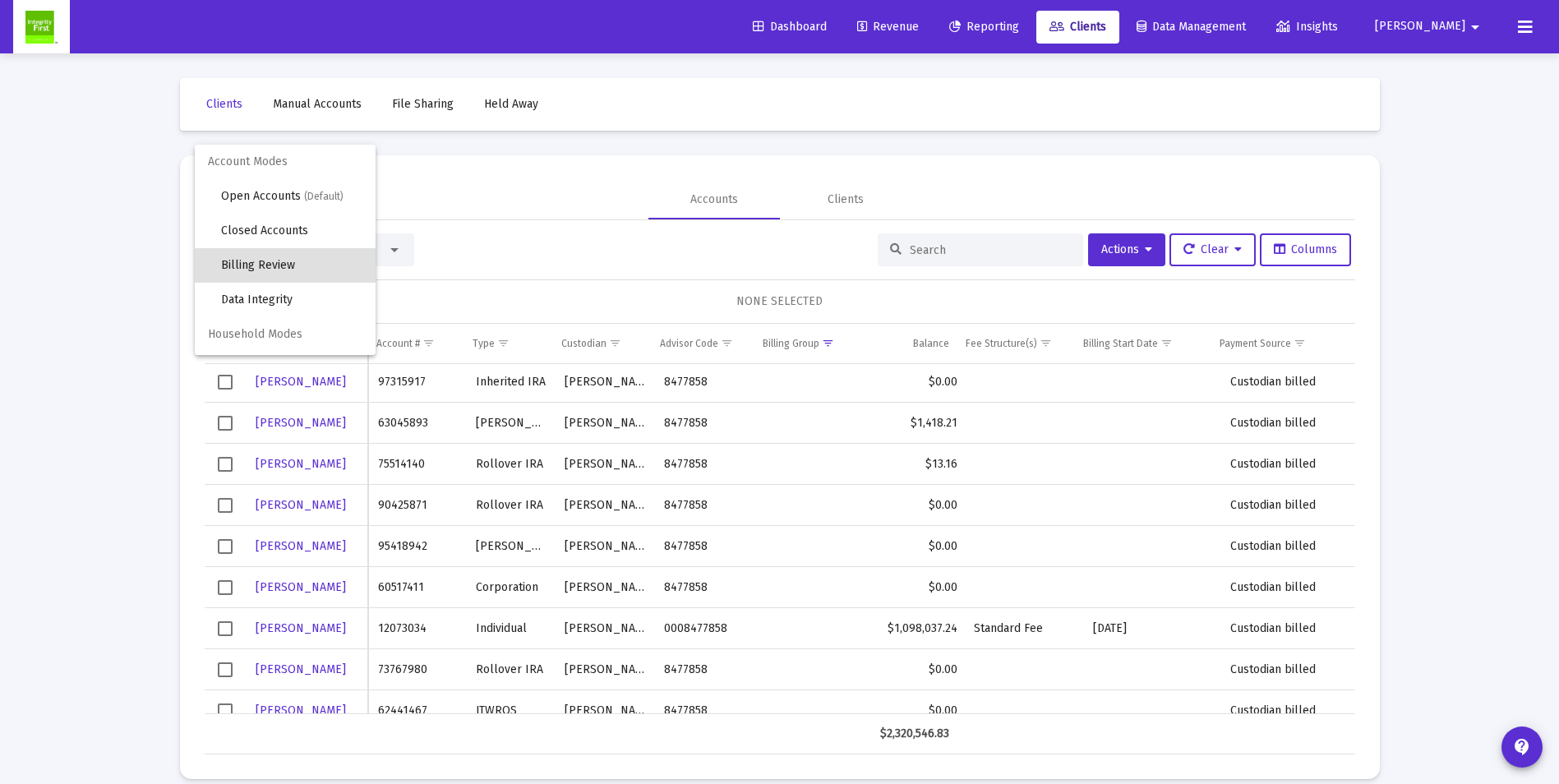
scroll to position [16, 0]
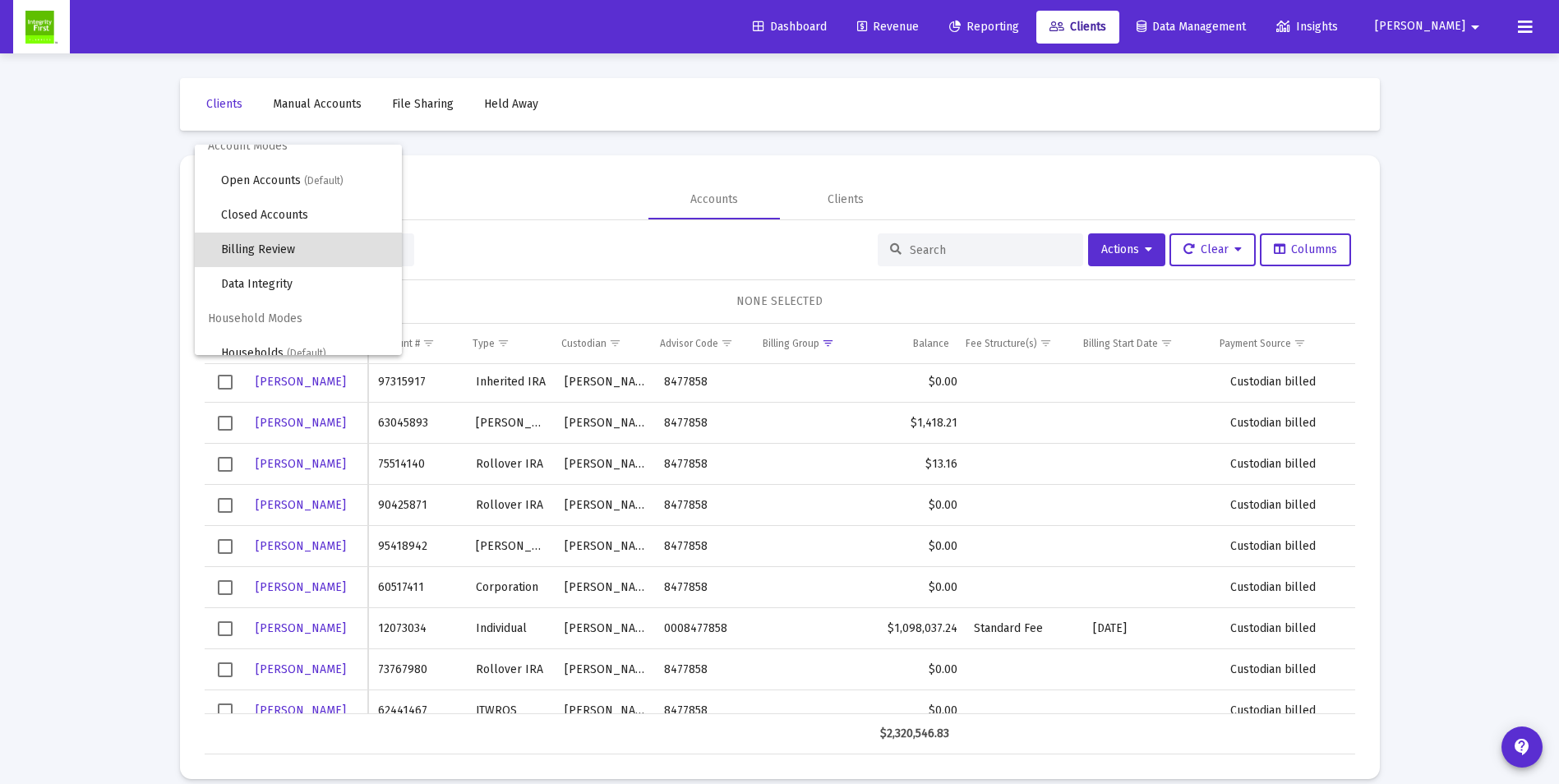
click at [642, 221] on div at bounding box center [780, 392] width 1559 height 784
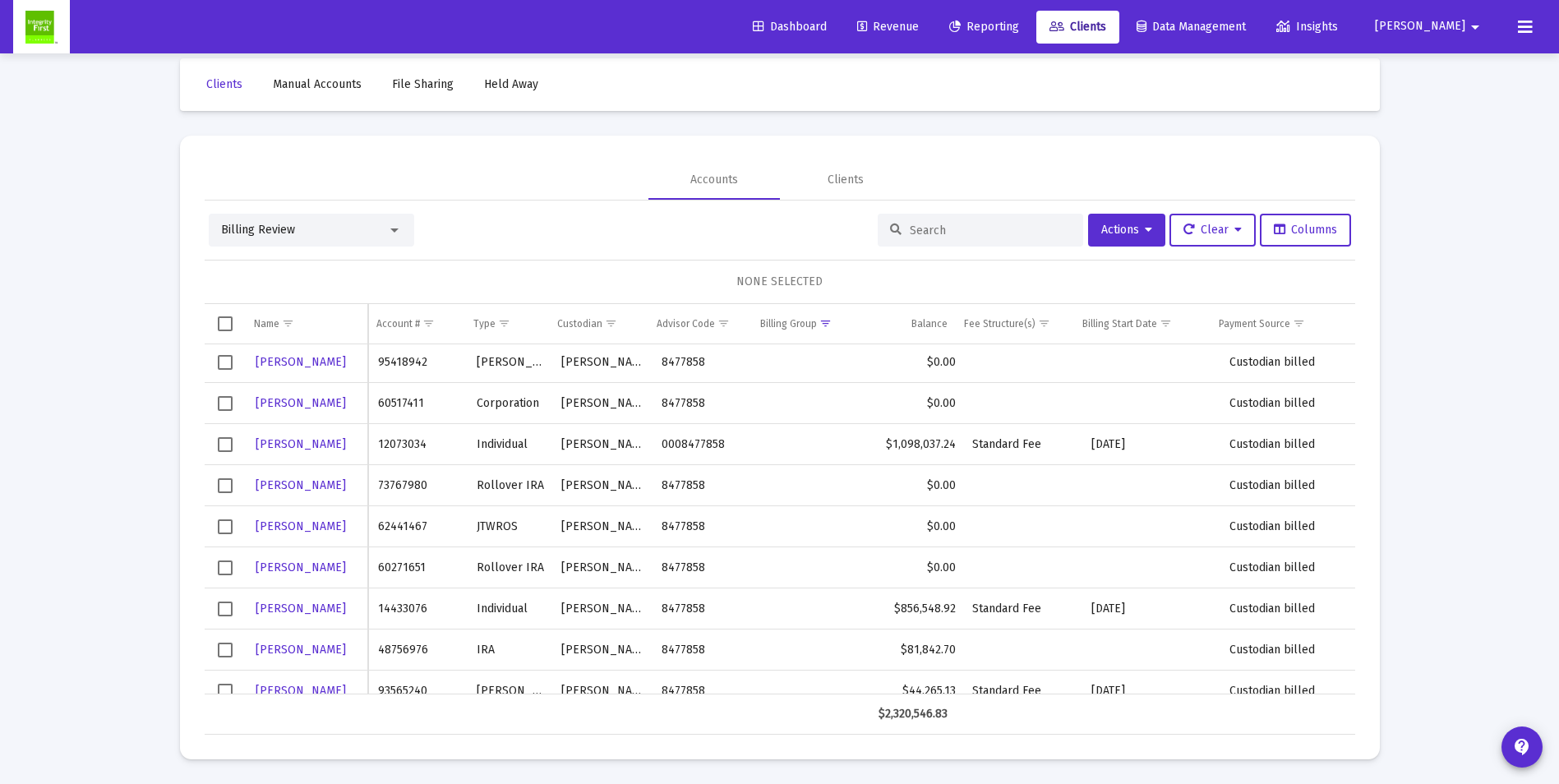
scroll to position [1291, 0]
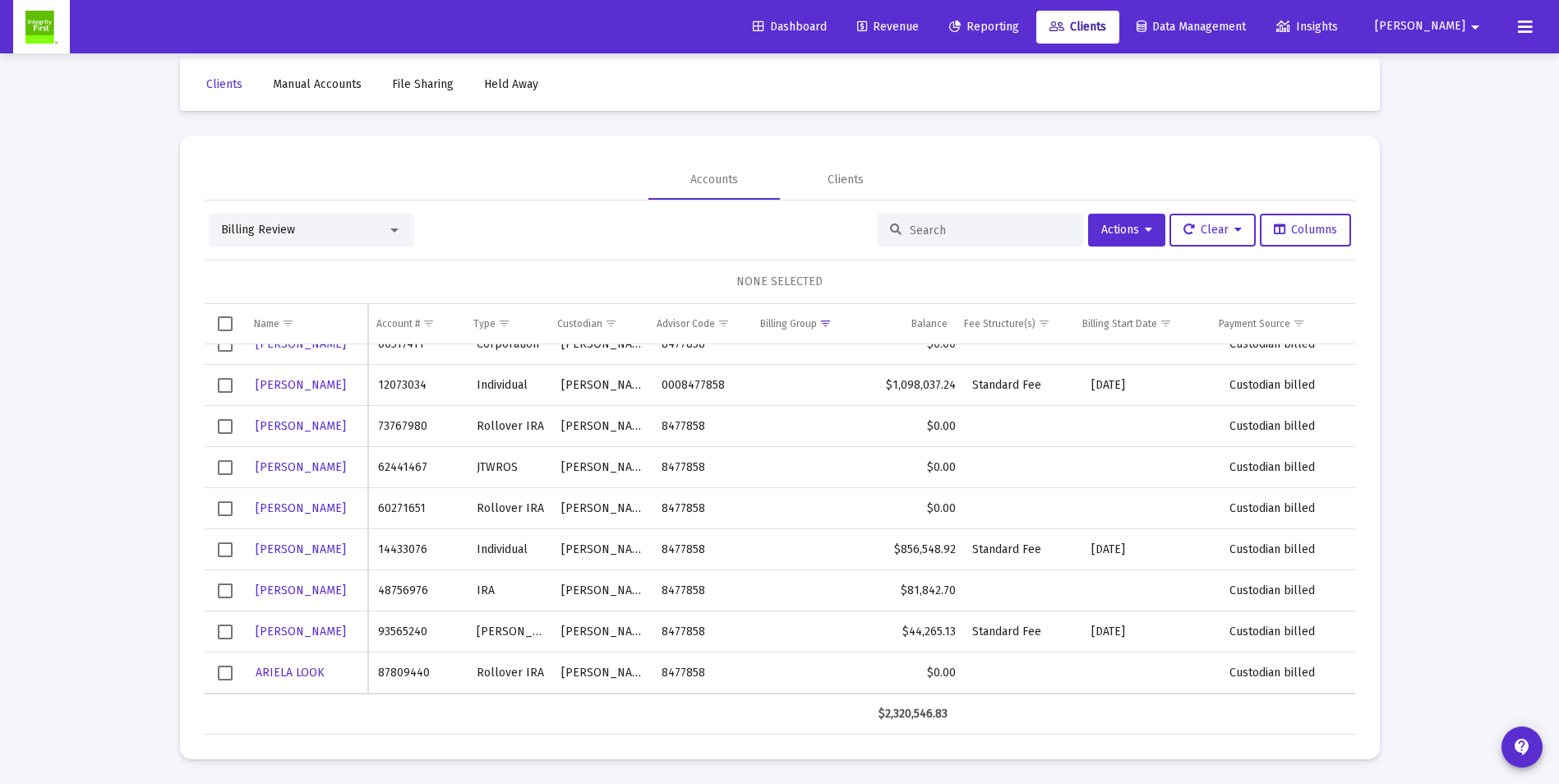
click at [919, 27] on span "Revenue" at bounding box center [888, 27] width 61 height 14
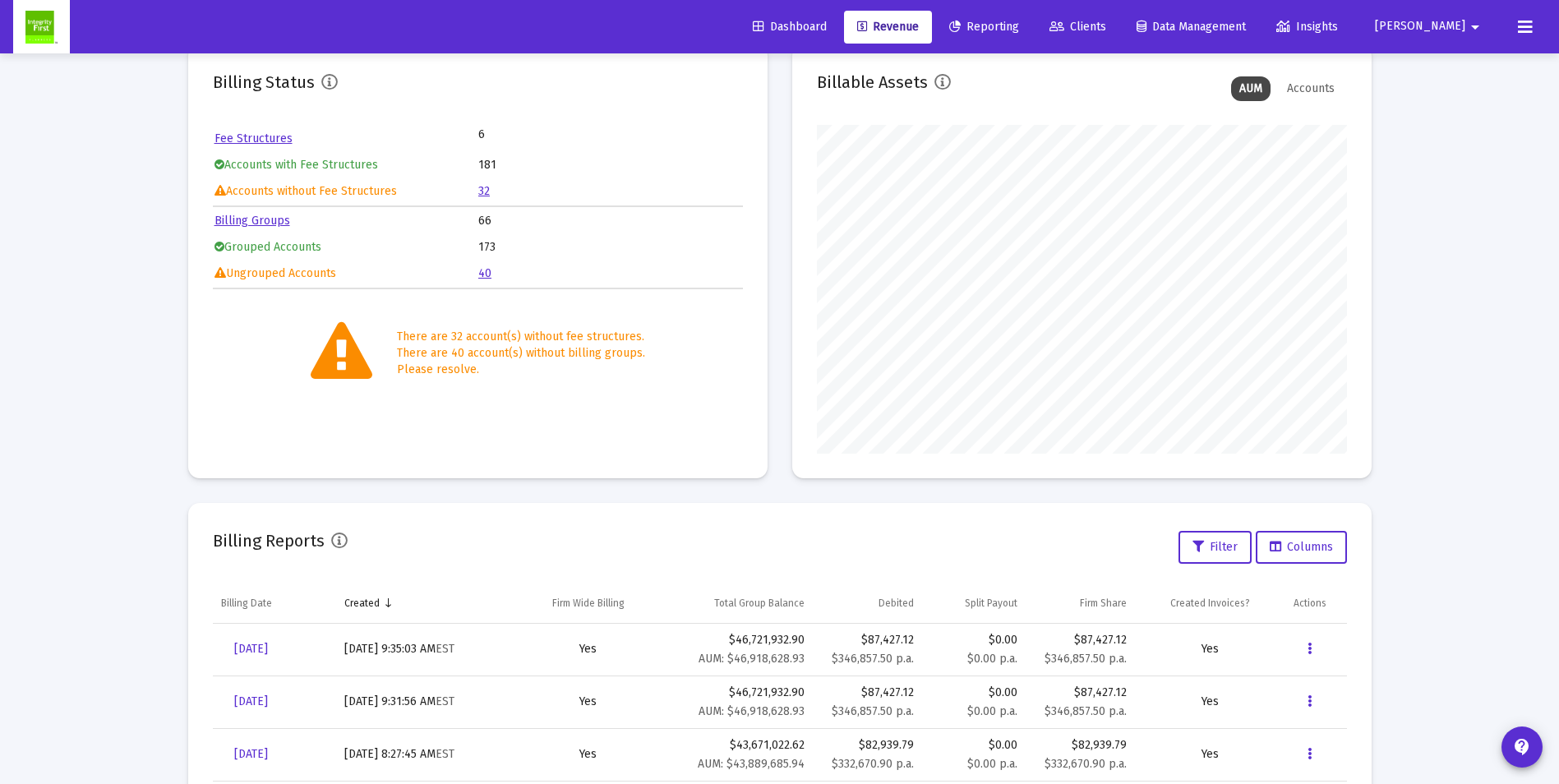
scroll to position [247, 0]
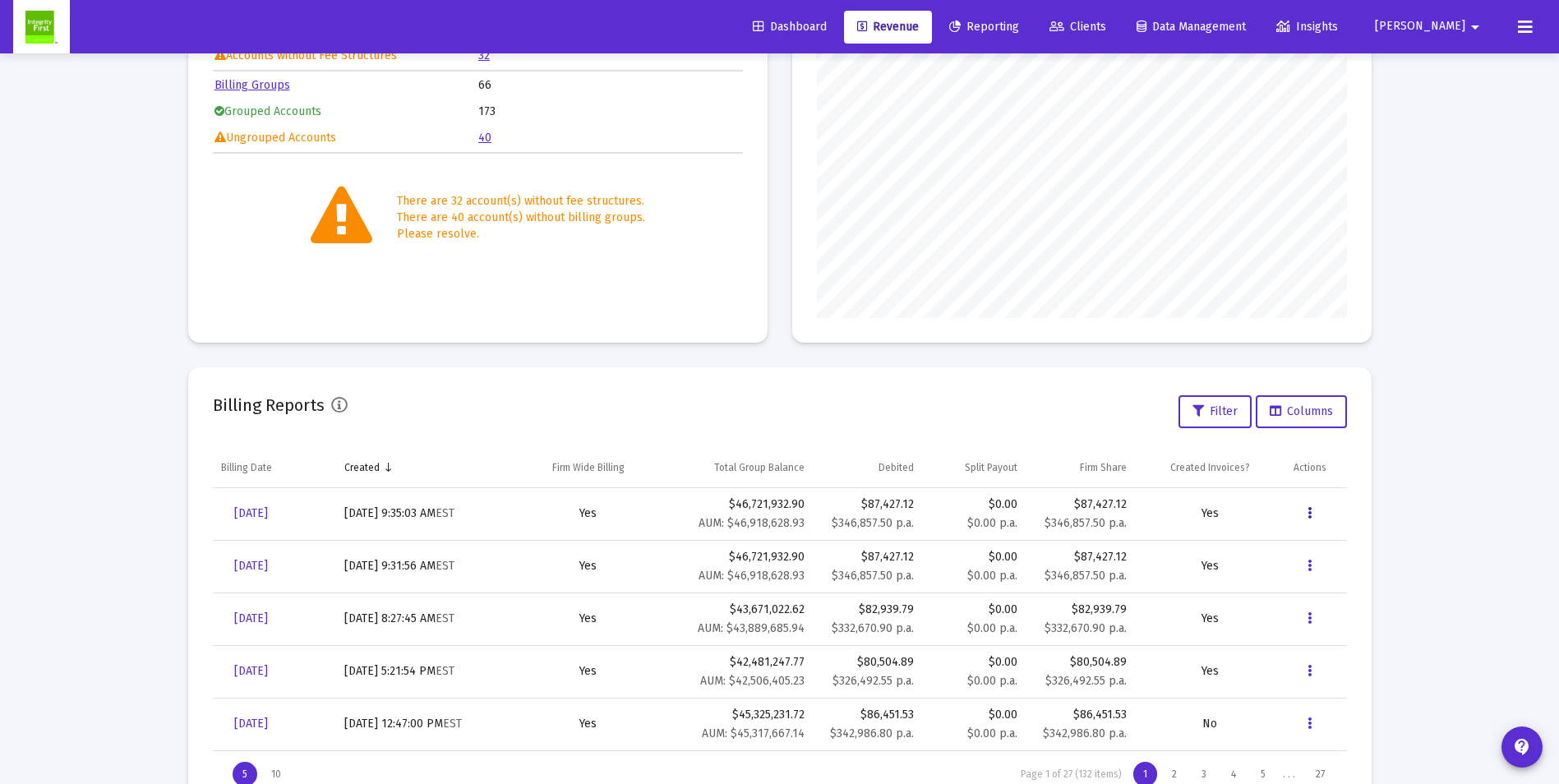
click at [1311, 511] on icon "Data grid" at bounding box center [1310, 513] width 4 height 20
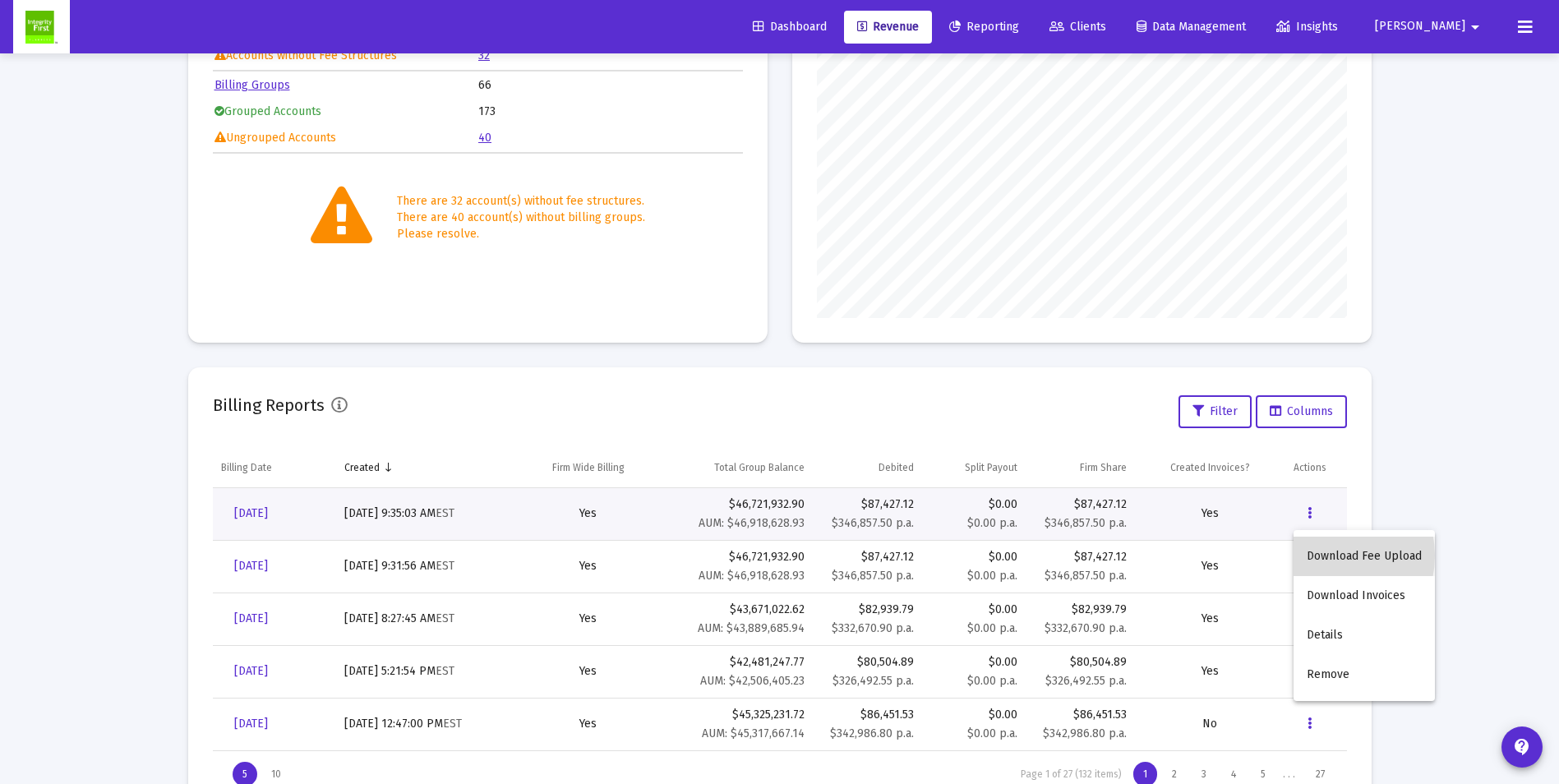
click at [1321, 556] on button "Download Fee Upload" at bounding box center [1365, 556] width 141 height 39
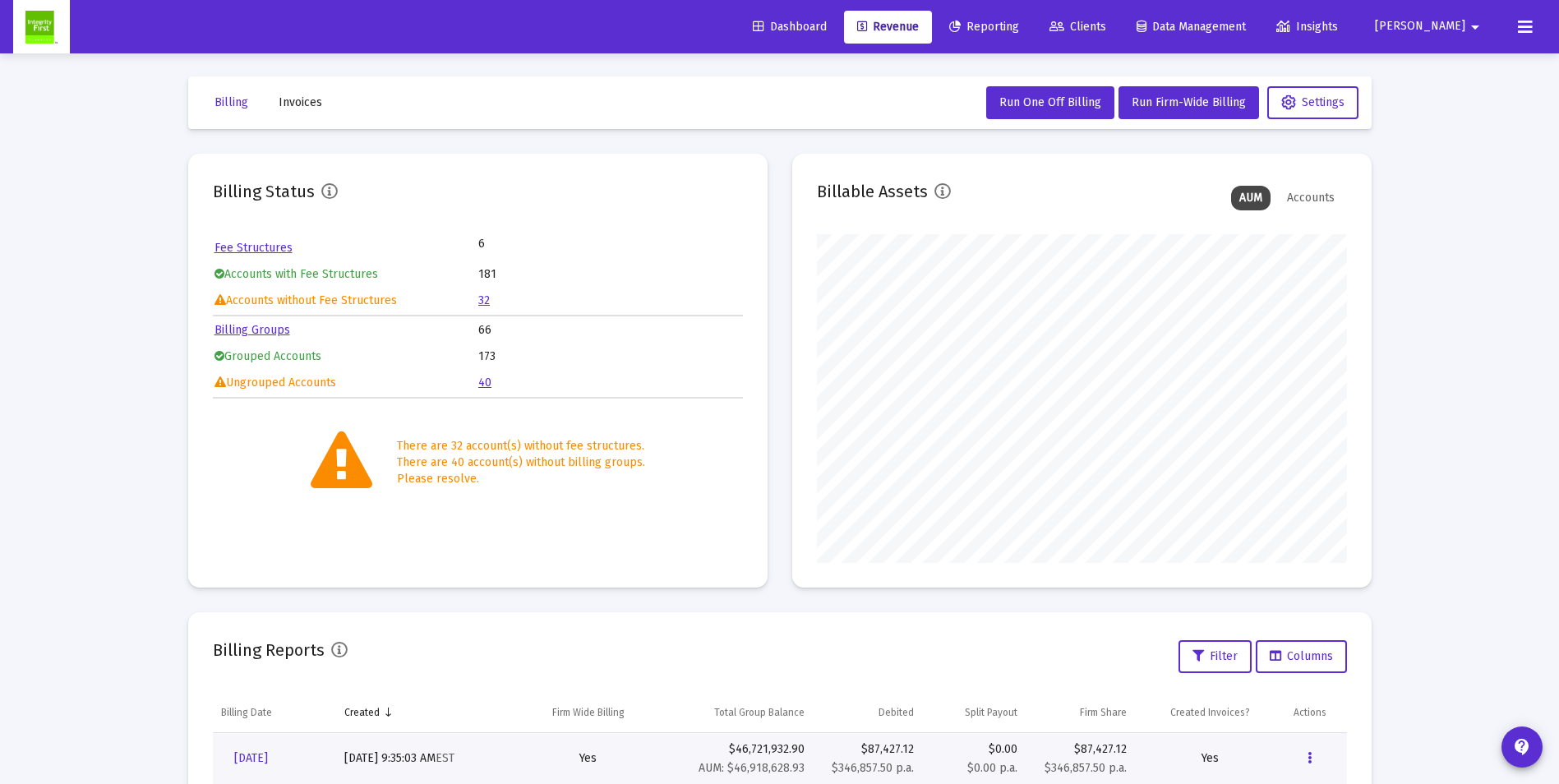
scroll to position [0, 0]
click at [598, 524] on mat-card "Billing Status Fee Structures 6 Accounts with Fee Structures 181 Accounts witho…" at bounding box center [478, 372] width 579 height 434
click at [1530, 750] on mat-icon "contact_support" at bounding box center [1522, 747] width 20 height 20
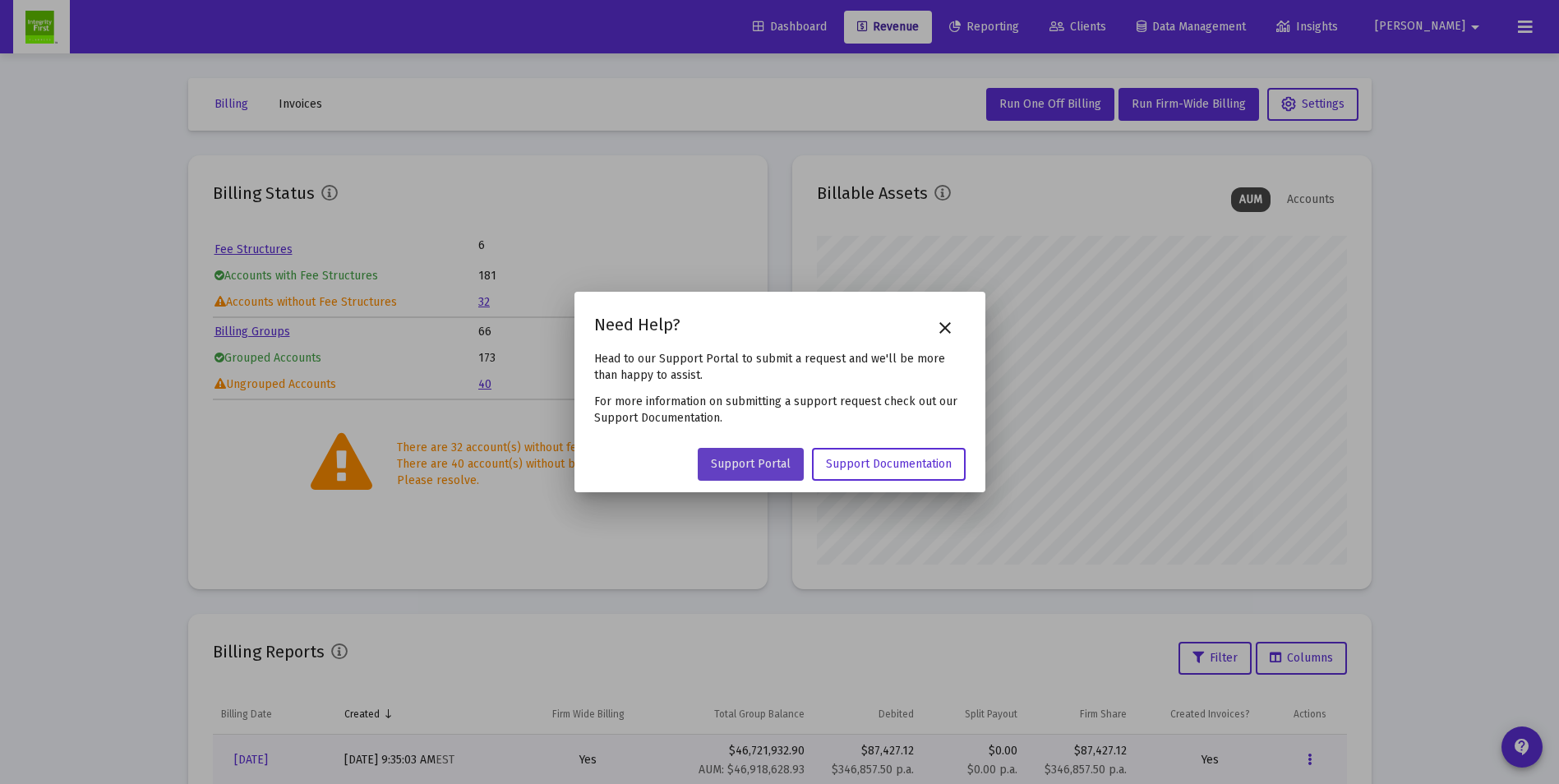
click at [786, 468] on span "Support Portal" at bounding box center [751, 463] width 80 height 14
click at [943, 329] on mat-icon "close" at bounding box center [946, 328] width 20 height 20
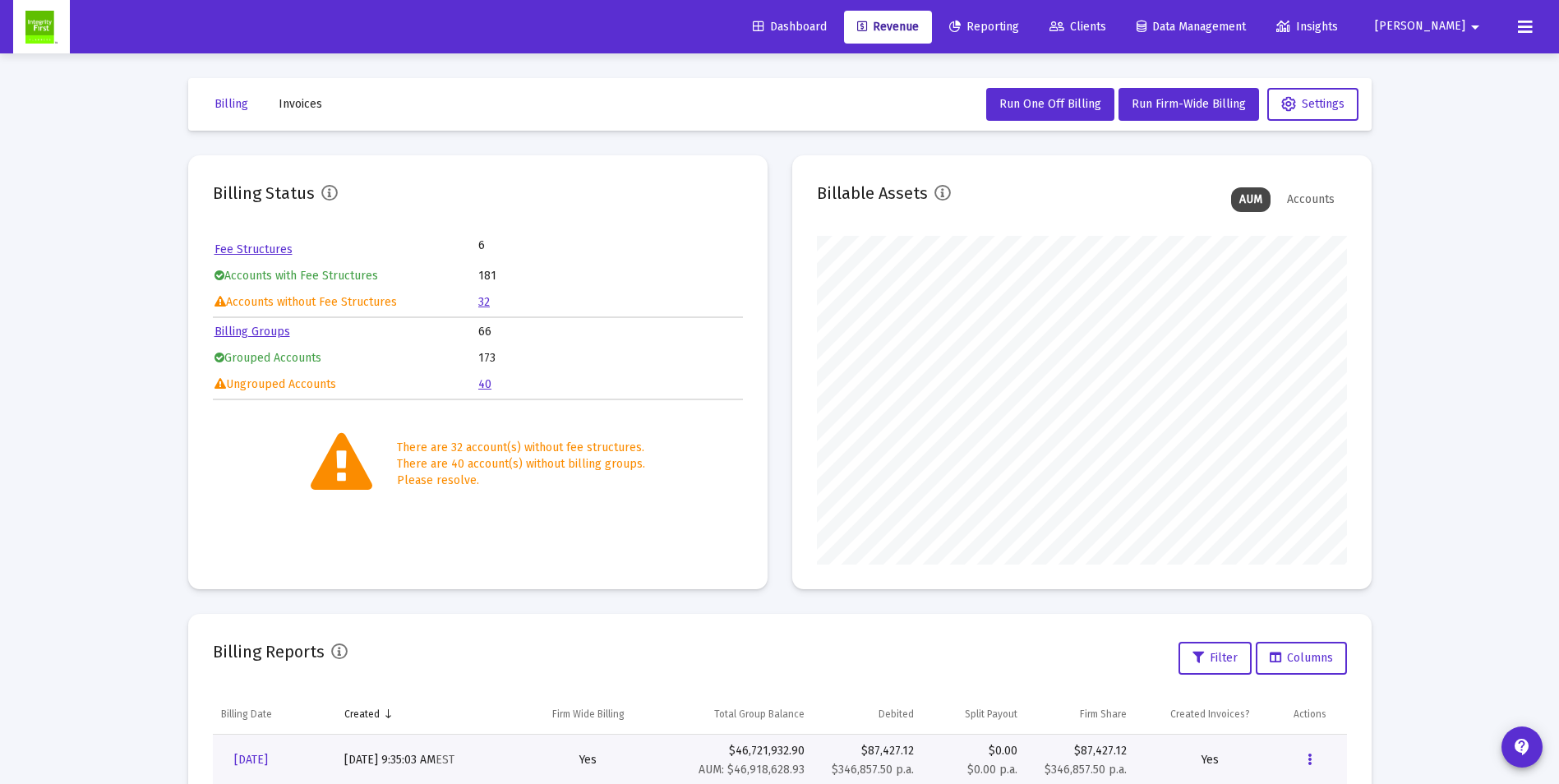
click at [1471, 27] on mat-icon "arrow_drop_down" at bounding box center [1476, 27] width 20 height 33
click at [1521, 22] on div at bounding box center [780, 392] width 1559 height 784
click at [1521, 22] on icon at bounding box center [1526, 27] width 15 height 20
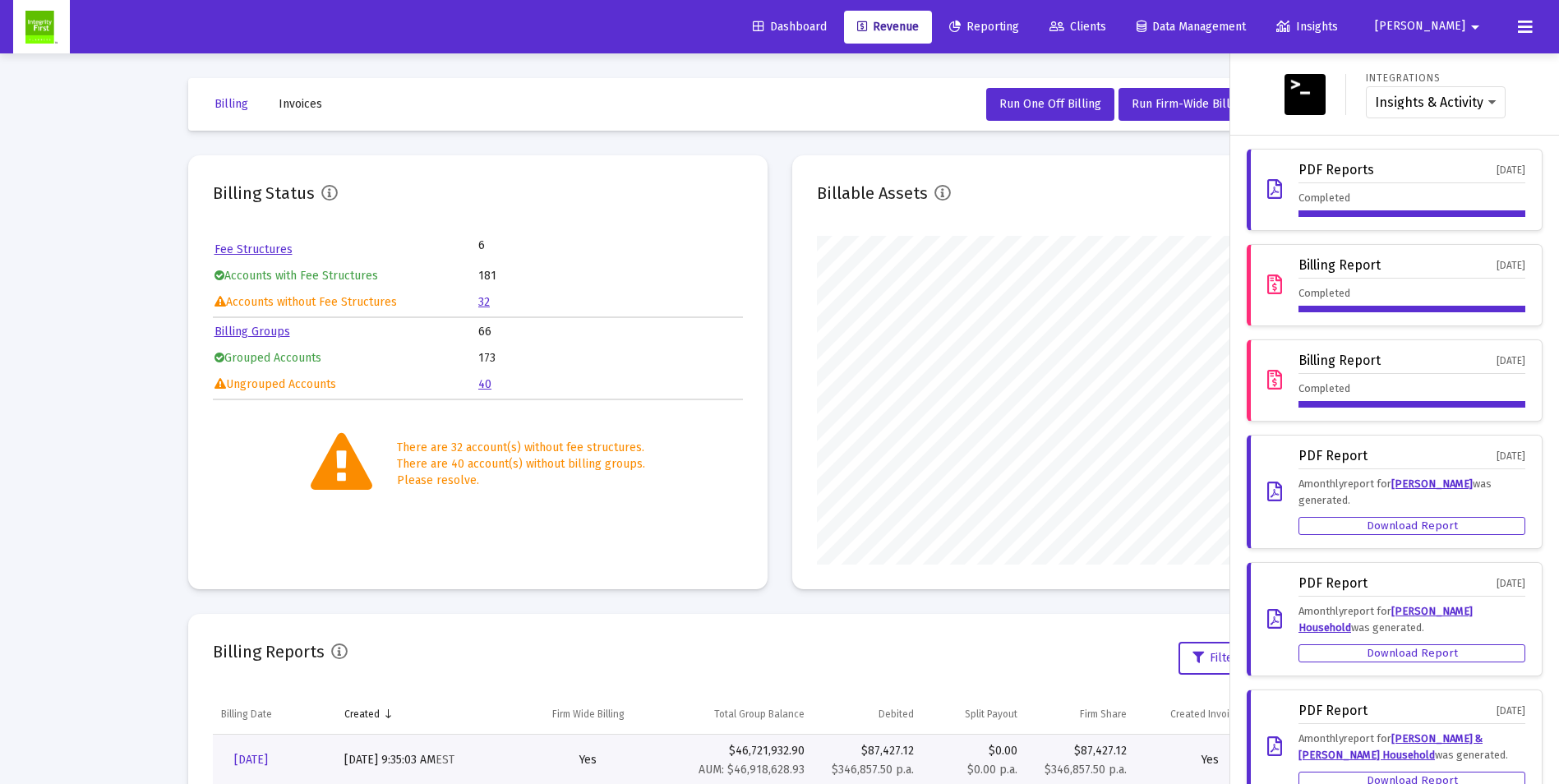
click at [855, 94] on div at bounding box center [780, 392] width 1559 height 784
